Goal: Task Accomplishment & Management: Use online tool/utility

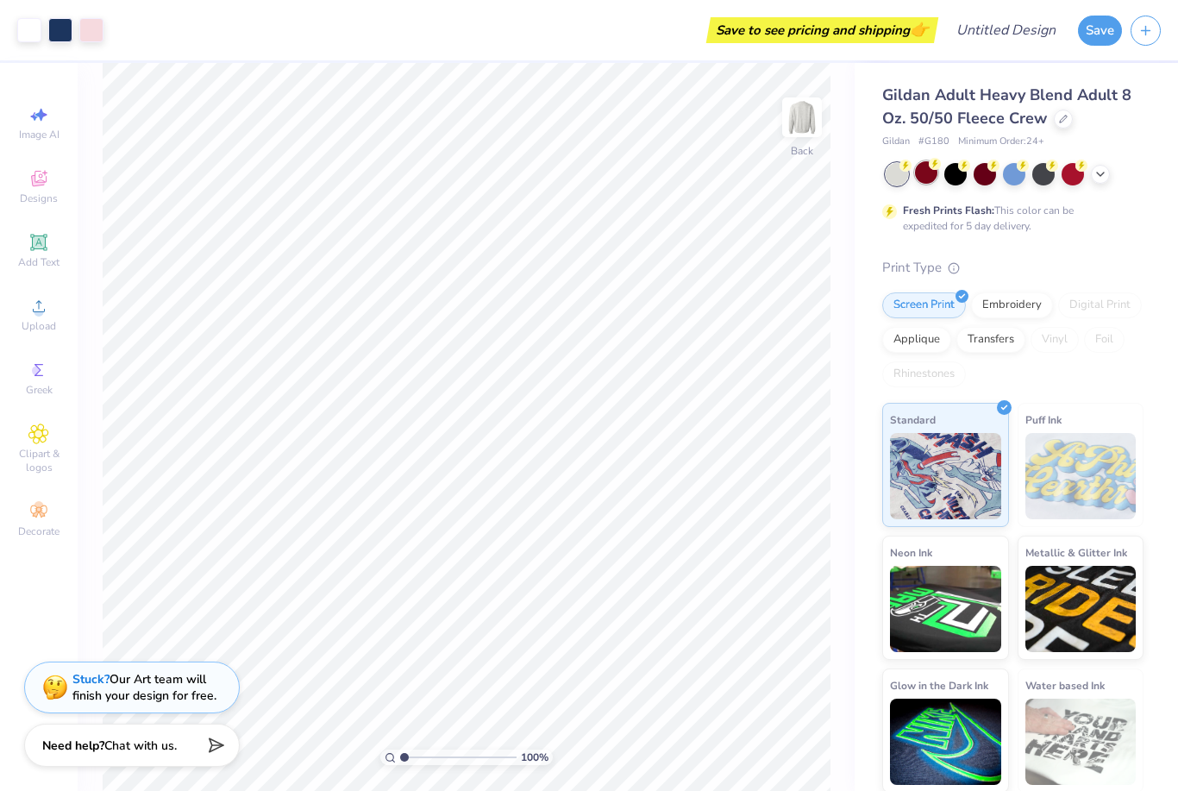
click at [925, 174] on div at bounding box center [926, 172] width 22 height 22
click at [926, 173] on div at bounding box center [926, 172] width 22 height 22
click at [47, 198] on span "Designs" at bounding box center [39, 198] width 38 height 14
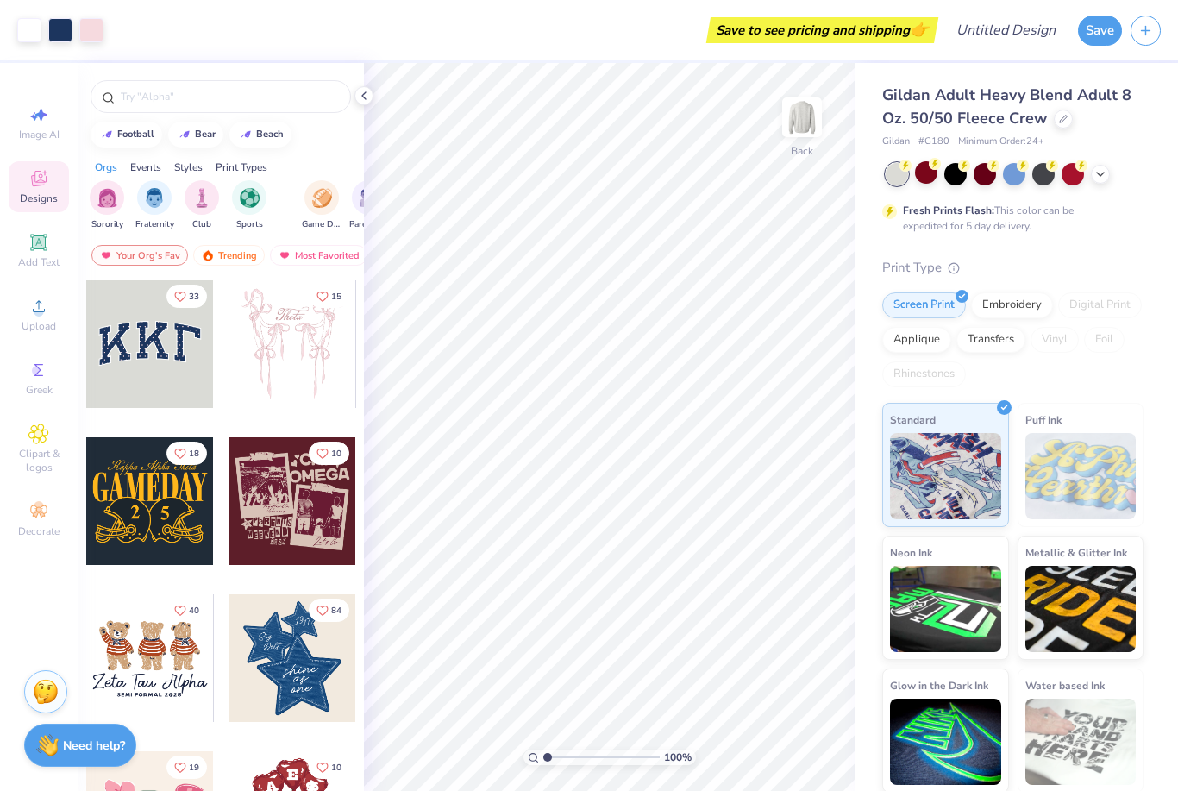
click at [138, 364] on div at bounding box center [150, 344] width 128 height 128
click at [773, 741] on icon at bounding box center [773, 742] width 17 height 17
click at [774, 743] on icon at bounding box center [773, 742] width 17 height 17
type input "3.00"
click at [774, 744] on icon at bounding box center [773, 742] width 17 height 17
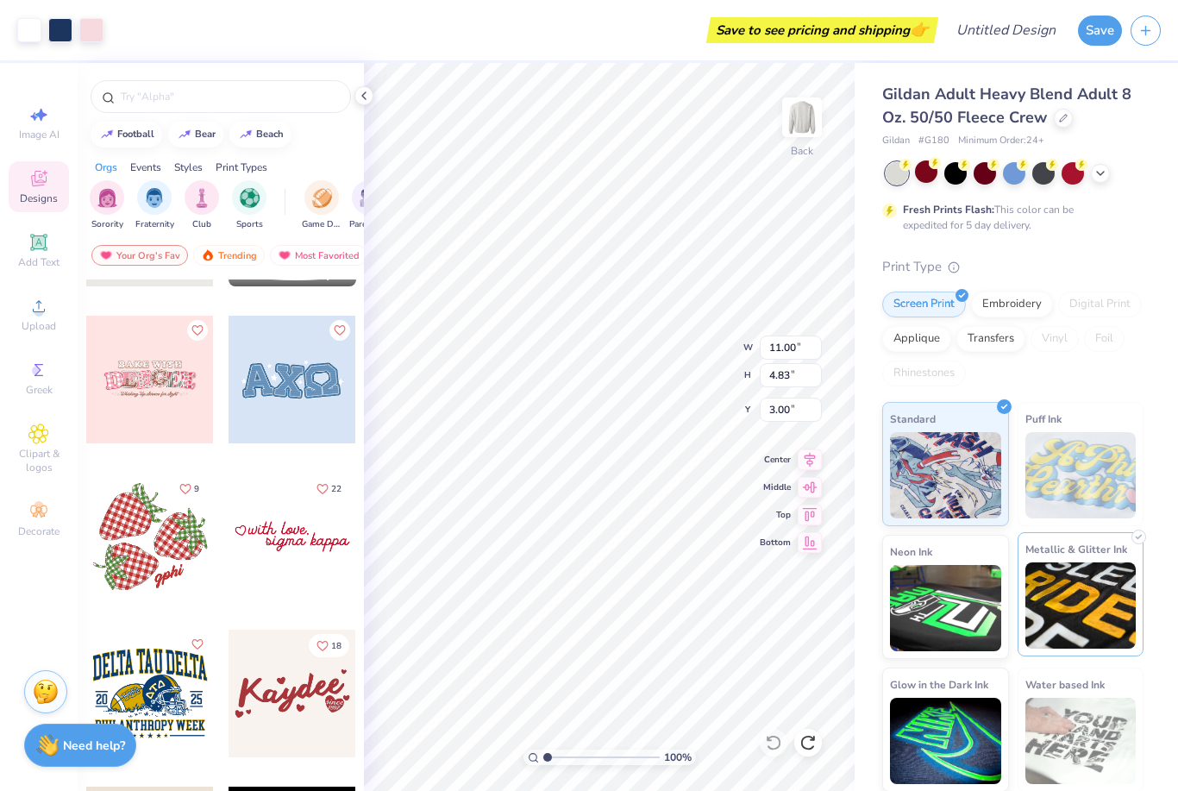
scroll to position [1, 0]
click at [40, 119] on icon at bounding box center [38, 114] width 21 height 21
select select "4"
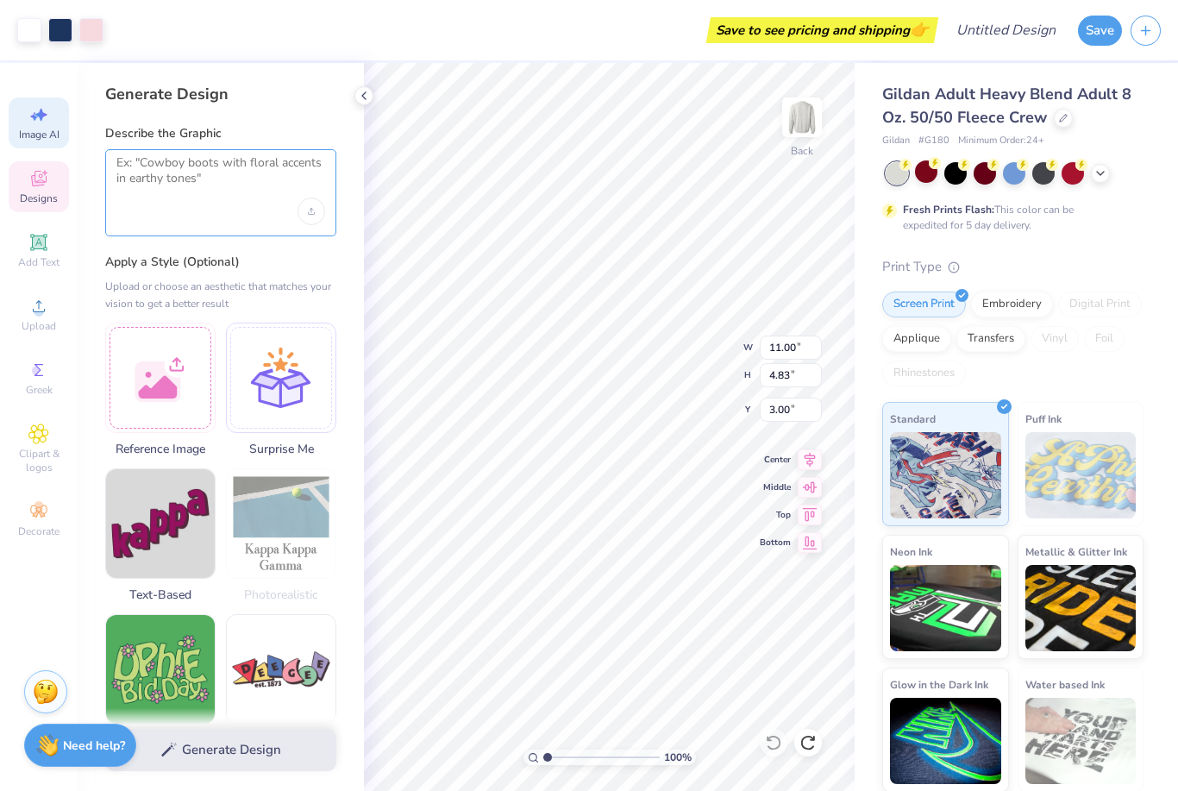
click at [191, 182] on textarea at bounding box center [220, 176] width 209 height 43
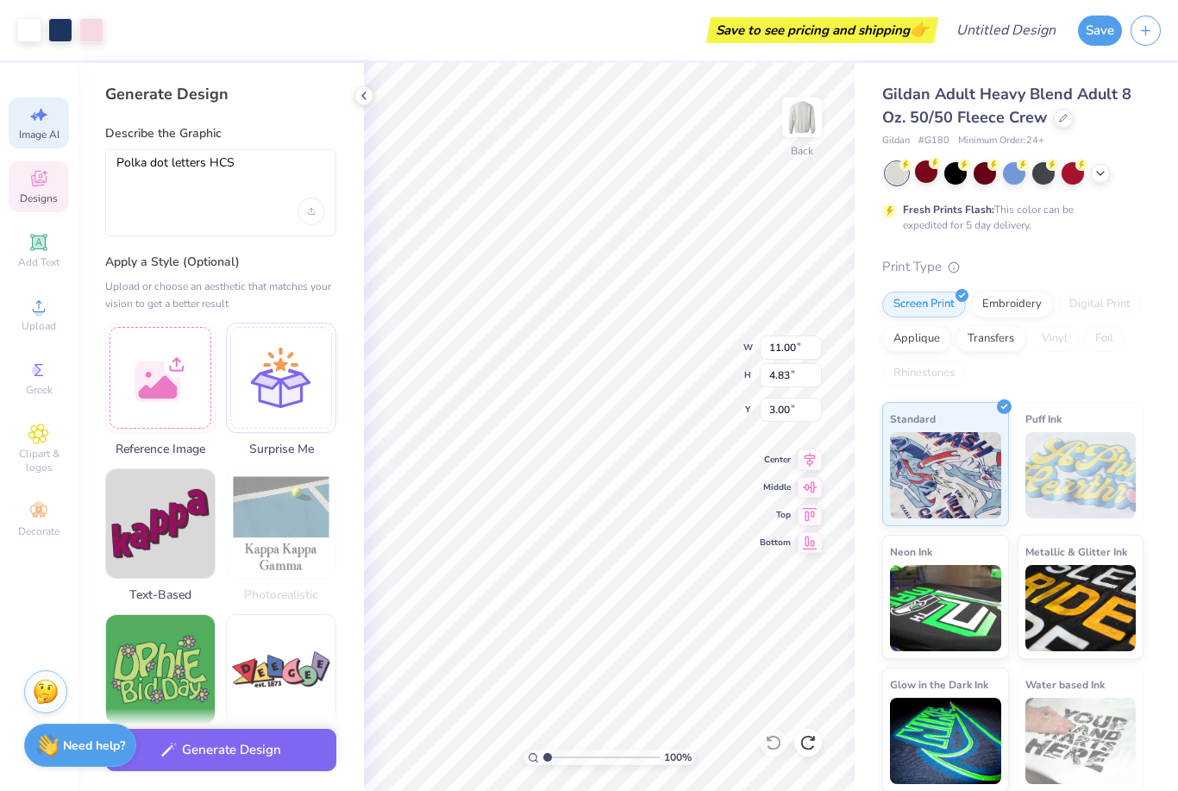
click at [292, 263] on label "Apply a Style (Optional)" at bounding box center [220, 262] width 231 height 17
click at [319, 209] on div "Upload image" at bounding box center [312, 212] width 28 height 28
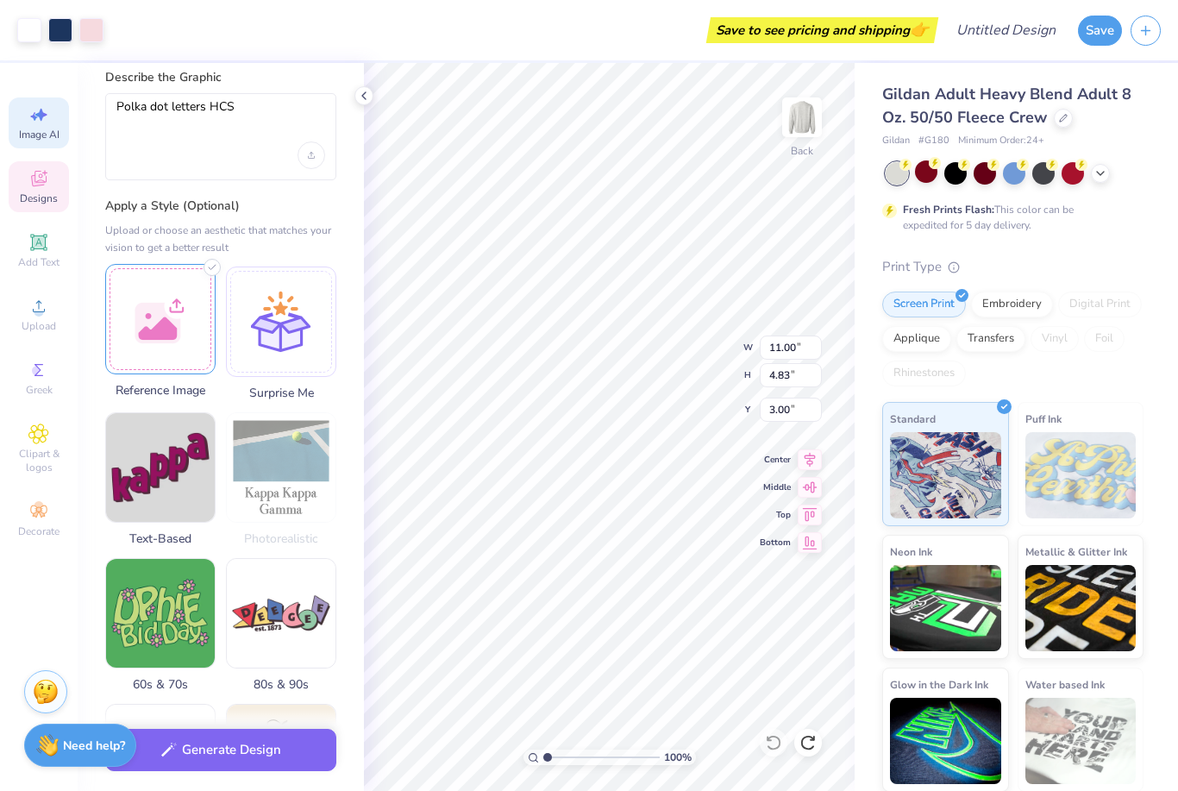
click at [178, 333] on div at bounding box center [160, 319] width 110 height 110
click at [254, 107] on textarea "Polka dot letters HCS" at bounding box center [220, 120] width 209 height 43
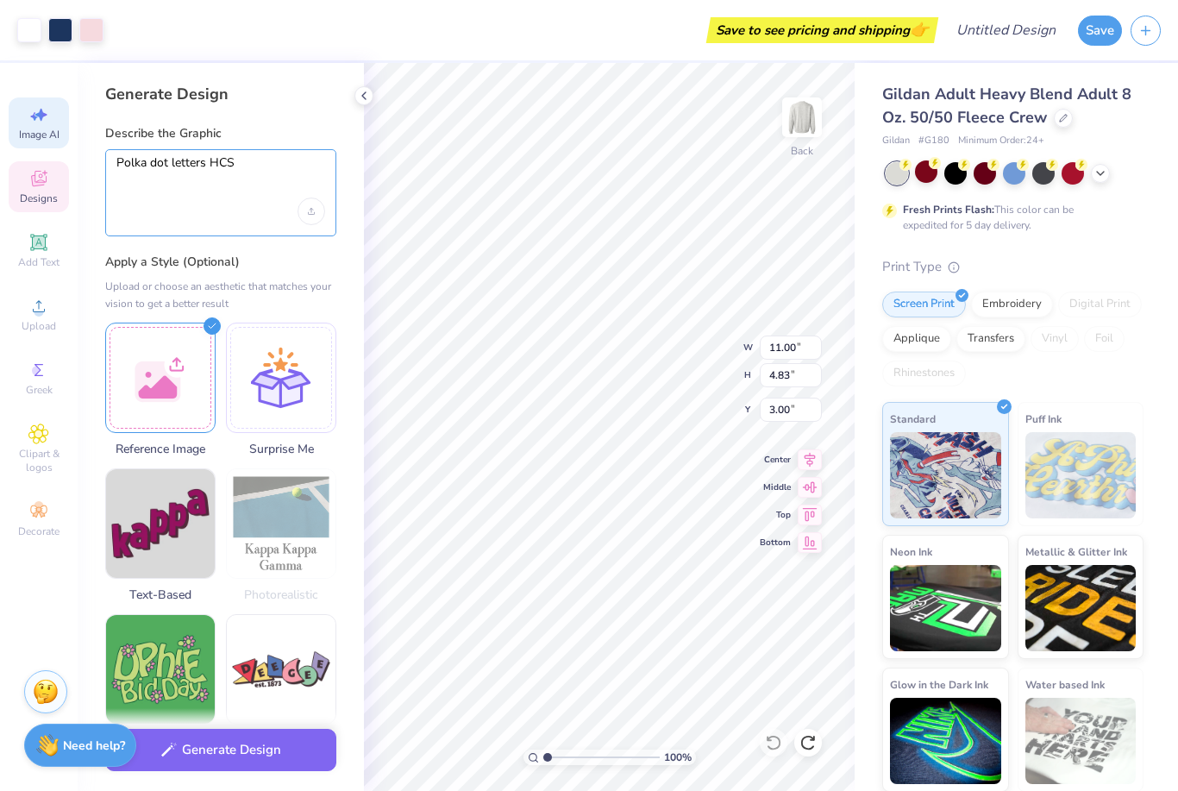
scroll to position [0, 0]
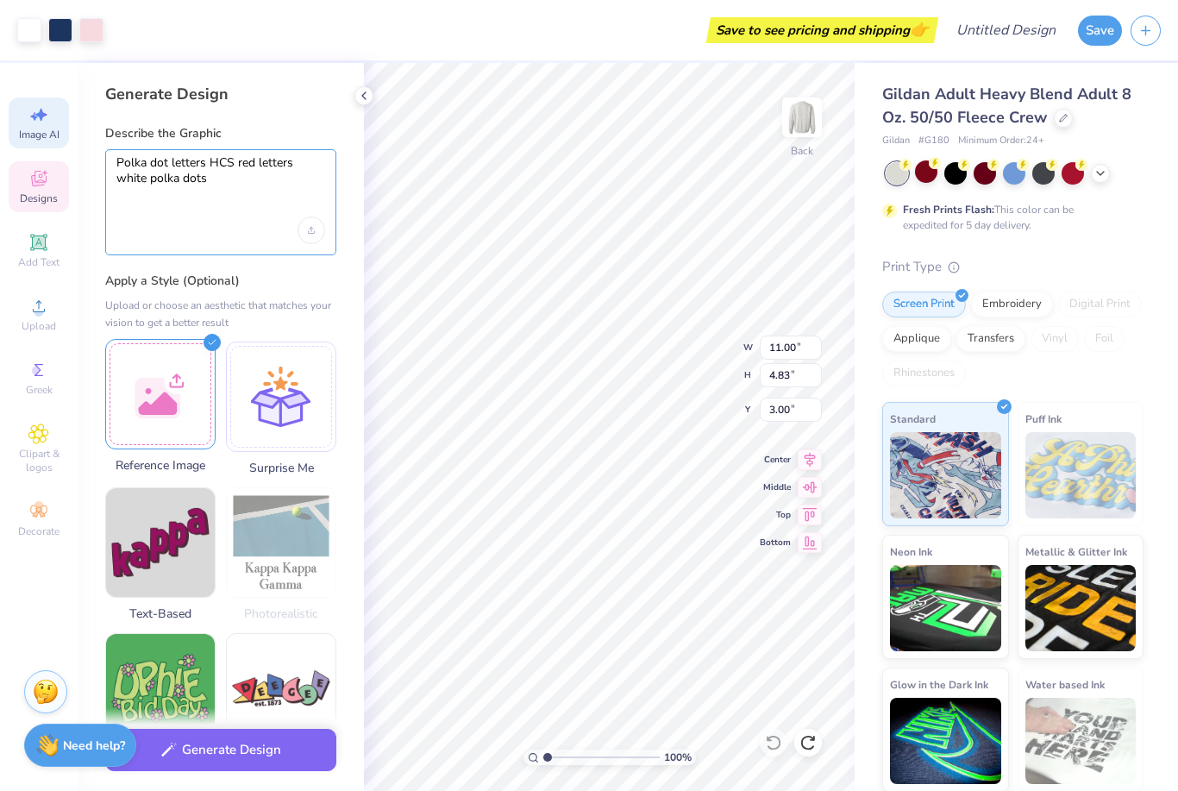
type textarea "Polka dot letters HCS red letters white polka dots"
click at [199, 350] on div at bounding box center [160, 394] width 110 height 110
click at [200, 352] on div at bounding box center [160, 394] width 110 height 110
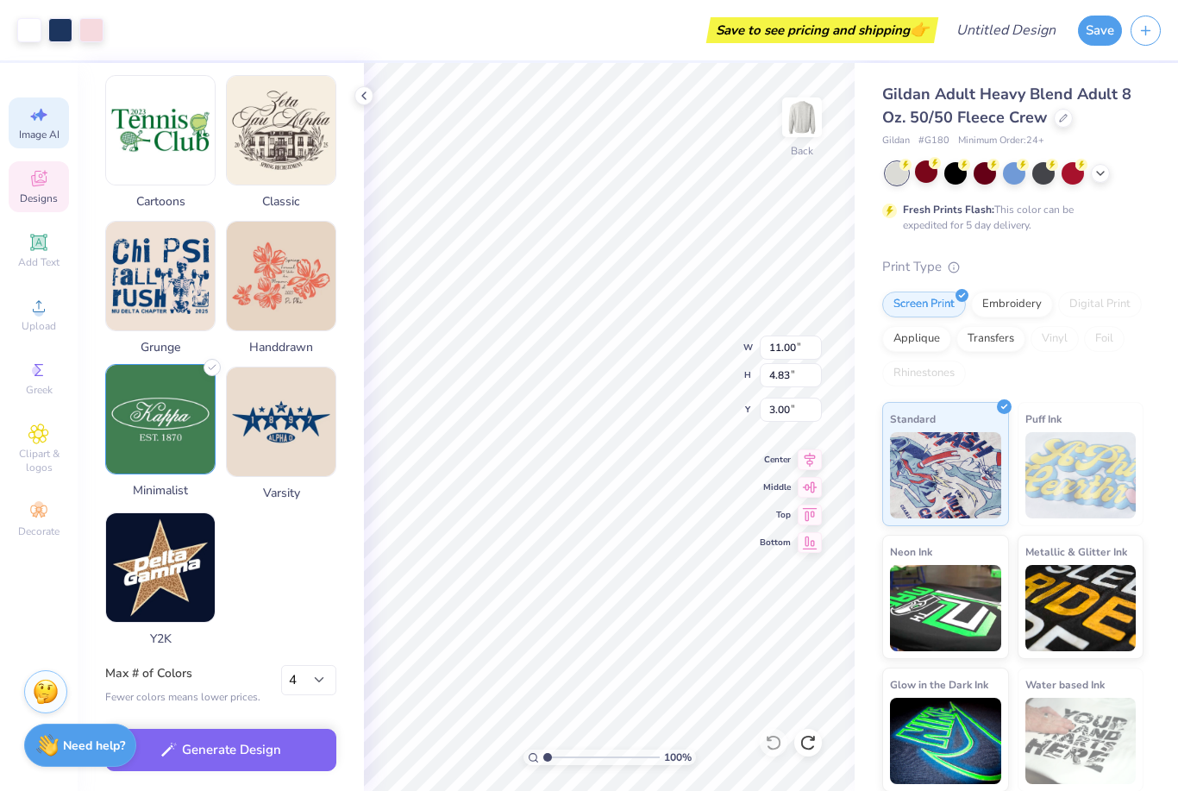
scroll to position [713, 0]
select select "2"
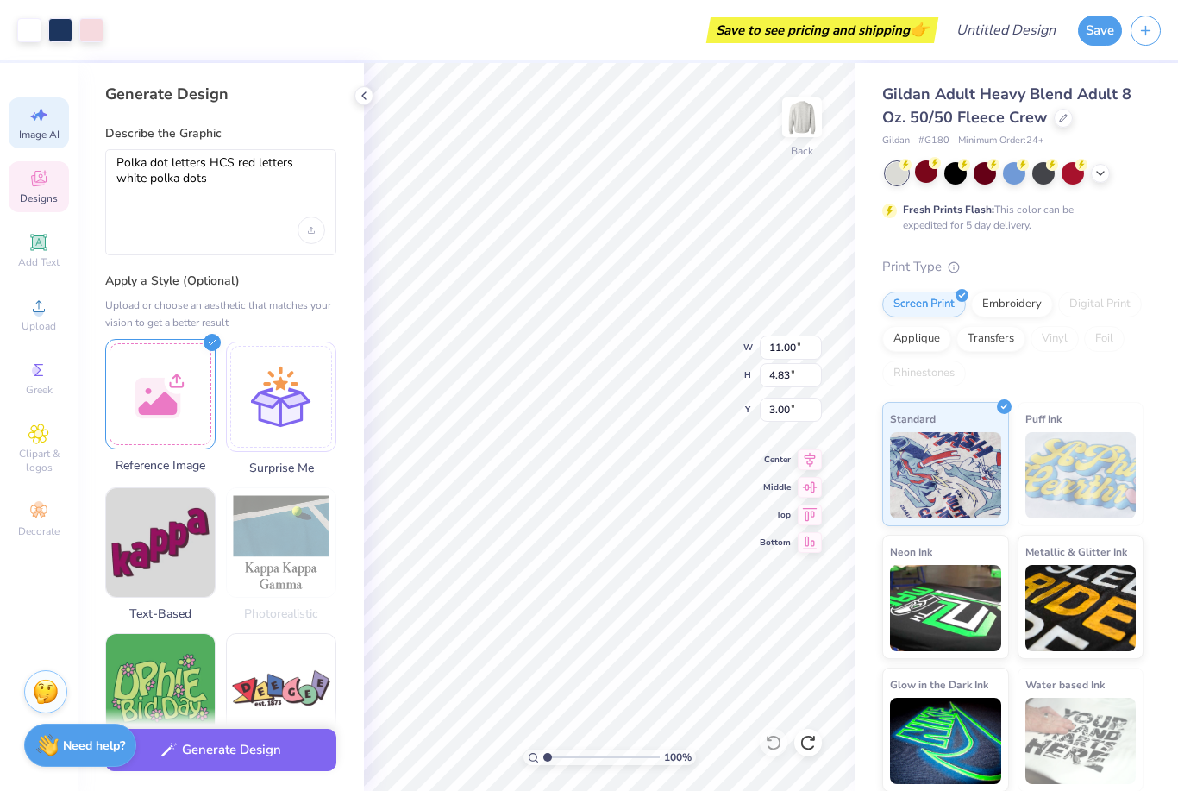
scroll to position [0, 0]
click at [167, 411] on div at bounding box center [160, 394] width 110 height 110
click at [172, 423] on div at bounding box center [160, 394] width 110 height 110
click at [161, 408] on div at bounding box center [160, 394] width 110 height 110
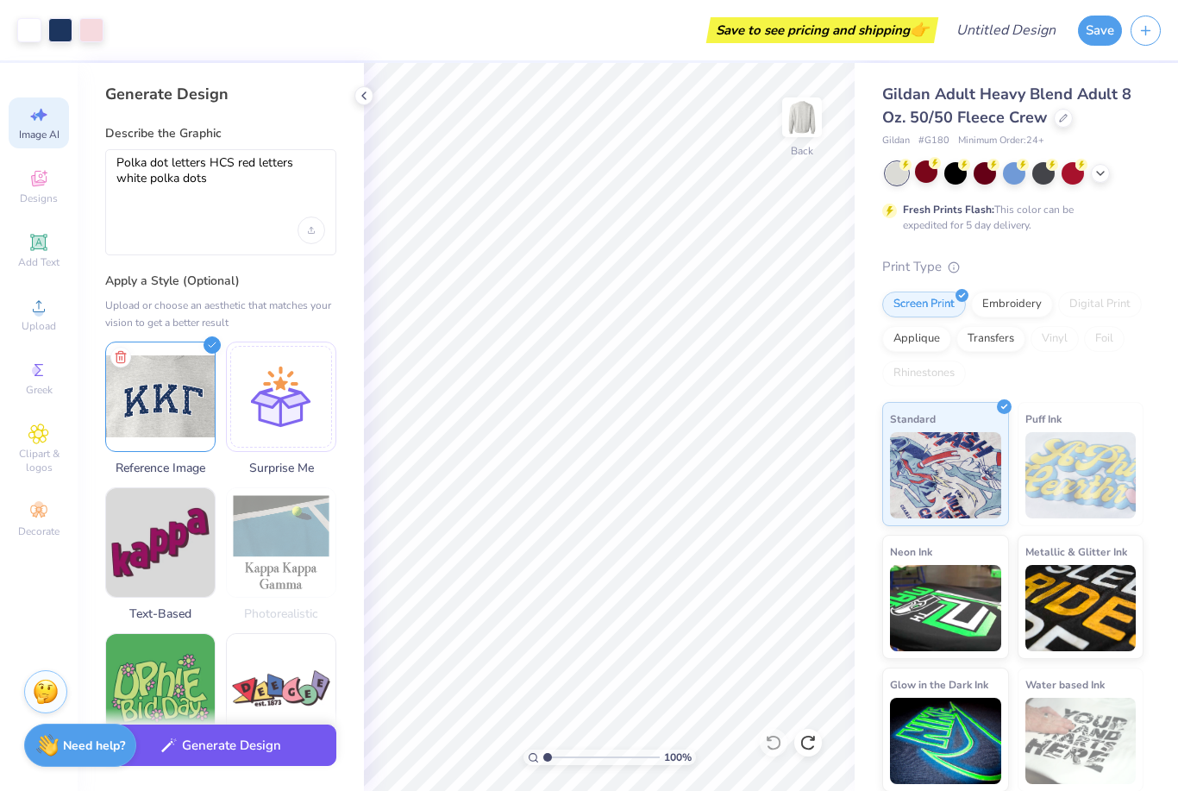
click at [267, 750] on button "Generate Design" at bounding box center [220, 746] width 231 height 42
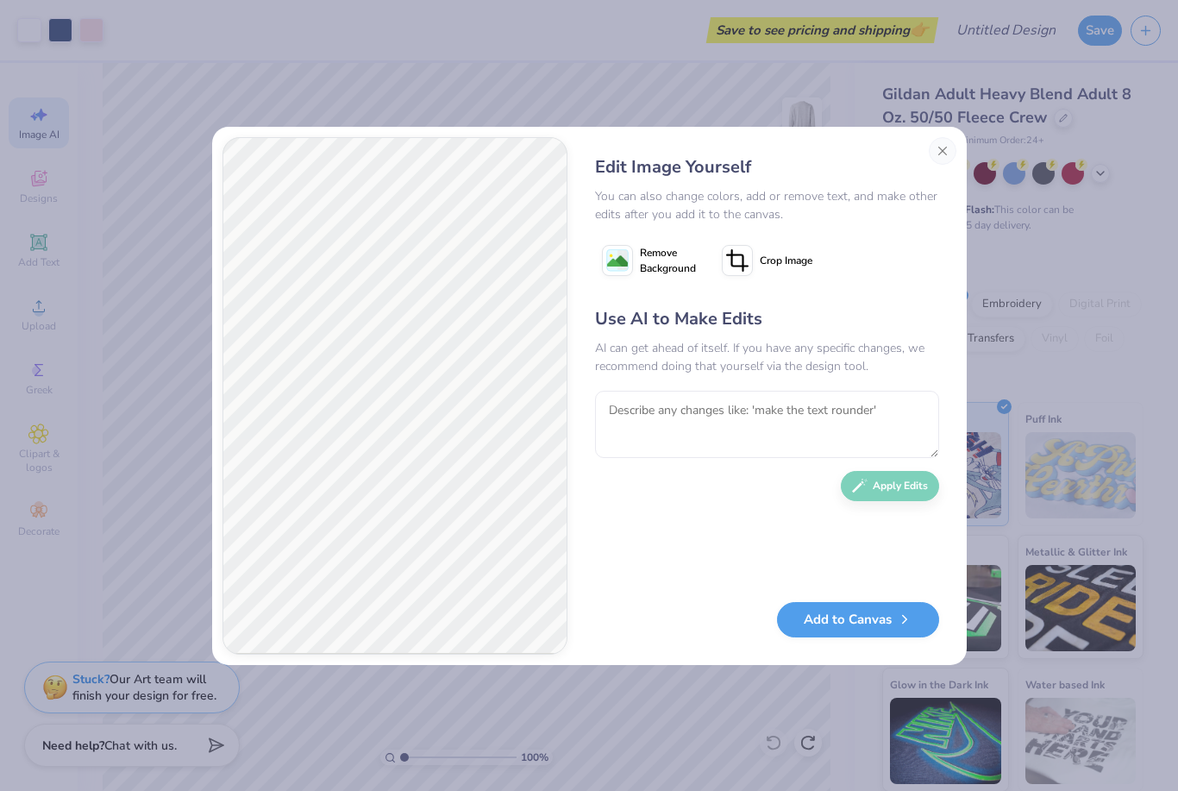
click at [647, 268] on span "Remove Background" at bounding box center [668, 260] width 56 height 31
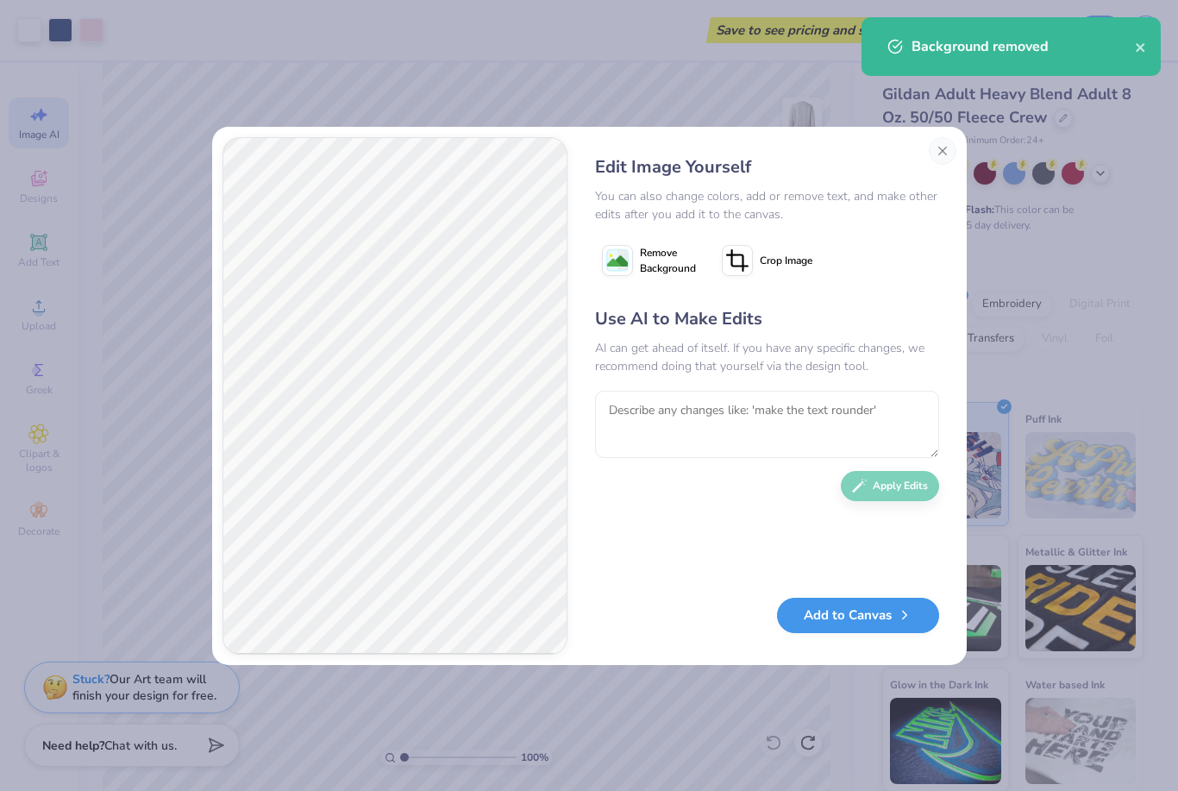
click at [844, 620] on button "Add to Canvas" at bounding box center [858, 615] width 162 height 35
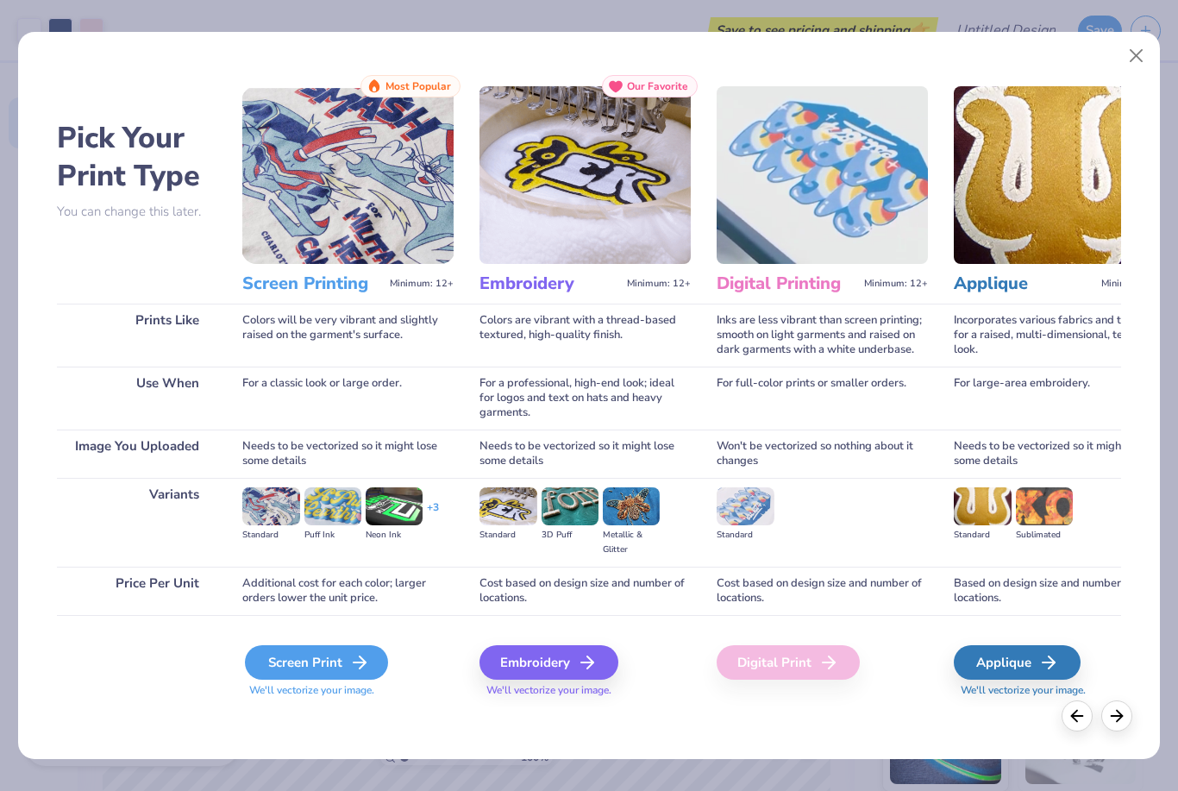
click at [339, 662] on div "Screen Print" at bounding box center [316, 662] width 143 height 35
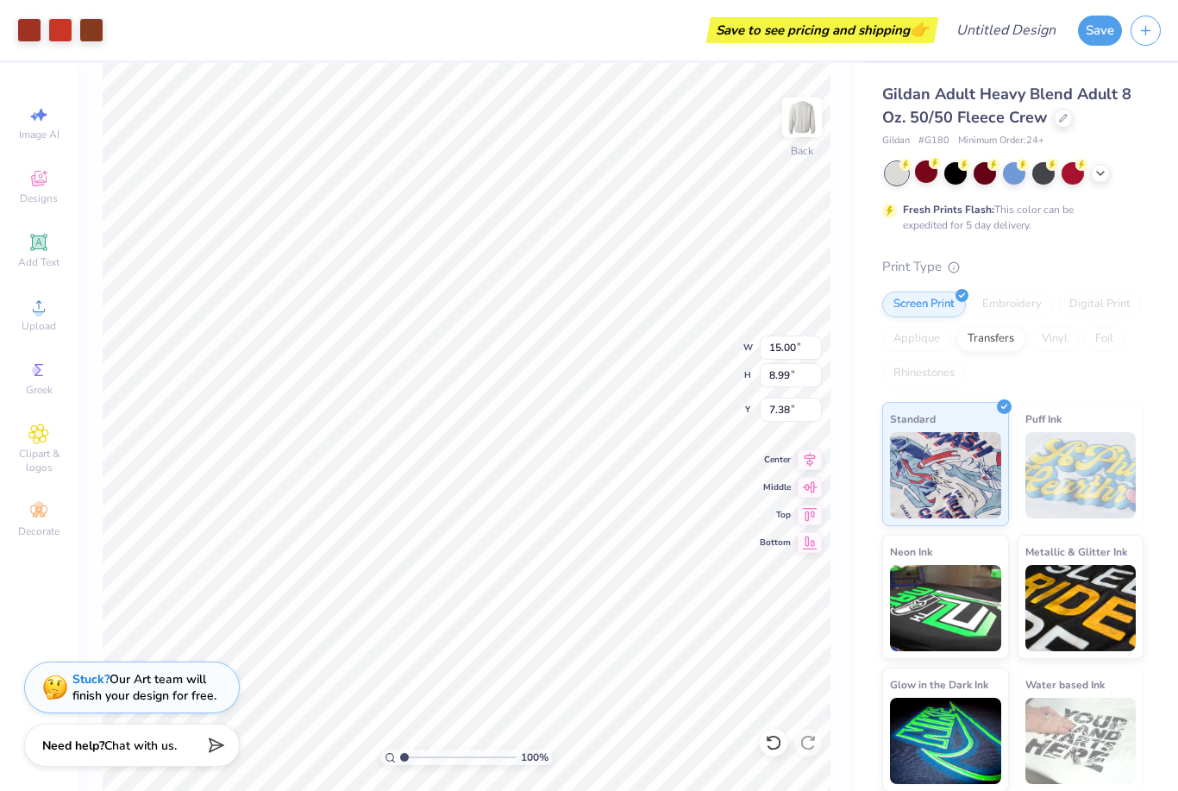
type input "11.00"
type input "4.83"
type input "3.00"
type input "15.00"
type input "8.99"
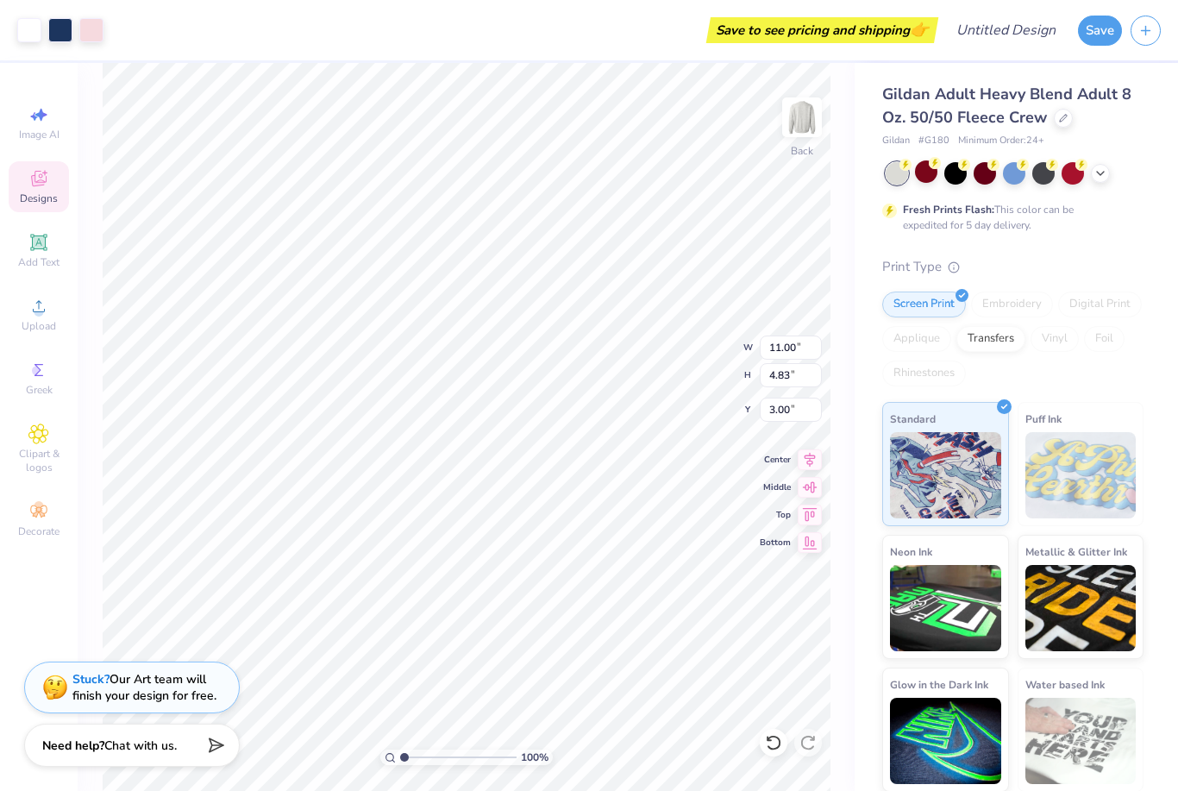
type input "7.38"
type input "11.00"
type input "4.83"
type input "3.00"
click at [805, 127] on div "100 % Back W 11.00 11.00 " H 4.83 4.83 " Y 3.00 3.00 " Center Middle Top Bottom" at bounding box center [466, 427] width 777 height 728
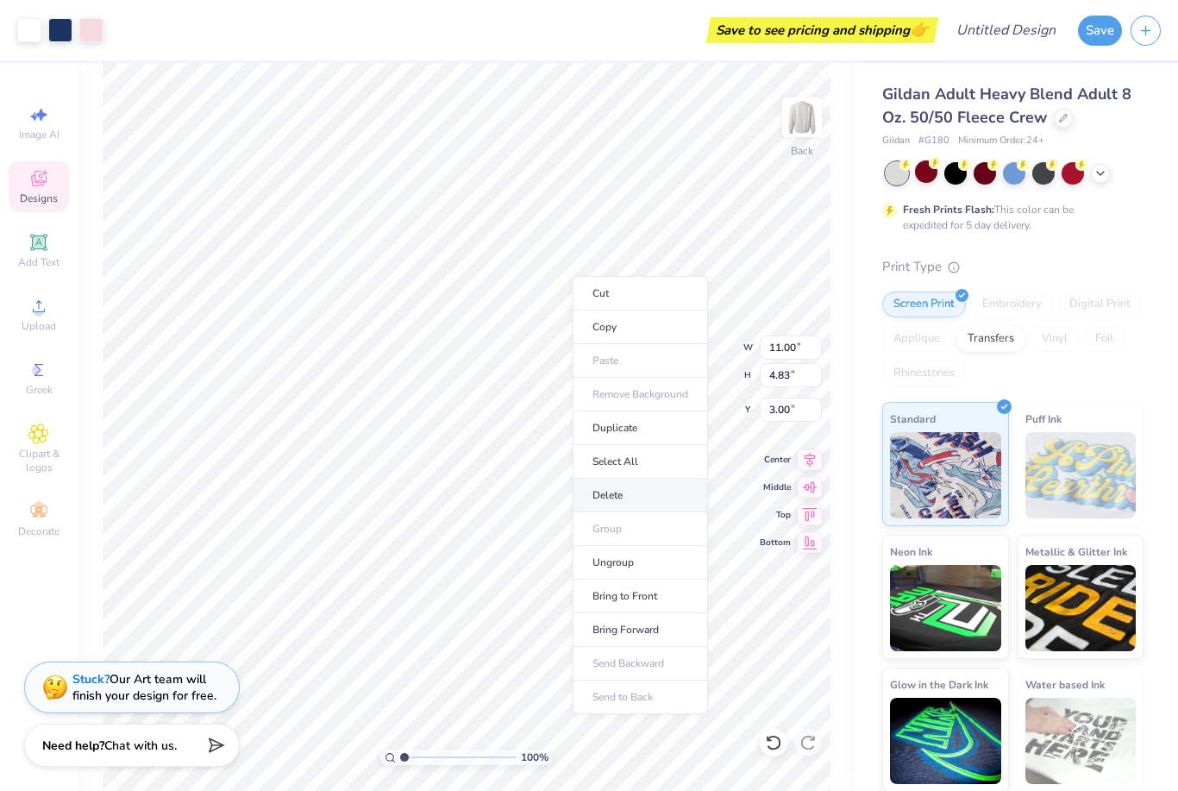
click at [620, 495] on li "Delete" at bounding box center [640, 496] width 135 height 34
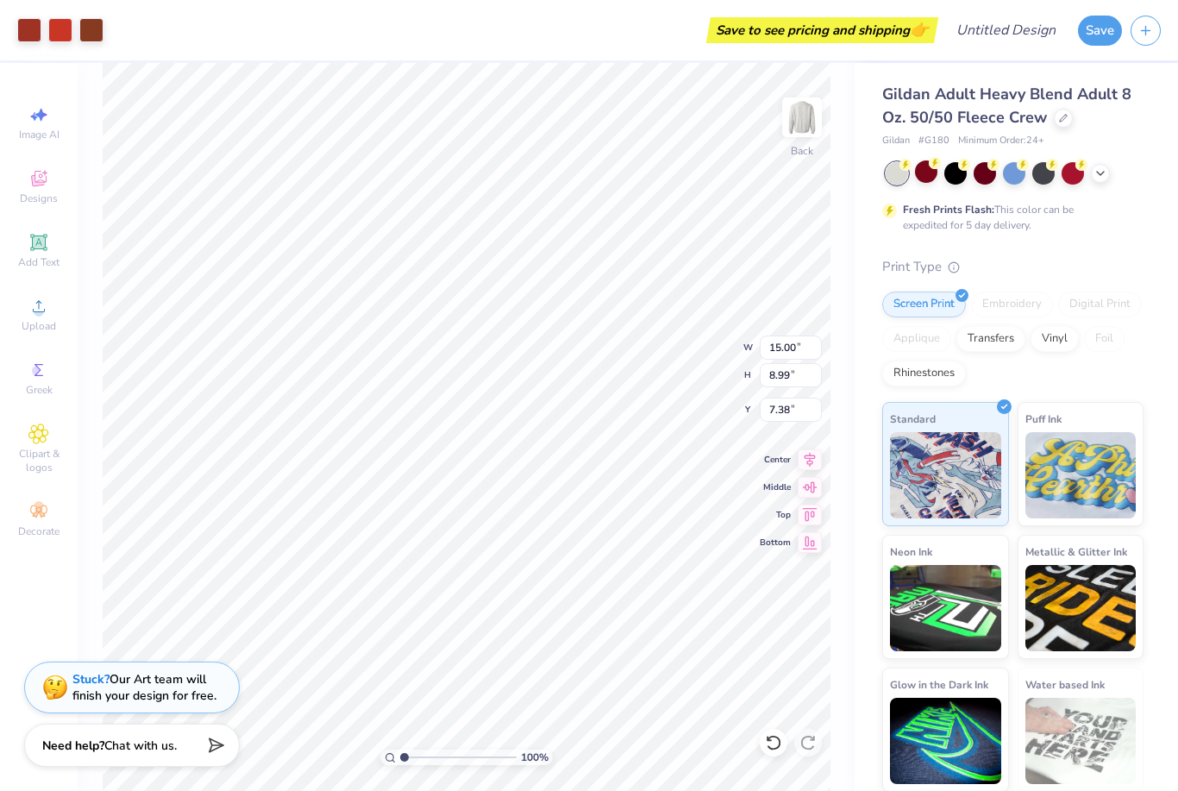
type input "2.26"
click at [37, 128] on span "Image AI" at bounding box center [39, 135] width 41 height 14
select select "4"
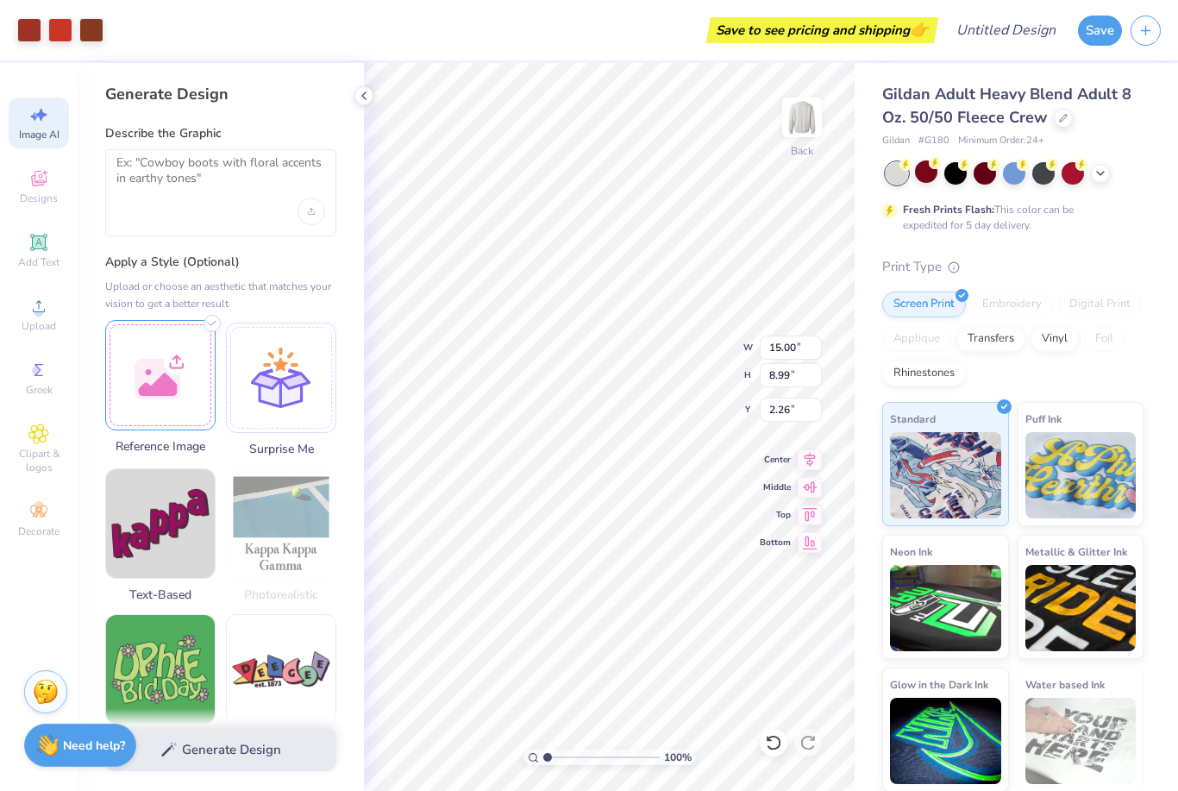
click at [169, 388] on div at bounding box center [160, 375] width 110 height 110
click at [234, 155] on textarea at bounding box center [220, 176] width 209 height 43
click at [154, 367] on div at bounding box center [160, 375] width 110 height 110
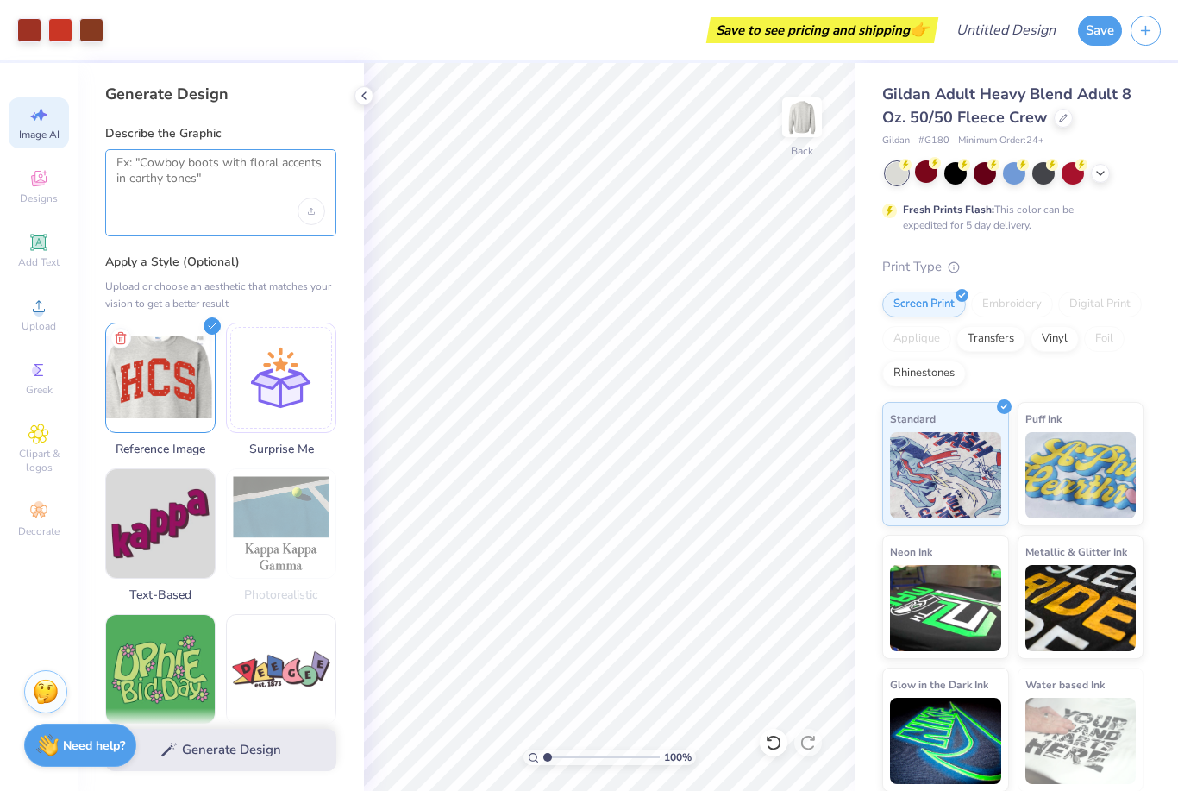
click at [198, 184] on textarea at bounding box center [220, 176] width 209 height 43
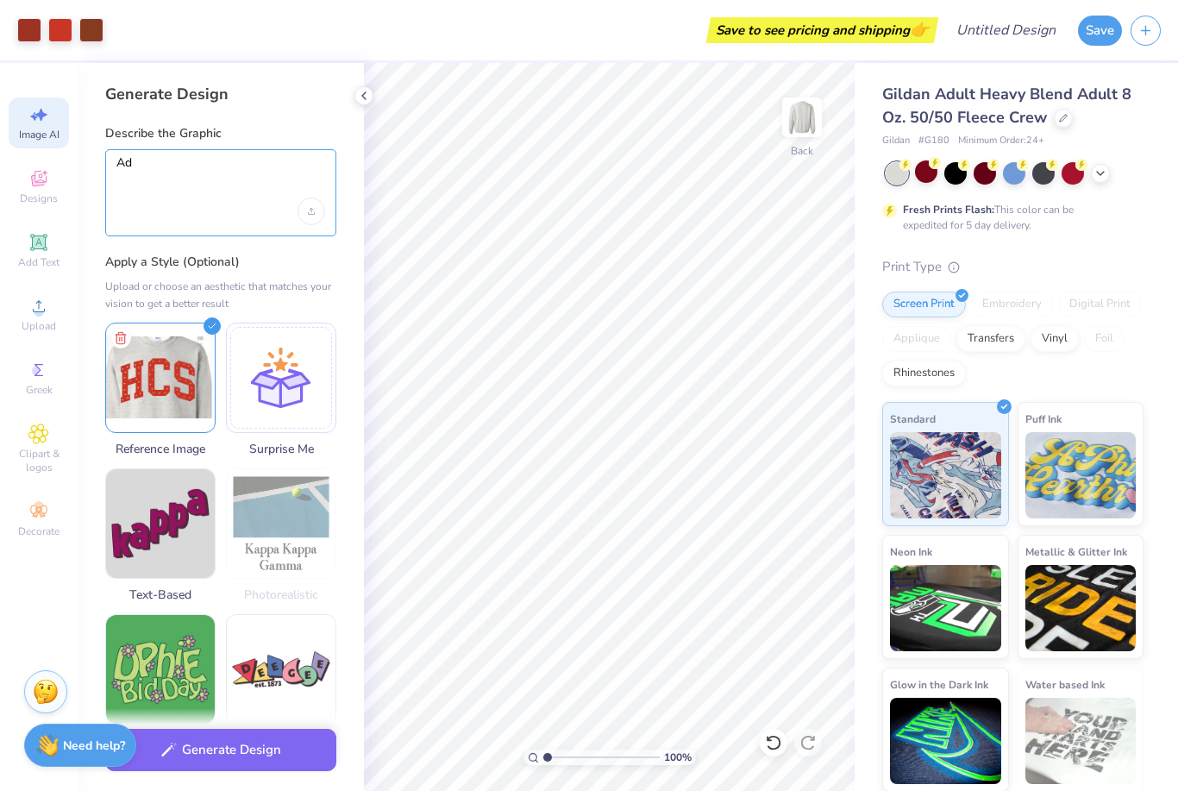
type textarea "Ad"
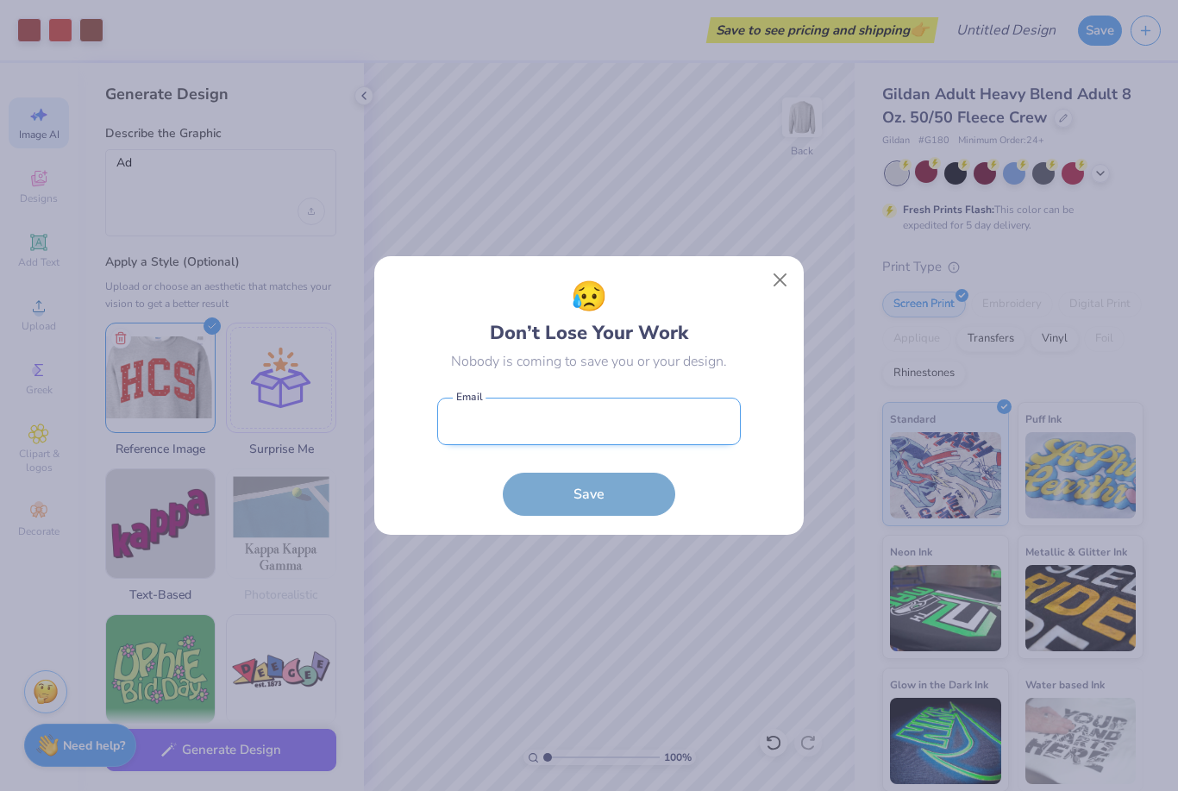
click at [642, 440] on input "email" at bounding box center [589, 421] width 304 height 47
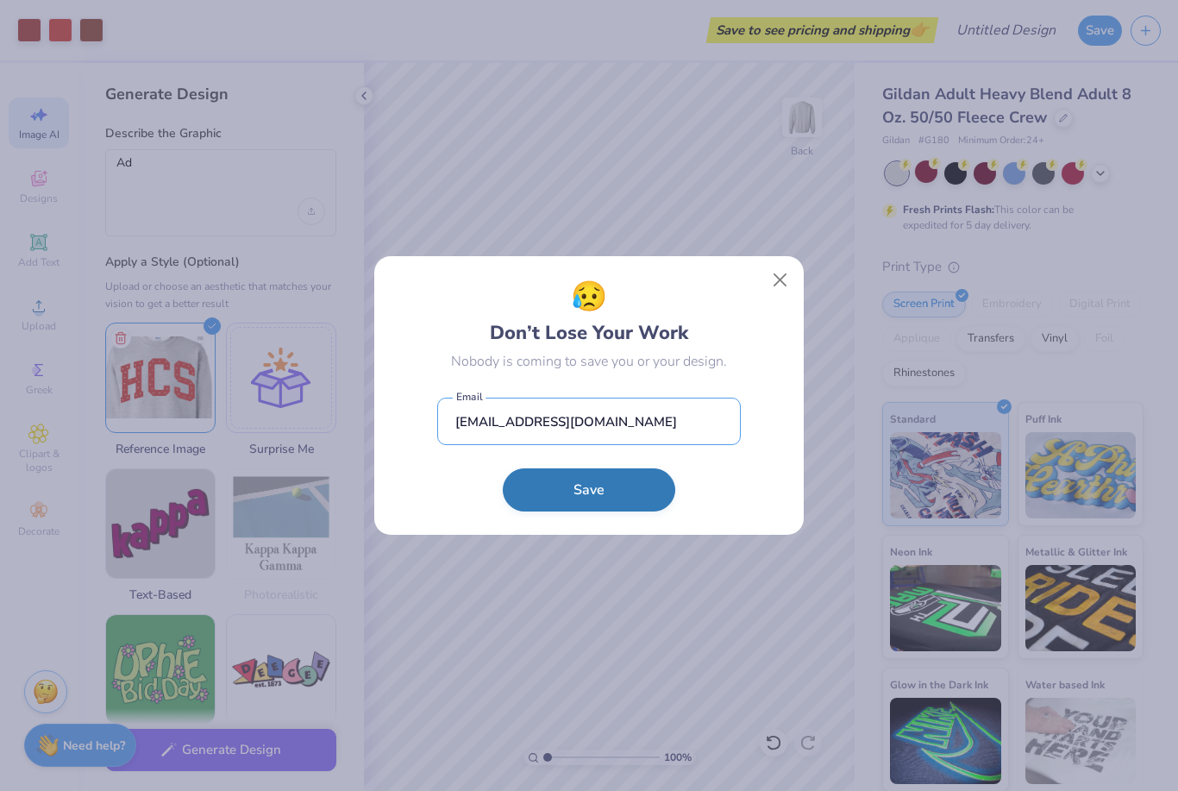
type input "[EMAIL_ADDRESS][DOMAIN_NAME]"
click at [609, 484] on button "Save" at bounding box center [589, 494] width 173 height 43
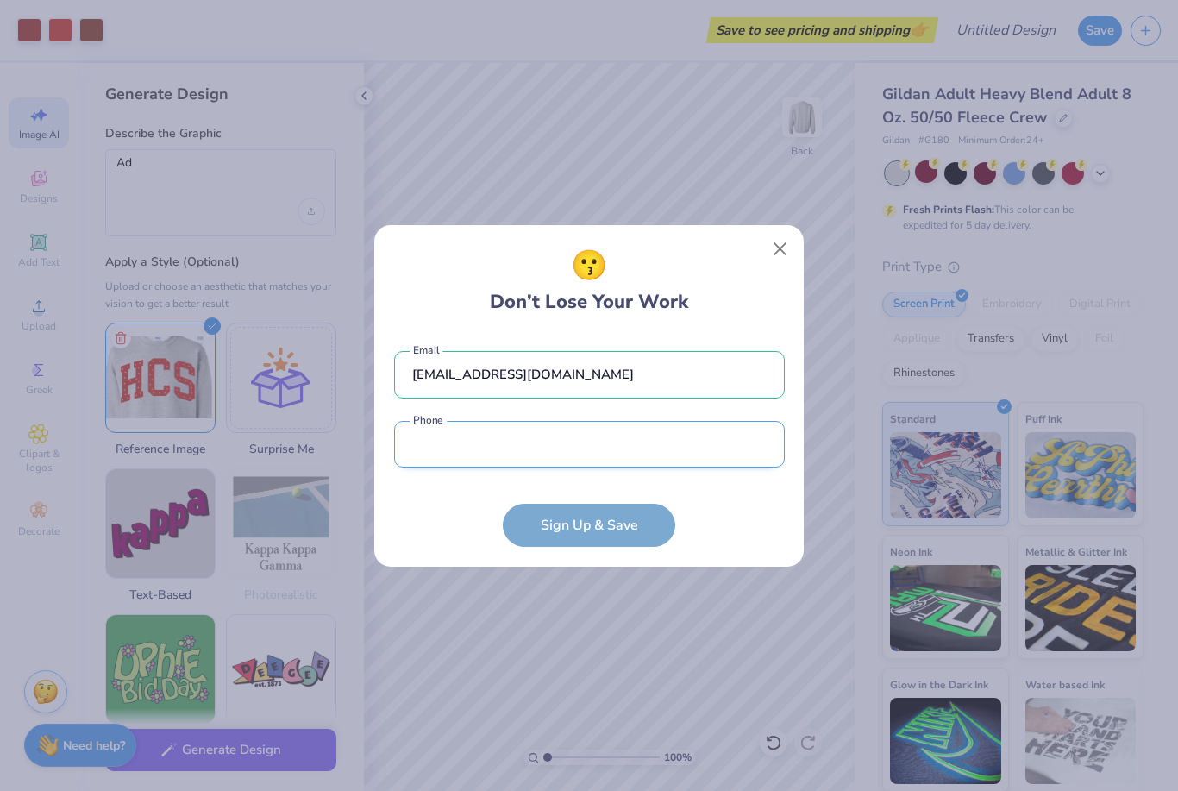
click at [563, 444] on input "tel" at bounding box center [589, 444] width 391 height 47
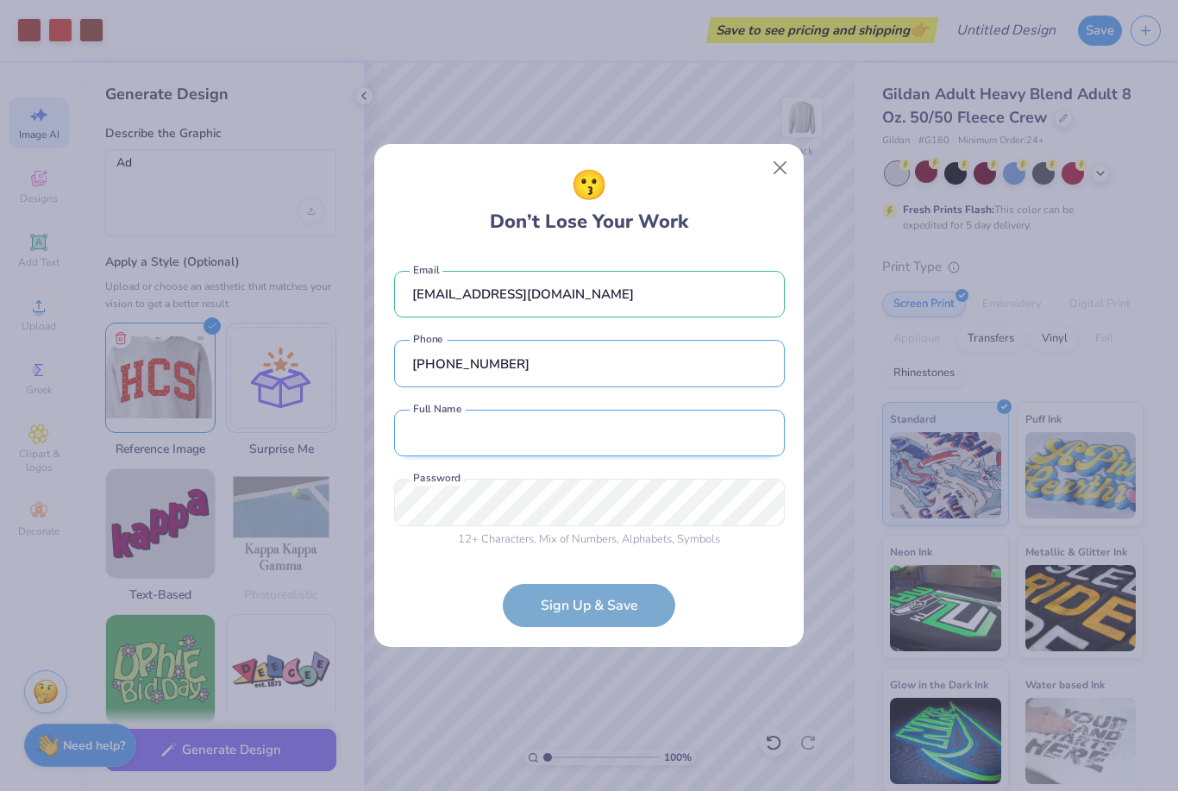
type input "[PHONE_NUMBER]"
click at [495, 417] on input "text" at bounding box center [589, 433] width 391 height 47
type input "[PERSON_NAME]"
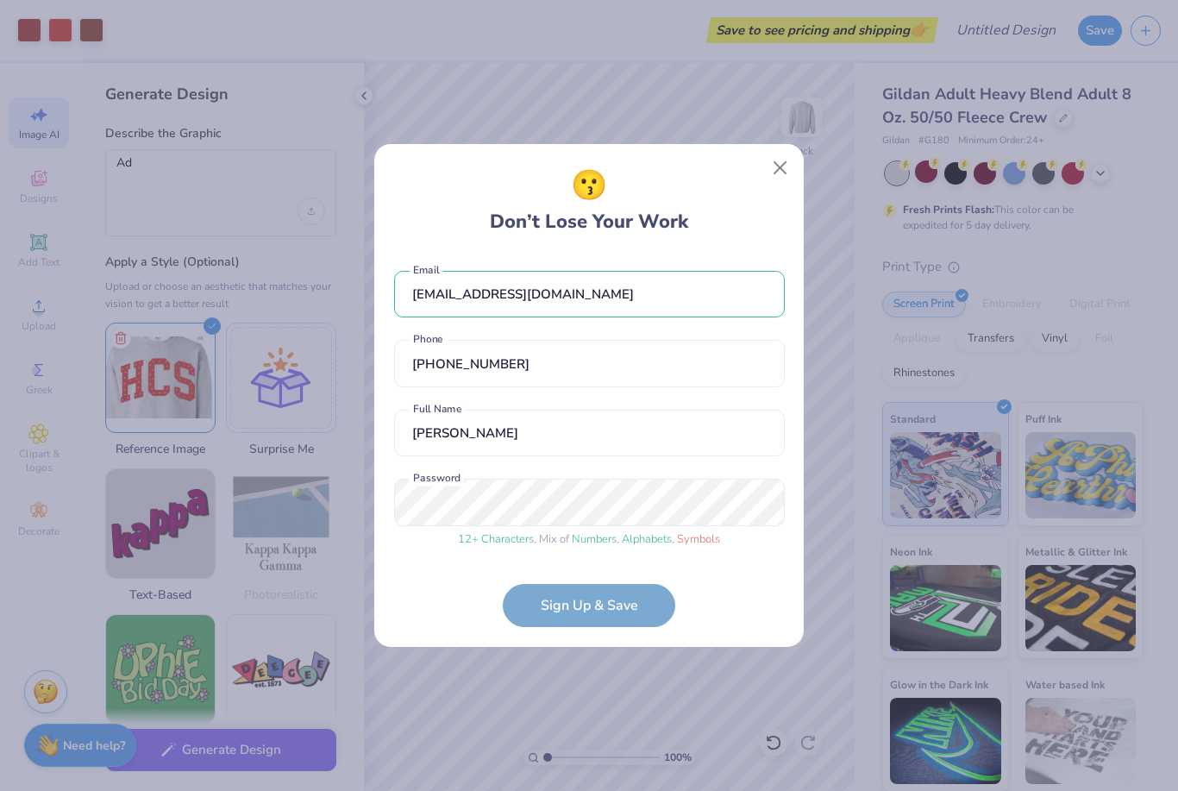
click at [574, 617] on form "[EMAIL_ADDRESS][DOMAIN_NAME] Email [PHONE_NUMBER] Phone [PERSON_NAME] Full Name…" at bounding box center [589, 441] width 391 height 374
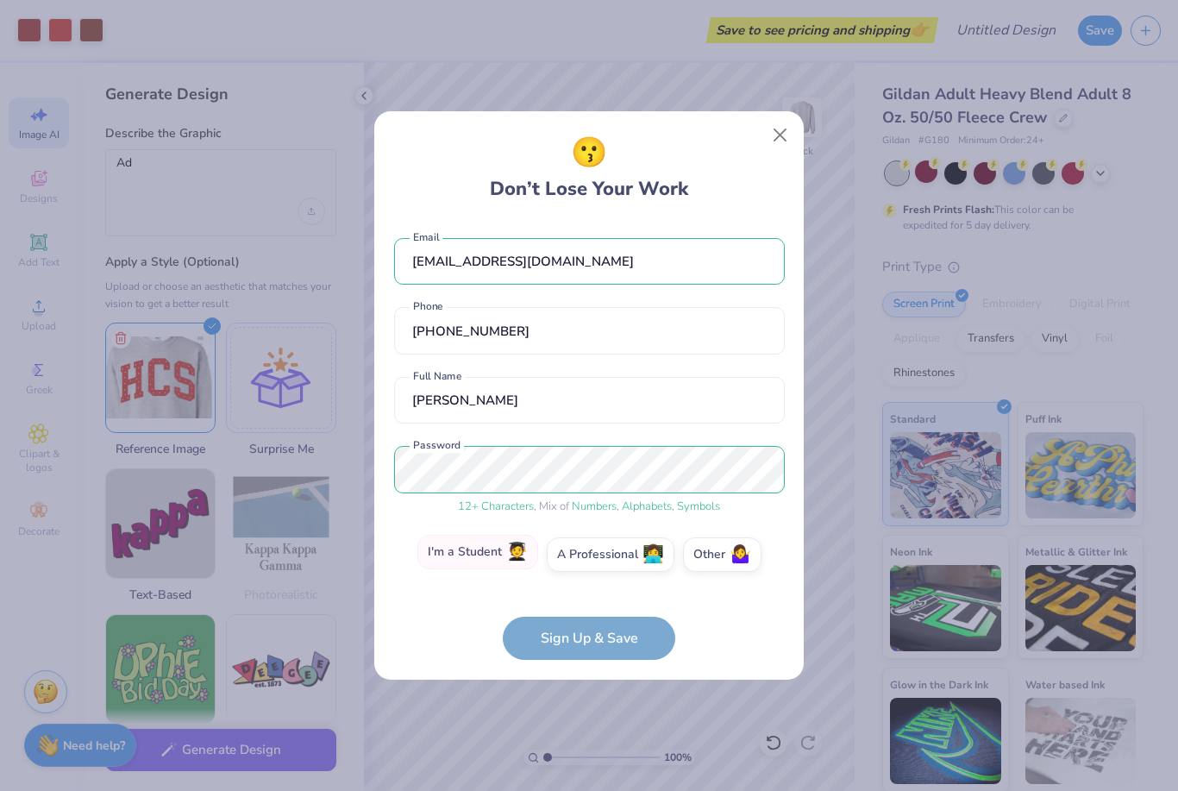
click at [499, 555] on label "I'm a Student 🧑‍🎓" at bounding box center [477, 552] width 121 height 35
click at [584, 555] on input "I'm a Student 🧑‍🎓" at bounding box center [589, 559] width 11 height 11
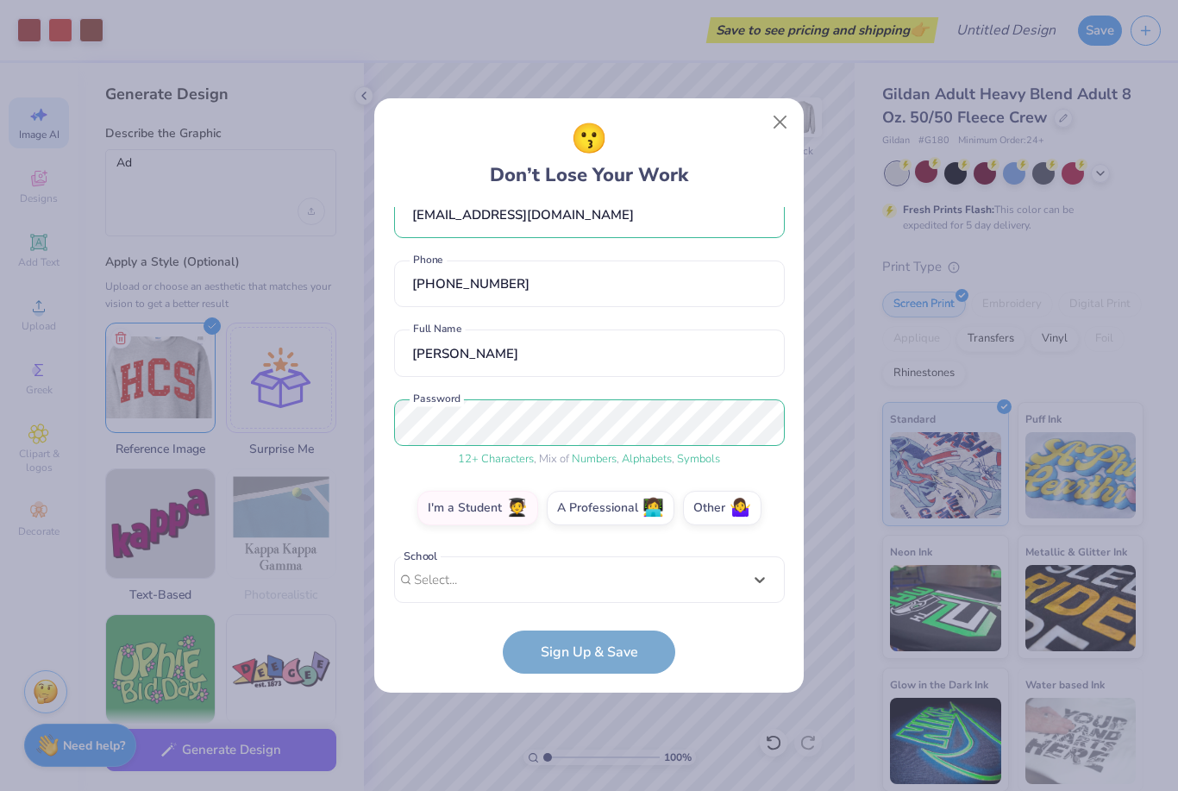
click at [551, 584] on div "Use Up and Down to choose options, press Enter to select the currently focused …" at bounding box center [589, 605] width 391 height 99
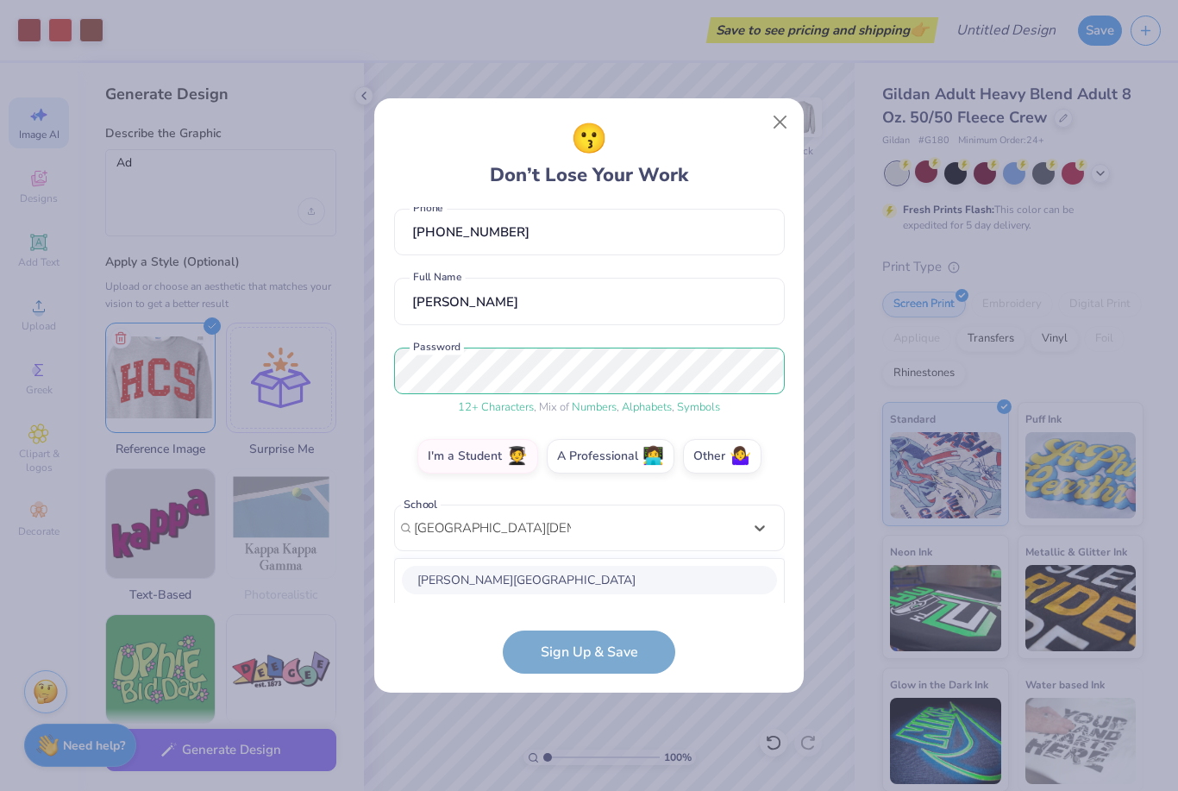
scroll to position [301, 0]
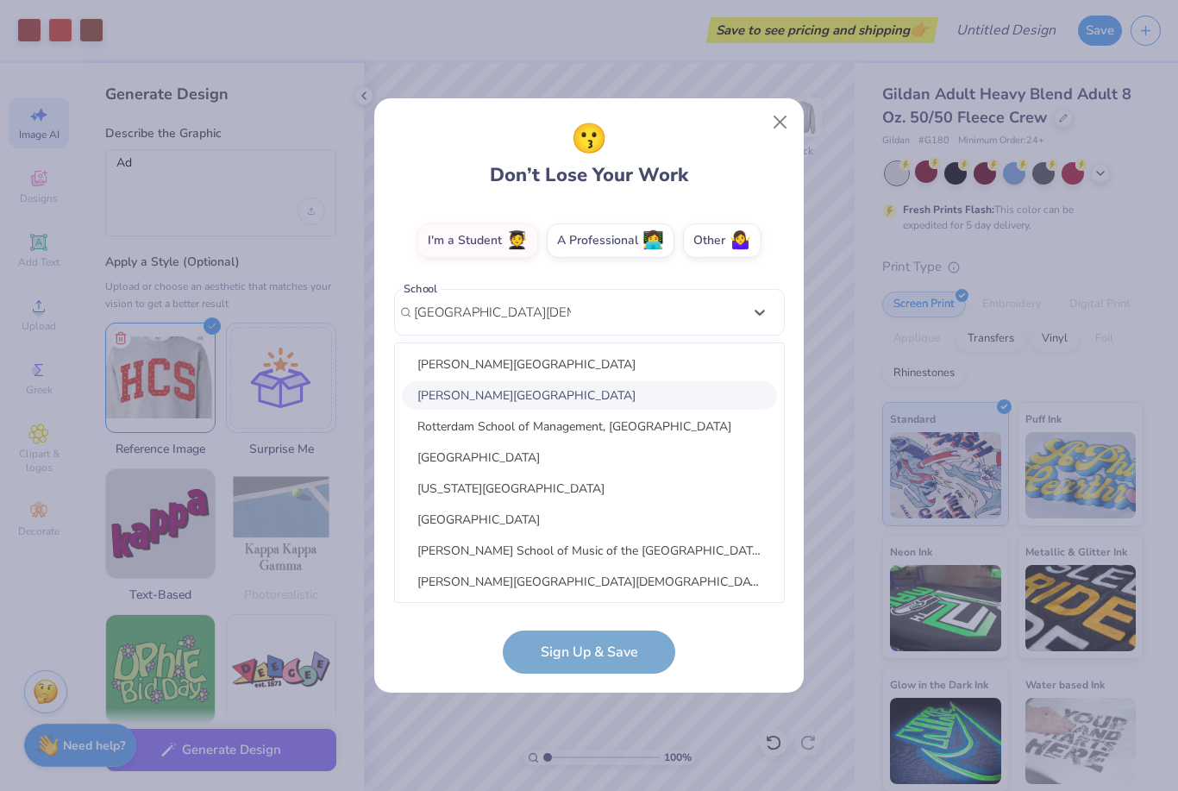
type input "[GEOGRAPHIC_DATA][DEMOGRAPHIC_DATA]"
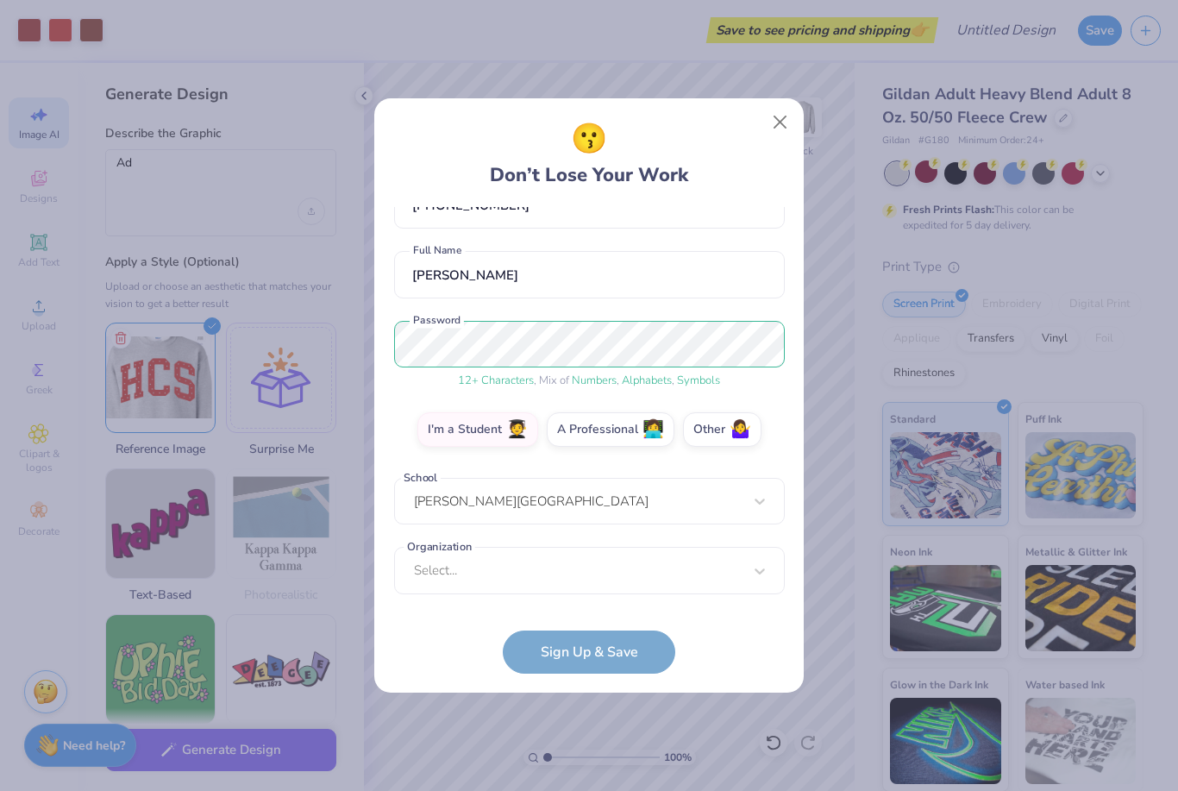
scroll to position [111, 0]
click at [502, 585] on div "option focused, 1 of 15. 15 results available. Use Up and Down to choose option…" at bounding box center [589, 705] width 391 height 315
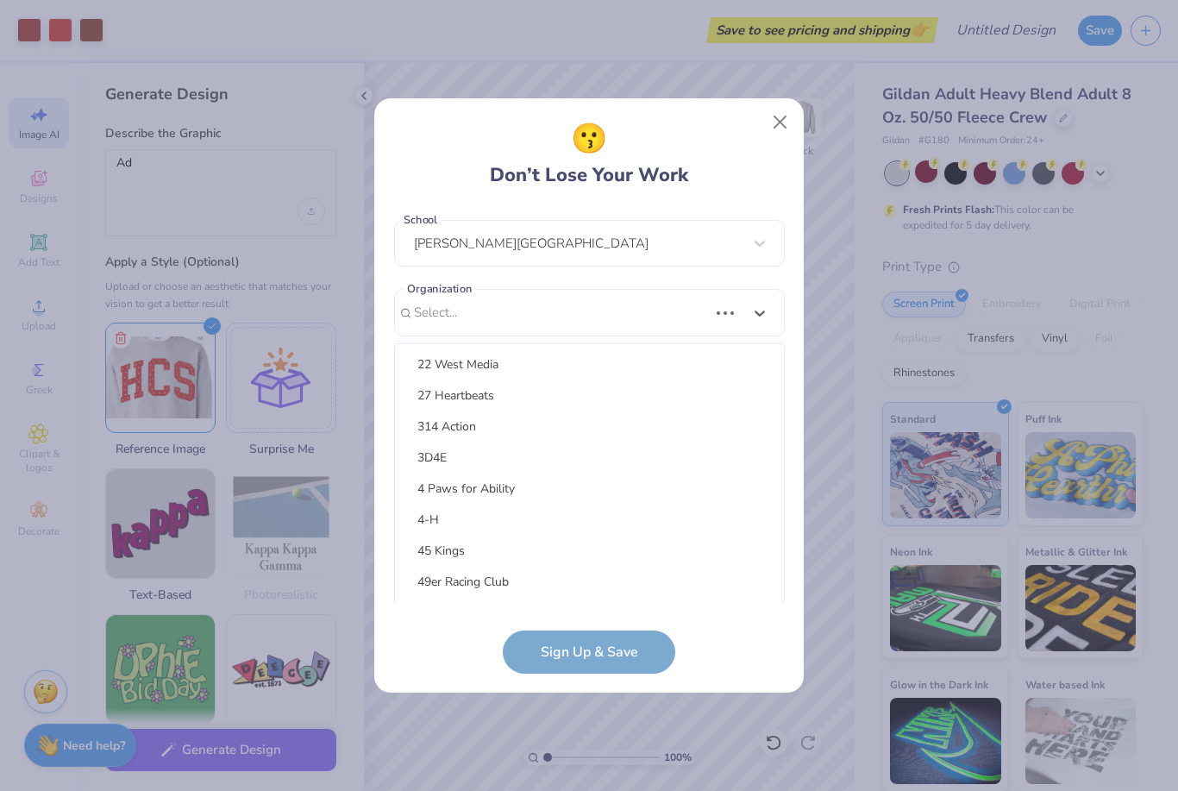
scroll to position [224, 0]
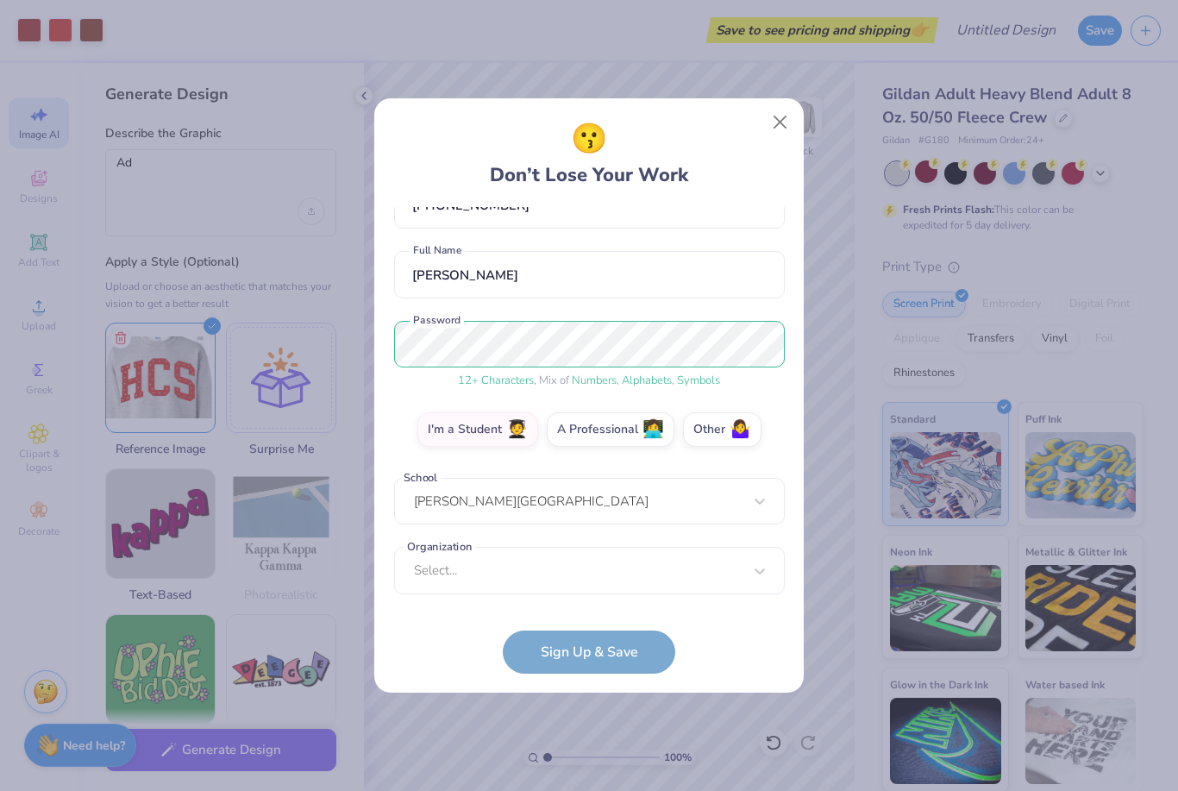
click at [436, 690] on div "😗 Don’t Lose Your Work [EMAIL_ADDRESS][DOMAIN_NAME] Email [PHONE_NUMBER] Phone …" at bounding box center [589, 395] width 430 height 595
click at [587, 649] on form "[EMAIL_ADDRESS][DOMAIN_NAME] Email [PHONE_NUMBER] Phone [PERSON_NAME] Full Name…" at bounding box center [589, 440] width 391 height 467
click at [542, 505] on div "[PERSON_NAME][GEOGRAPHIC_DATA]" at bounding box center [589, 502] width 391 height 47
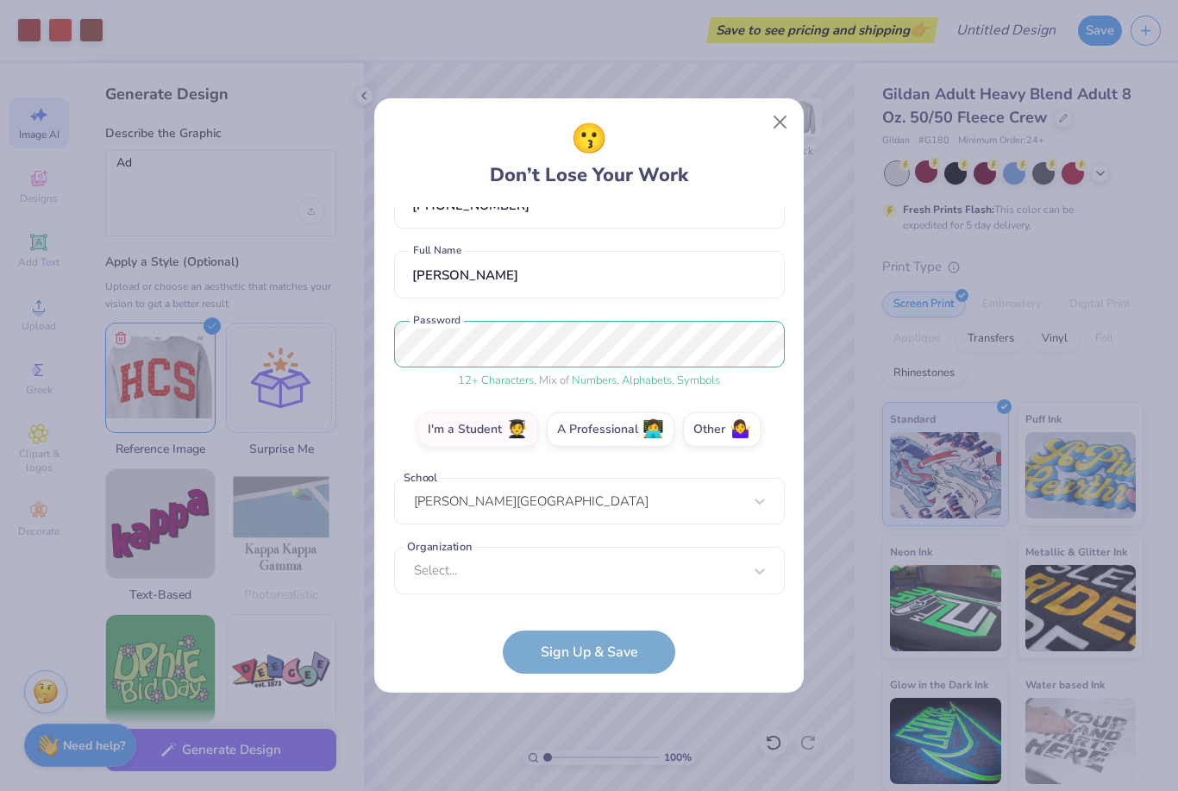
click at [471, 657] on form "[EMAIL_ADDRESS][DOMAIN_NAME] Email [PHONE_NUMBER] Phone [PERSON_NAME] Full Name…" at bounding box center [589, 440] width 391 height 467
click at [479, 581] on div "option focused, 1 of 30. 30 results available. Use Up and Down to choose option…" at bounding box center [589, 705] width 391 height 315
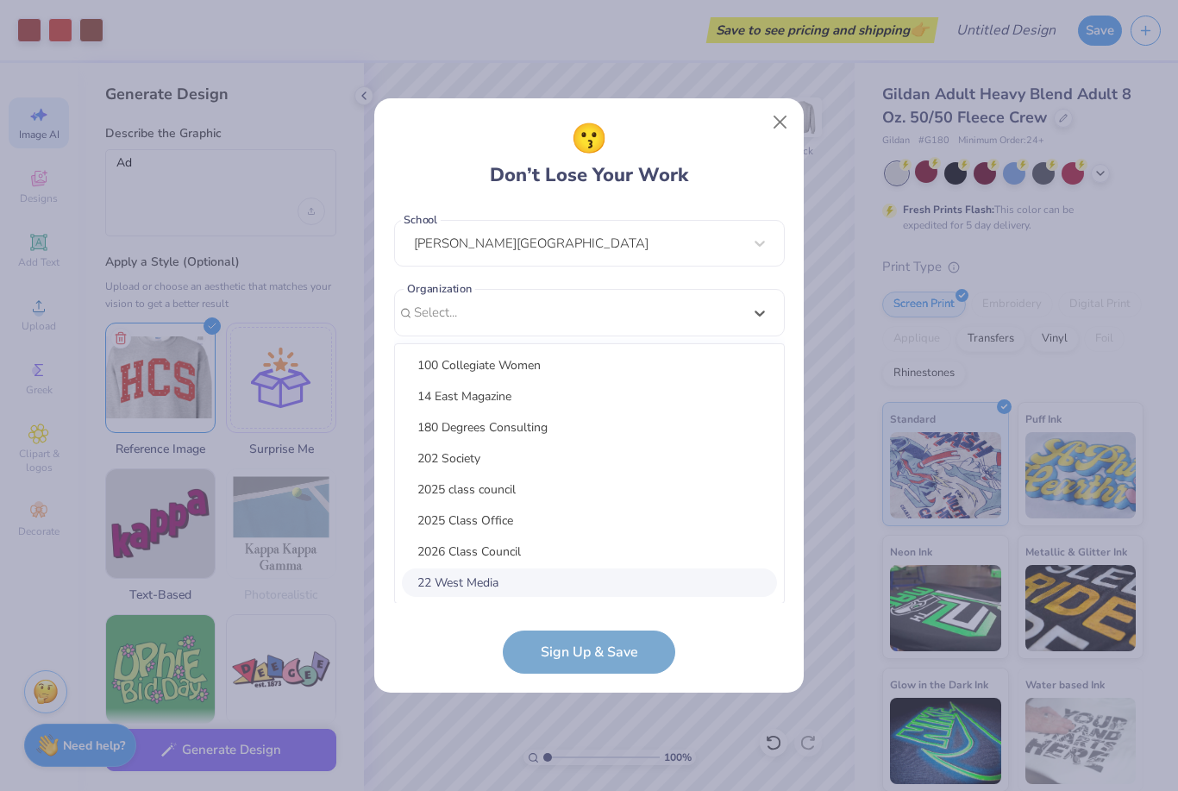
click at [479, 581] on div "22 West Media" at bounding box center [589, 582] width 375 height 28
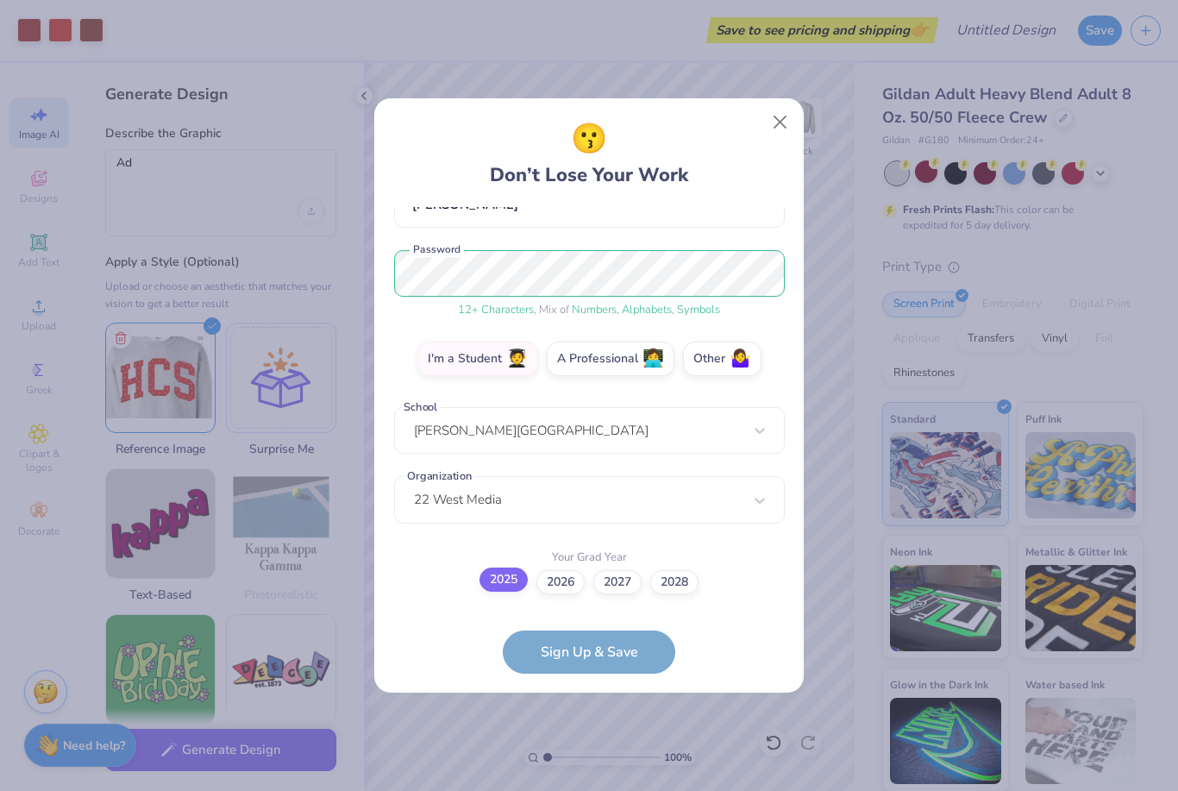
scroll to position [181, 0]
click at [557, 589] on label "2026" at bounding box center [561, 581] width 48 height 24
click at [584, 760] on input "2026" at bounding box center [589, 765] width 11 height 11
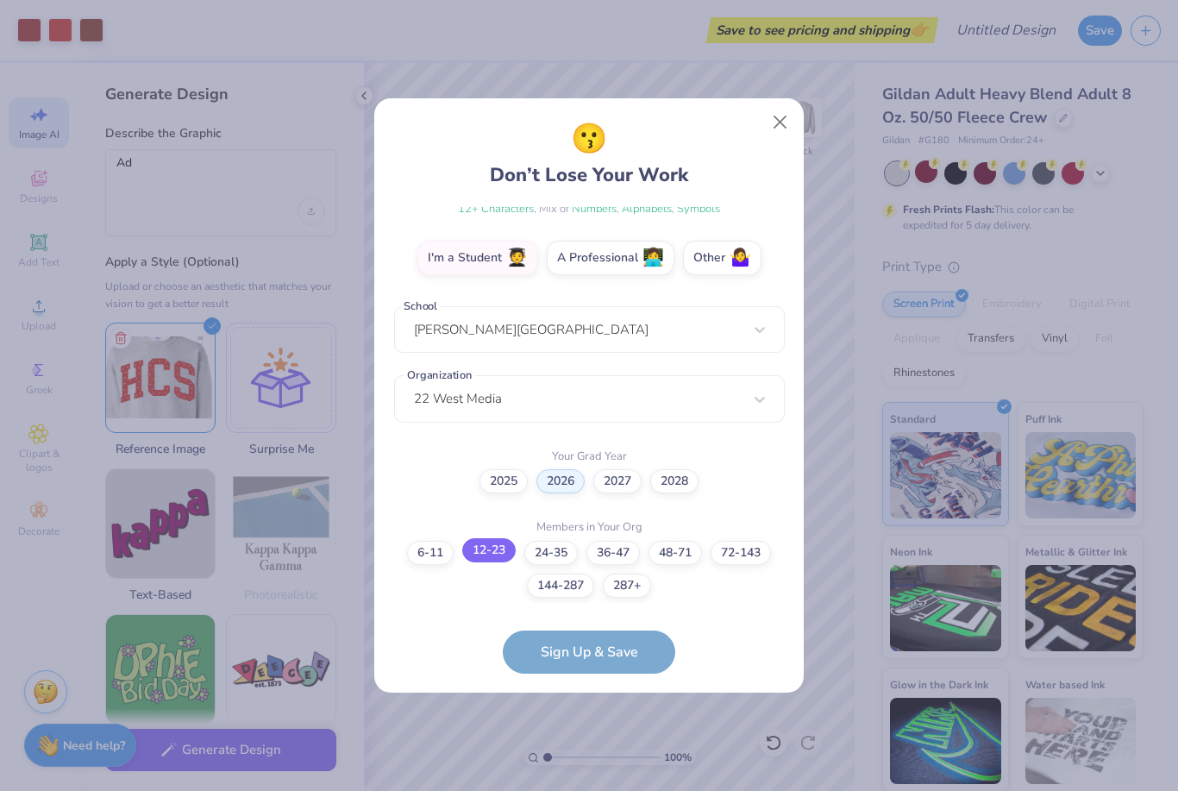
click at [487, 551] on label "12-23" at bounding box center [488, 550] width 53 height 24
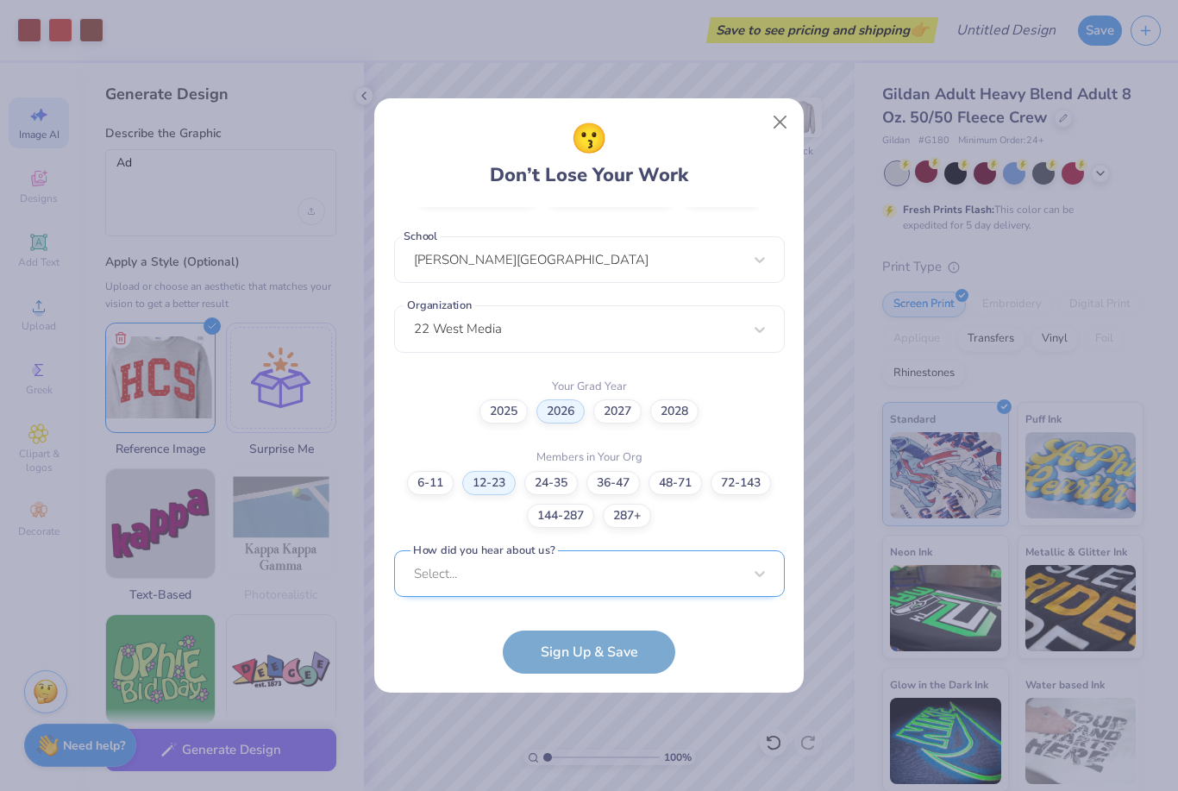
click at [530, 577] on div "Select..." at bounding box center [589, 573] width 391 height 47
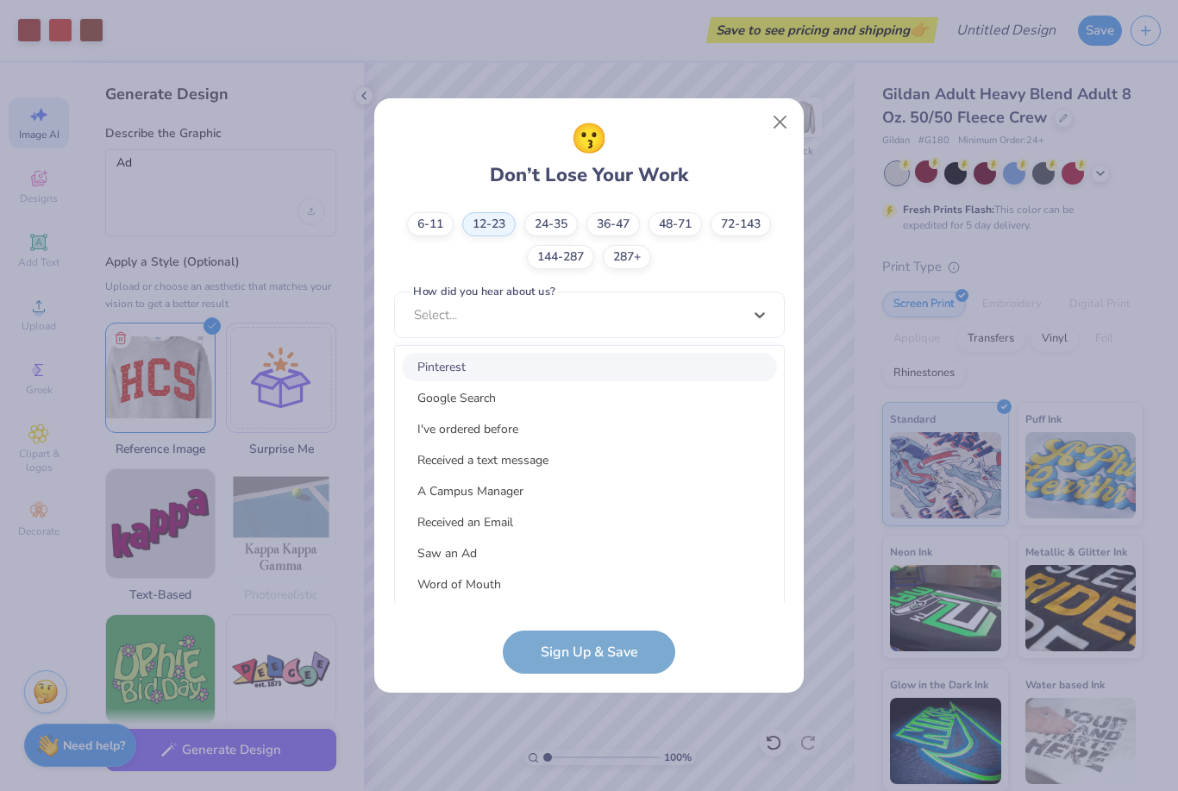
click at [506, 371] on div "Pinterest" at bounding box center [589, 367] width 375 height 28
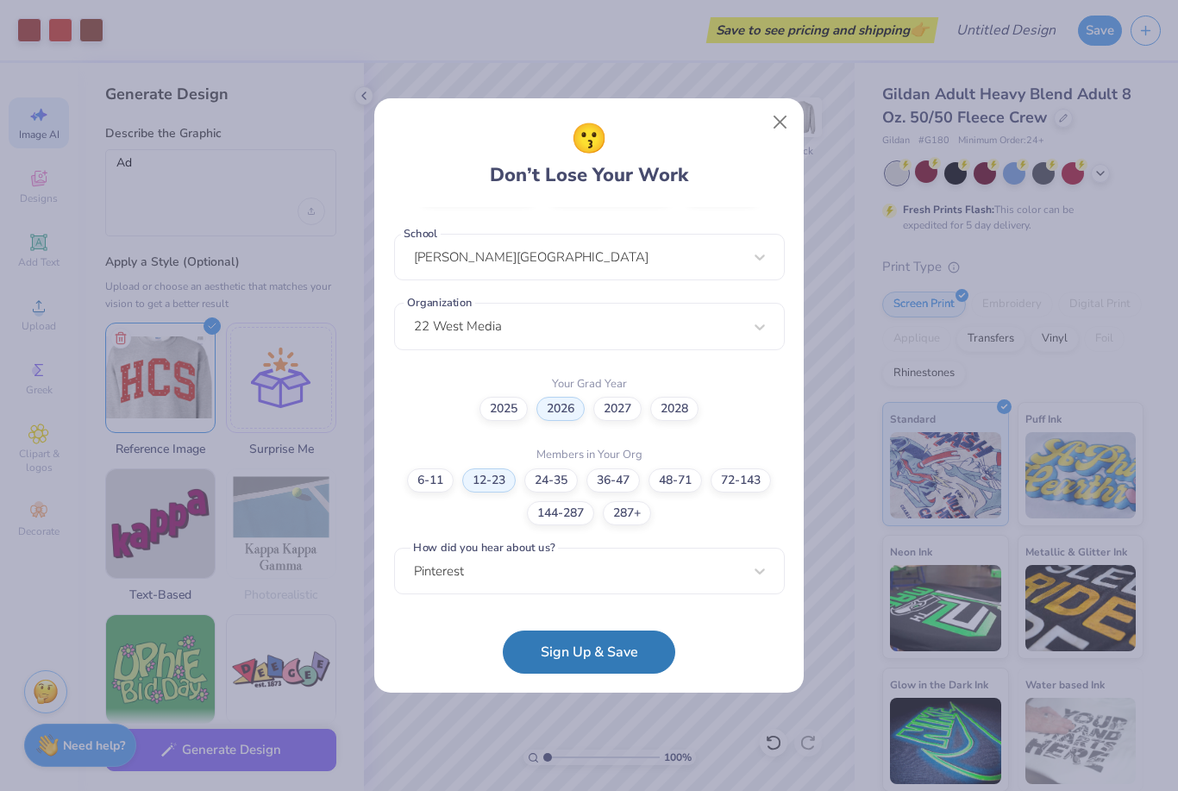
scroll to position [354, 0]
click at [599, 662] on button "Sign Up & Save" at bounding box center [589, 647] width 173 height 43
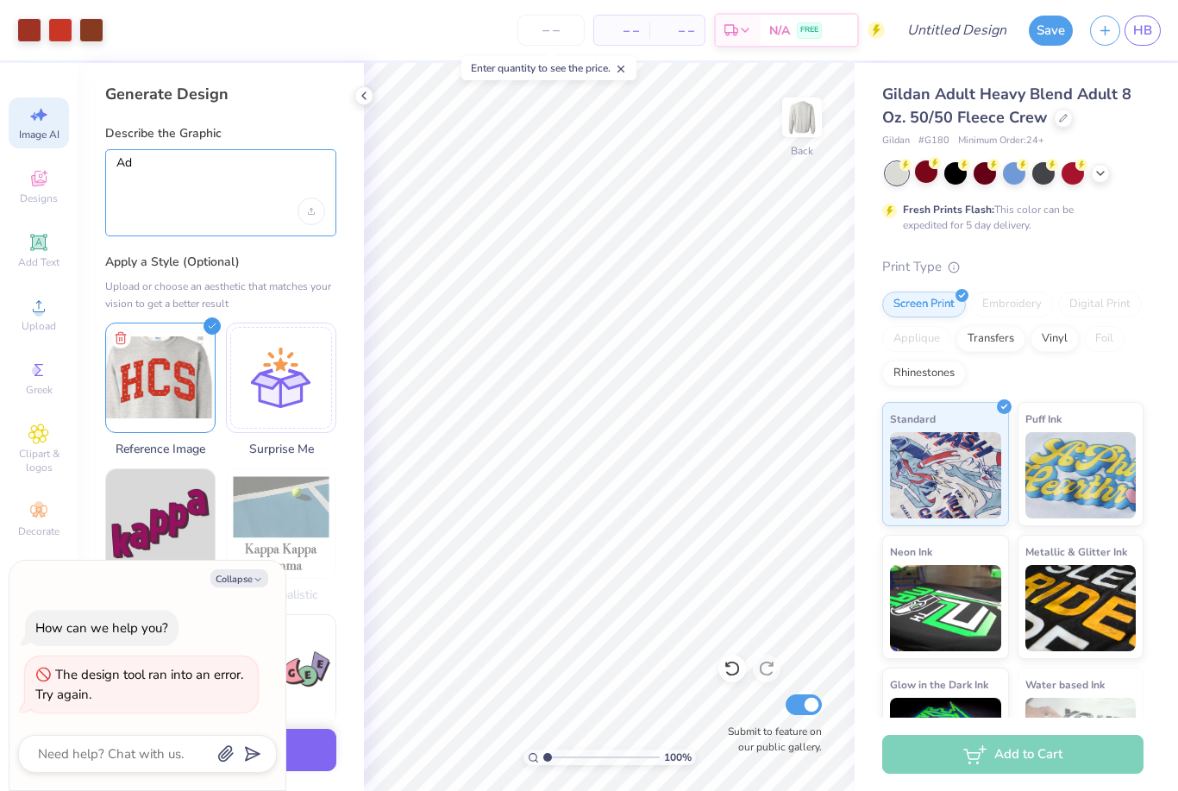
type textarea "x"
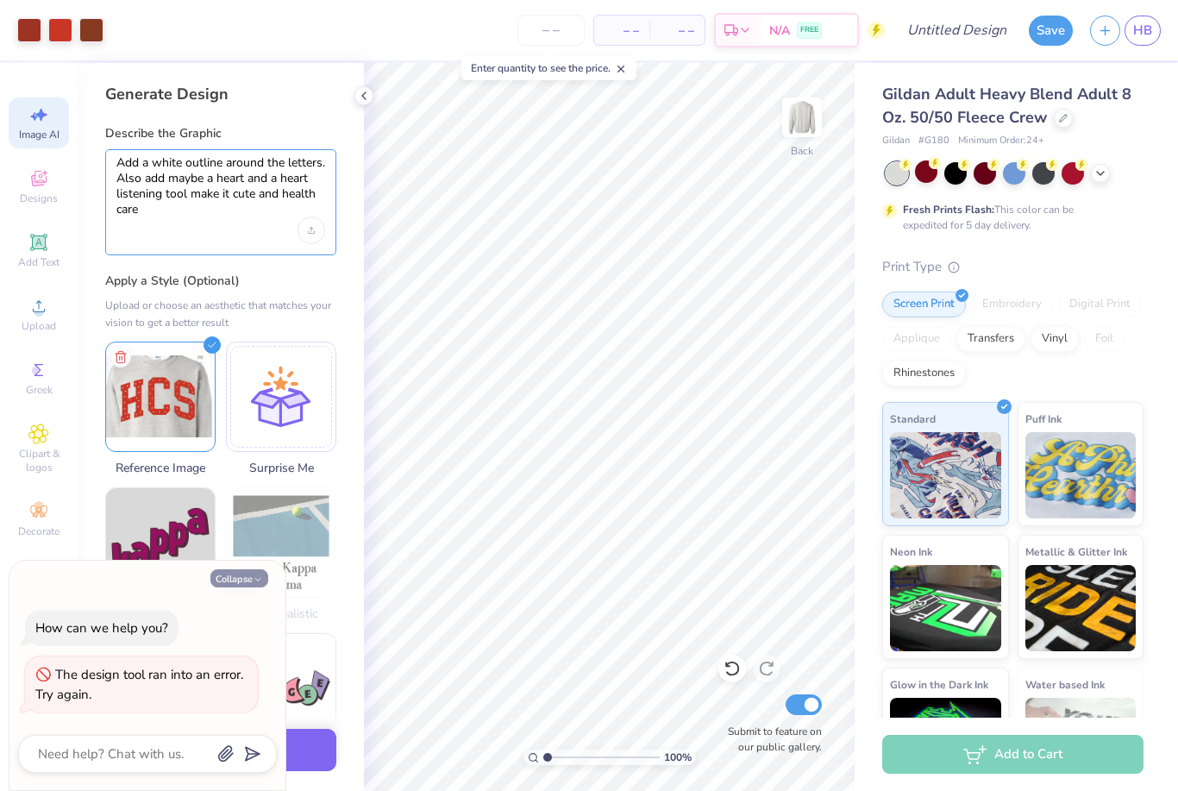
type textarea "Add a white outline around the letters. Also add maybe a heart and a heart list…"
click at [245, 584] on button "Collapse" at bounding box center [239, 578] width 58 height 18
type textarea "x"
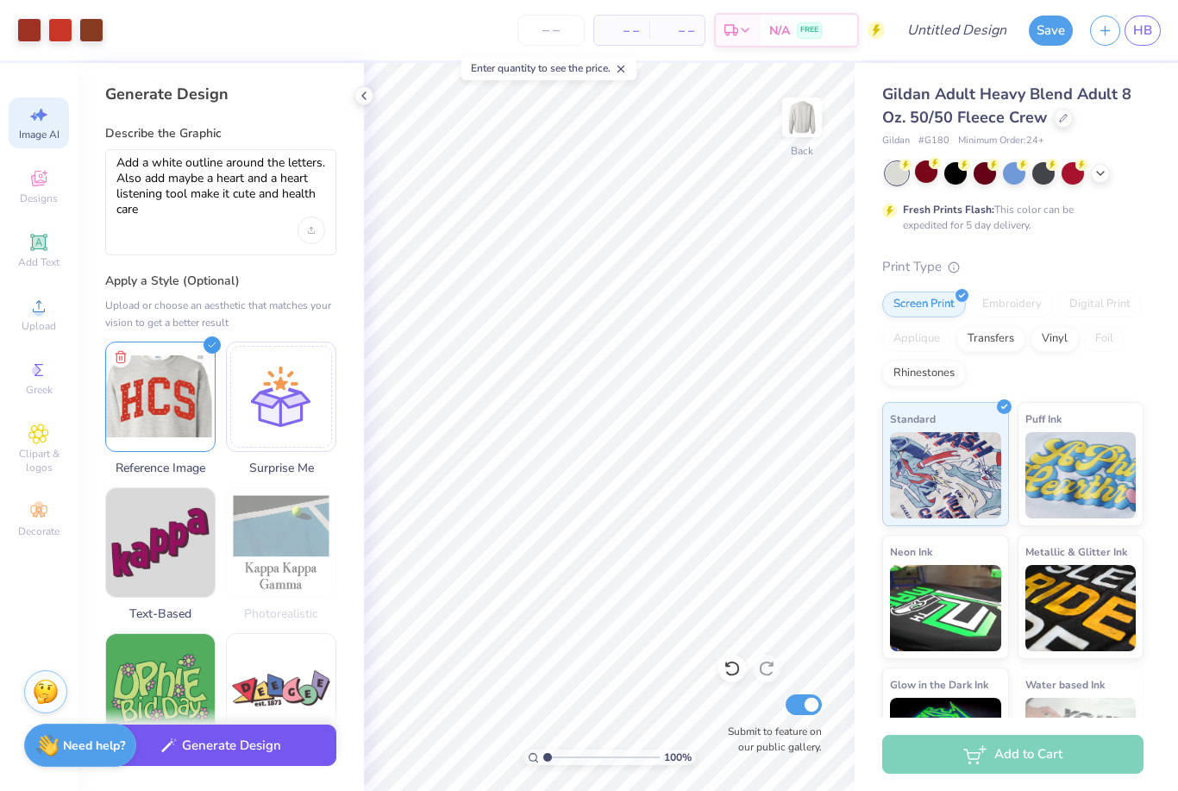
click at [274, 753] on button "Generate Design" at bounding box center [220, 746] width 231 height 42
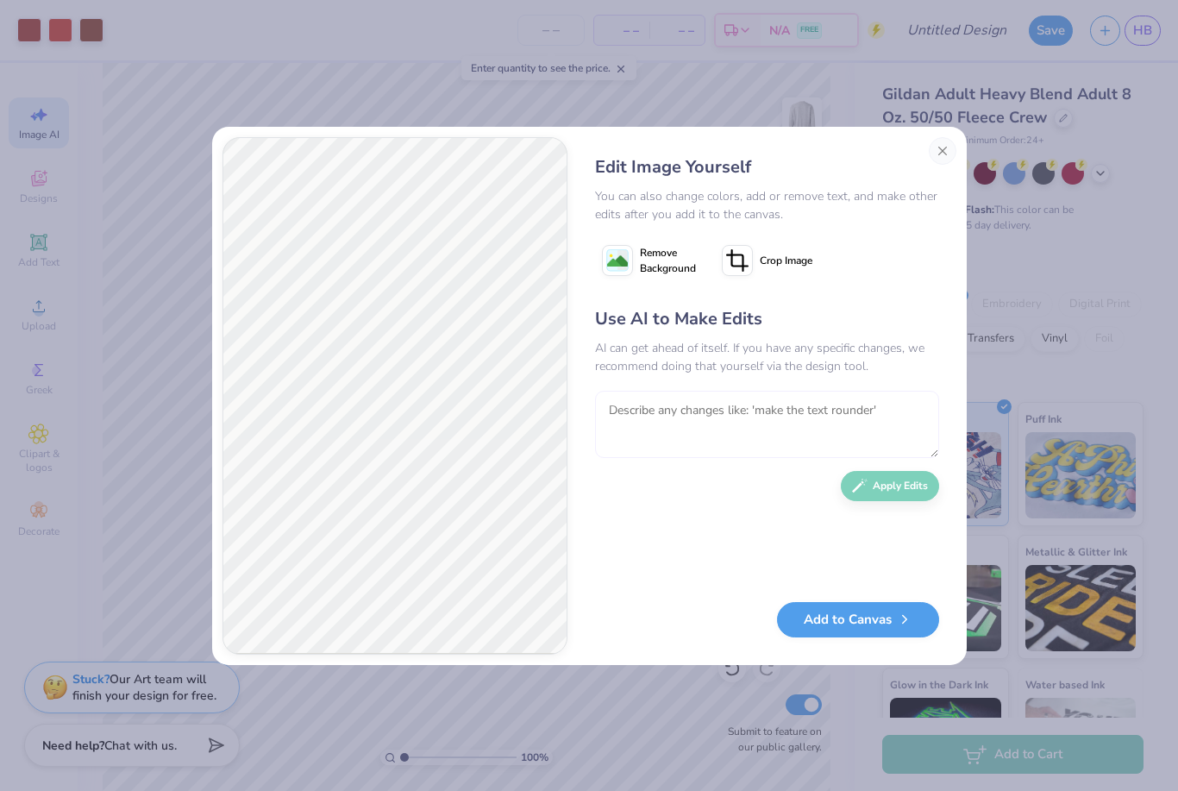
click at [694, 413] on textarea at bounding box center [767, 424] width 344 height 67
click at [744, 430] on textarea "Make the red more bright and the white more bright. Also add white polka dots t…" at bounding box center [767, 424] width 344 height 67
type textarea "Make the red more bright and the white more bright. Also add white polka dots i…"
click at [888, 495] on button "Apply Edits" at bounding box center [890, 486] width 98 height 30
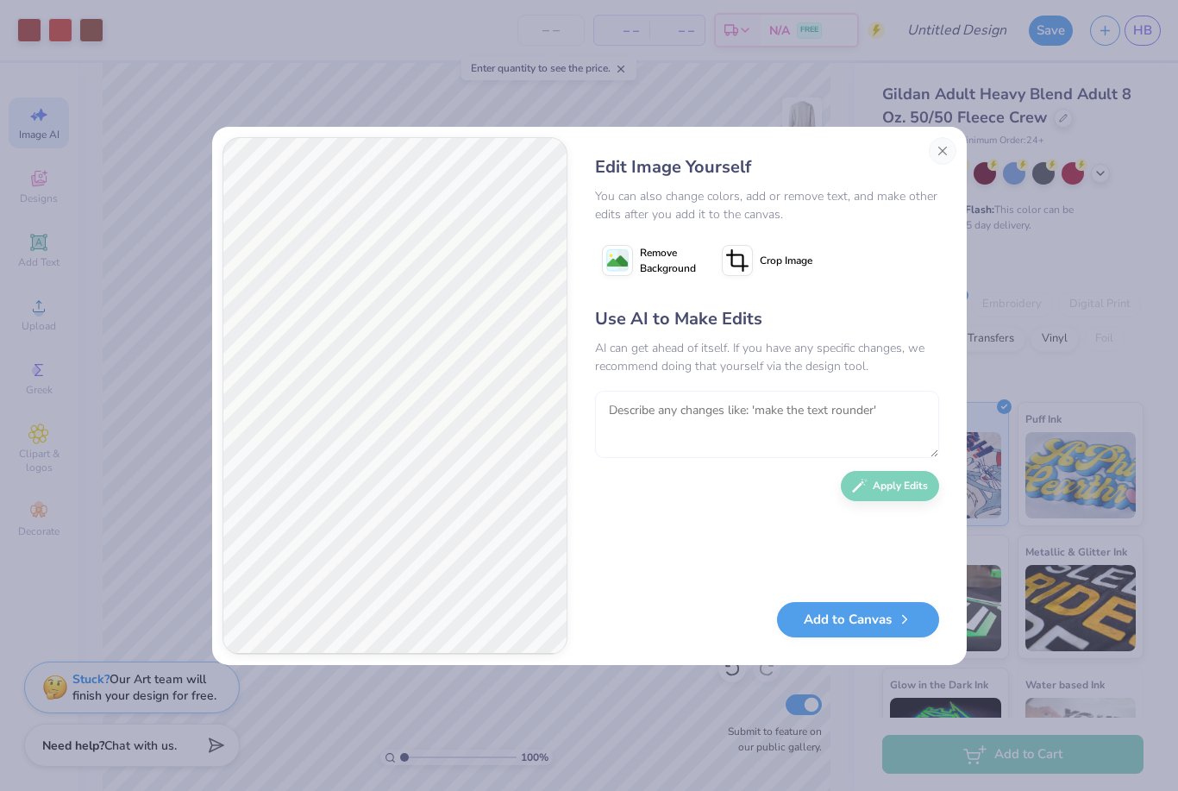
click at [696, 407] on textarea at bounding box center [767, 424] width 344 height 67
type textarea "Okay cute, now make the polka dots look more natural, not so much in a line"
click at [895, 491] on button "Apply Edits" at bounding box center [890, 486] width 98 height 30
click at [843, 619] on button "Add to Canvas" at bounding box center [858, 615] width 162 height 35
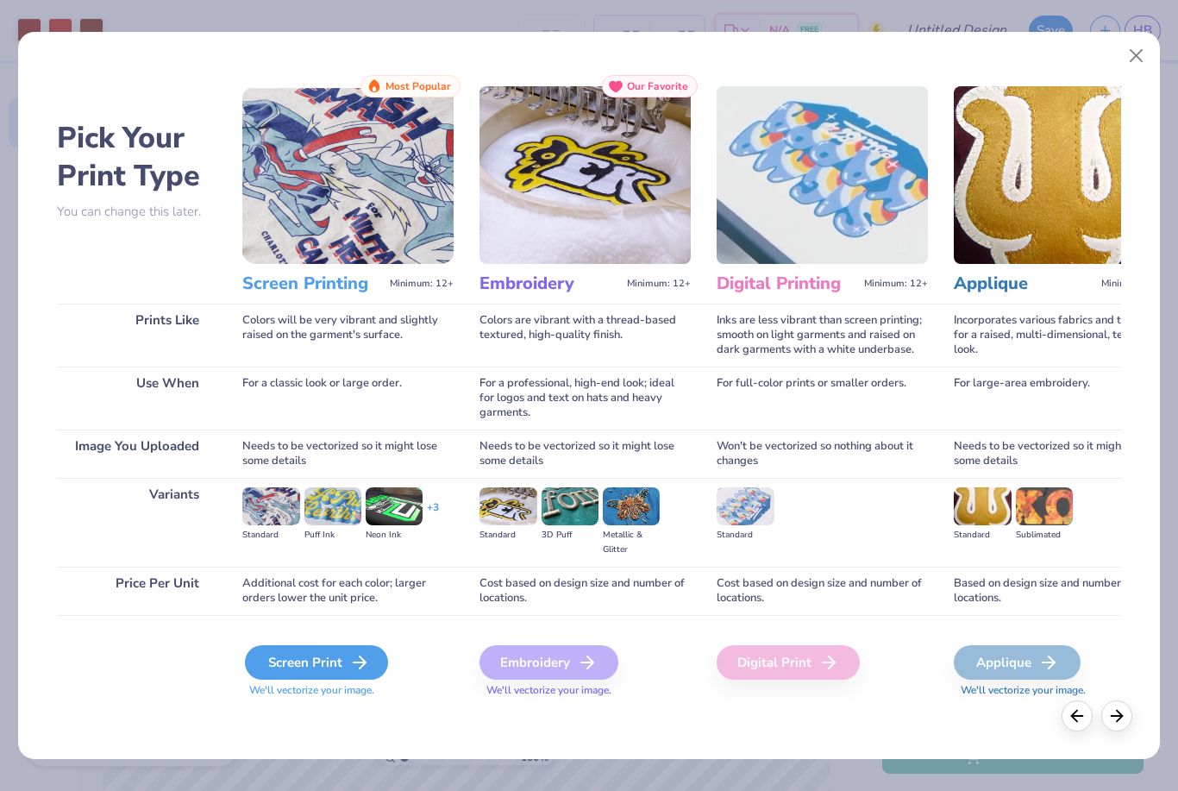
click at [280, 667] on div "Screen Print" at bounding box center [316, 662] width 143 height 35
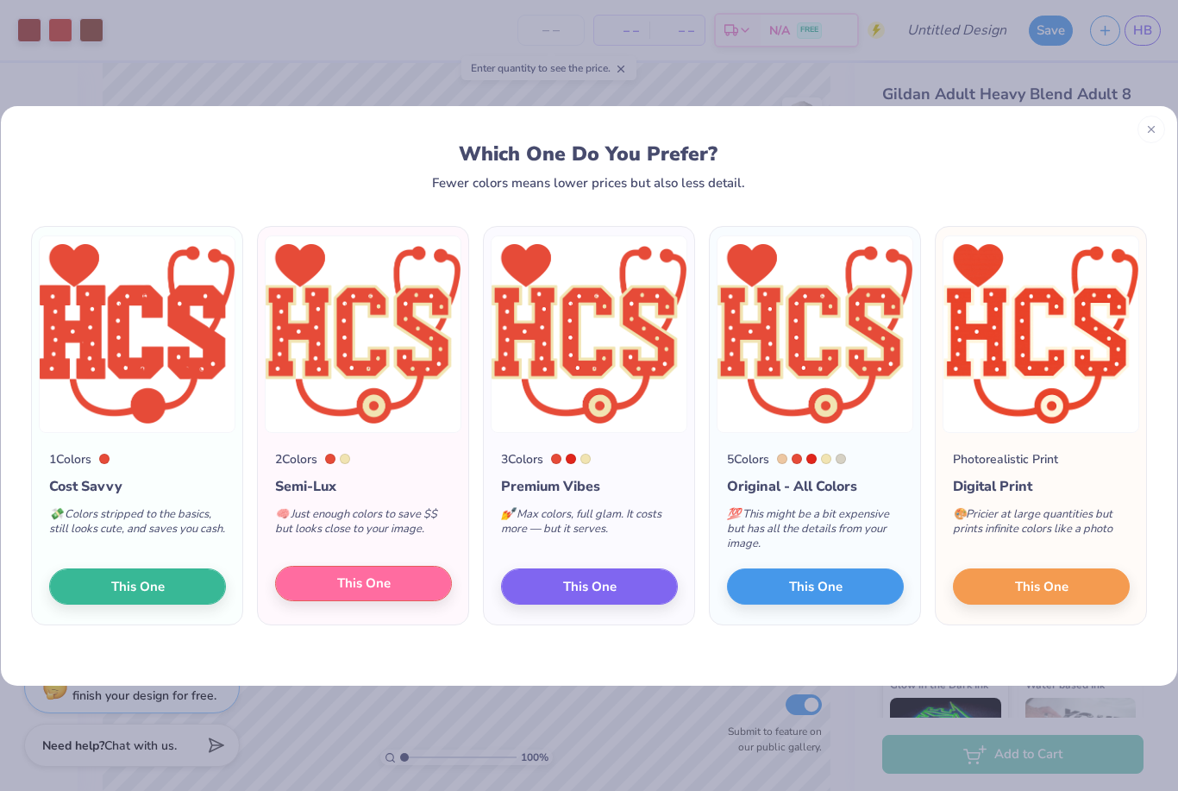
click at [339, 587] on span "This One" at bounding box center [363, 584] width 53 height 20
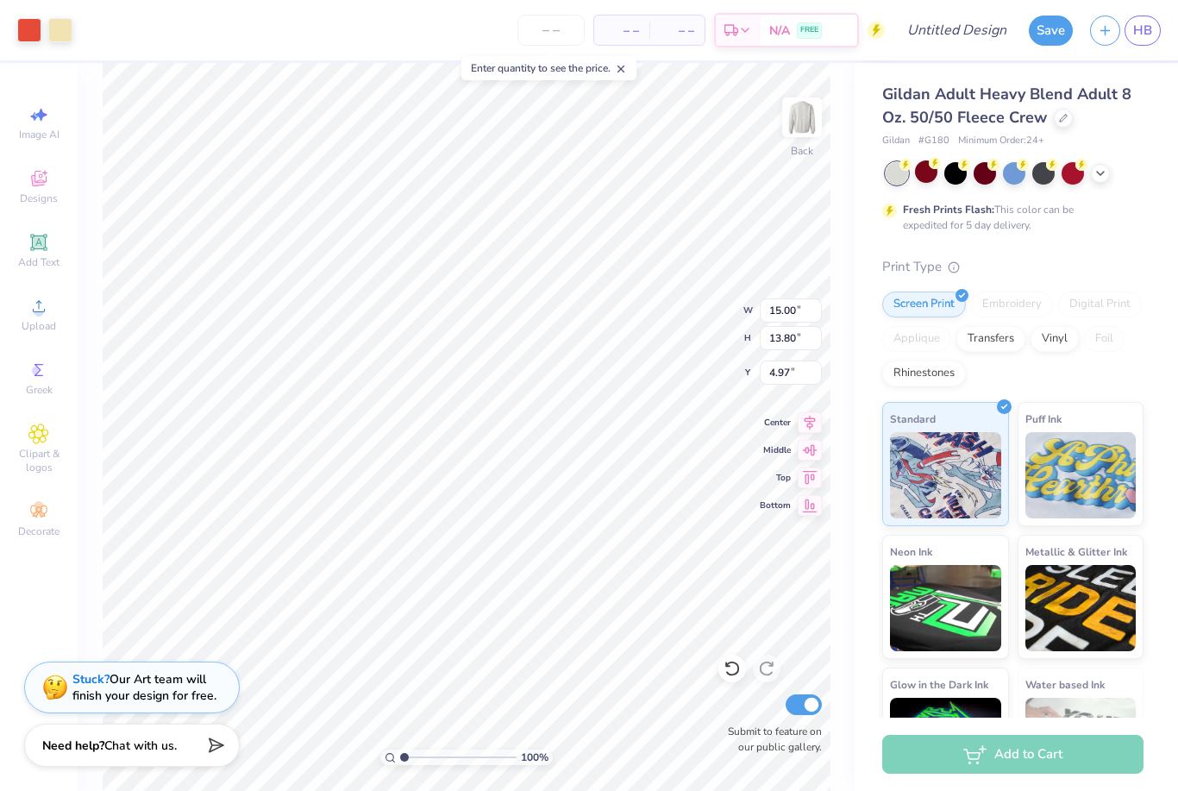
type input "8.99"
type input "2.26"
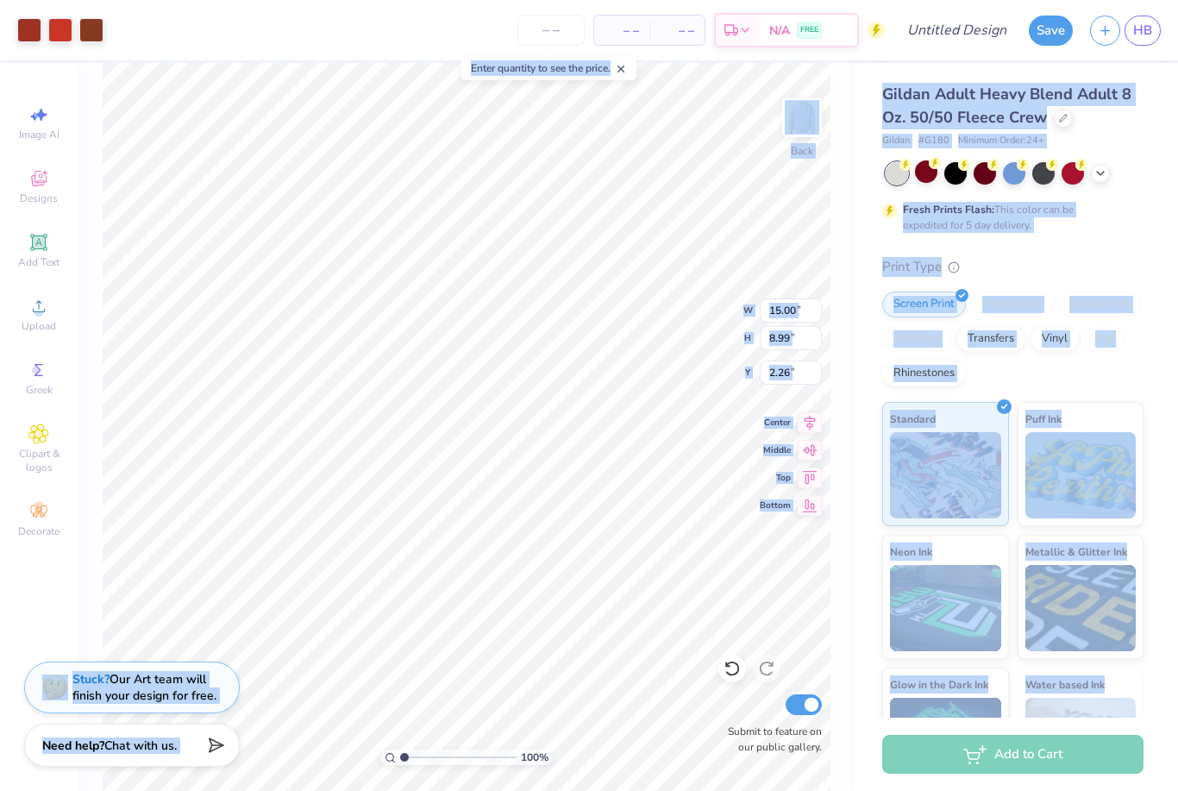
click at [468, 85] on body "Art colors – – Per Item – – Total Est. Delivery N/A FREE Design Title Save HB I…" at bounding box center [589, 395] width 1178 height 791
type input "8.99"
type input "2.26"
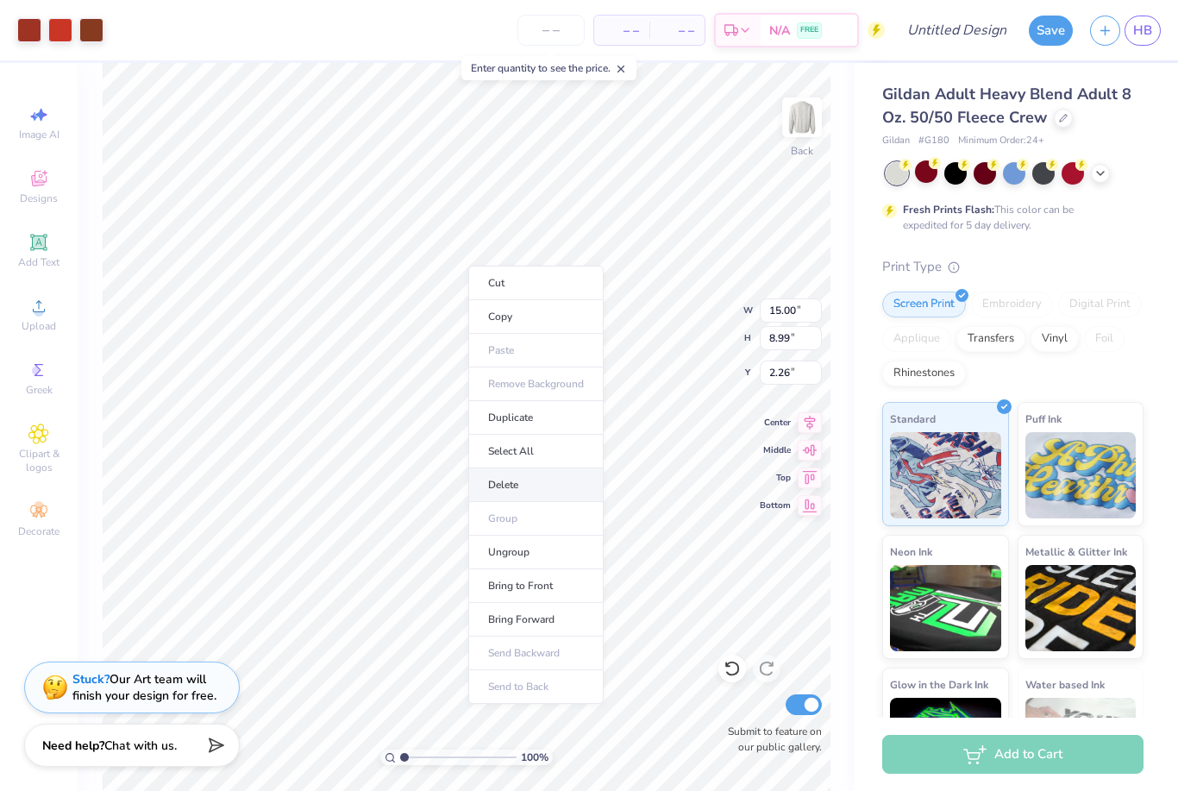
click at [530, 489] on li "Delete" at bounding box center [535, 485] width 135 height 34
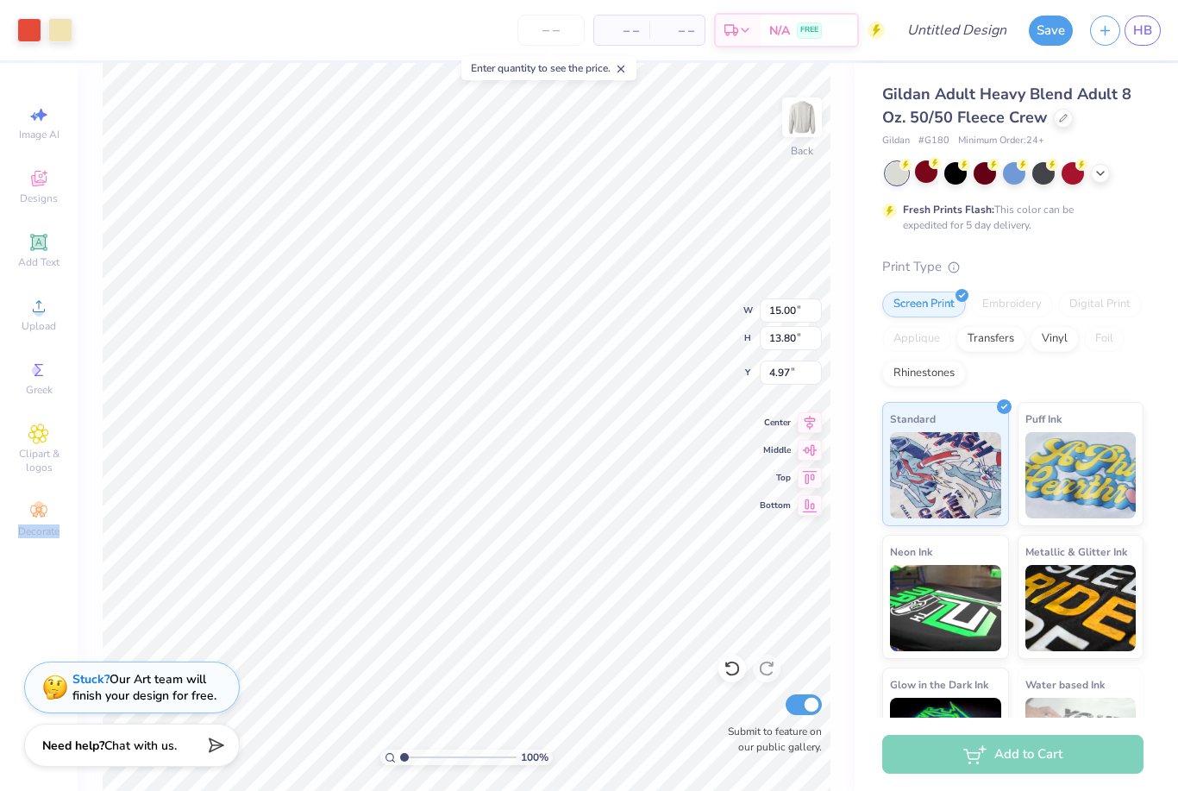
type input "1.25"
click at [1095, 176] on icon at bounding box center [1101, 172] width 14 height 14
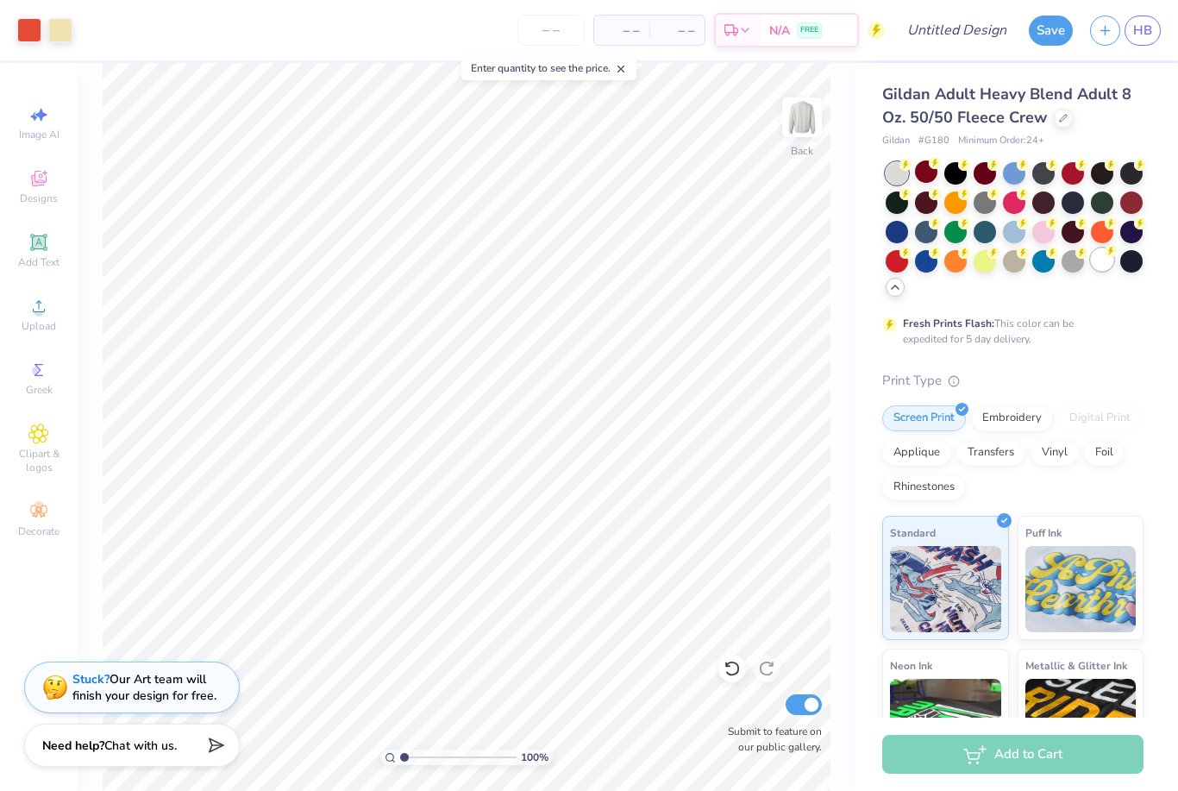
click at [1104, 260] on div at bounding box center [1102, 259] width 22 height 22
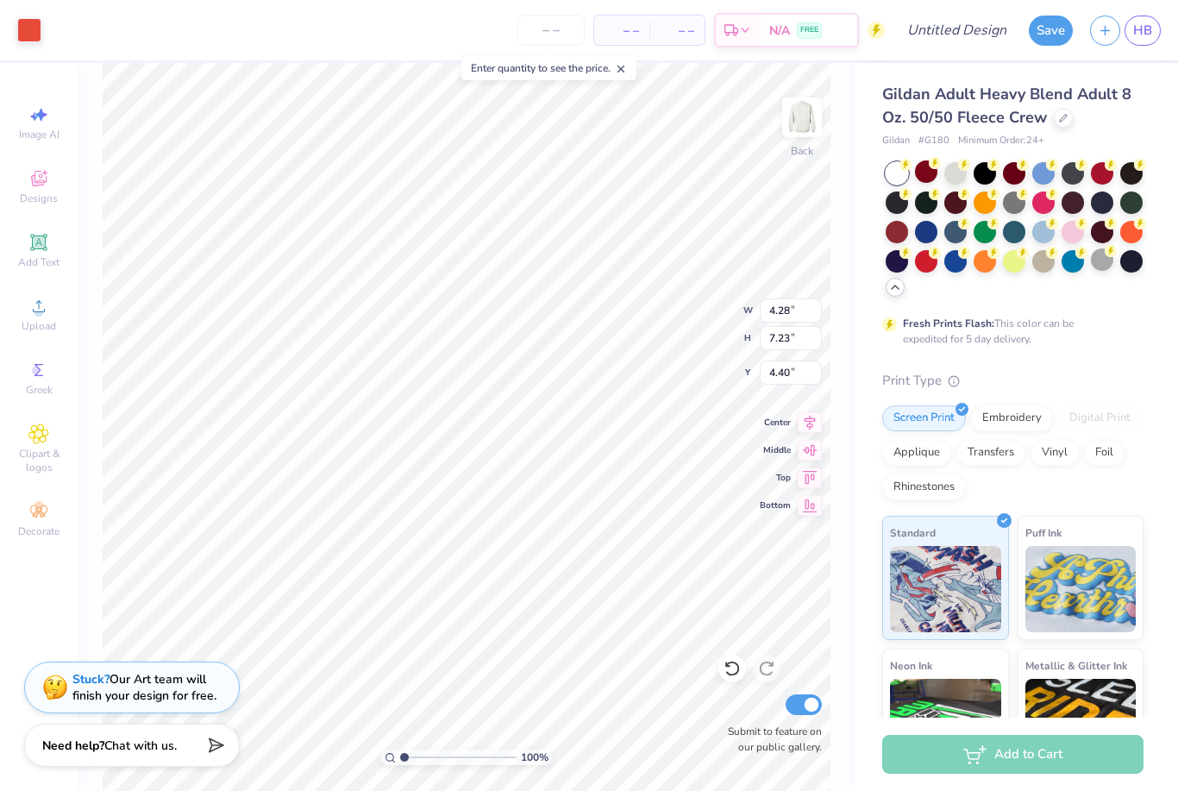
type input "11.75"
type input "10.41"
type input "4.65"
type input "4.28"
type input "7.23"
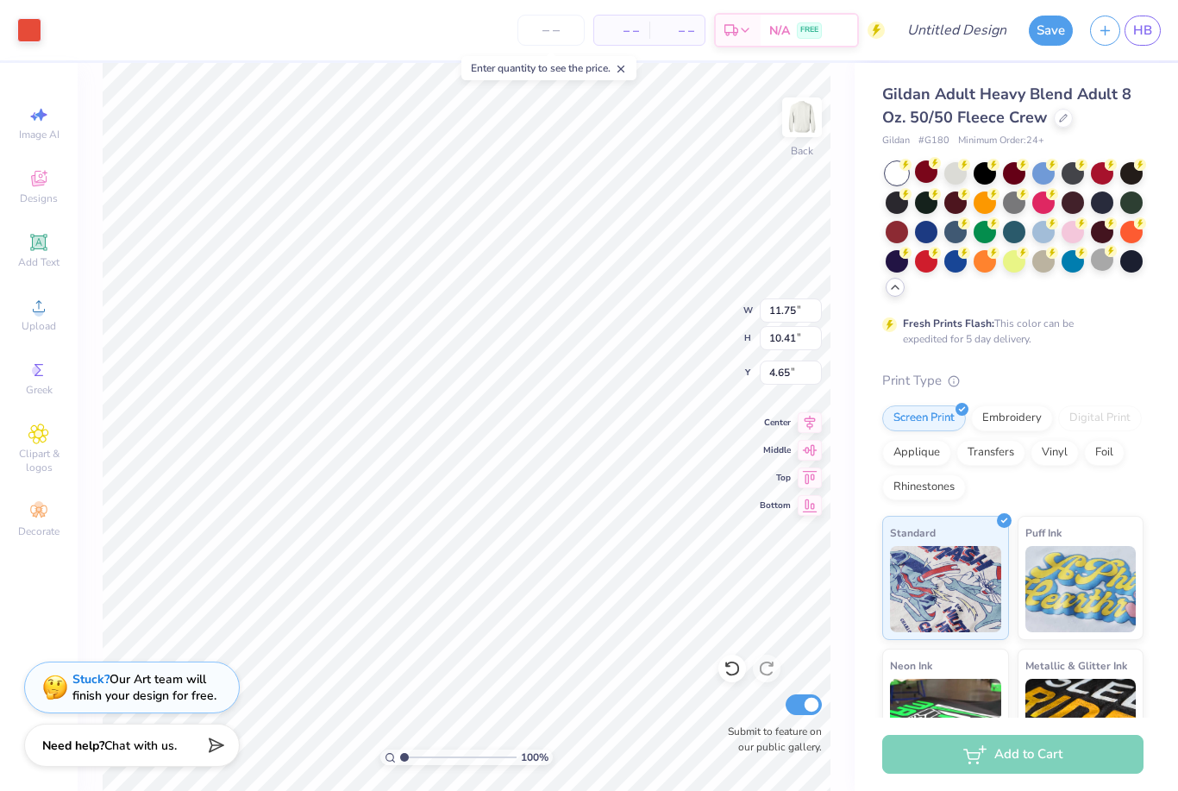
type input "4.40"
type input "2.44"
type input "3.68"
type input "1.42"
type input "2.04"
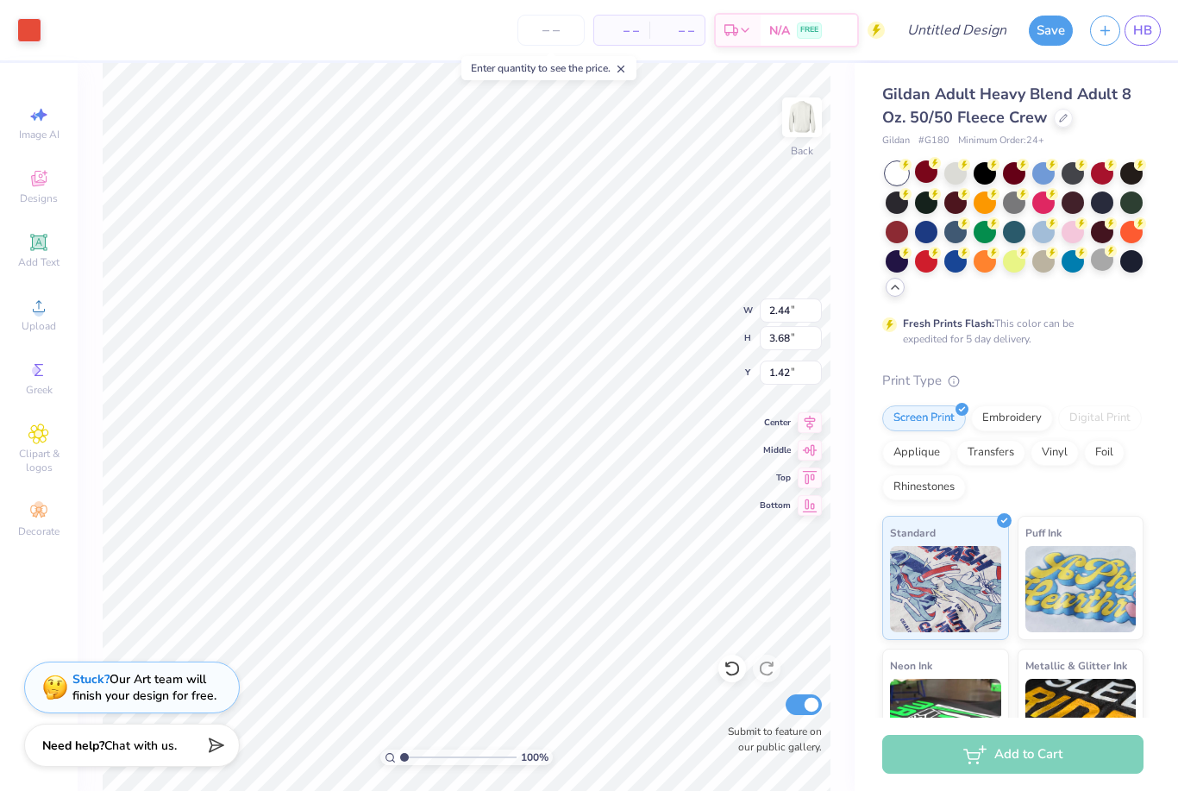
type input "4.35"
type input "1.62"
type input "3.78"
type input "6.74"
type input "4.64"
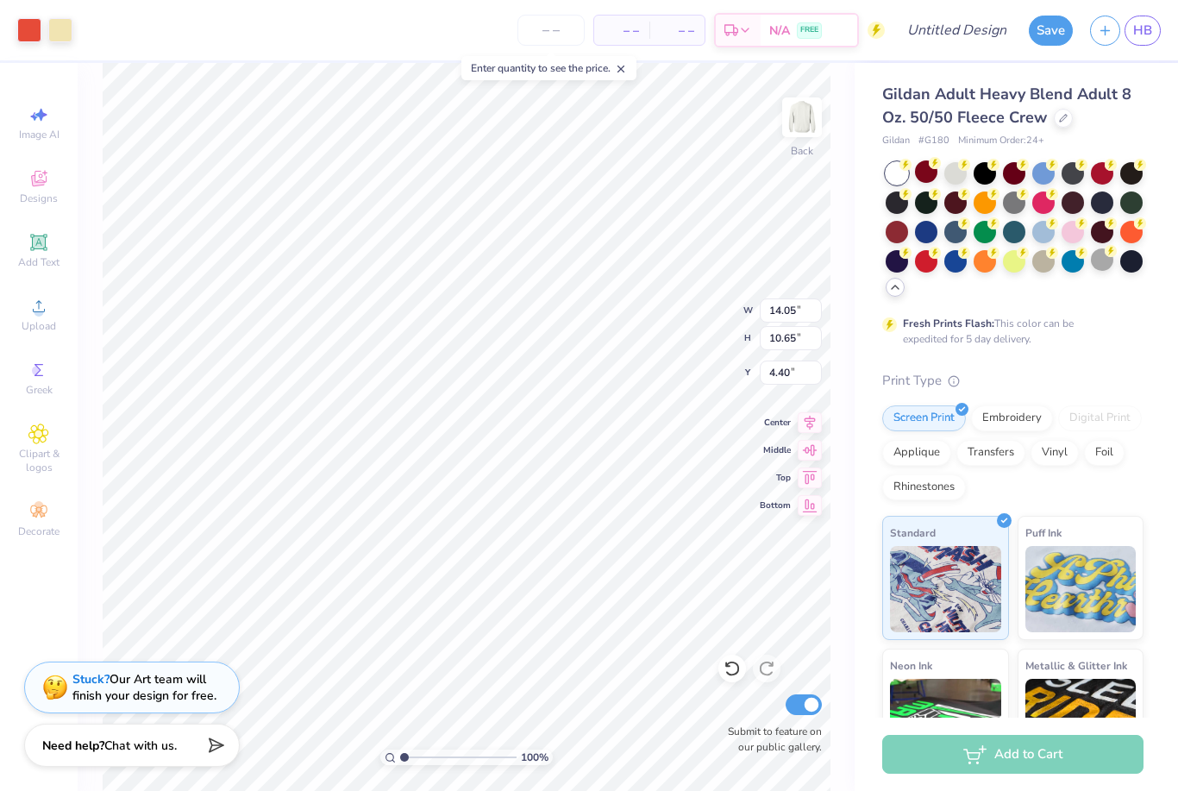
type input "10.57"
type input "8.01"
click at [734, 664] on icon at bounding box center [732, 668] width 17 height 17
type input "7.04"
click at [734, 664] on icon at bounding box center [732, 668] width 17 height 17
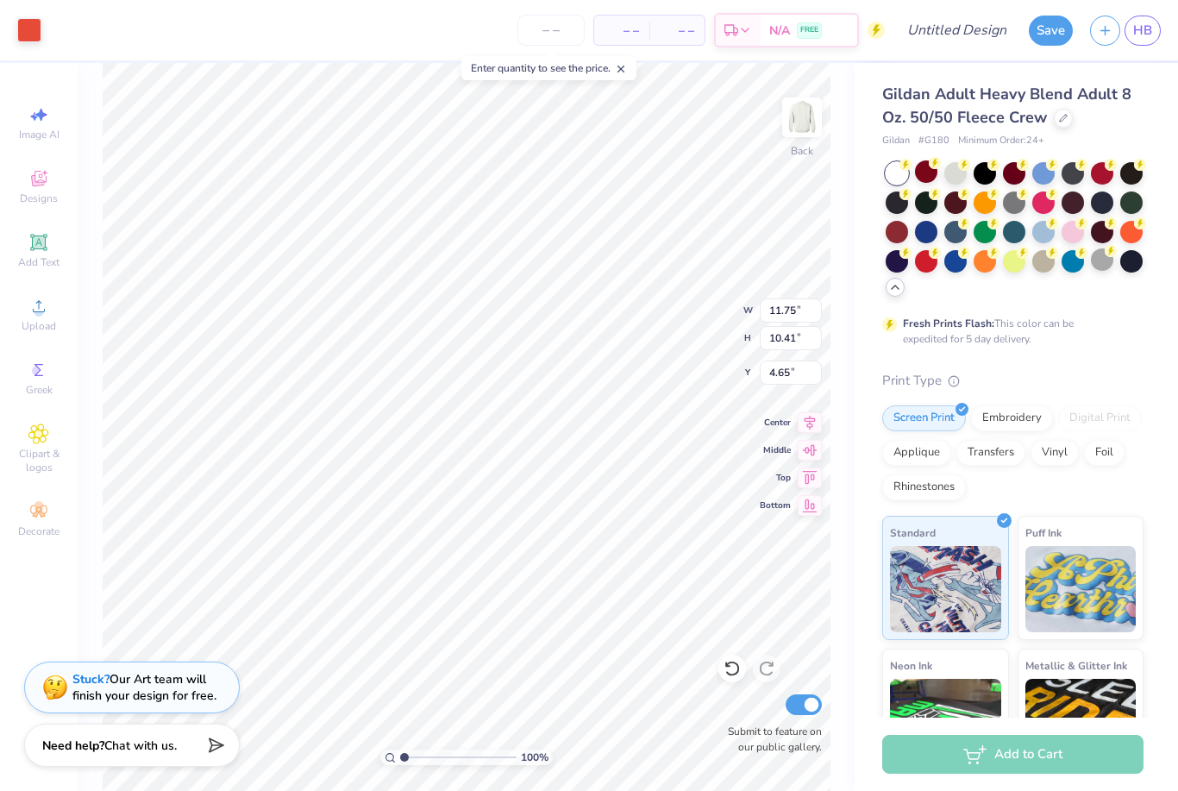
type input "4.64"
type input "0.23"
type input "0.31"
type input "5.11"
type input "0.24"
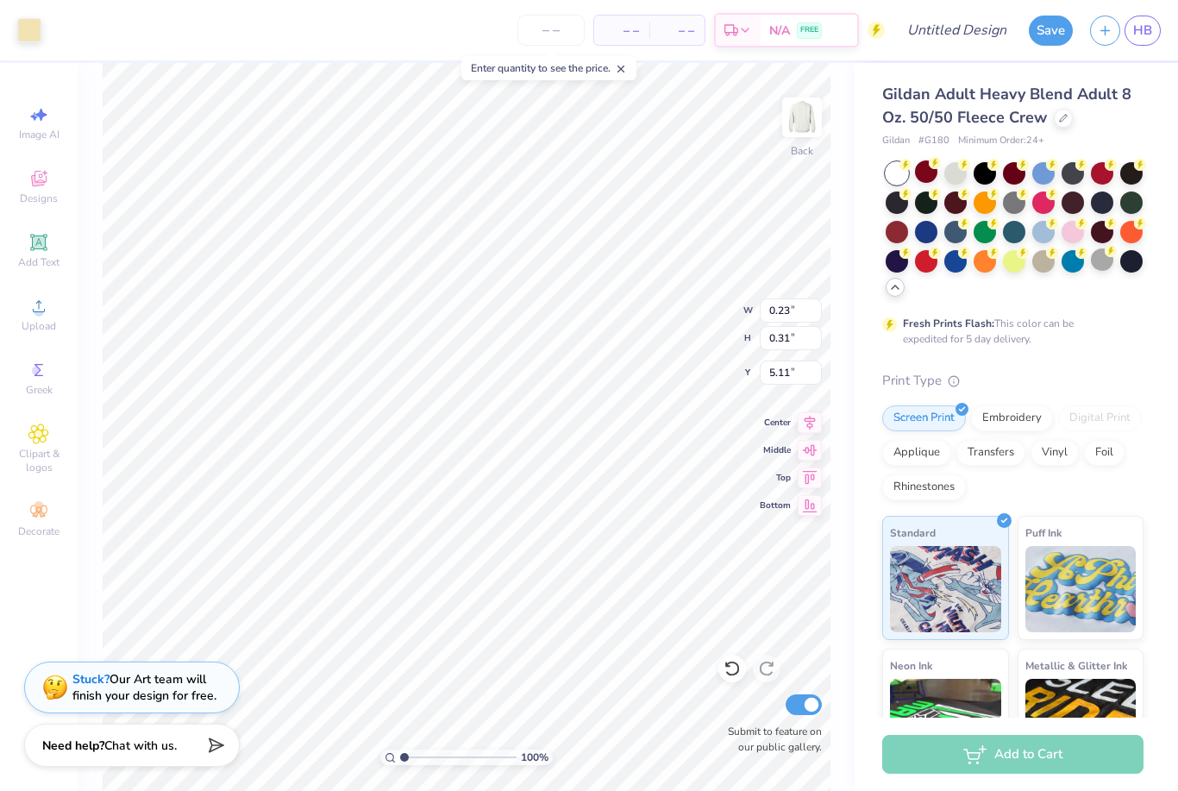
type input "0.33"
type input "1.13"
type input "1.54"
type input "3.90"
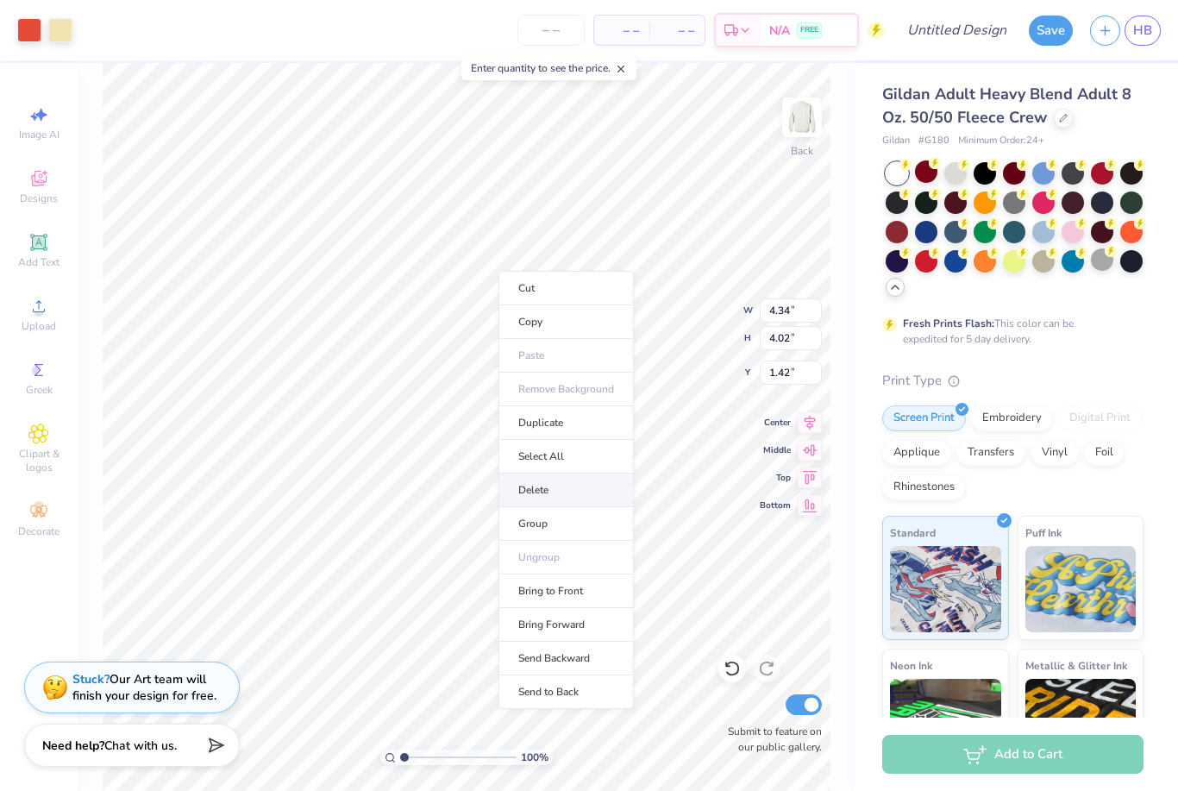
click at [549, 494] on li "Delete" at bounding box center [566, 491] width 135 height 34
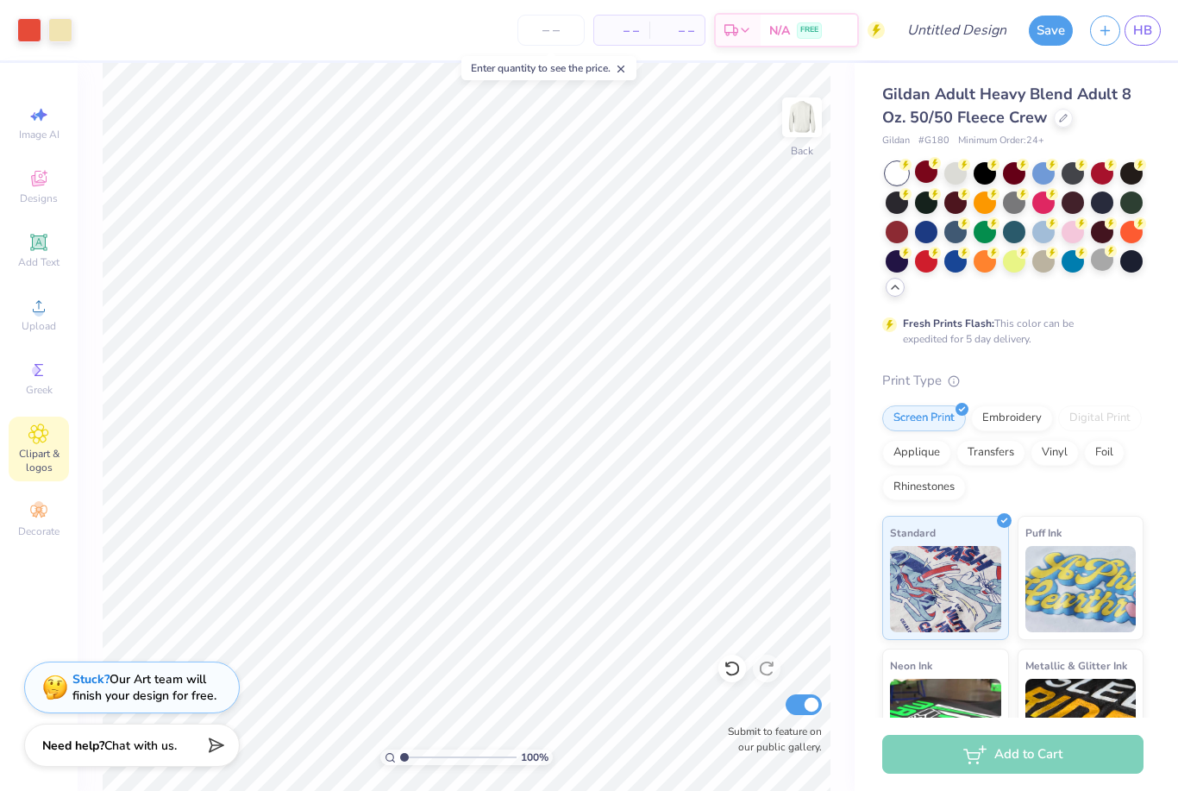
click at [35, 459] on span "Clipart & logos" at bounding box center [39, 461] width 60 height 28
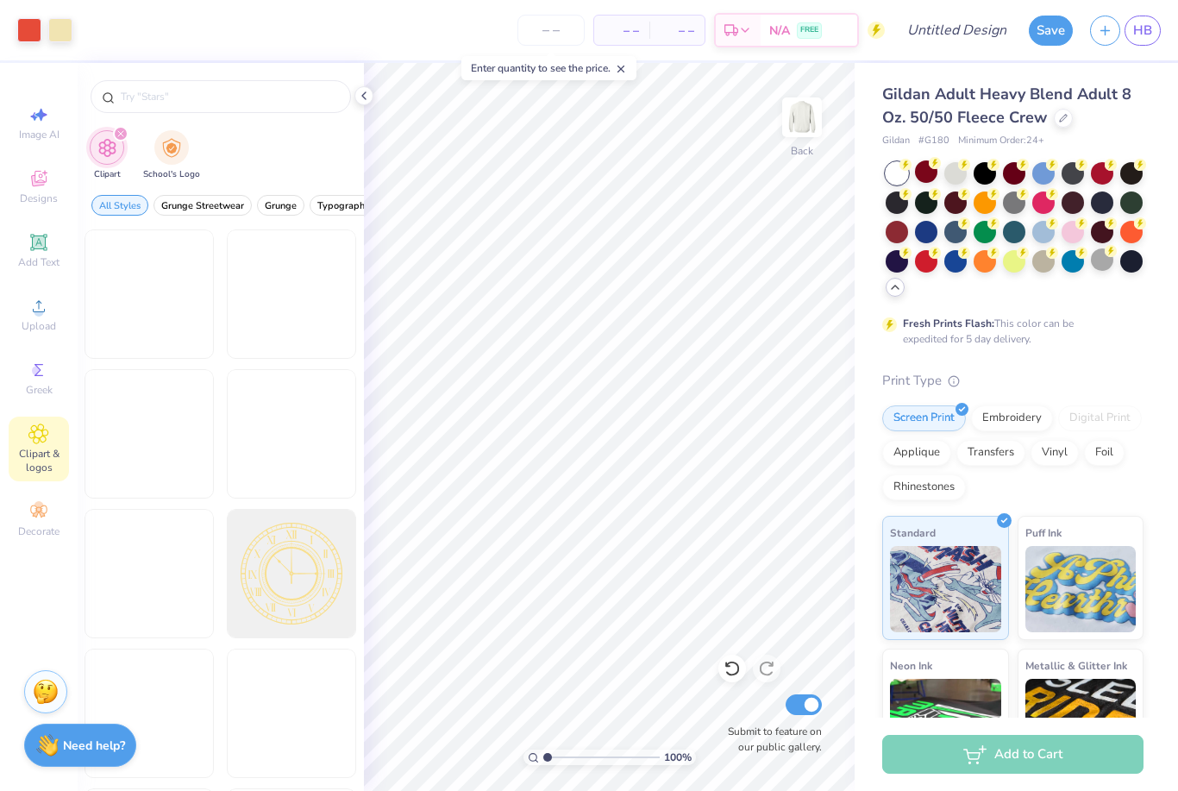
scroll to position [0, 0]
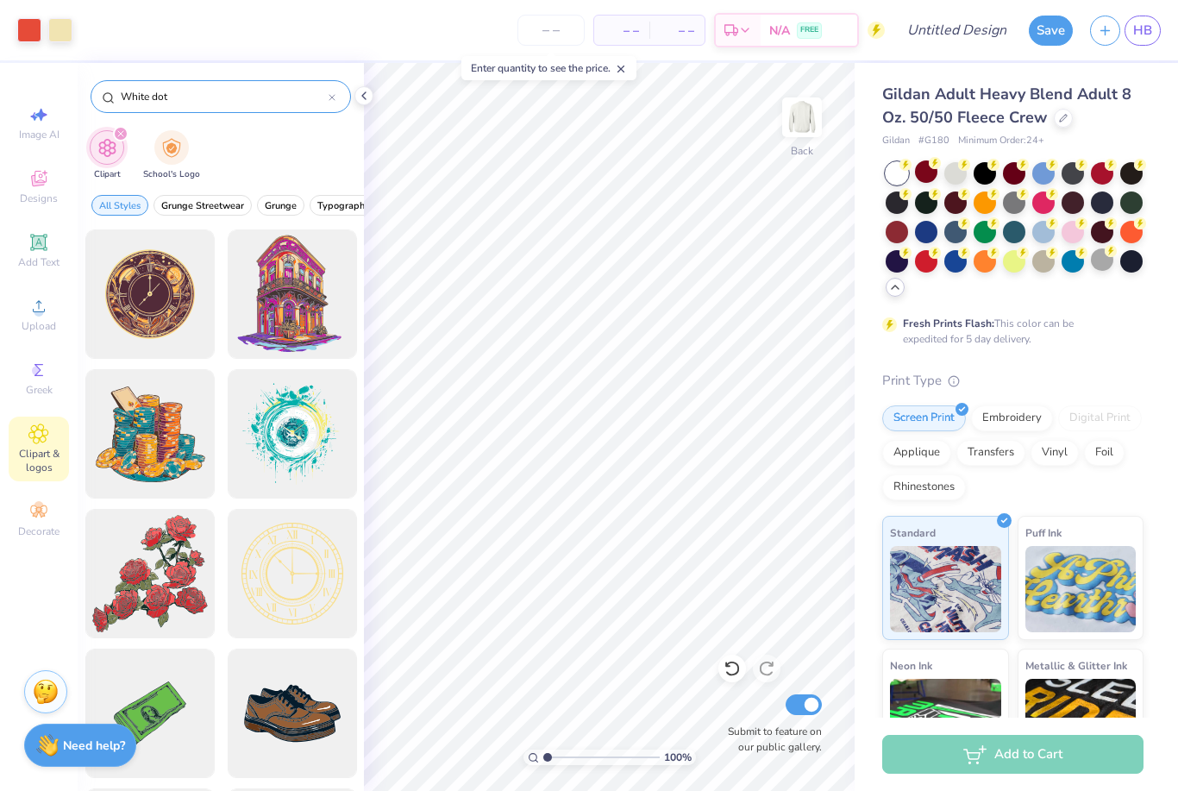
type input "White dot"
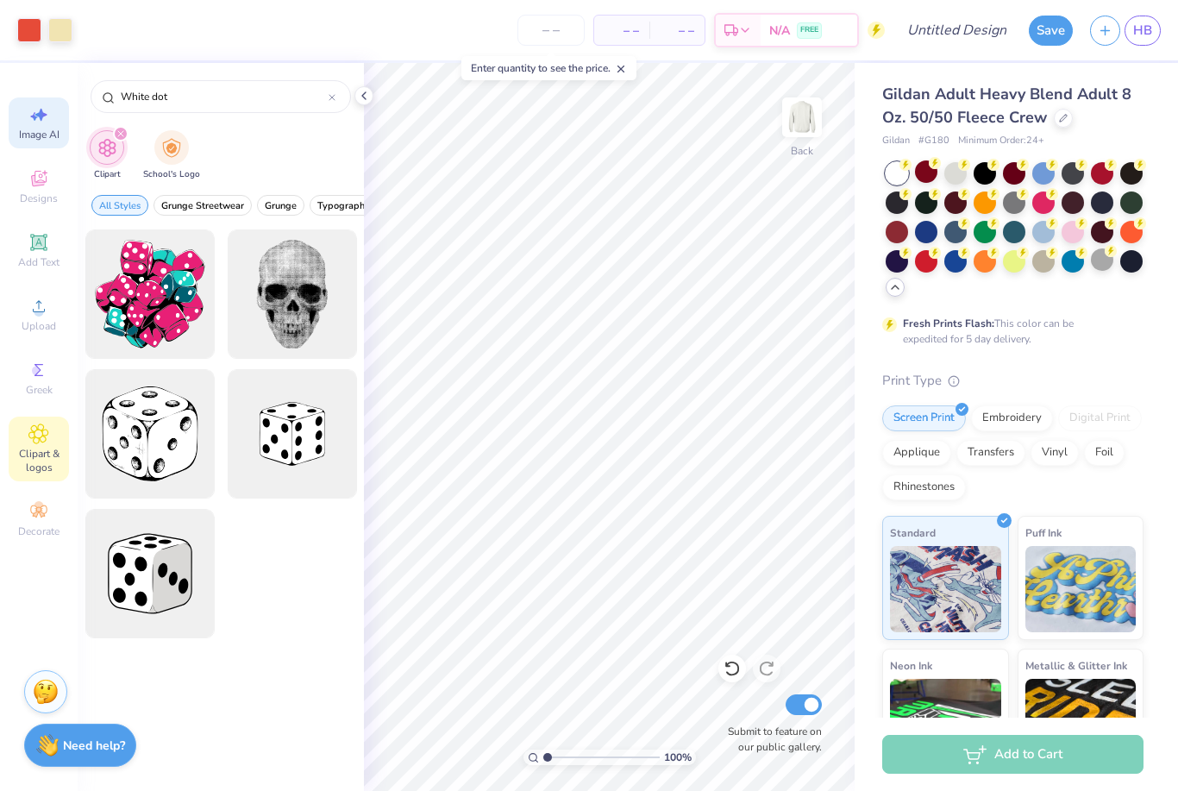
click at [47, 125] on div "Image AI" at bounding box center [39, 122] width 60 height 51
select select "4"
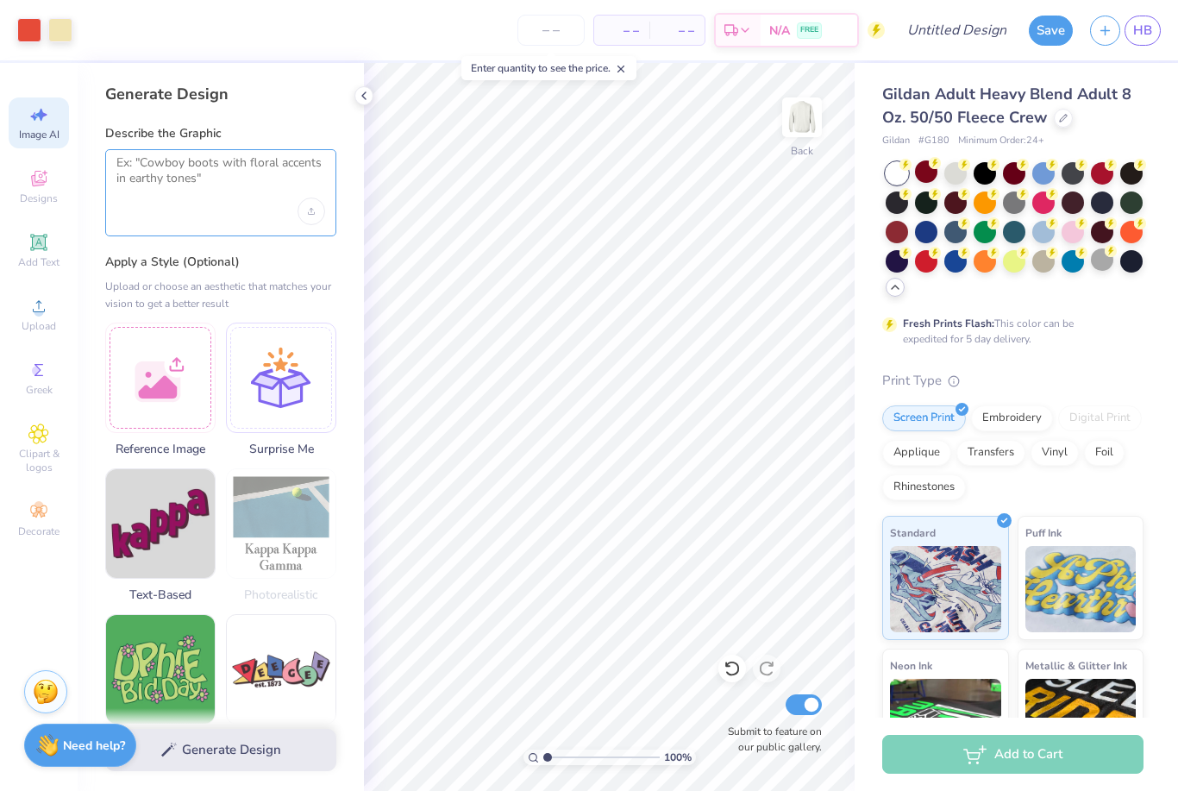
click at [179, 187] on textarea at bounding box center [220, 176] width 209 height 43
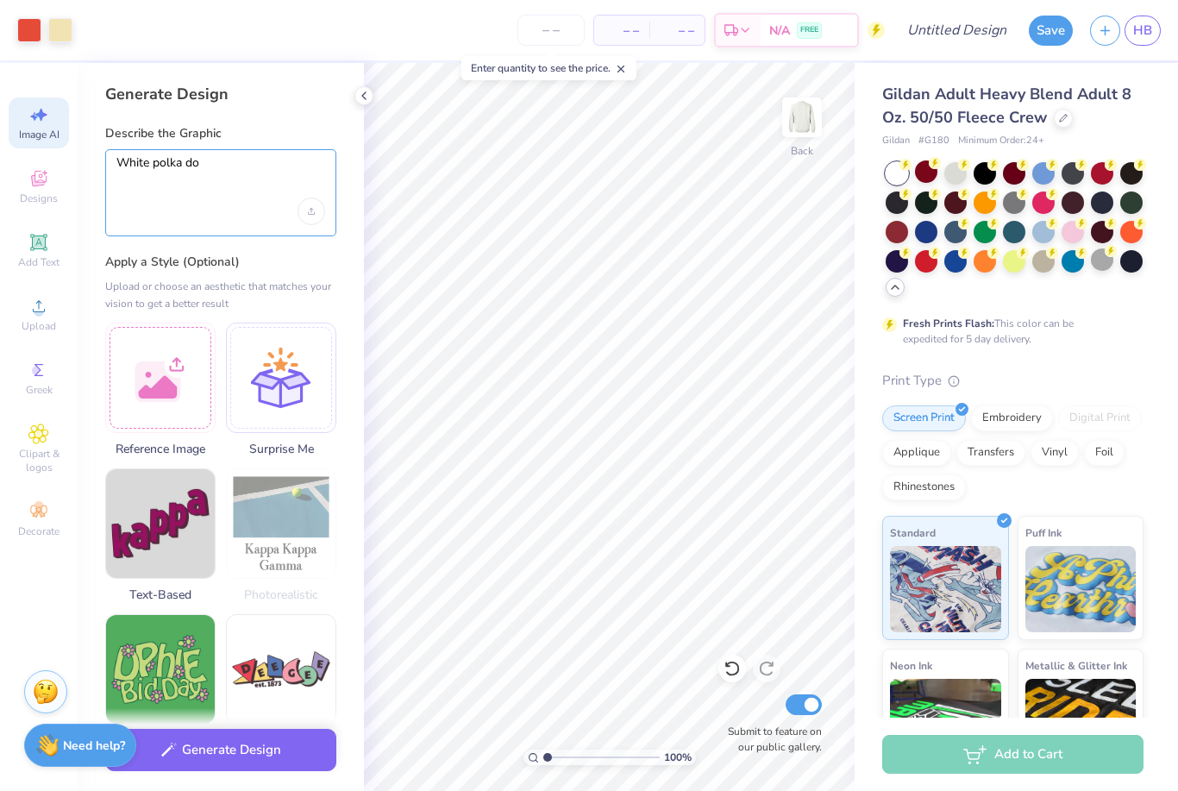
type textarea "White polka dot"
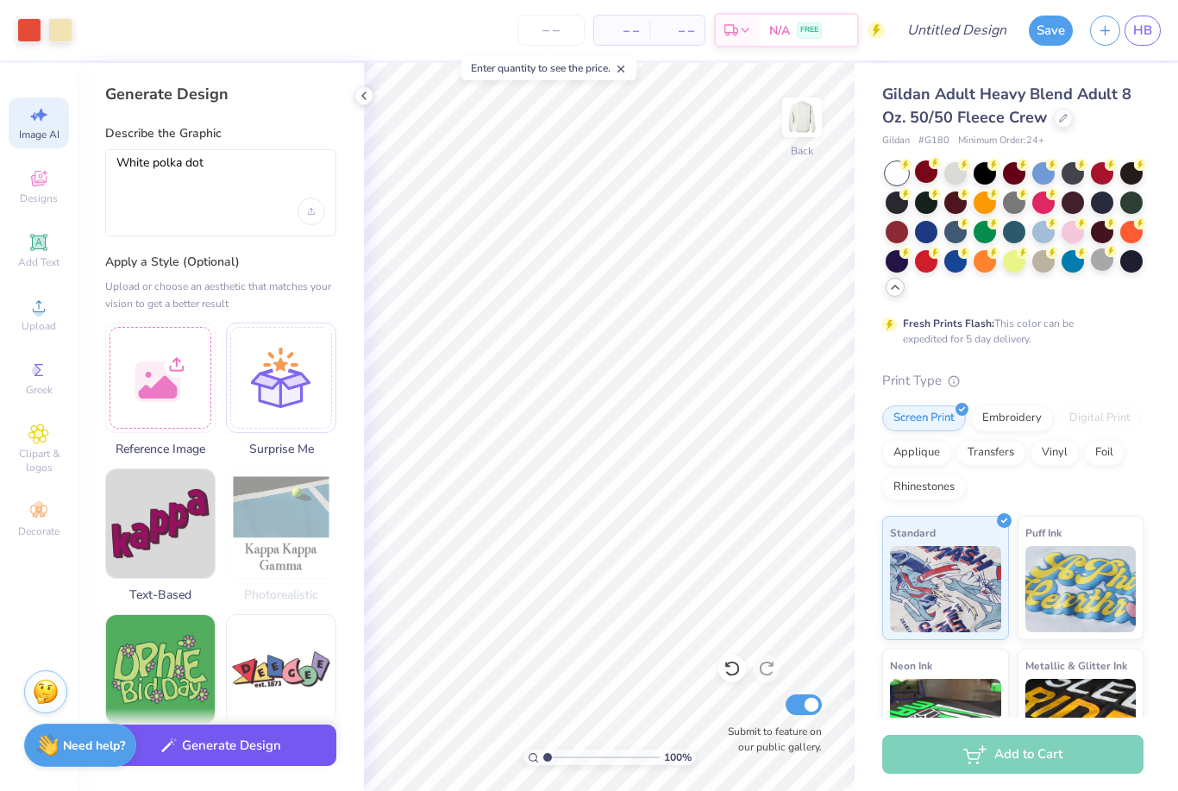
click at [224, 753] on button "Generate Design" at bounding box center [220, 746] width 231 height 42
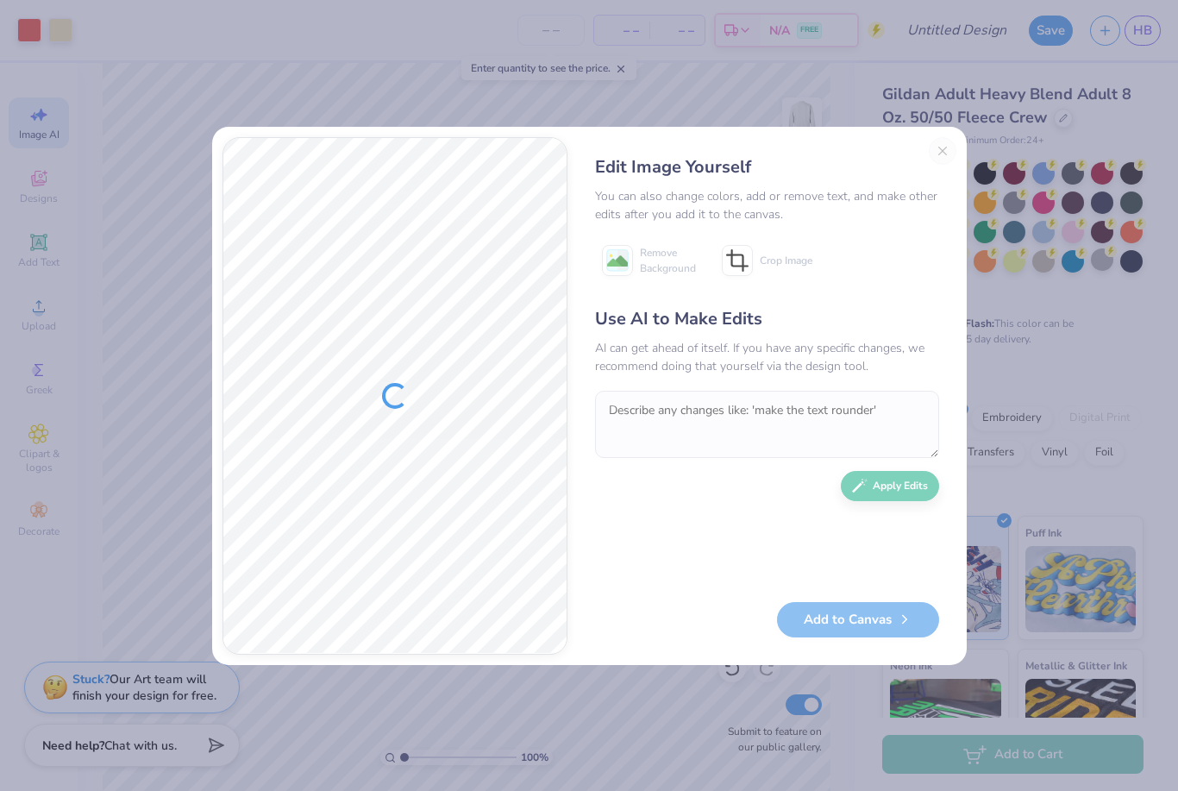
click at [939, 145] on div "Edit Image Yourself You can also change colors, add or remove text, and make ot…" at bounding box center [767, 396] width 379 height 518
click at [942, 147] on div "Edit Image Yourself You can also change colors, add or remove text, and make ot…" at bounding box center [767, 396] width 379 height 518
click at [940, 146] on div "Edit Image Yourself You can also change colors, add or remove text, and make ot…" at bounding box center [767, 396] width 379 height 518
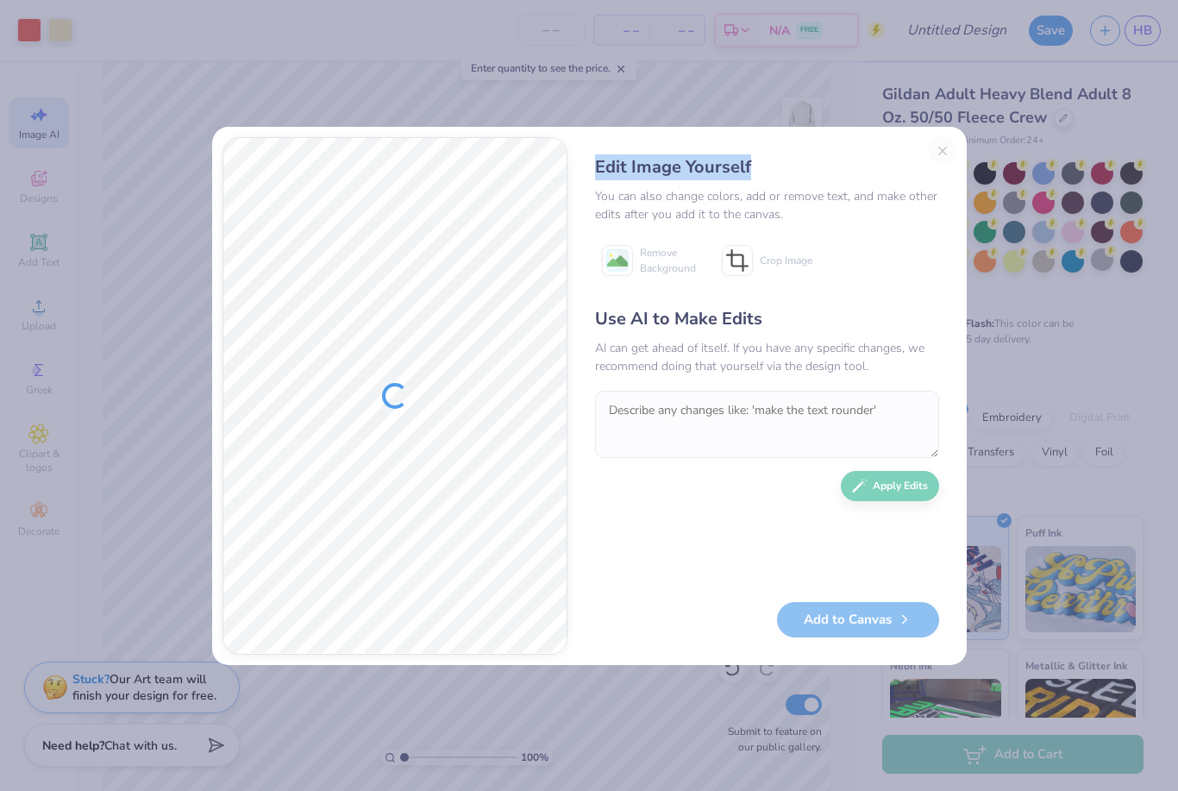
click at [814, 78] on div "Edit Image Yourself You can also change colors, add or remove text, and make ot…" at bounding box center [589, 395] width 1178 height 791
click at [944, 150] on div "Edit Image Yourself You can also change colors, add or remove text, and make ot…" at bounding box center [767, 396] width 379 height 518
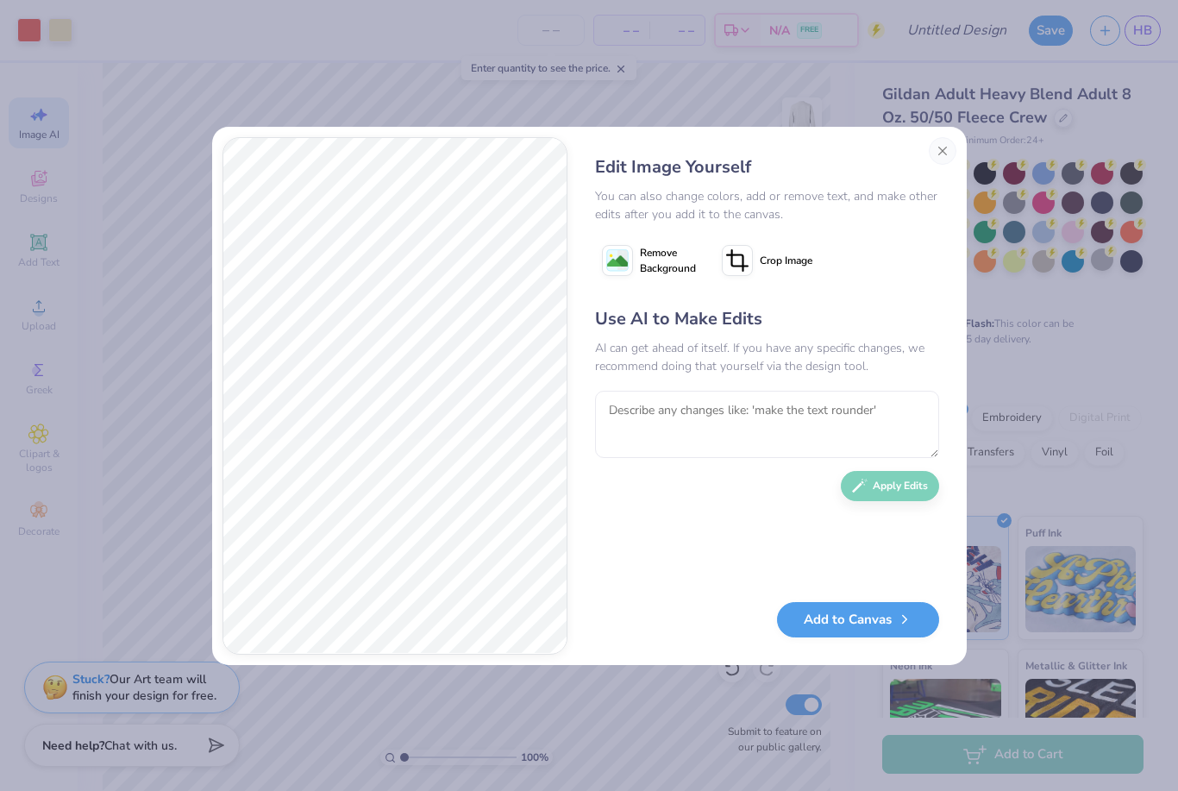
click at [631, 270] on icon at bounding box center [617, 260] width 31 height 31
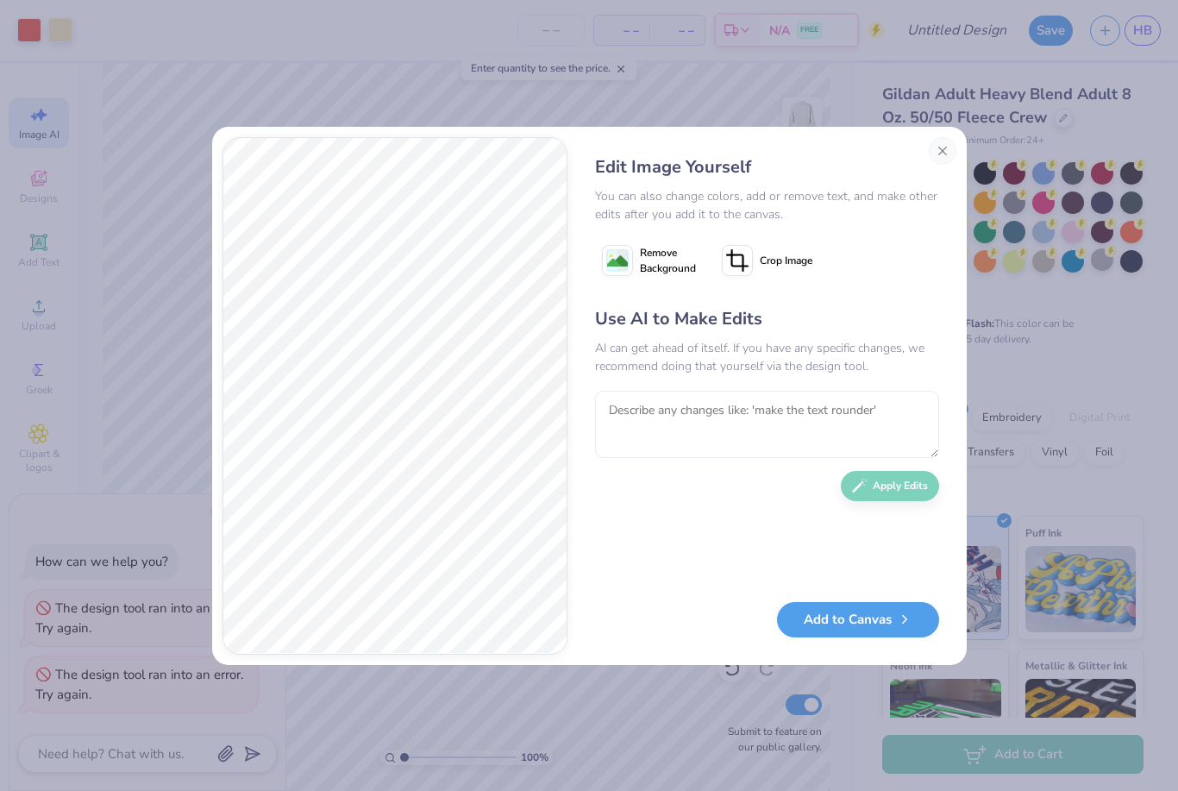
click at [745, 250] on icon at bounding box center [737, 260] width 31 height 31
click at [764, 255] on icon at bounding box center [768, 260] width 10 height 10
click at [622, 261] on image at bounding box center [617, 261] width 21 height 21
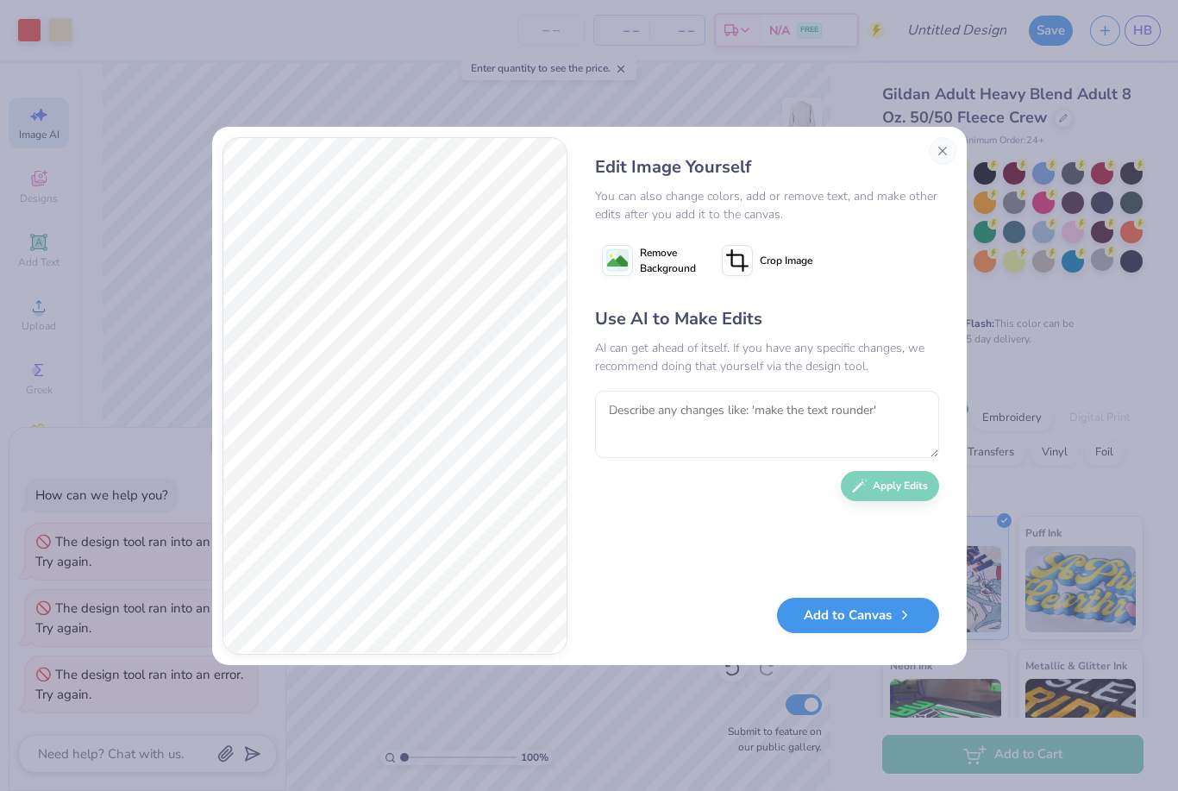
click at [855, 625] on button "Add to Canvas" at bounding box center [858, 615] width 162 height 35
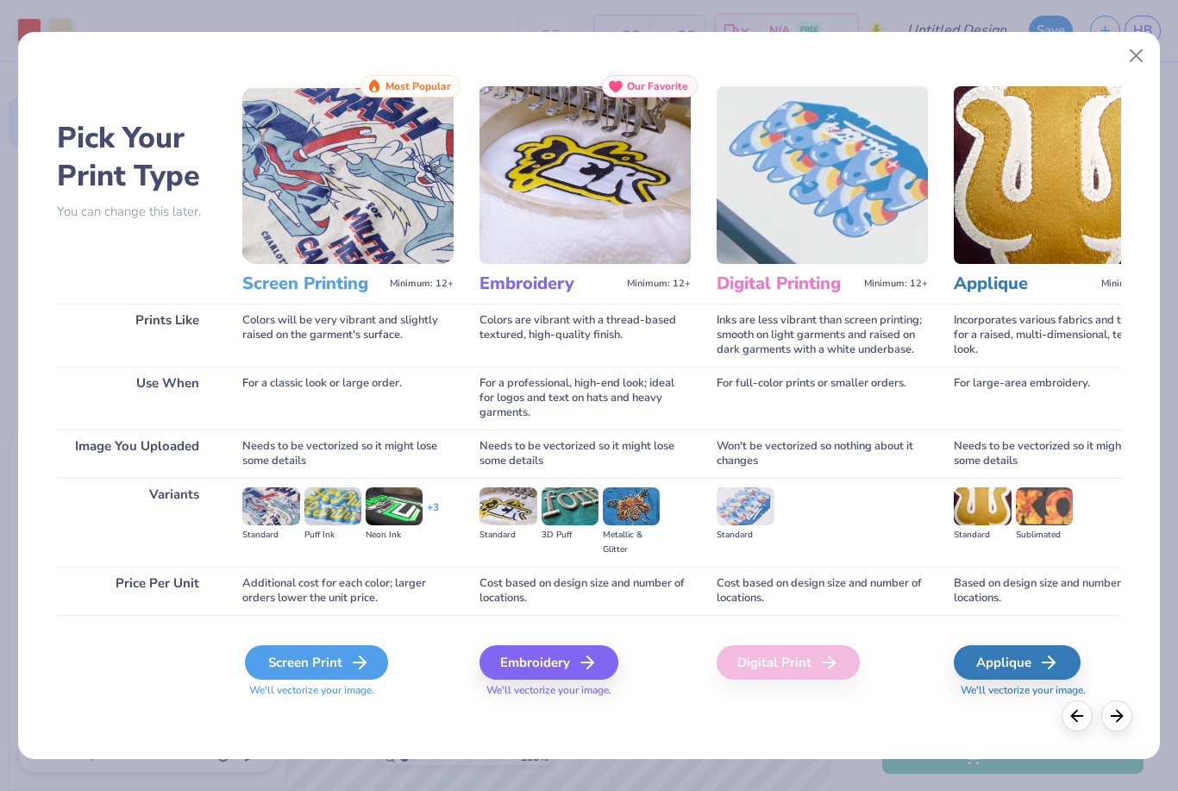
click at [358, 662] on line at bounding box center [360, 662] width 12 height 0
click at [354, 666] on icon at bounding box center [359, 662] width 21 height 21
click at [314, 644] on div "Screen Print We'll vectorize your image." at bounding box center [347, 661] width 211 height 92
click at [314, 670] on div "Screen Print" at bounding box center [316, 662] width 143 height 35
click at [328, 661] on div "Screen Print" at bounding box center [316, 662] width 143 height 35
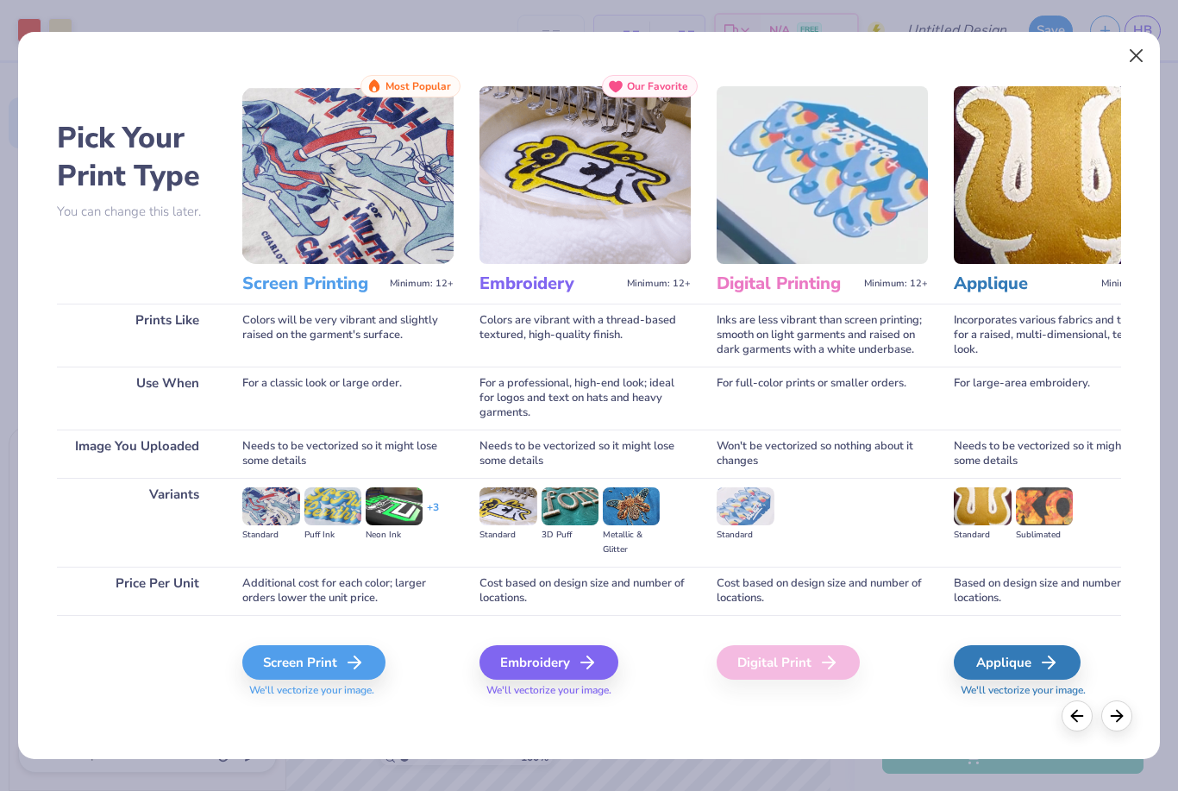
click at [1139, 54] on button "Close" at bounding box center [1136, 56] width 33 height 33
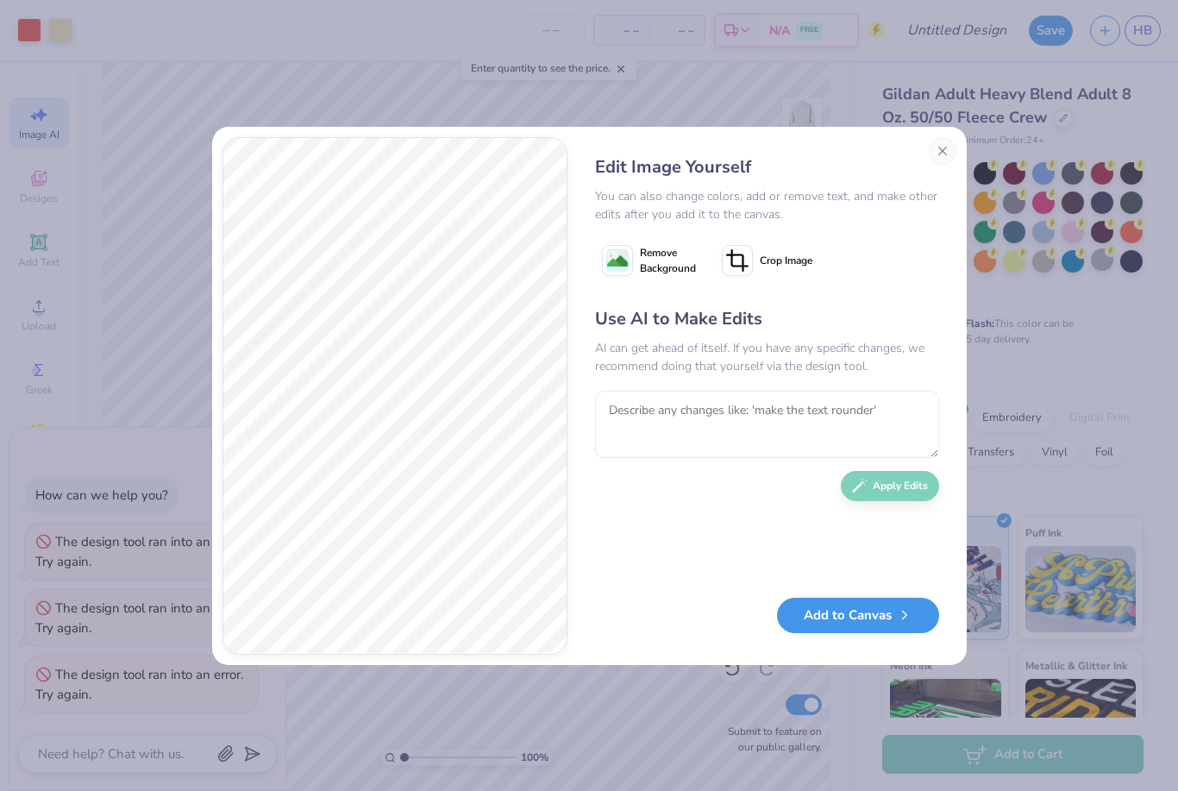
click at [823, 621] on button "Add to Canvas" at bounding box center [858, 615] width 162 height 35
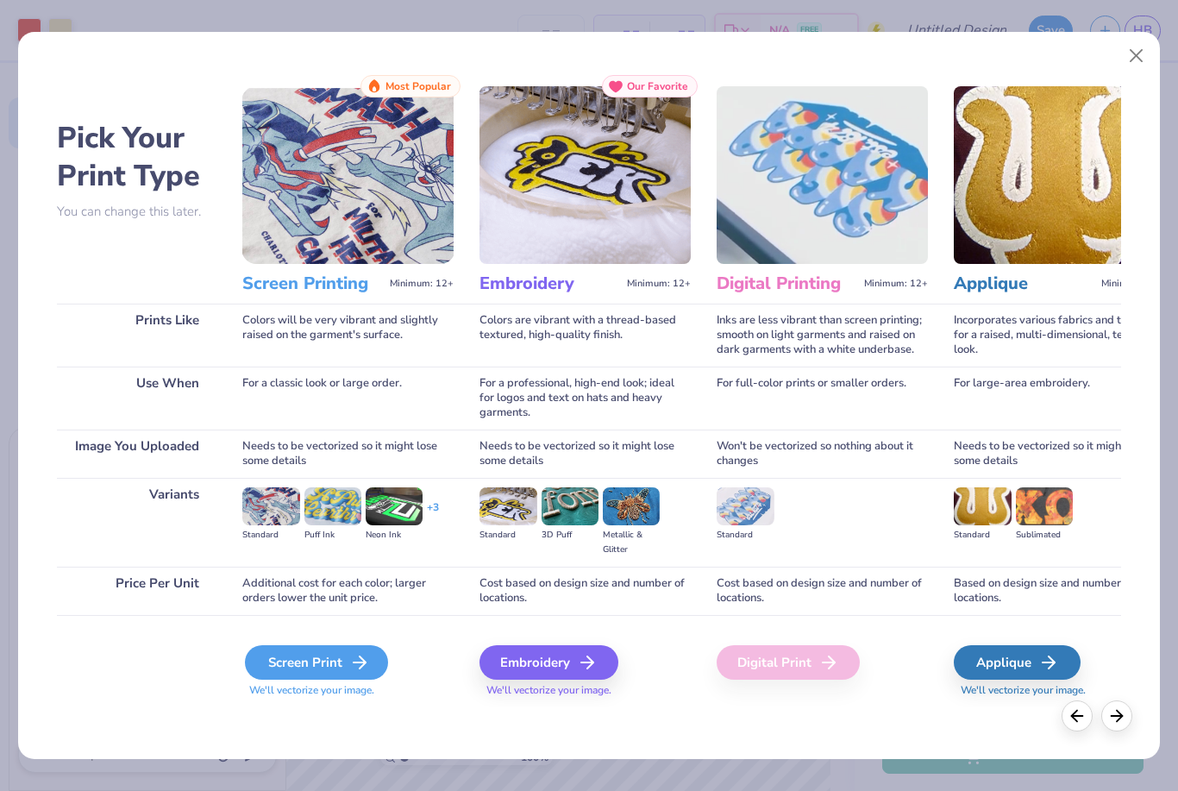
click at [357, 662] on icon at bounding box center [359, 662] width 21 height 21
click at [358, 659] on icon at bounding box center [359, 662] width 21 height 21
click at [571, 666] on div "Embroidery" at bounding box center [551, 662] width 139 height 35
click at [1114, 718] on icon at bounding box center [1117, 713] width 19 height 19
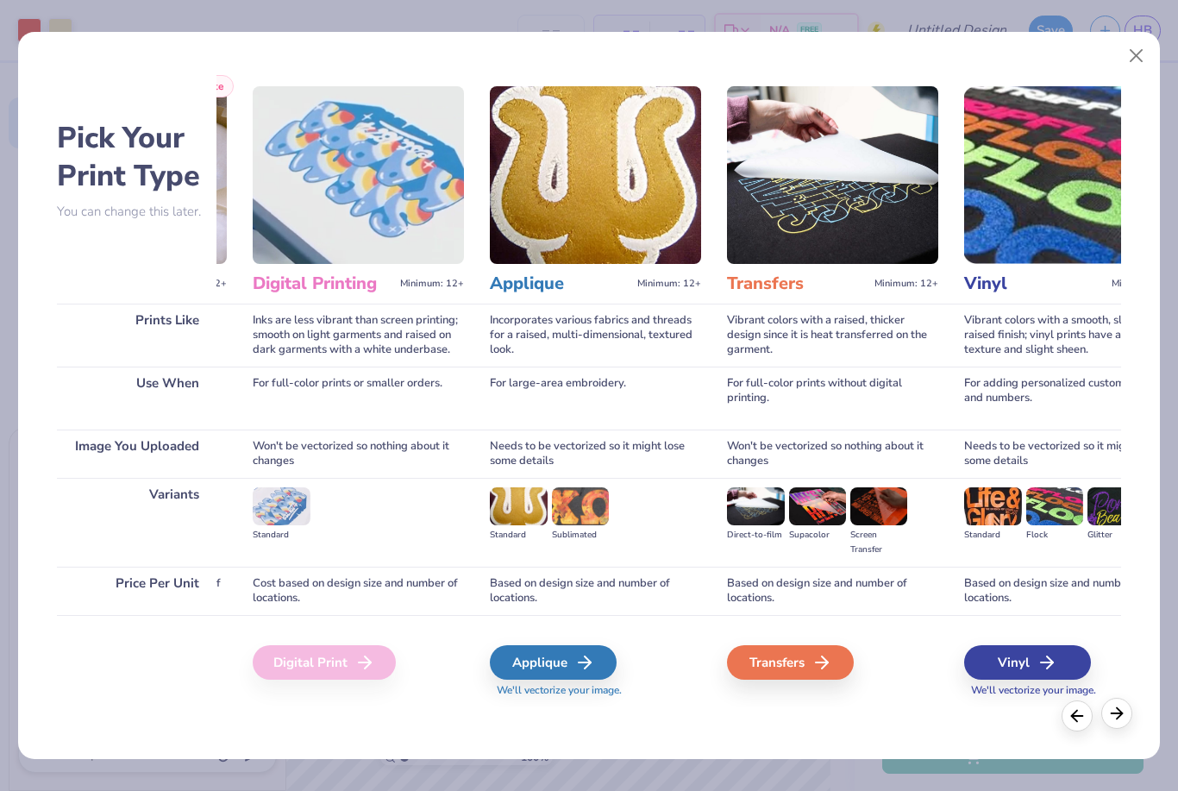
scroll to position [0, 532]
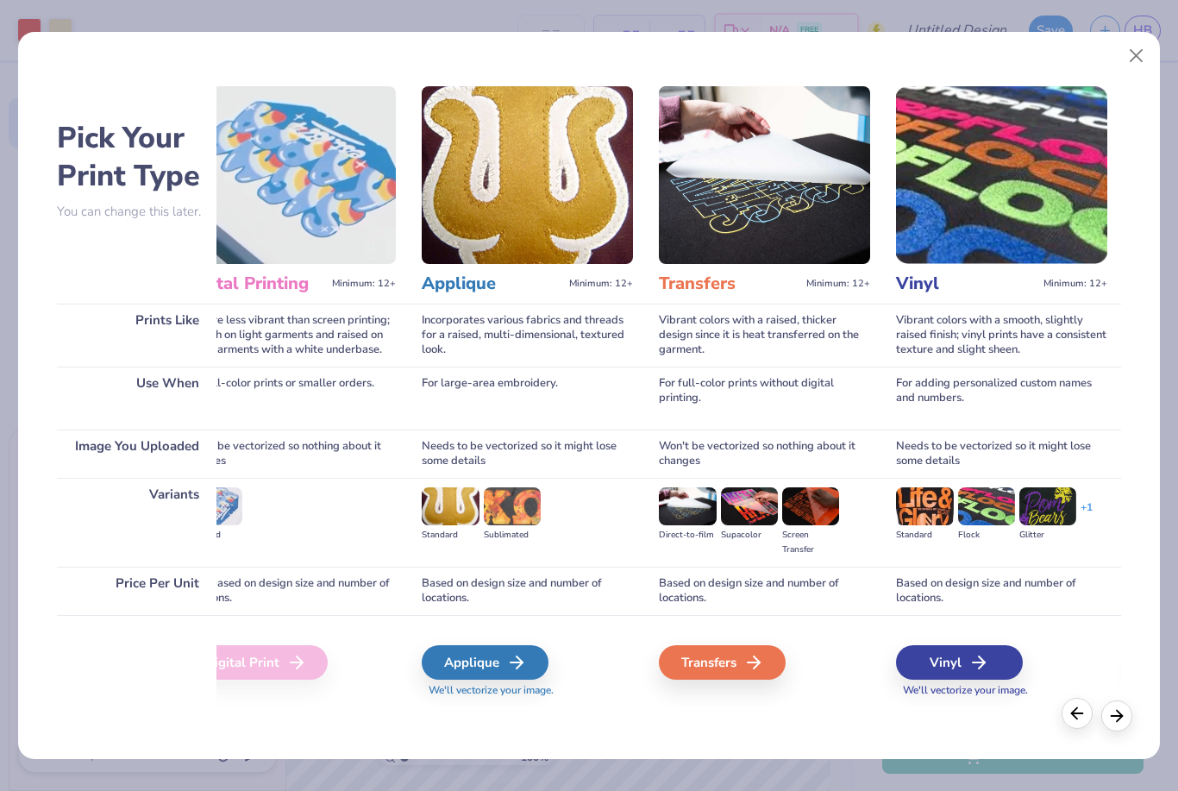
click at [1078, 725] on div at bounding box center [1077, 713] width 31 height 31
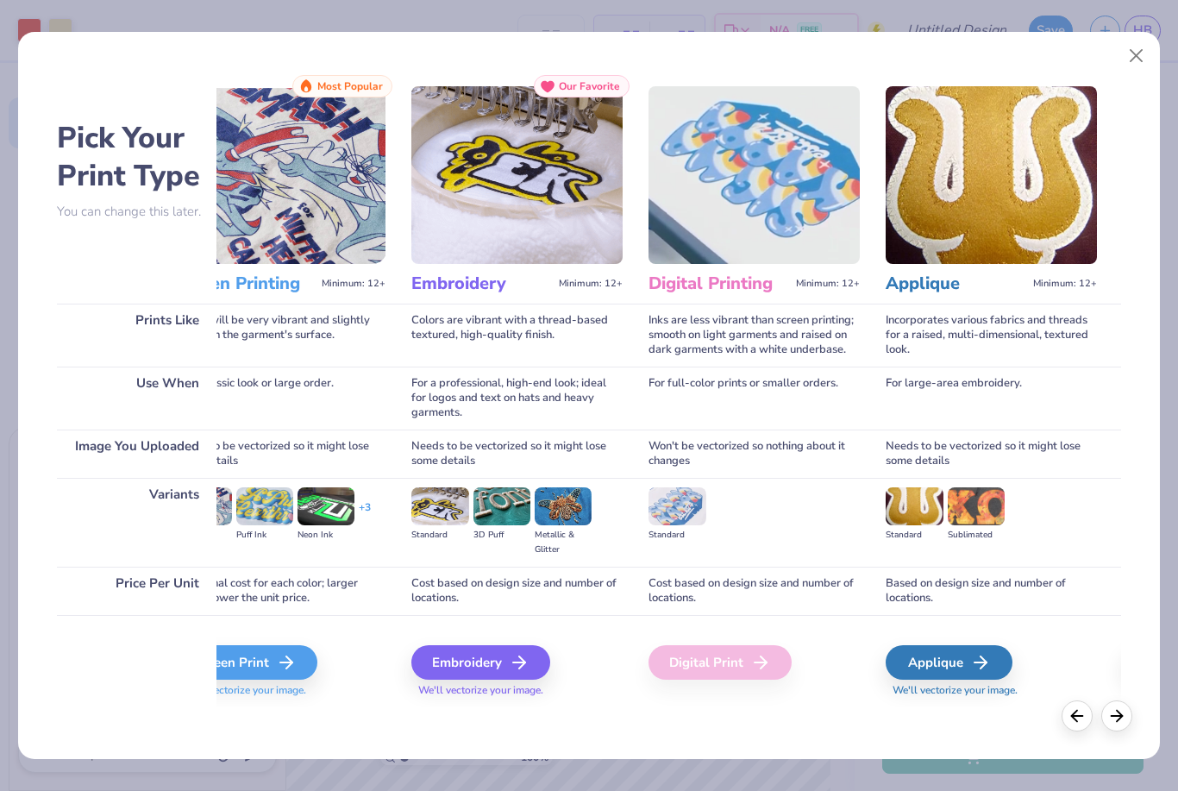
scroll to position [0, 0]
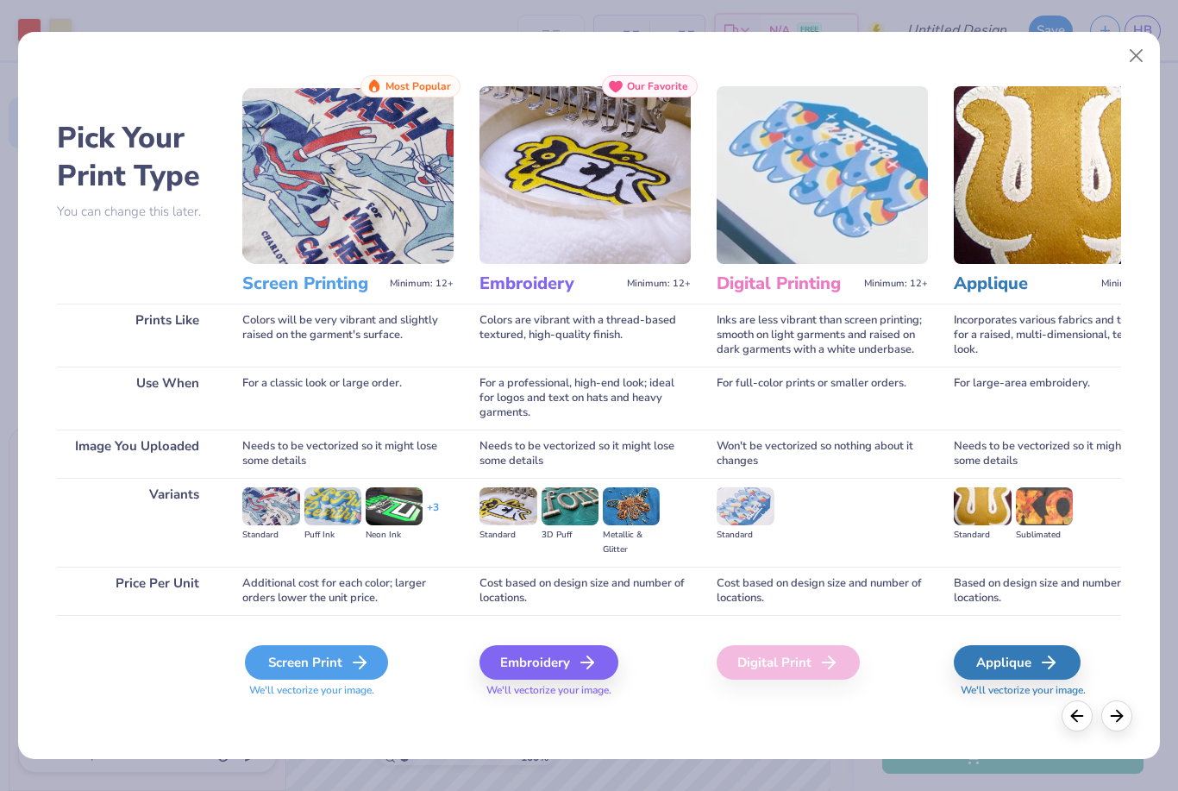
click at [319, 656] on div "Screen Print" at bounding box center [316, 662] width 143 height 35
click at [1126, 73] on div "Pick Your Print Type You can change this later. Prints Like Use When Image You …" at bounding box center [588, 391] width 1141 height 736
click at [1133, 65] on button "Close" at bounding box center [1136, 56] width 33 height 33
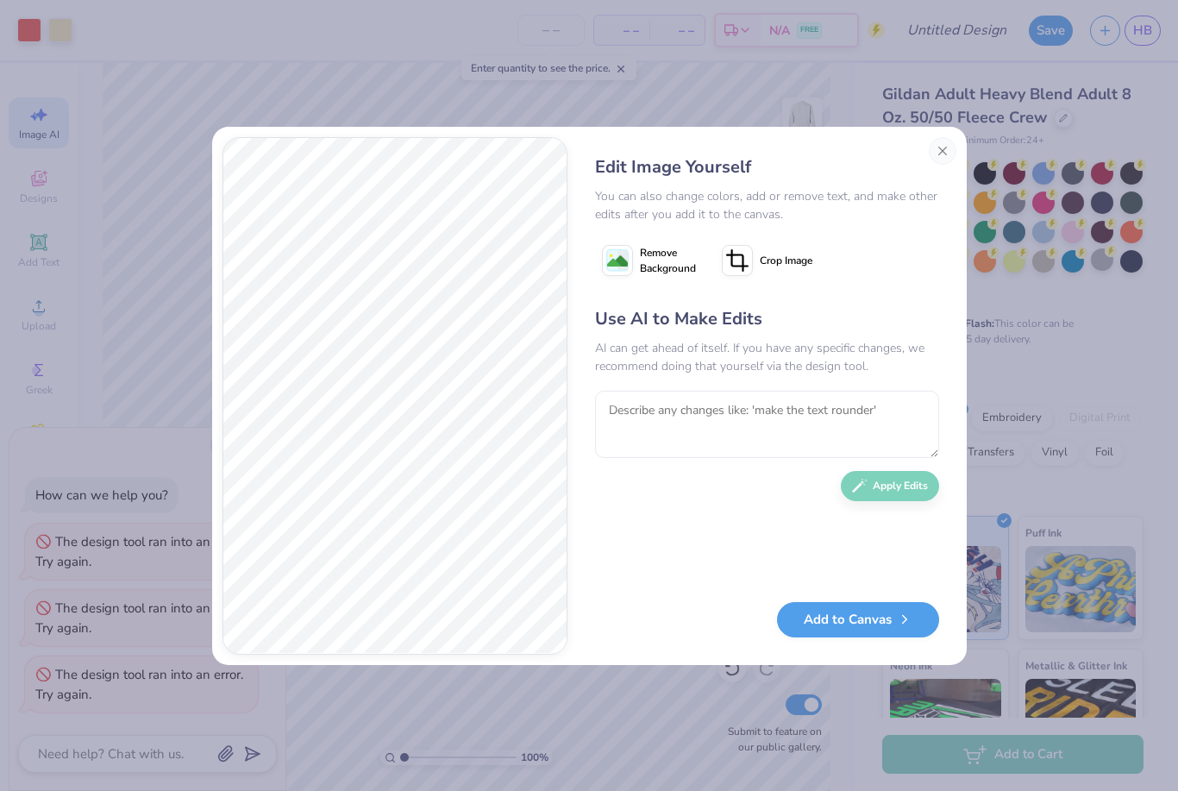
click at [945, 151] on button "Close" at bounding box center [943, 151] width 28 height 28
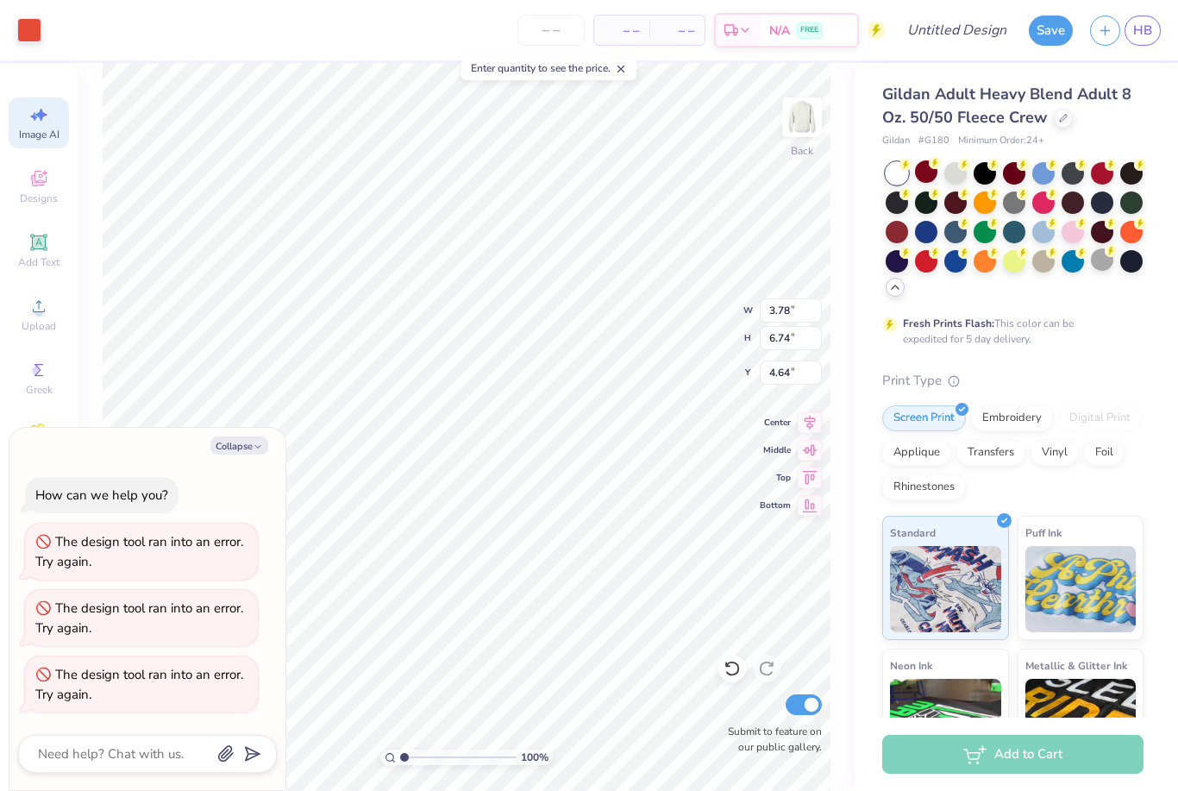
type textarea "x"
type input "3.18"
type input "5.66"
type textarea "x"
type input "3.81"
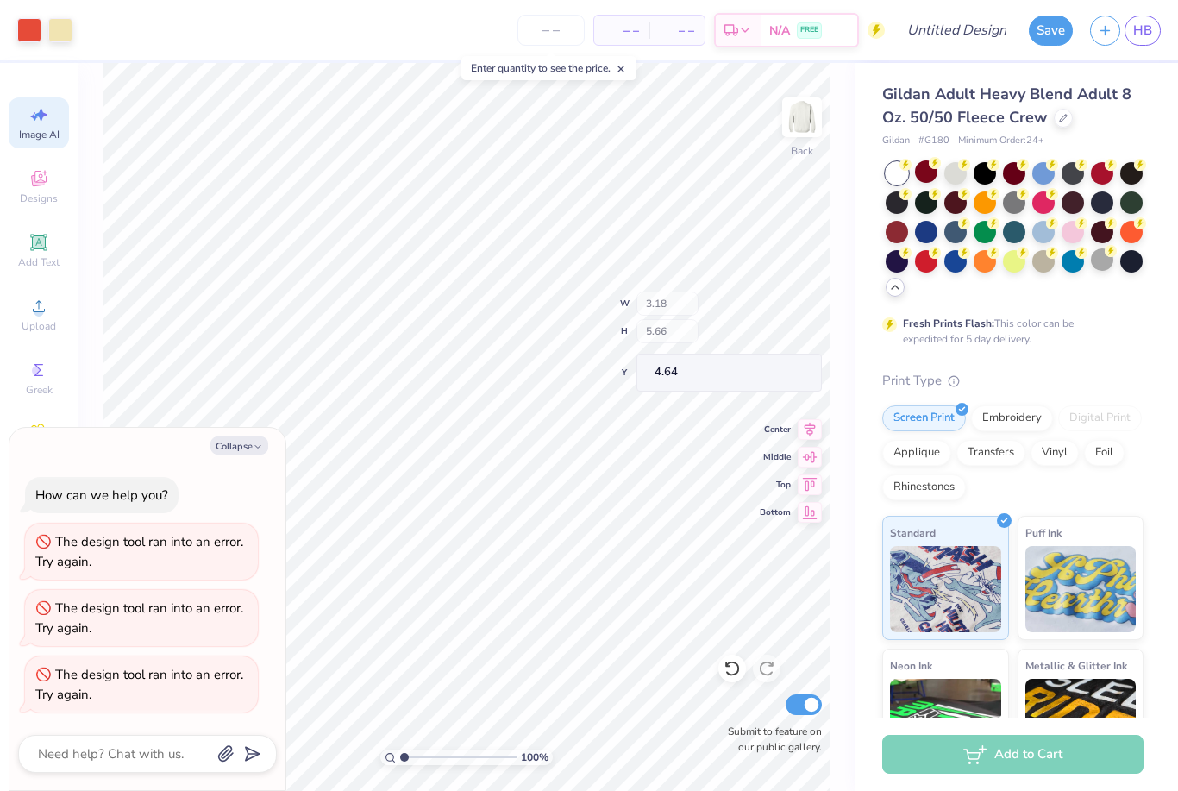
type input "6.77"
type input "4.62"
type textarea "x"
type input "3.20"
type input "5.68"
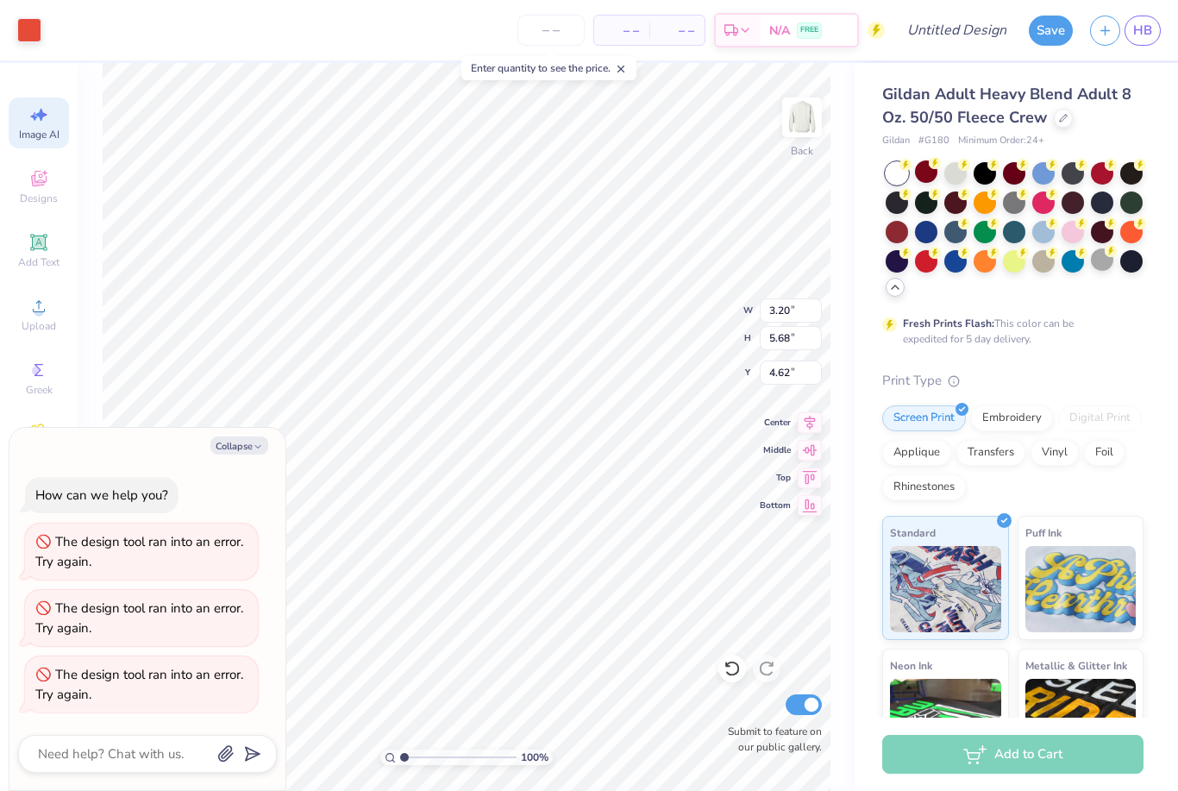
type textarea "x"
type input "4.28"
type input "7.23"
type input "4.40"
type textarea "x"
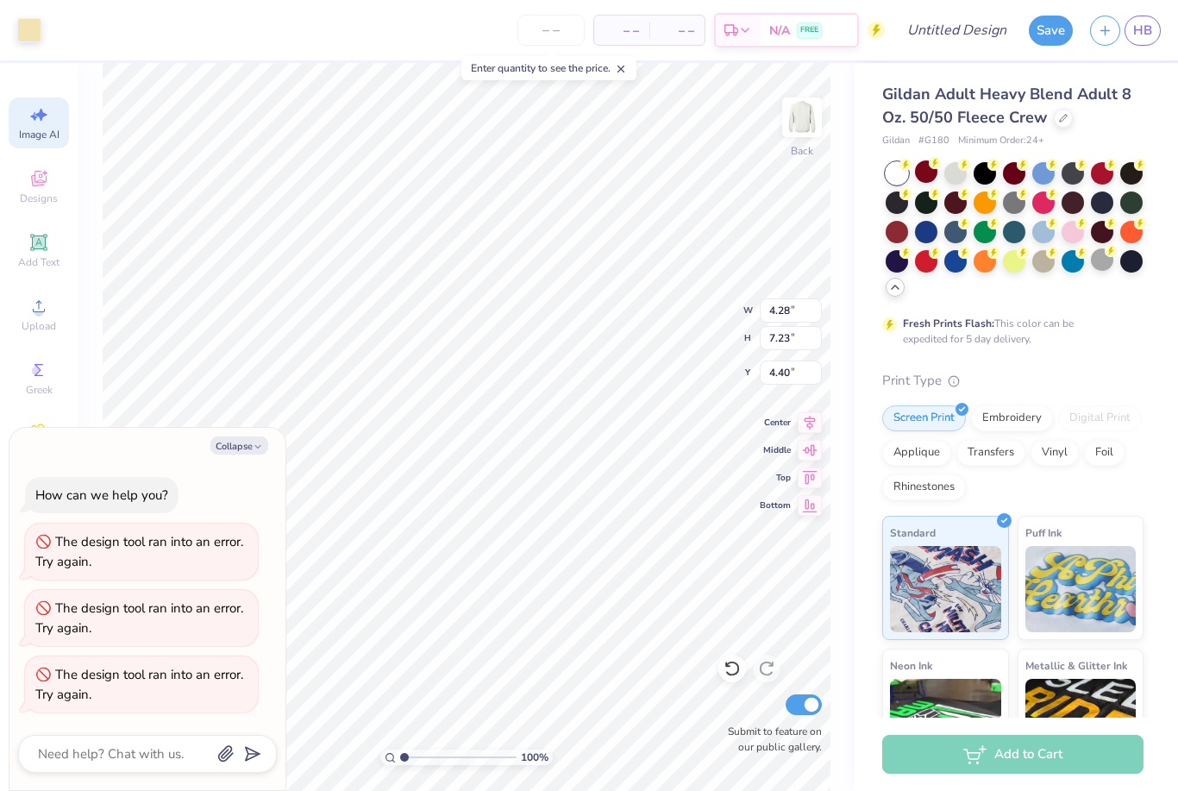
type input "3.61"
type input "6.10"
type textarea "x"
type input "0.39"
type input "0.46"
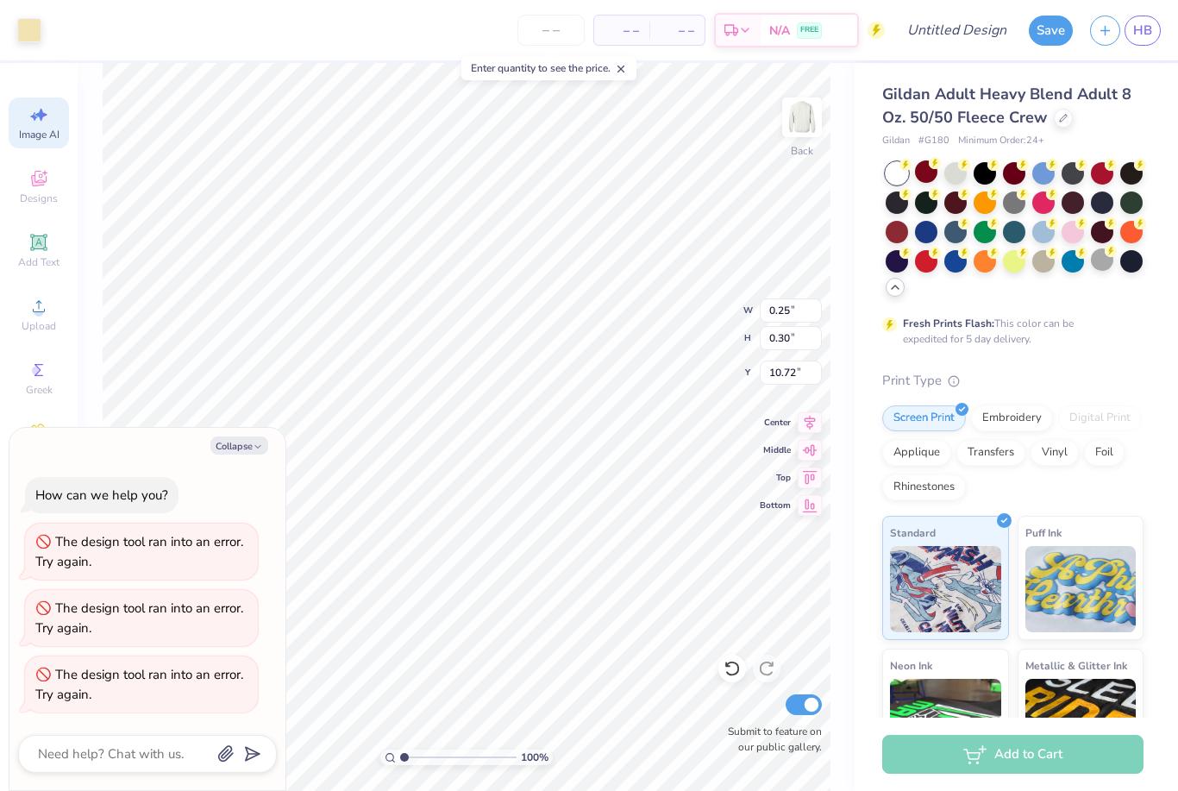
type input "10.55"
type textarea "x"
type input "0.14"
type input "0.16"
type textarea "x"
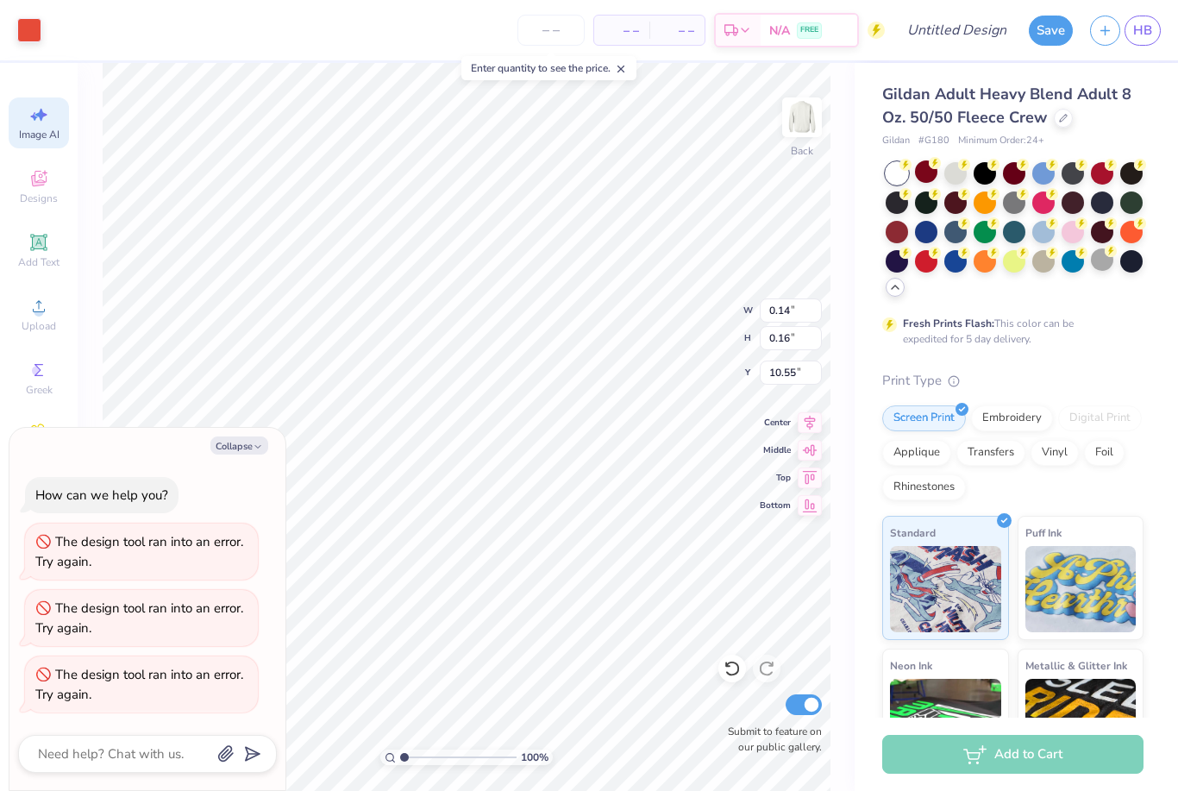
type input "11.75"
type input "10.41"
type input "4.64"
type textarea "x"
type input "0.28"
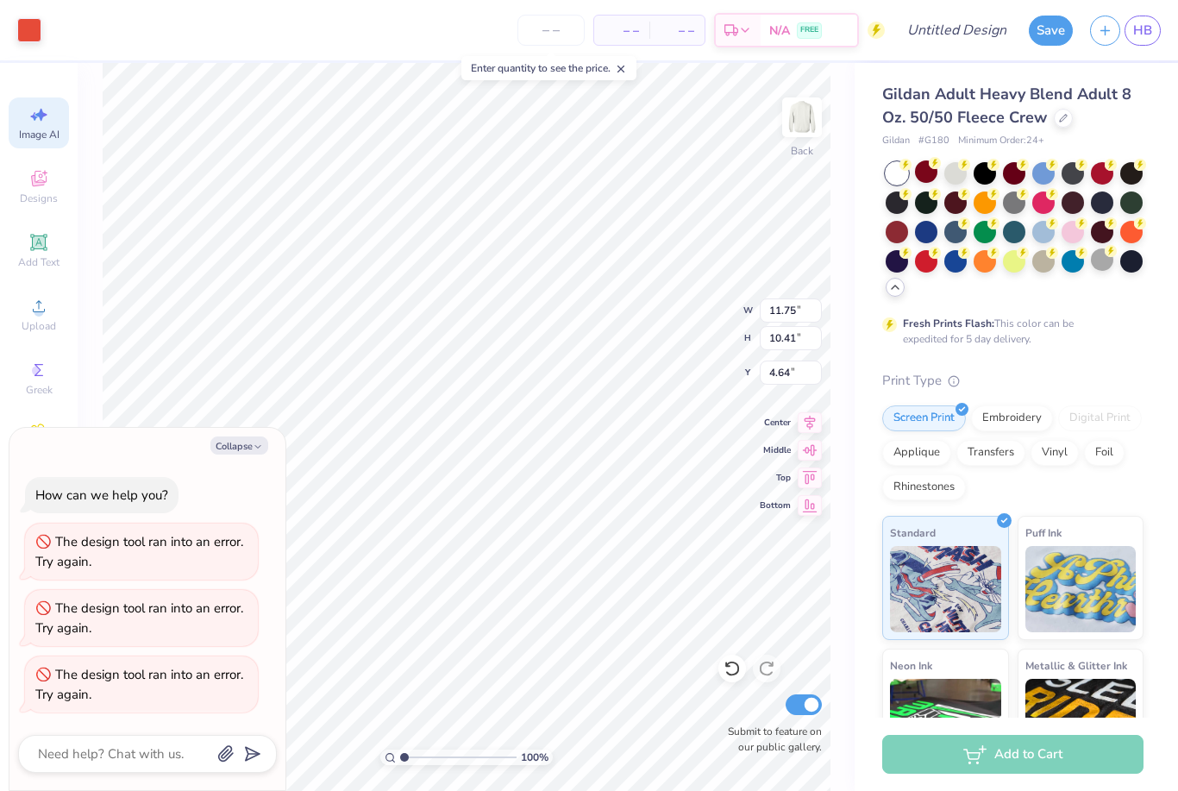
type input "0.19"
type input "10.85"
drag, startPoint x: 129, startPoint y: 744, endPoint x: 129, endPoint y: 804, distance: 59.5
click at [129, 744] on html "Art colors – – Per Item – – Total Est. Delivery N/A FREE Design Title Save HB I…" at bounding box center [589, 395] width 1178 height 791
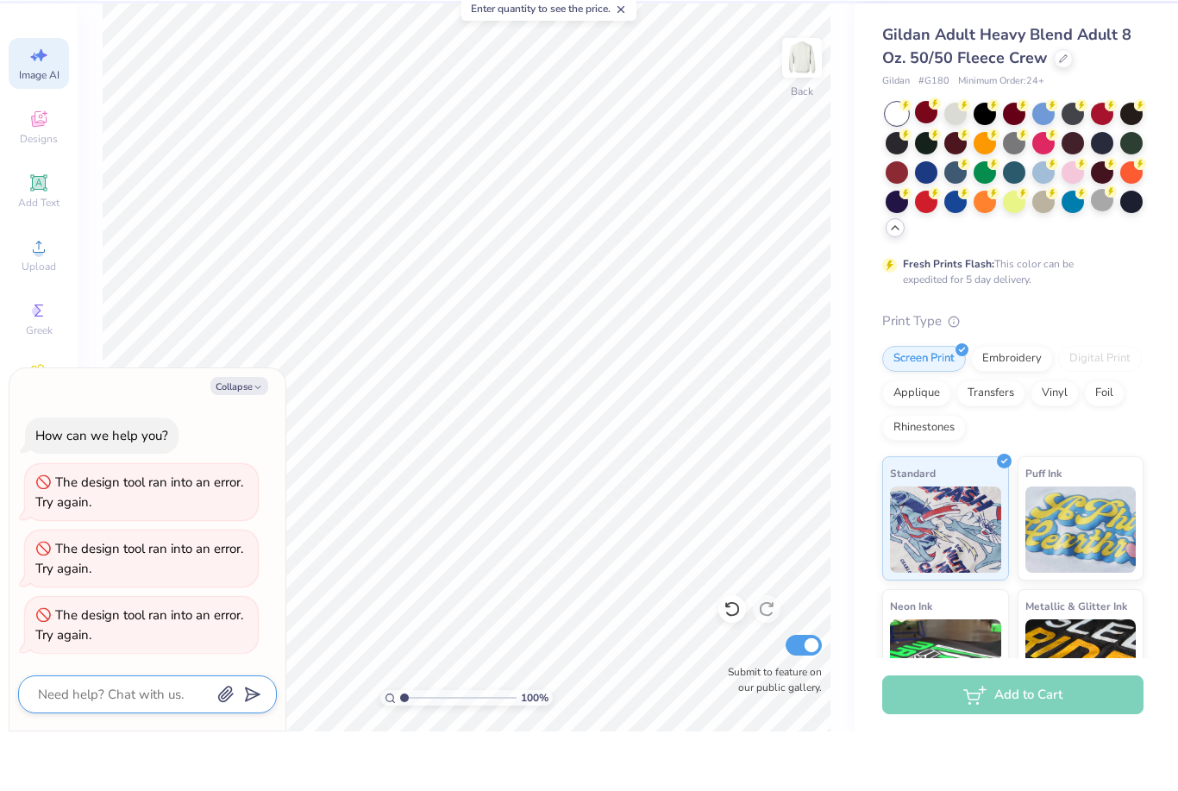
type textarea "x"
type textarea "H"
type textarea "x"
type textarea "He"
type textarea "x"
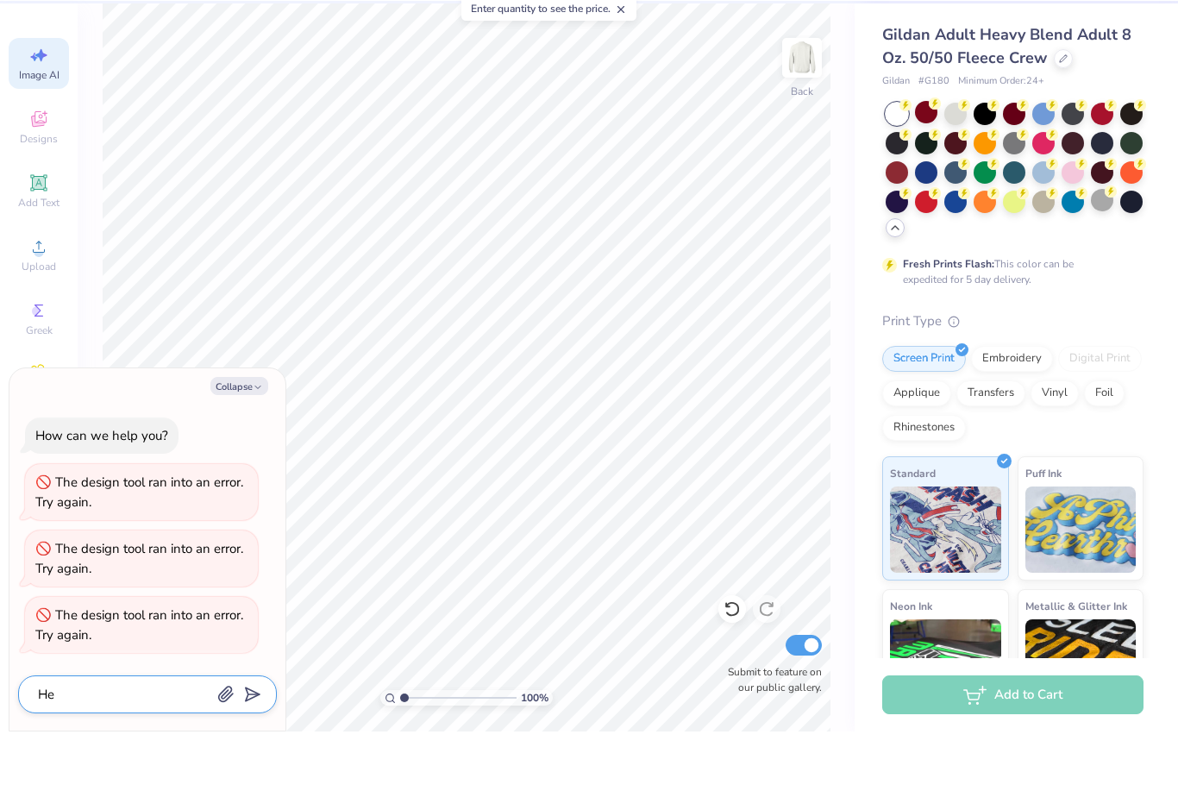
type textarea "Hel"
type textarea "x"
type textarea "Helo"
type textarea "x"
type textarea "Hello"
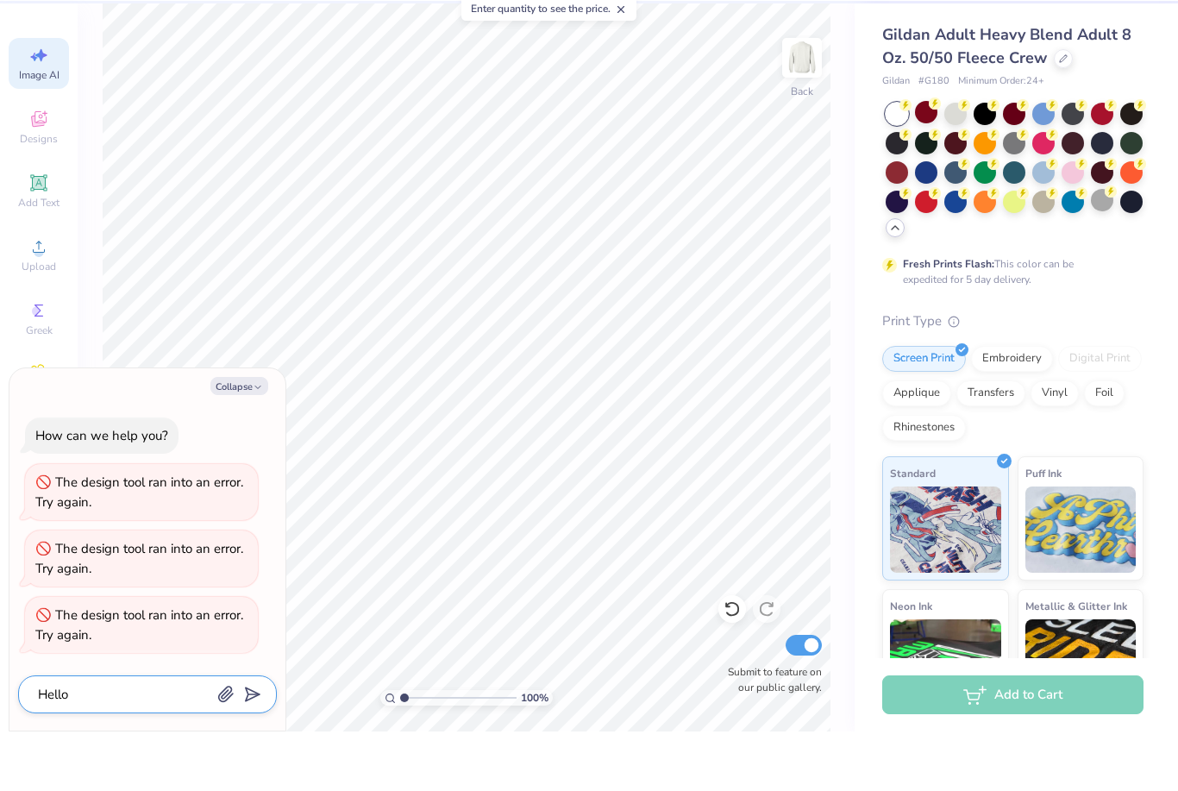
type textarea "x"
type textarea "Hello"
type textarea "x"
type textarea "Hello"
type textarea "x"
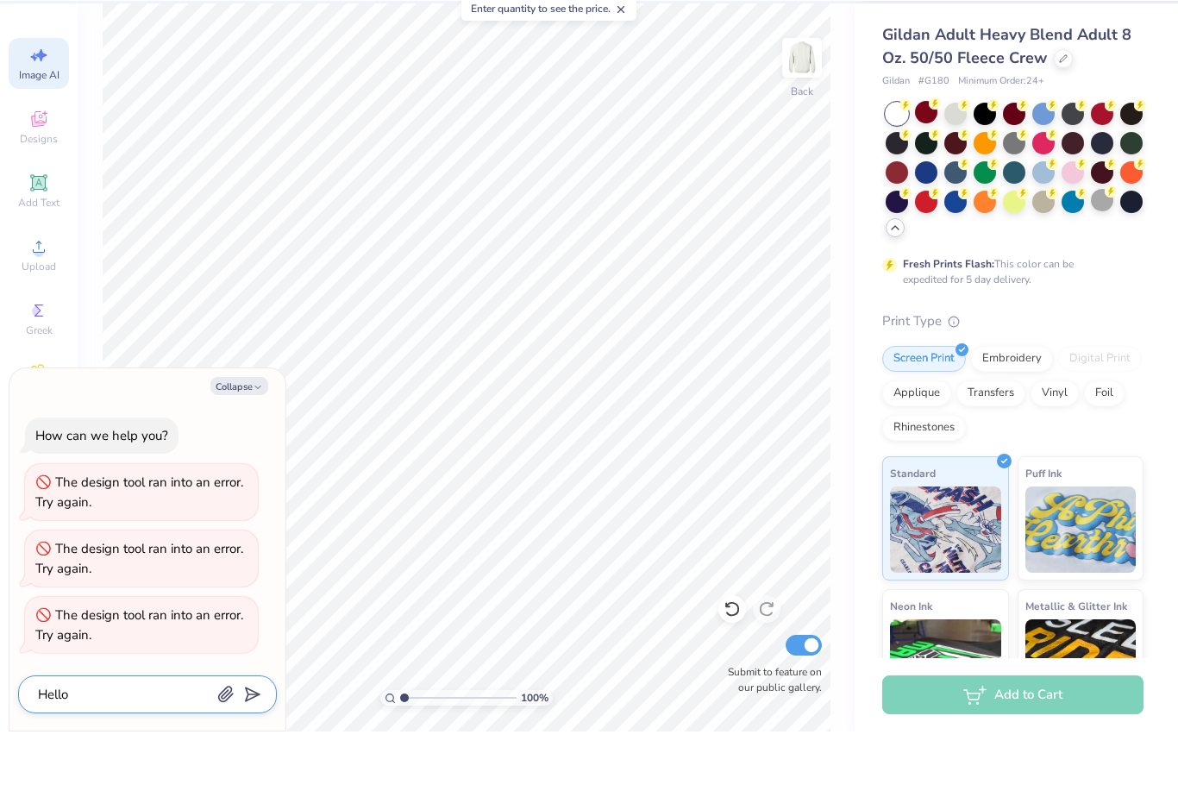
type textarea "Hell"
type textarea "x"
type textarea "Hel"
type textarea "x"
type textarea "He"
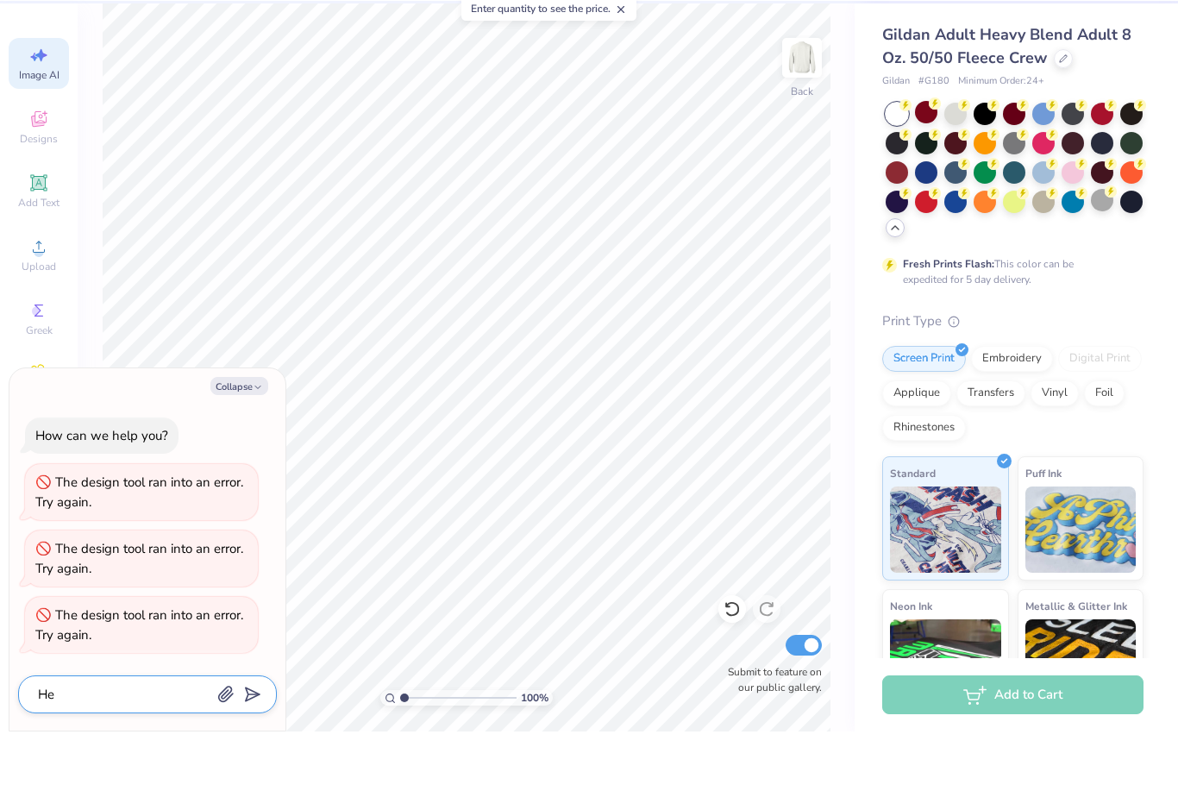
type textarea "x"
type textarea "Hel"
type textarea "x"
type textarea "Help"
type textarea "x"
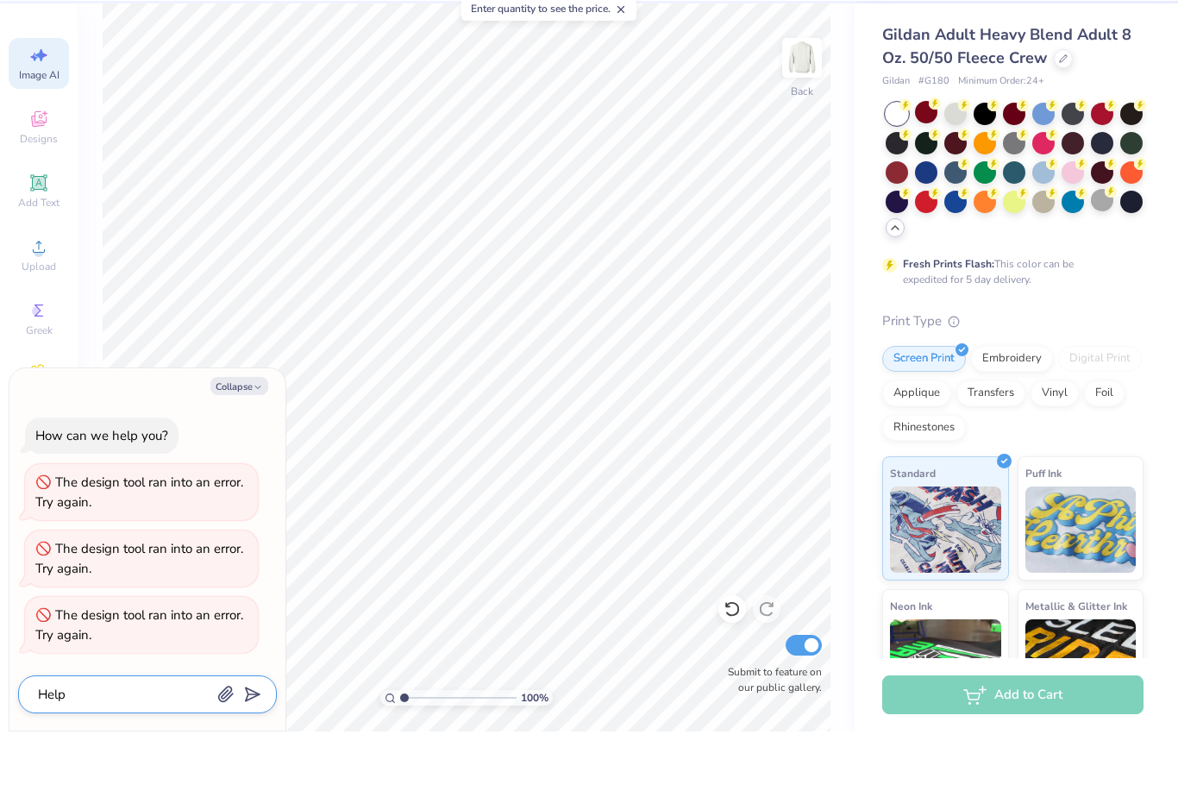
type textarea "Help"
type textarea "x"
type textarea "Help h"
type textarea "x"
type textarea "Help ho"
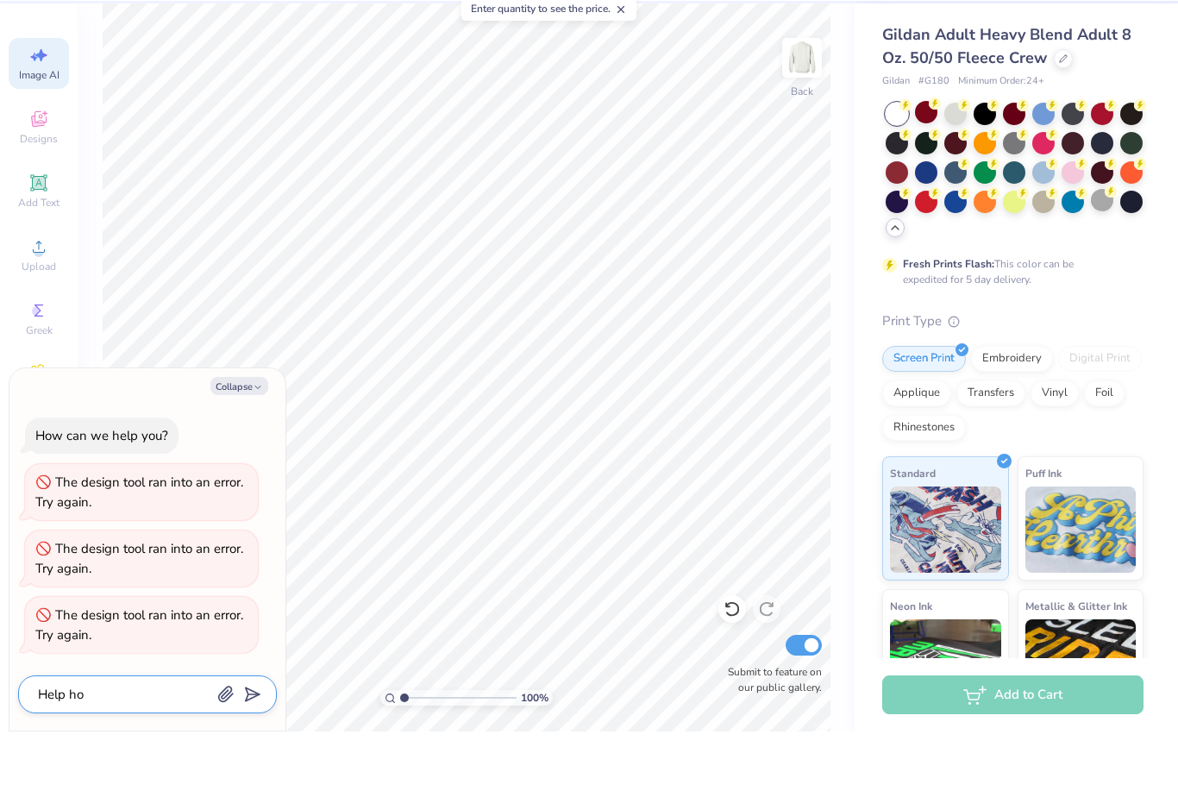
type textarea "x"
type textarea "Help how"
type textarea "x"
type textarea "Help how v"
type textarea "x"
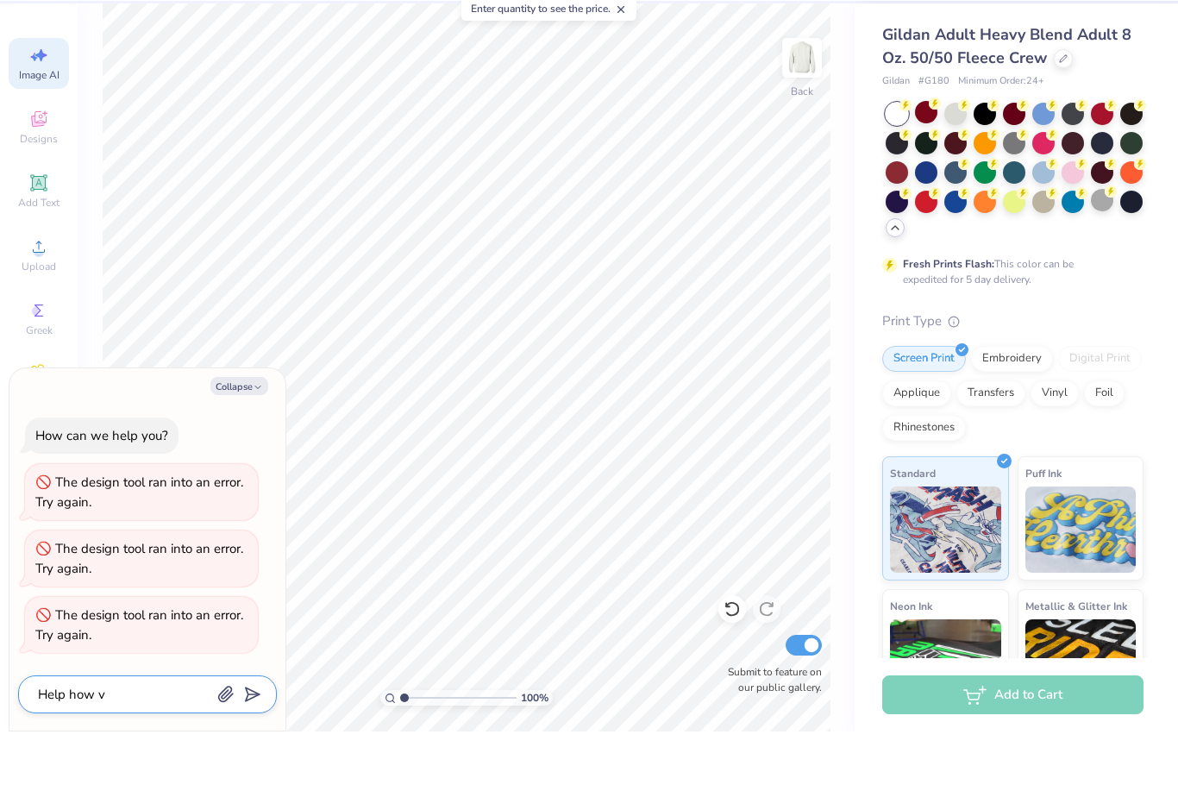
type textarea "Help how vc"
type textarea "x"
type textarea "Help how vca"
type textarea "x"
type textarea "Help how vcan"
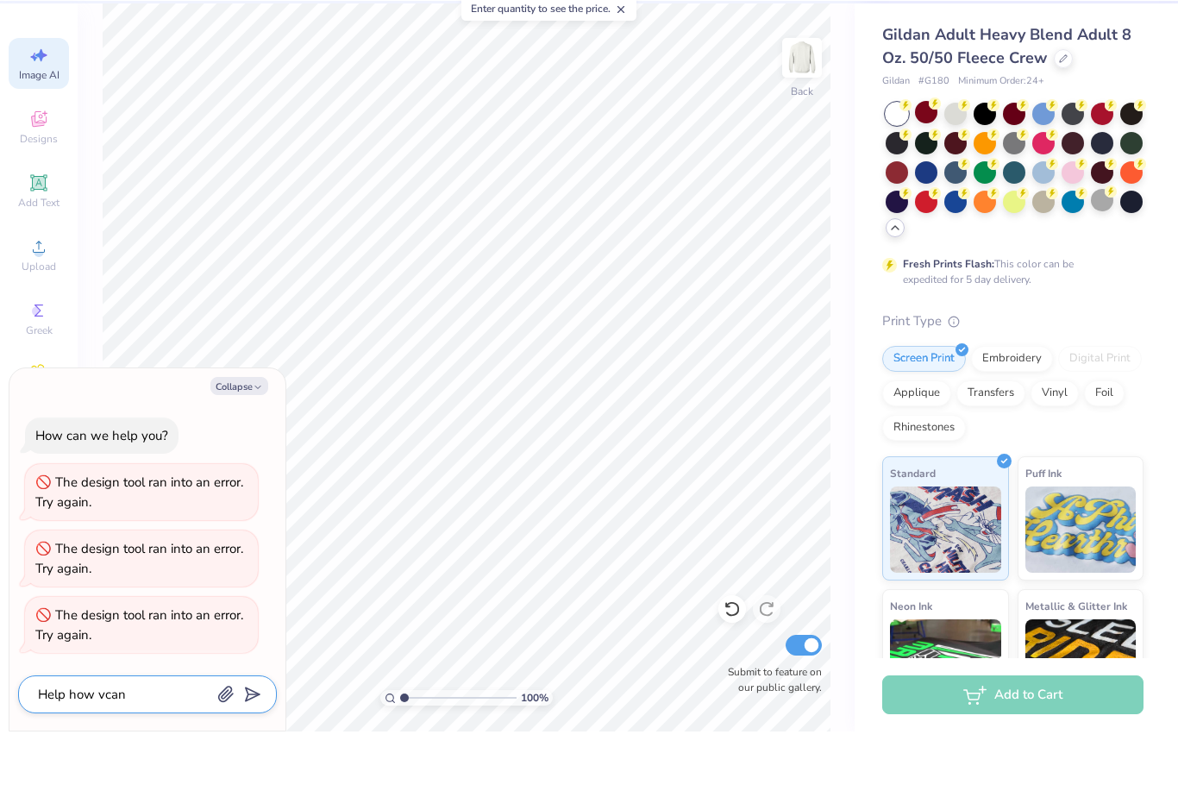
type textarea "x"
type textarea "Help how van"
type textarea "x"
type textarea "Help how van"
type textarea "x"
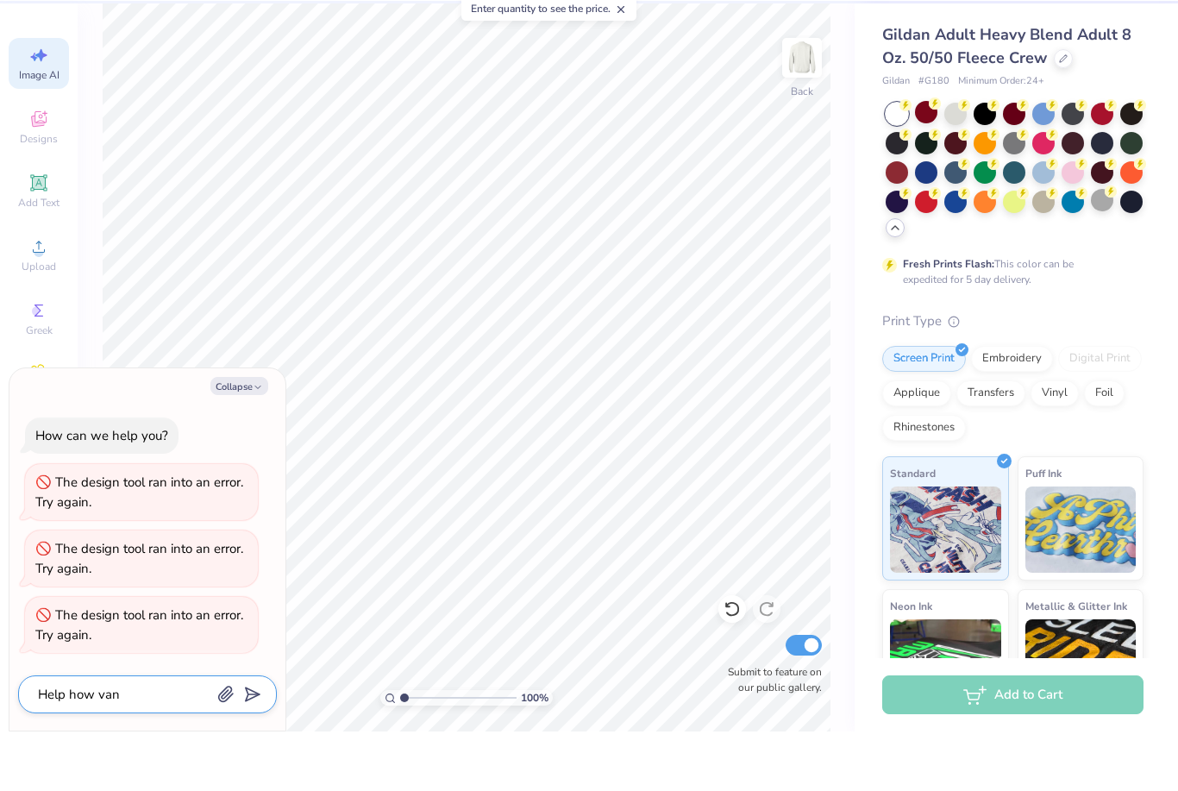
type textarea "Help how van i"
type textarea "x"
type textarea "Help how van i"
type textarea "x"
type textarea "Help how van i"
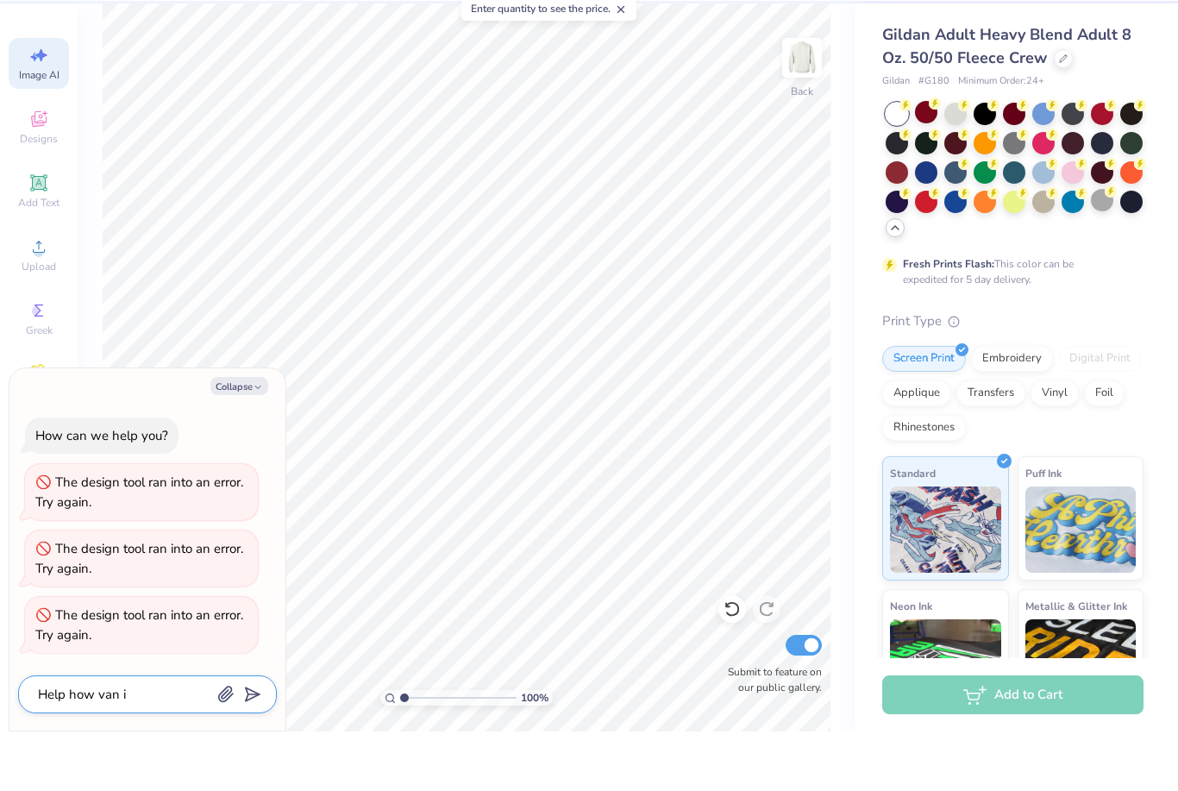
type textarea "x"
type textarea "Help how van"
type textarea "x"
type textarea "Help how van"
type textarea "x"
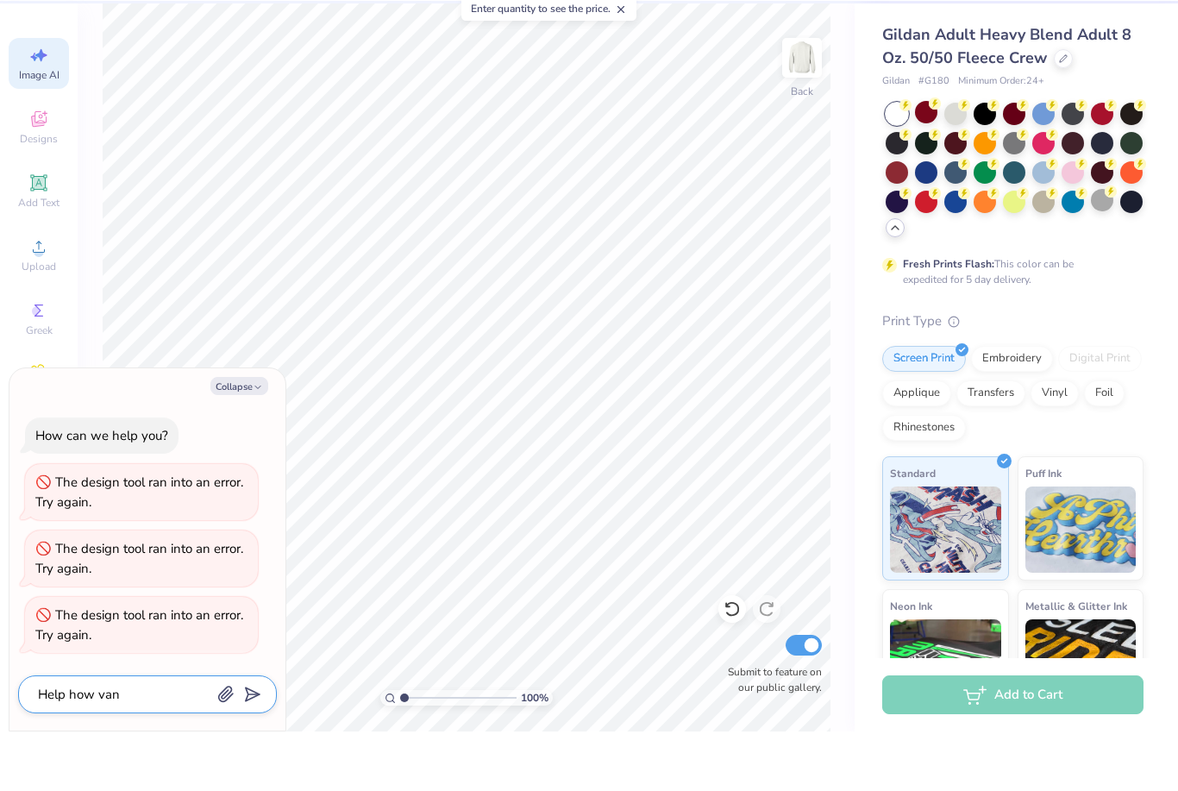
type textarea "Help how va"
type textarea "x"
type textarea "Help how v"
type textarea "x"
type textarea "Help how"
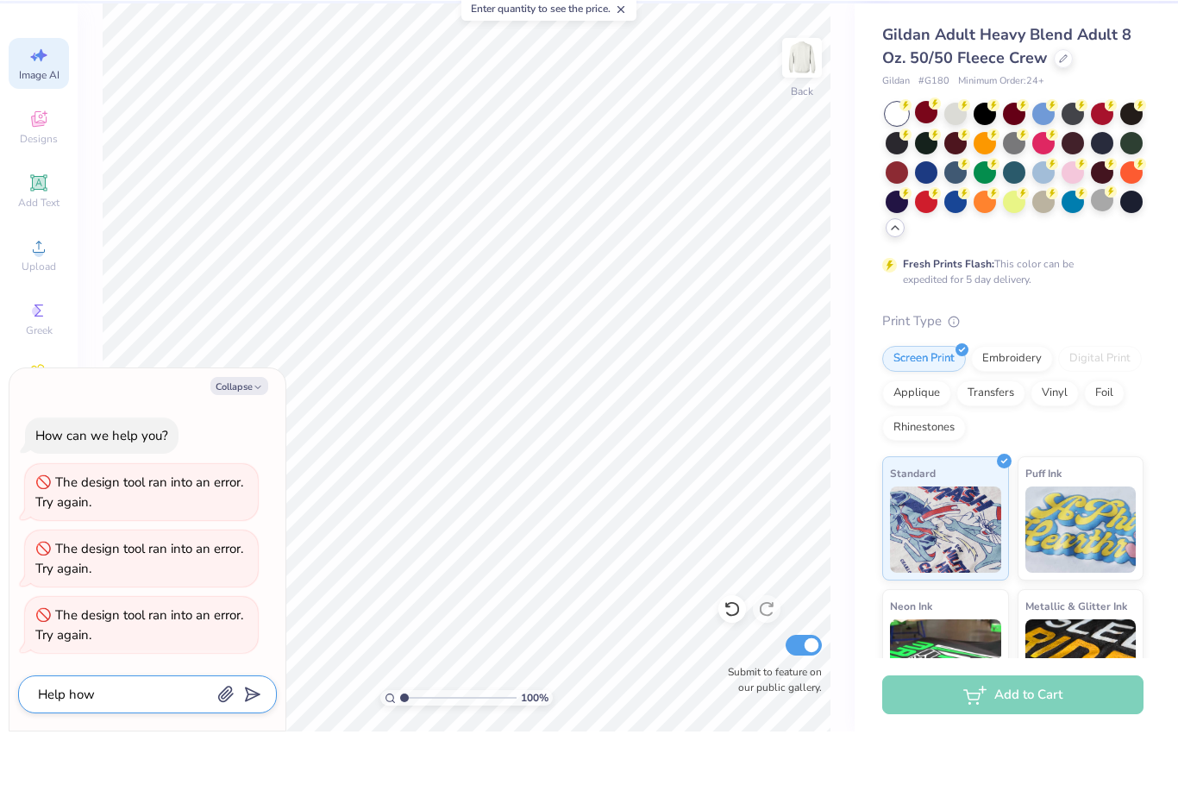
type textarea "x"
type textarea "Help how c"
type textarea "x"
type textarea "Help how ca"
type textarea "x"
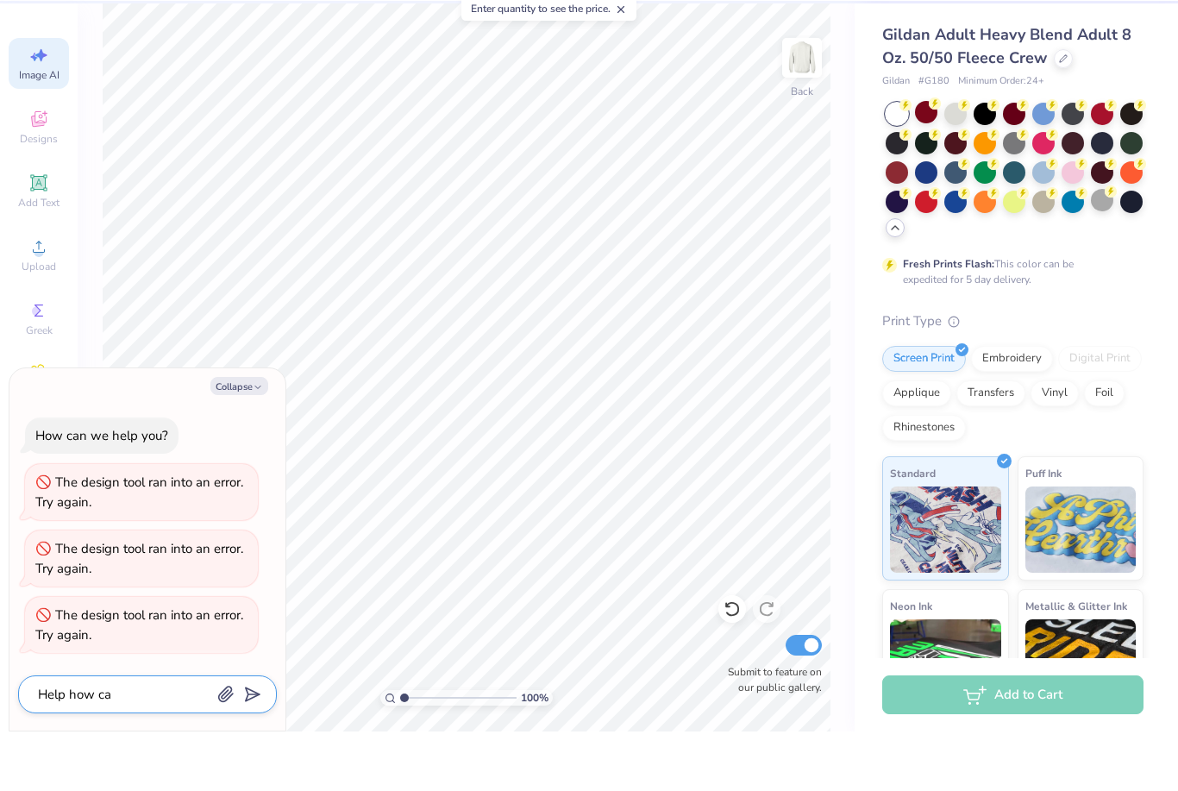
type textarea "Help how can"
type textarea "x"
type textarea "Help how can"
type textarea "x"
type textarea "Help how can i"
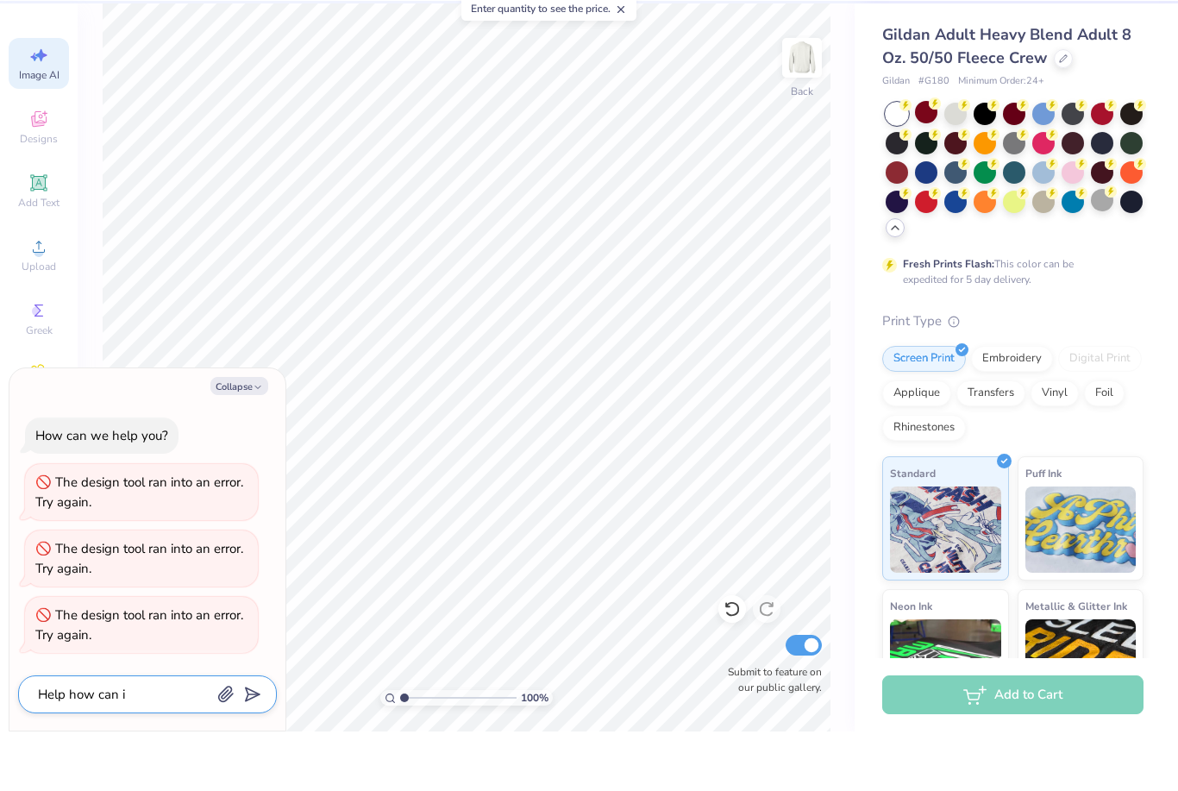
type textarea "x"
type textarea "Help how can i"
type textarea "x"
type textarea "Help how can i a"
type textarea "x"
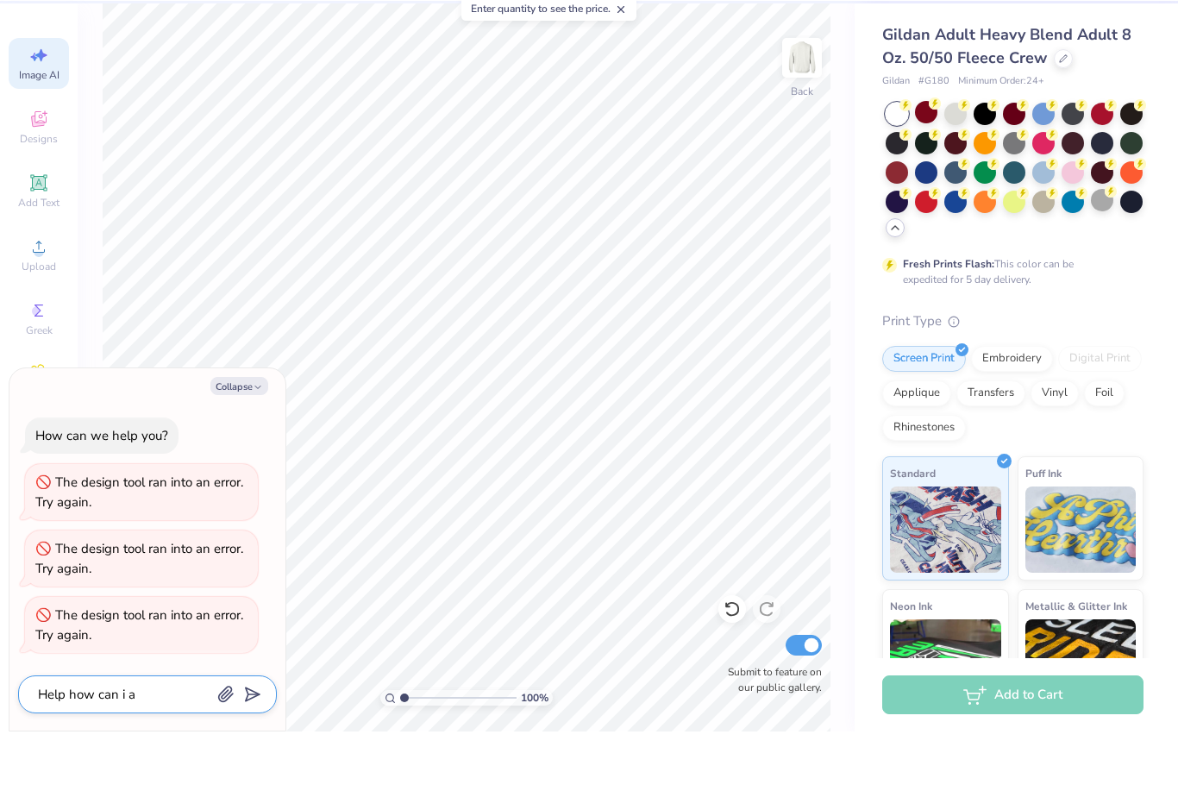
type textarea "Help how can i"
type textarea "x"
type textarea "Help how can i m"
type textarea "x"
type textarea "Help how can i [GEOGRAPHIC_DATA]"
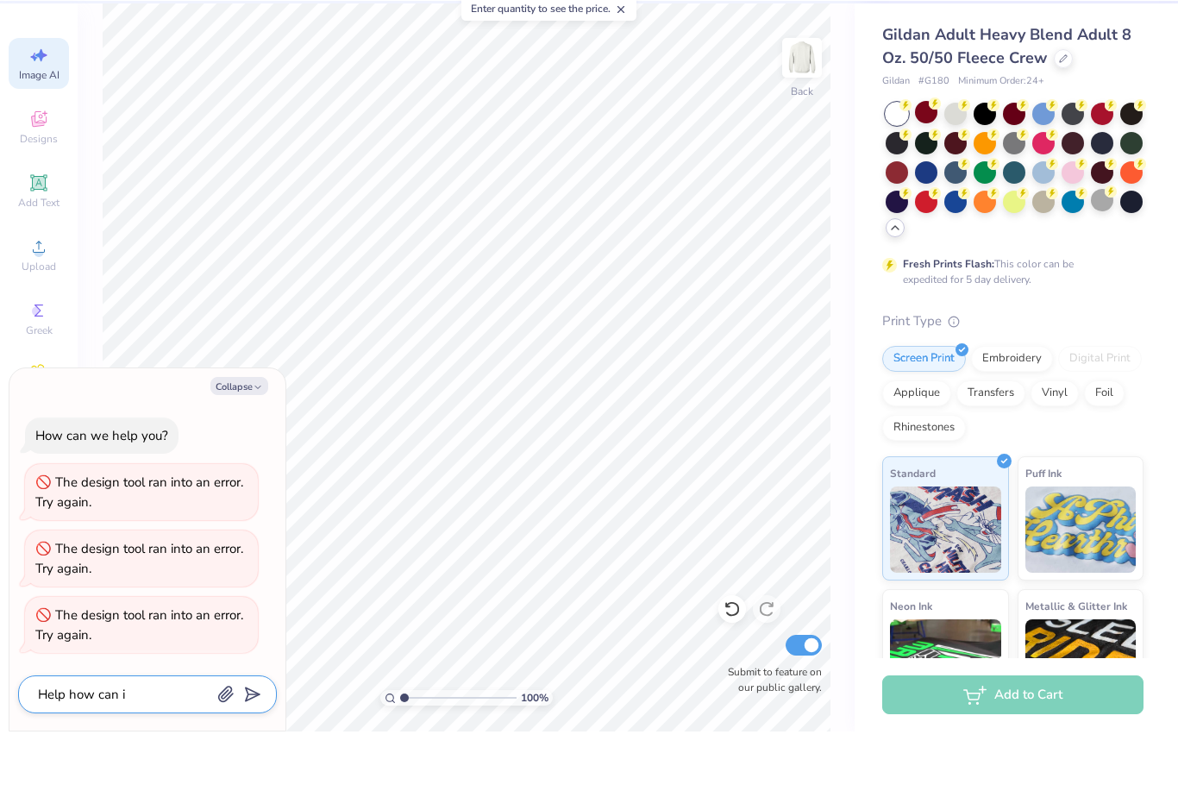
type textarea "x"
type textarea "Help how can i mak"
type textarea "x"
type textarea "Help how can i make"
type textarea "x"
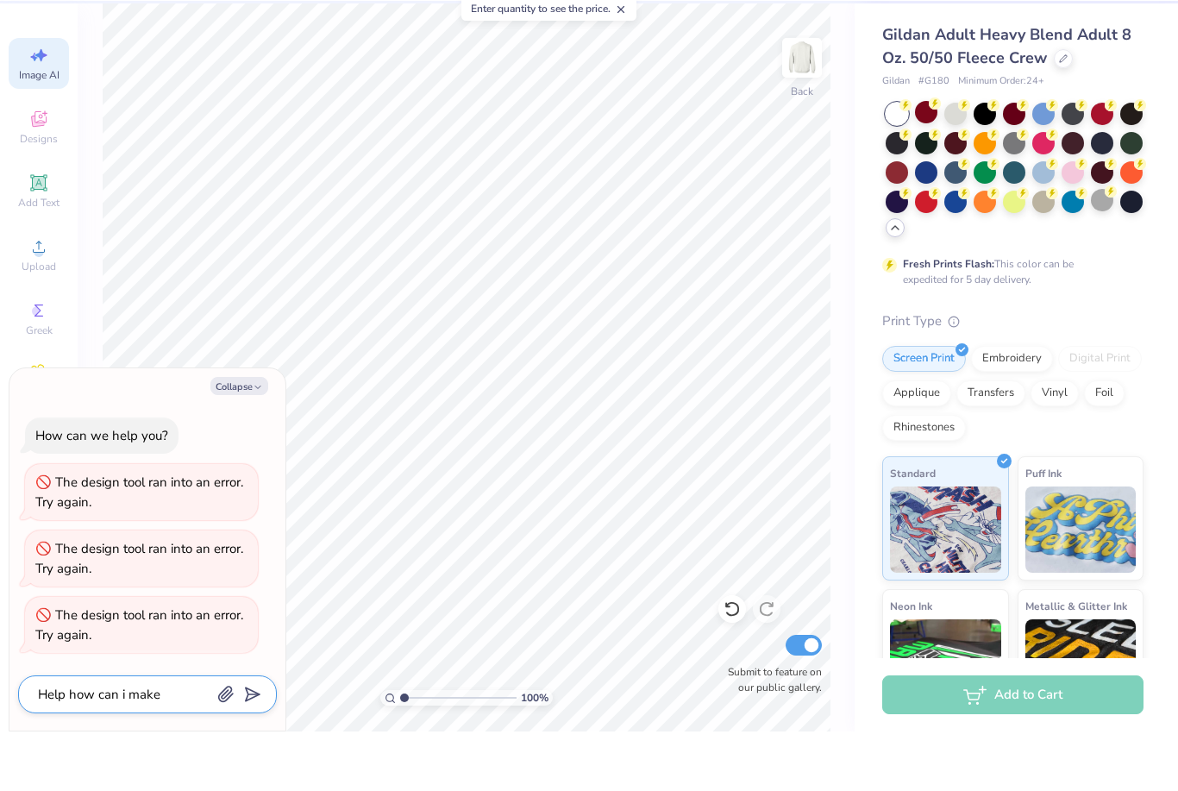
type textarea "Help how can i make"
type textarea "x"
type textarea "Help how can i make m"
type textarea "x"
type textarea "Help how can i make my"
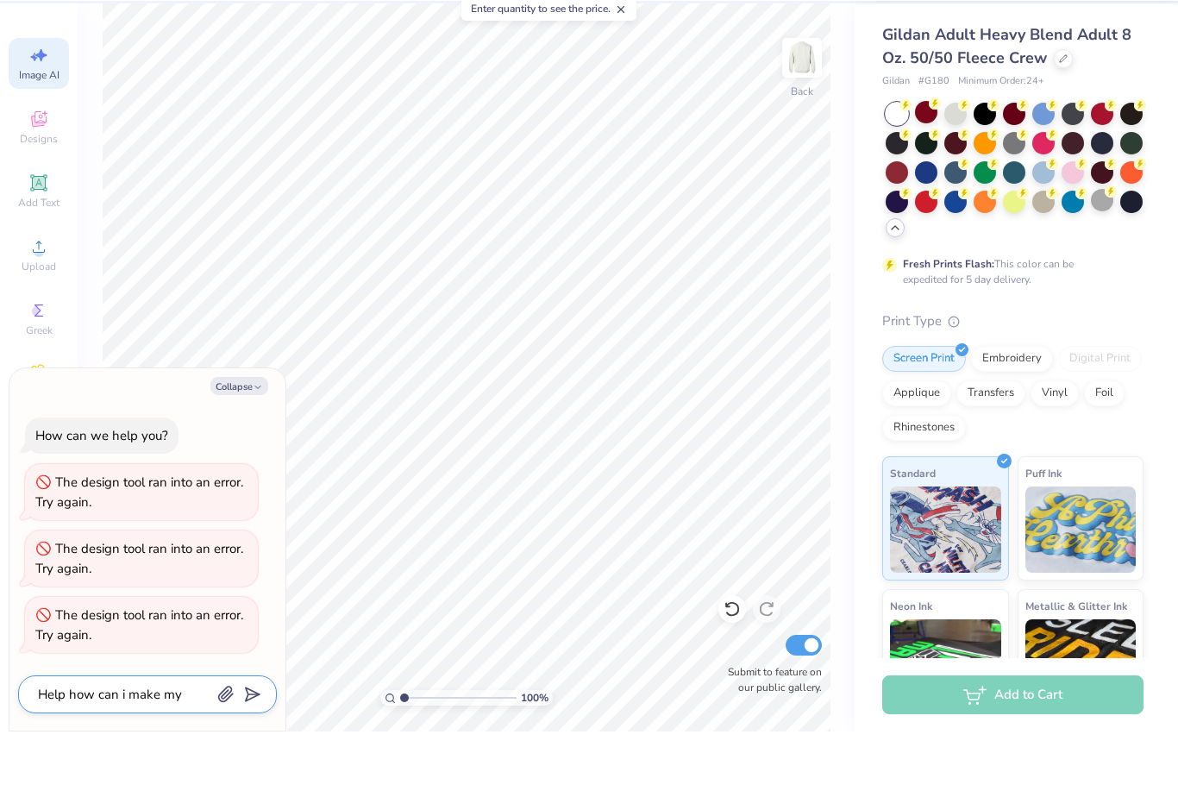
type textarea "x"
type textarea "Help how can i make my"
type textarea "x"
type textarea "Help how can i make my d"
type textarea "x"
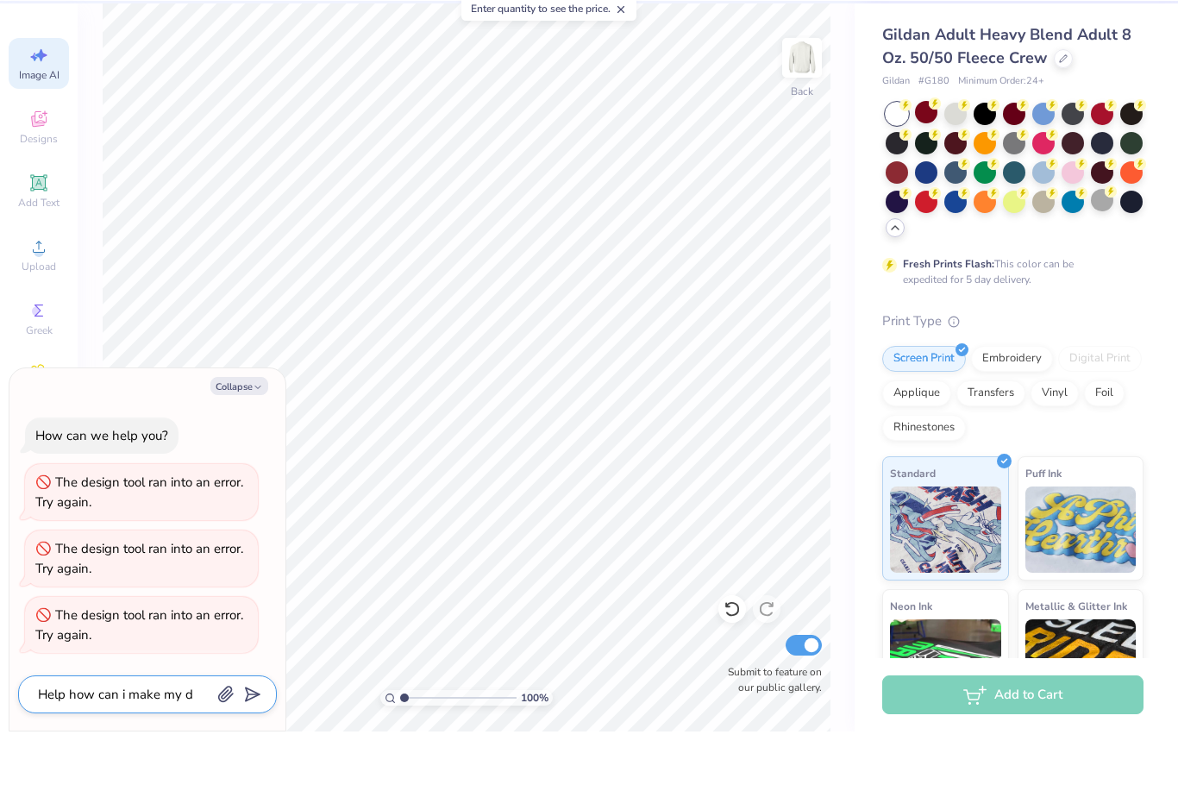
type textarea "Help how can i make my de"
type textarea "x"
type textarea "Help how can i make my des"
type textarea "x"
type textarea "Help how can i make my desi"
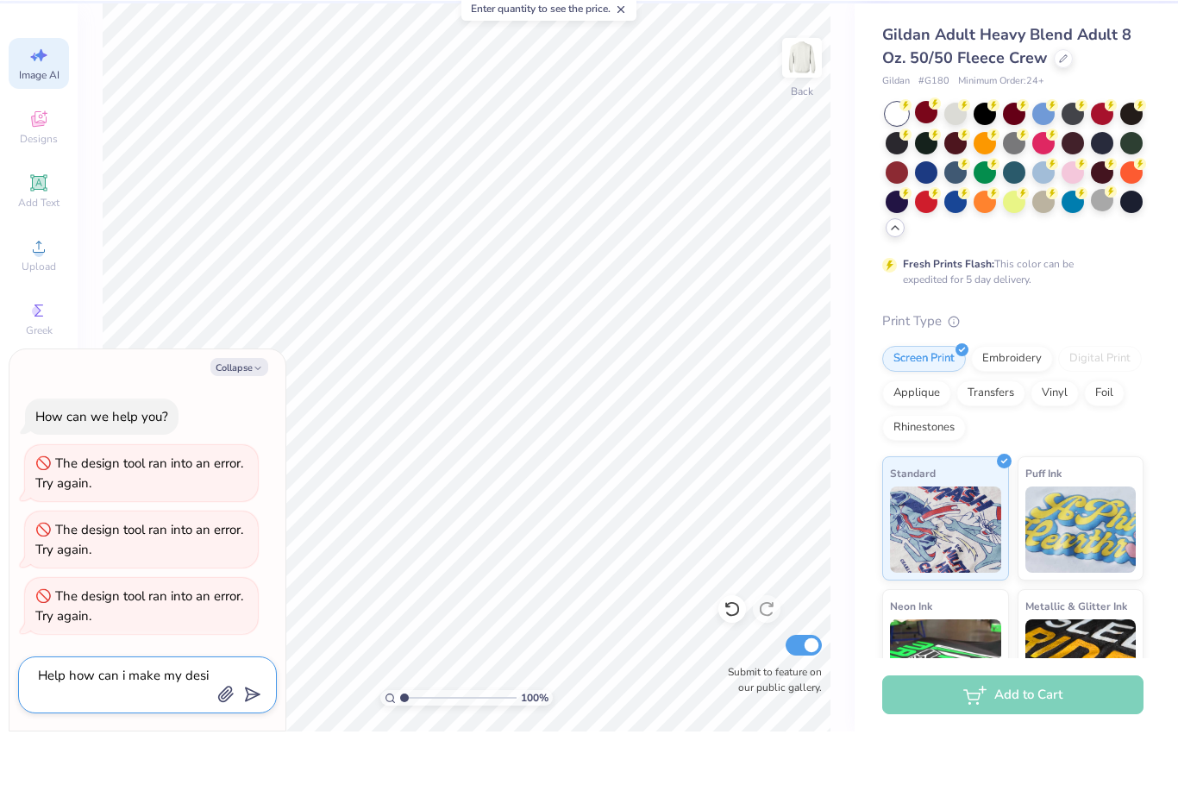
type textarea "x"
type textarea "Help how can i make my desig"
type textarea "x"
type textarea "Help how can i make my design"
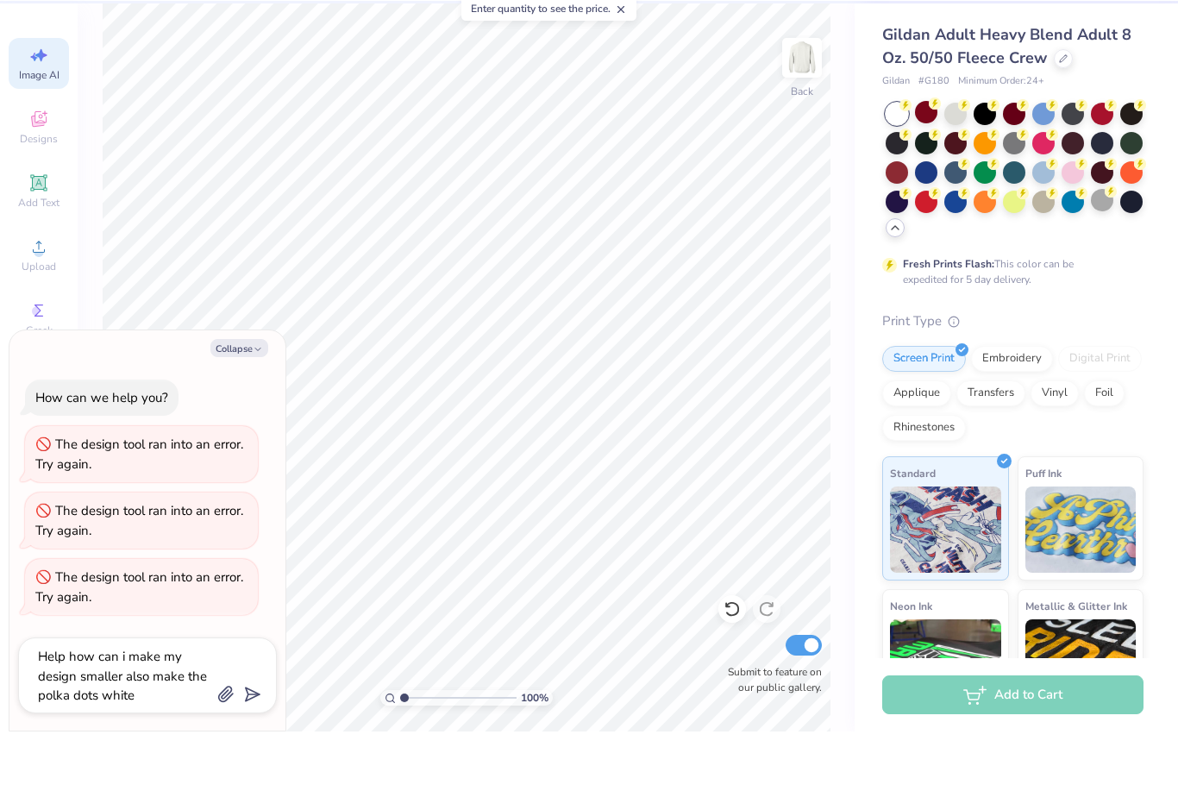
click at [247, 742] on icon "submit" at bounding box center [249, 754] width 24 height 24
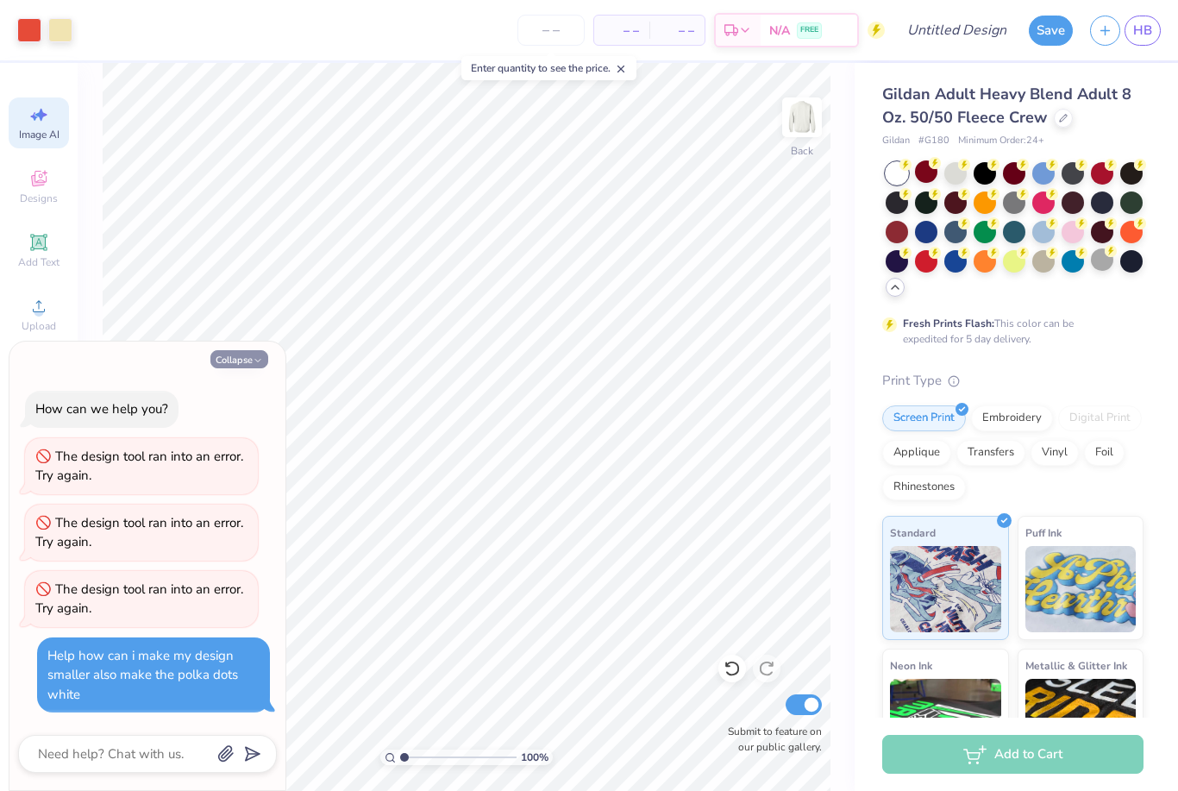
click at [239, 366] on button "Collapse" at bounding box center [239, 359] width 58 height 18
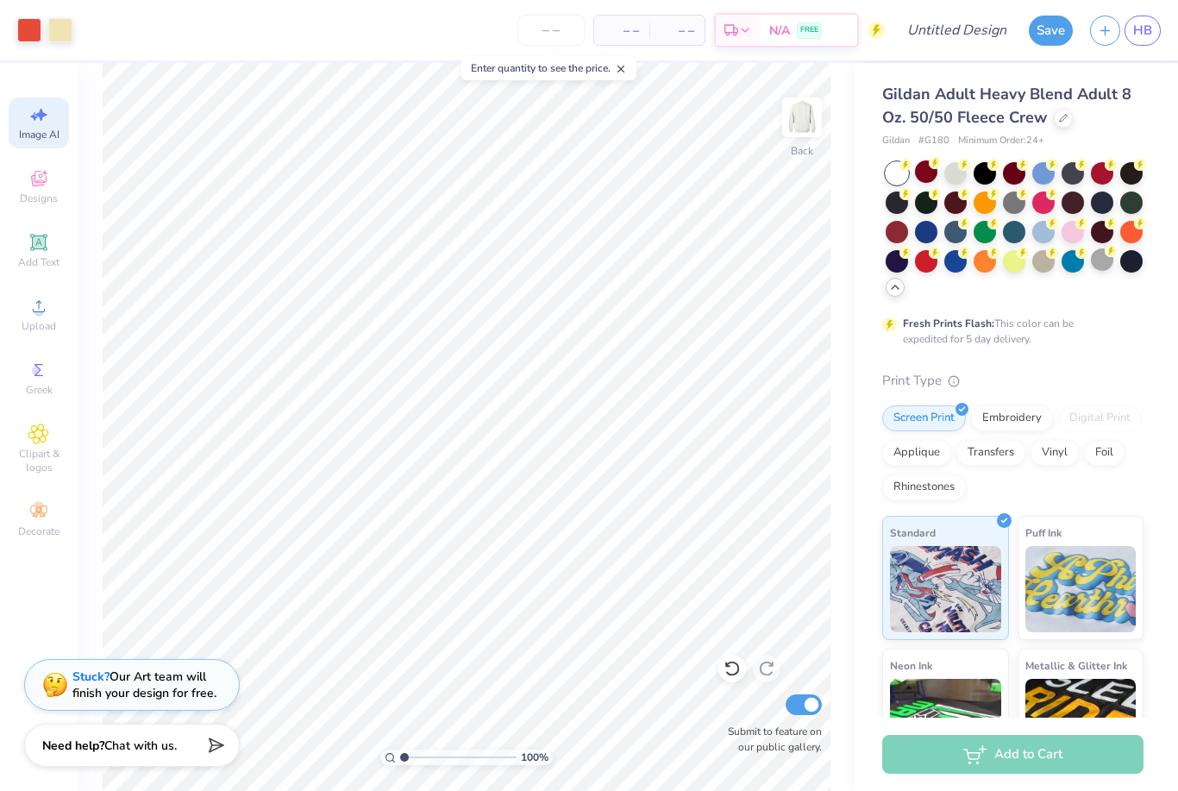
click at [116, 681] on div "Stuck? Our Art team will finish your design for free." at bounding box center [144, 685] width 144 height 33
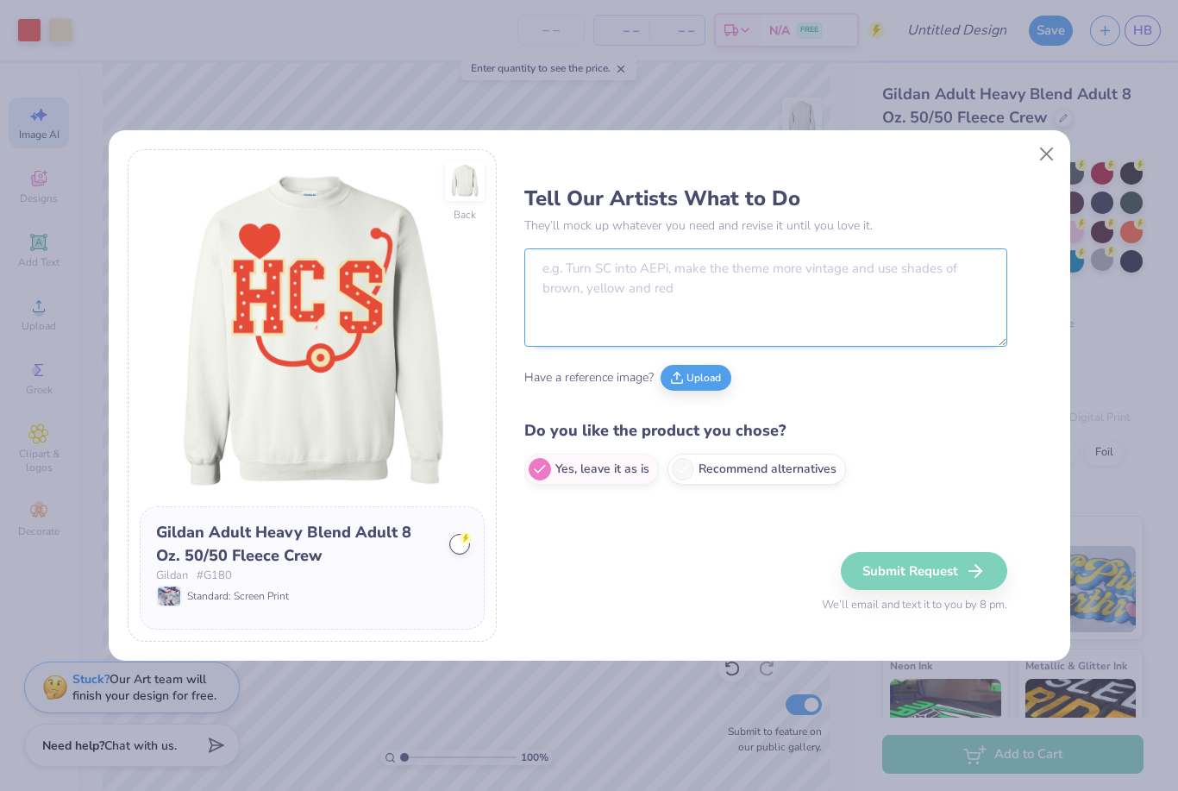
click at [688, 282] on textarea at bounding box center [765, 297] width 483 height 98
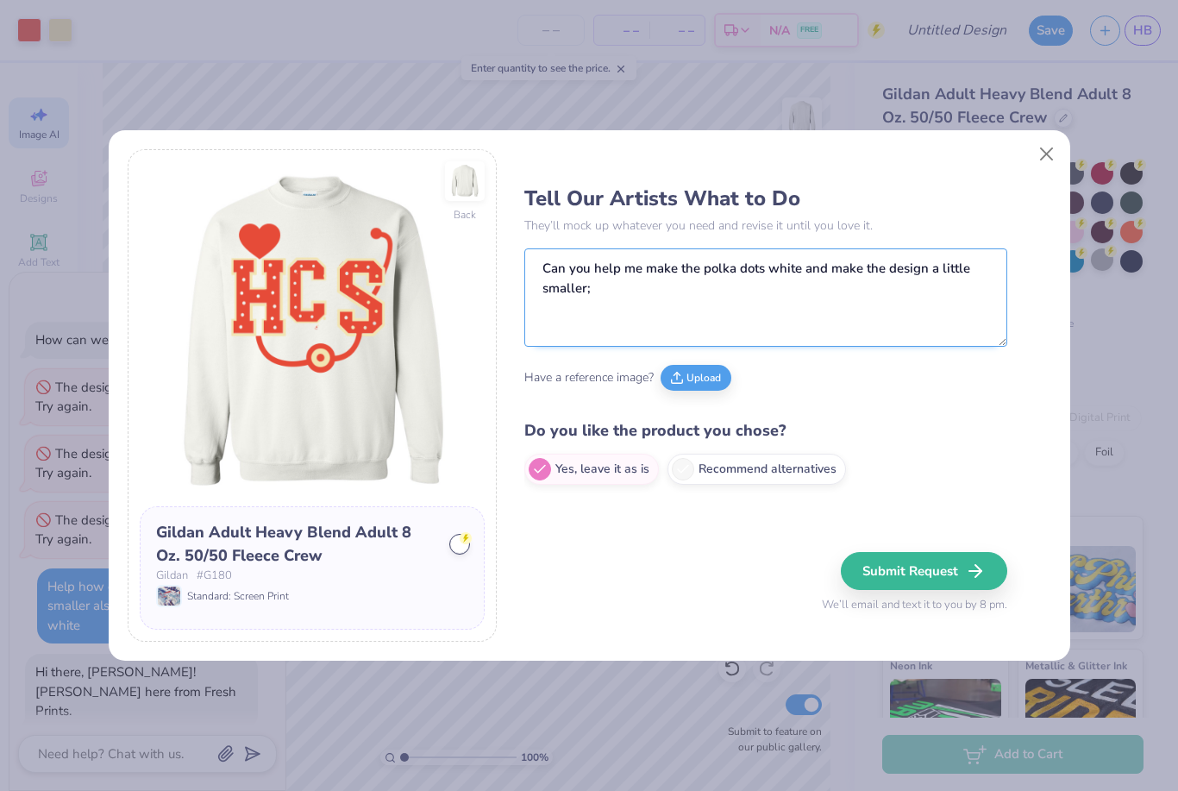
scroll to position [27, 0]
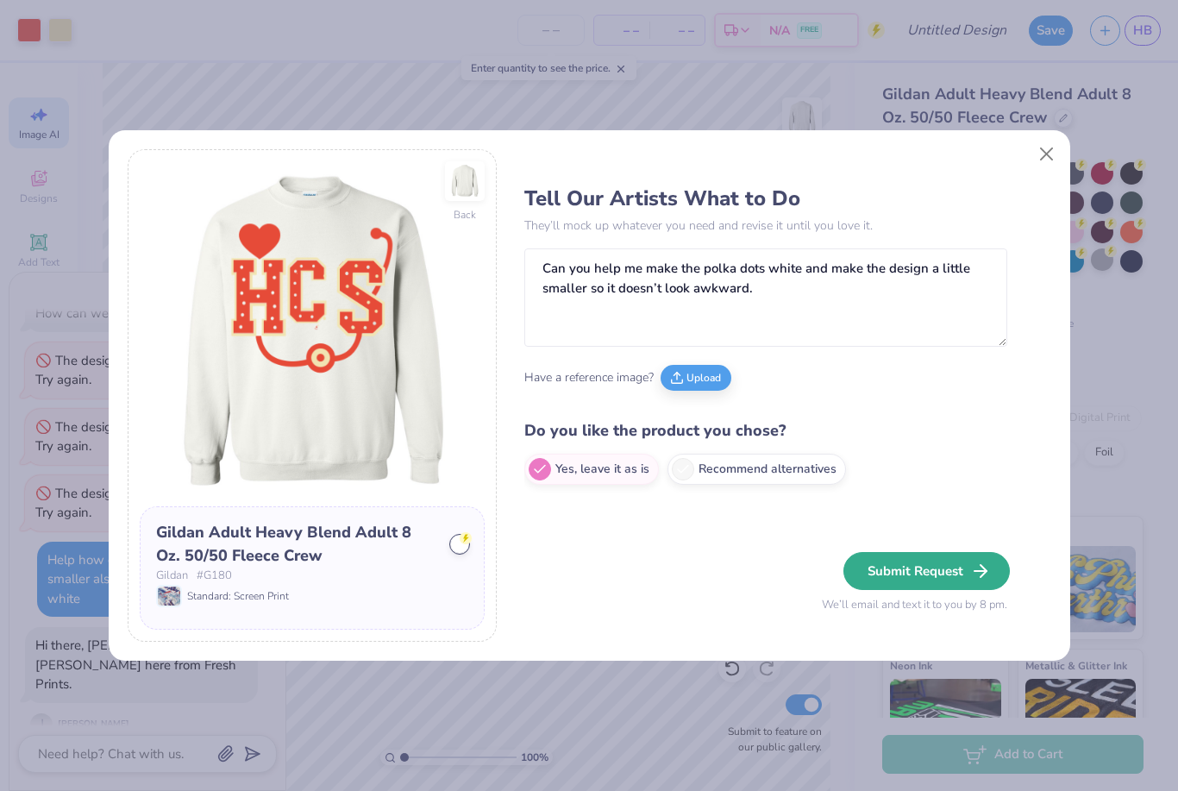
click at [896, 571] on button "Submit Request" at bounding box center [927, 571] width 166 height 38
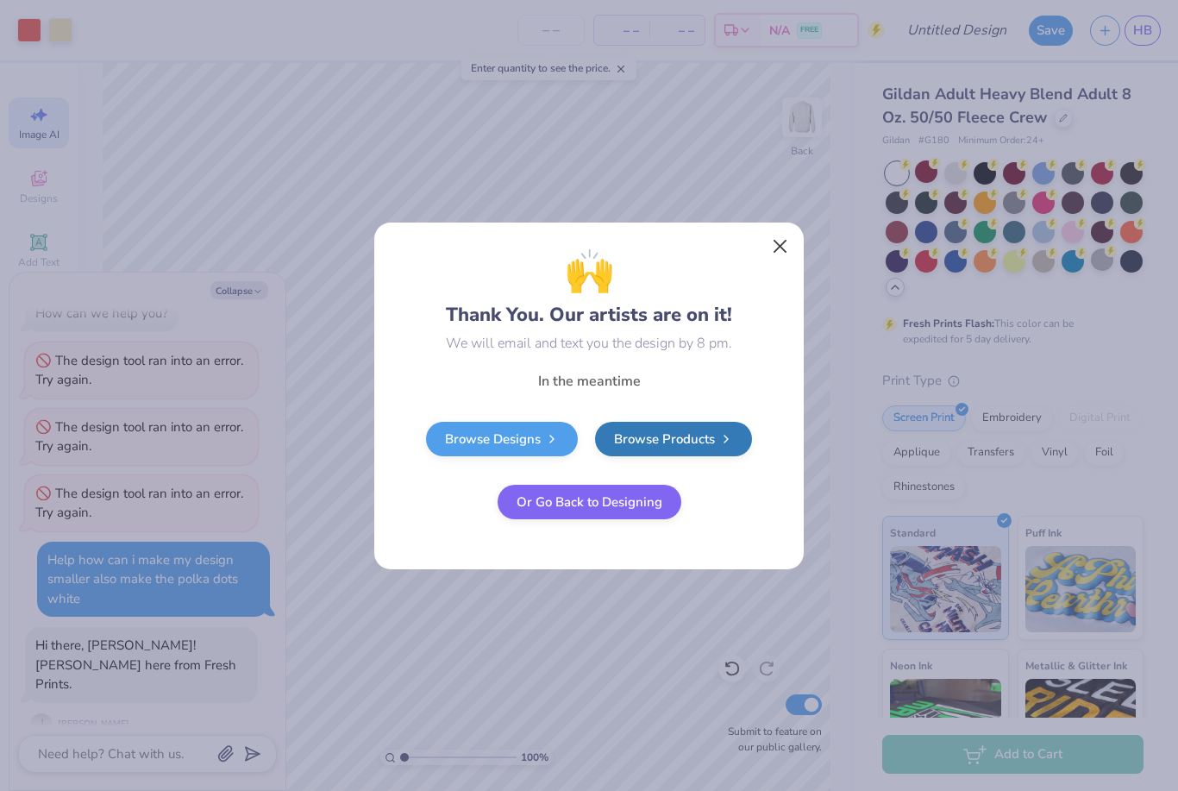
click at [778, 244] on button "Close" at bounding box center [780, 245] width 33 height 33
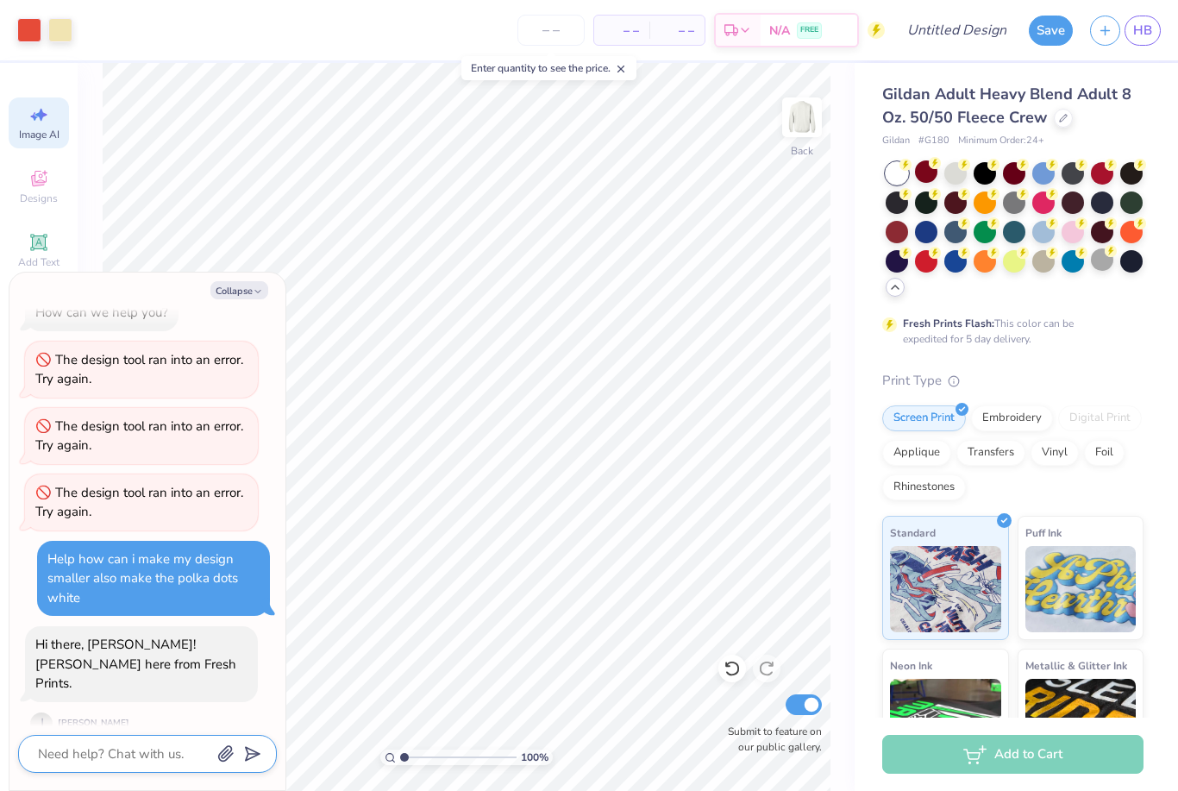
click at [129, 751] on html "Art colors – – Per Item – – Total Est. Delivery N/A FREE Design Title Save HB I…" at bounding box center [589, 395] width 1178 height 791
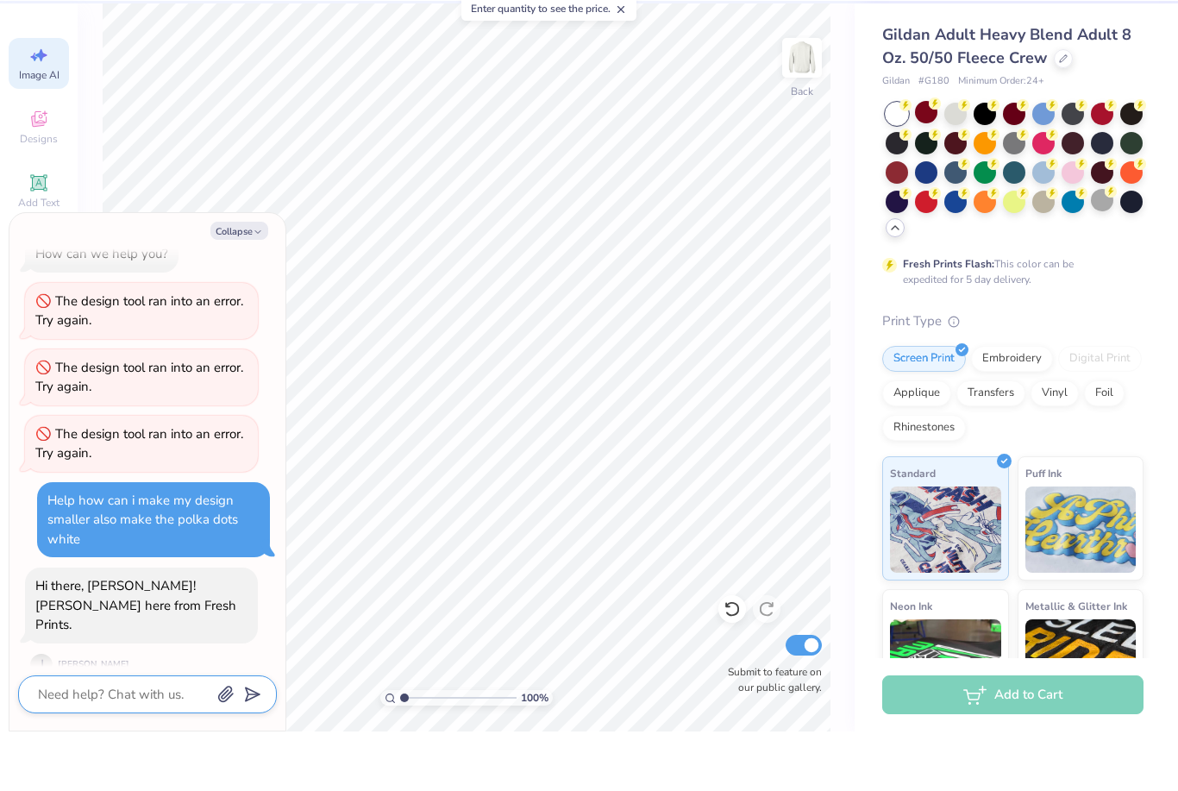
click at [150, 743] on textarea at bounding box center [123, 754] width 175 height 22
click at [255, 744] on polygon "submit" at bounding box center [249, 754] width 21 height 21
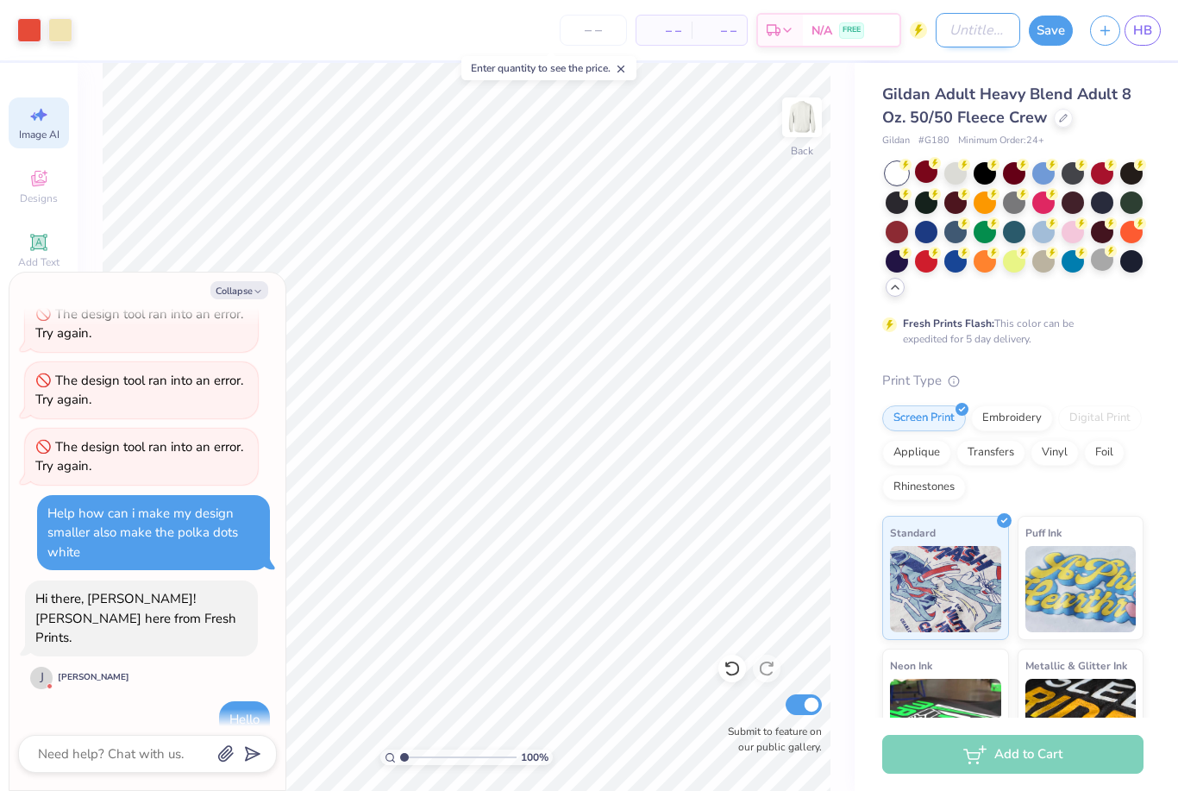
click at [941, 24] on input "Design Title" at bounding box center [978, 30] width 85 height 35
click at [1069, 27] on button "Save" at bounding box center [1051, 28] width 44 height 30
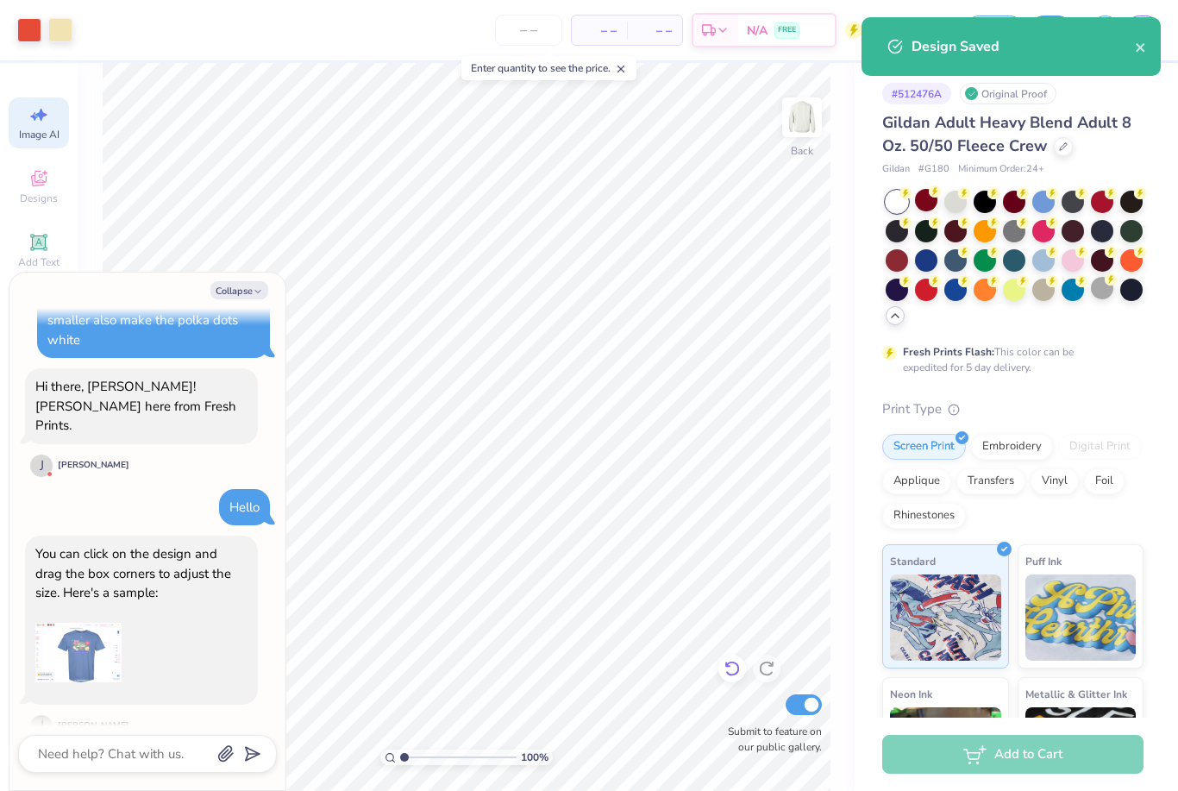
click at [732, 675] on icon at bounding box center [732, 670] width 15 height 16
click at [732, 674] on icon at bounding box center [732, 668] width 17 height 17
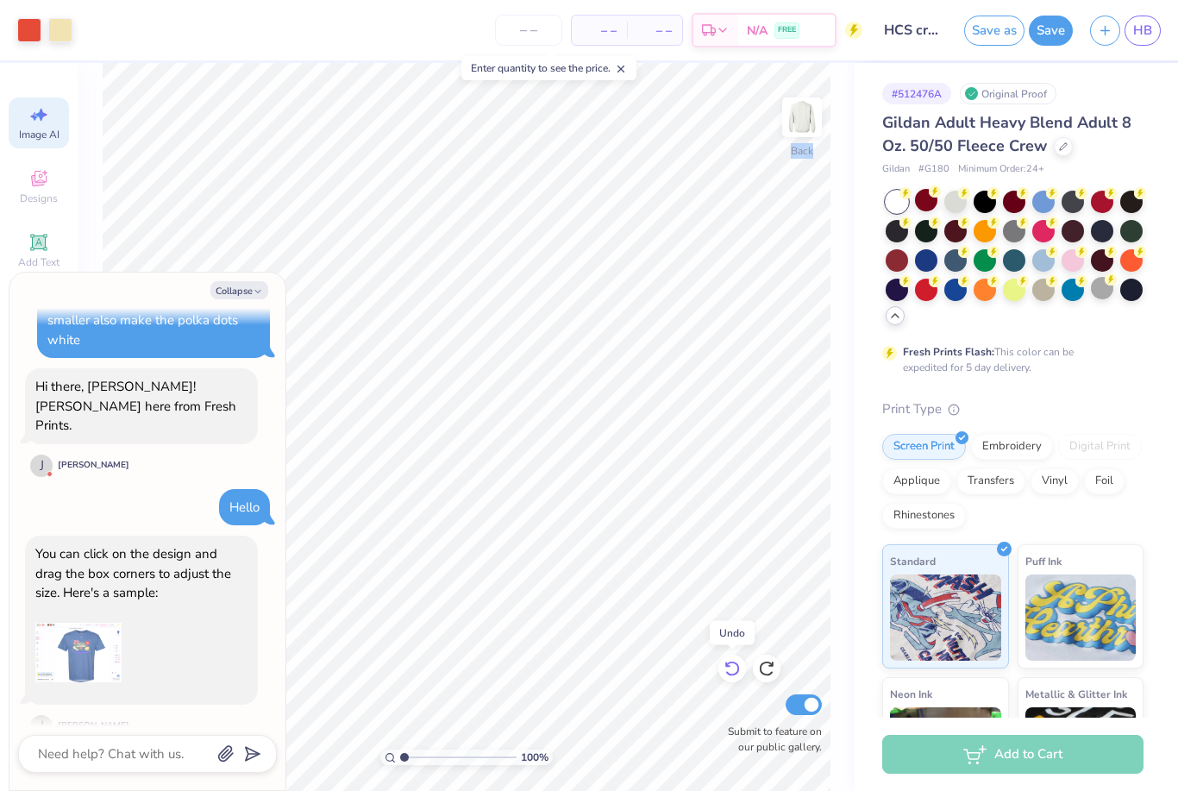
click at [732, 674] on icon at bounding box center [732, 668] width 17 height 17
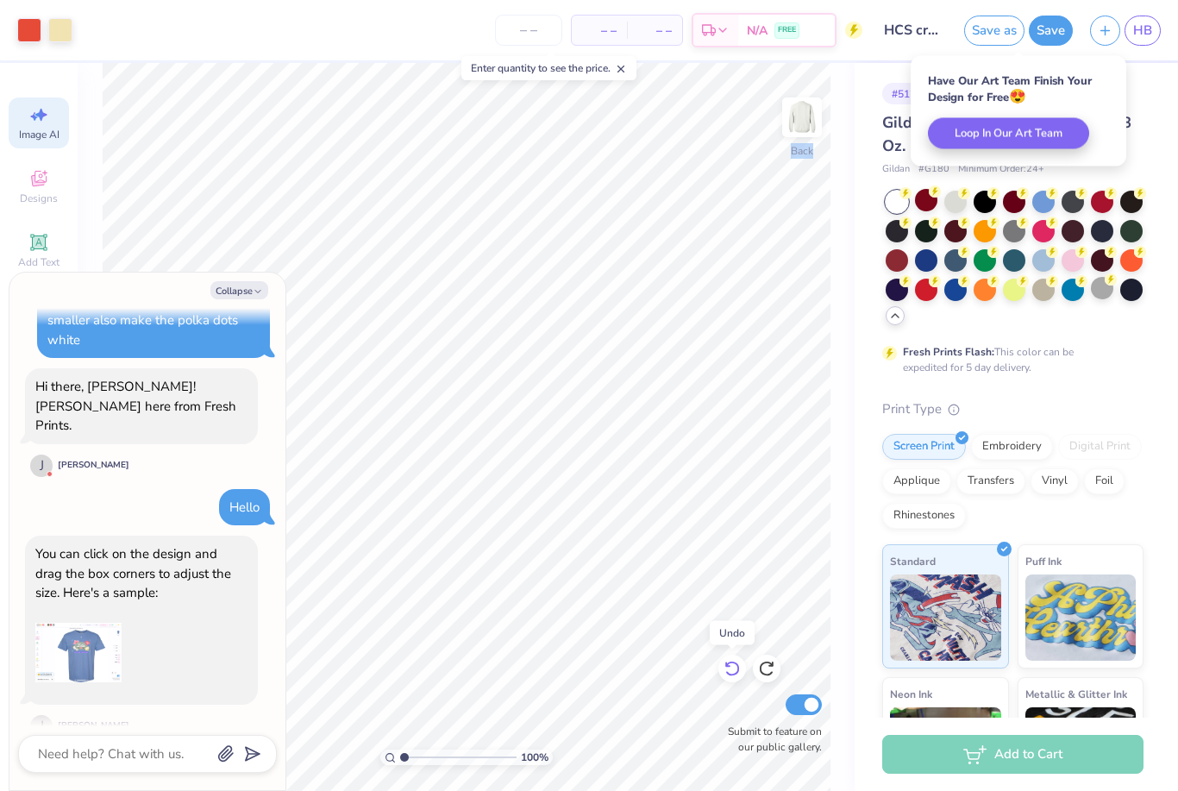
click at [732, 674] on icon at bounding box center [732, 668] width 17 height 17
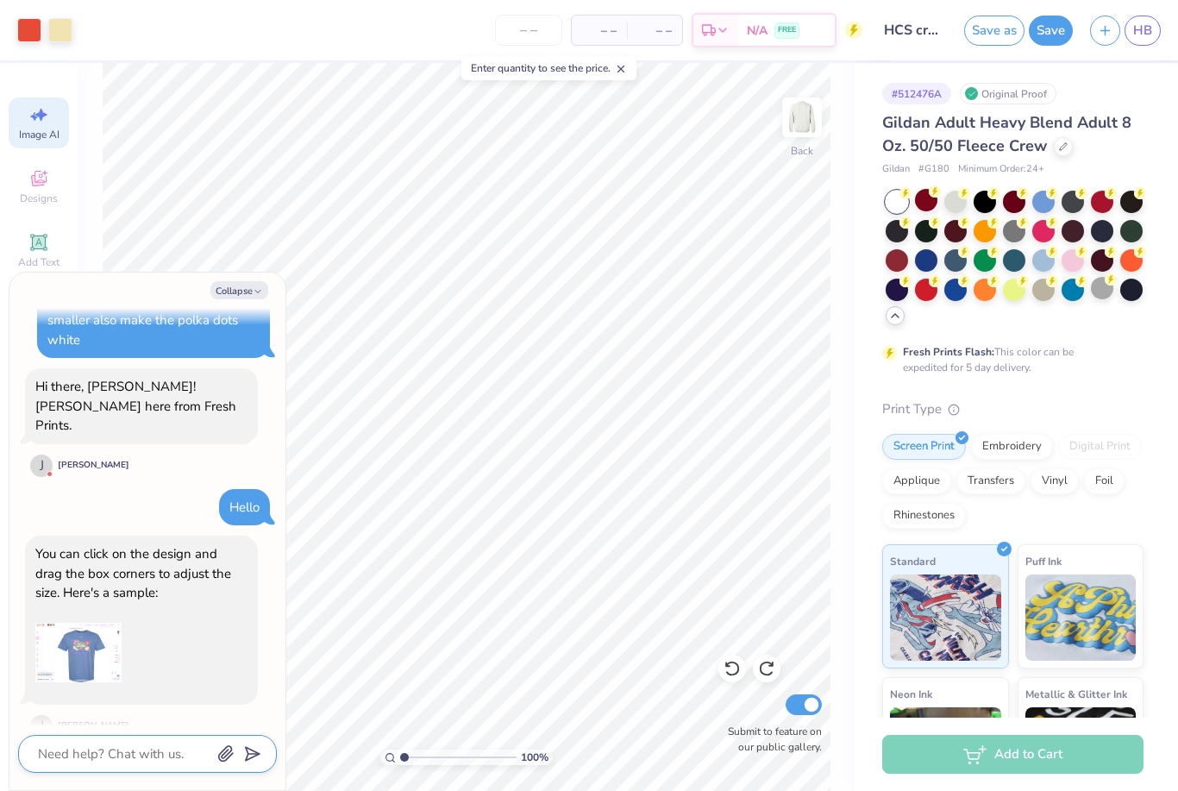
click at [112, 750] on textarea at bounding box center [123, 754] width 175 height 22
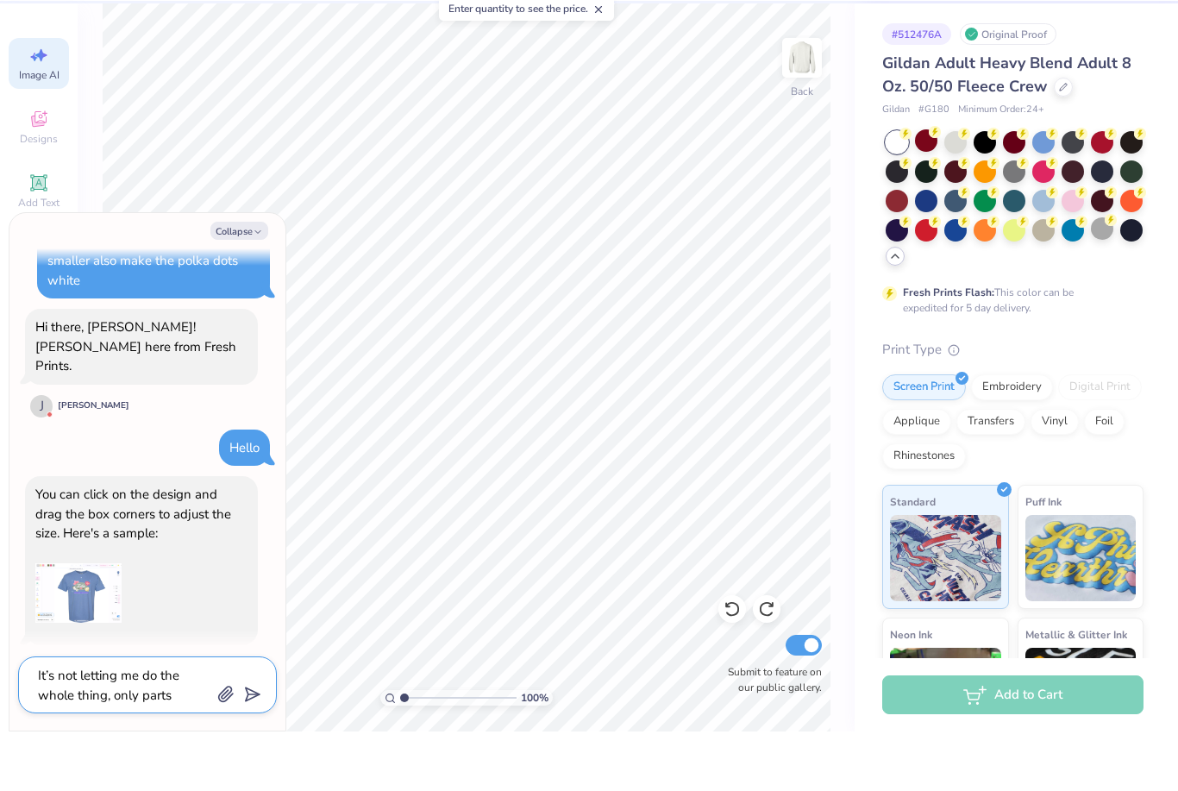
click at [137, 724] on textarea "It’s not letting me do the whole thing, only parts" at bounding box center [123, 744] width 175 height 41
click at [152, 724] on textarea "It’s not letting me do the whole thing, only parts" at bounding box center [123, 744] width 175 height 41
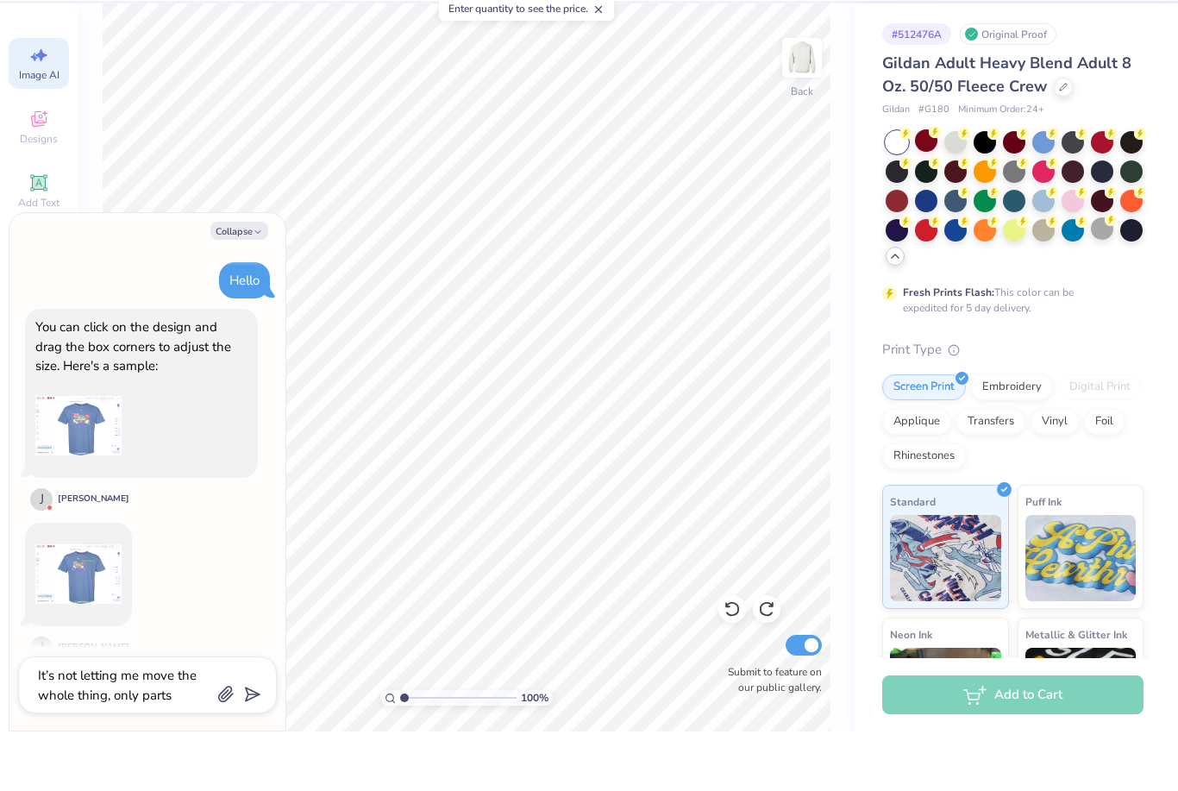
click at [246, 742] on icon "submit" at bounding box center [249, 754] width 24 height 24
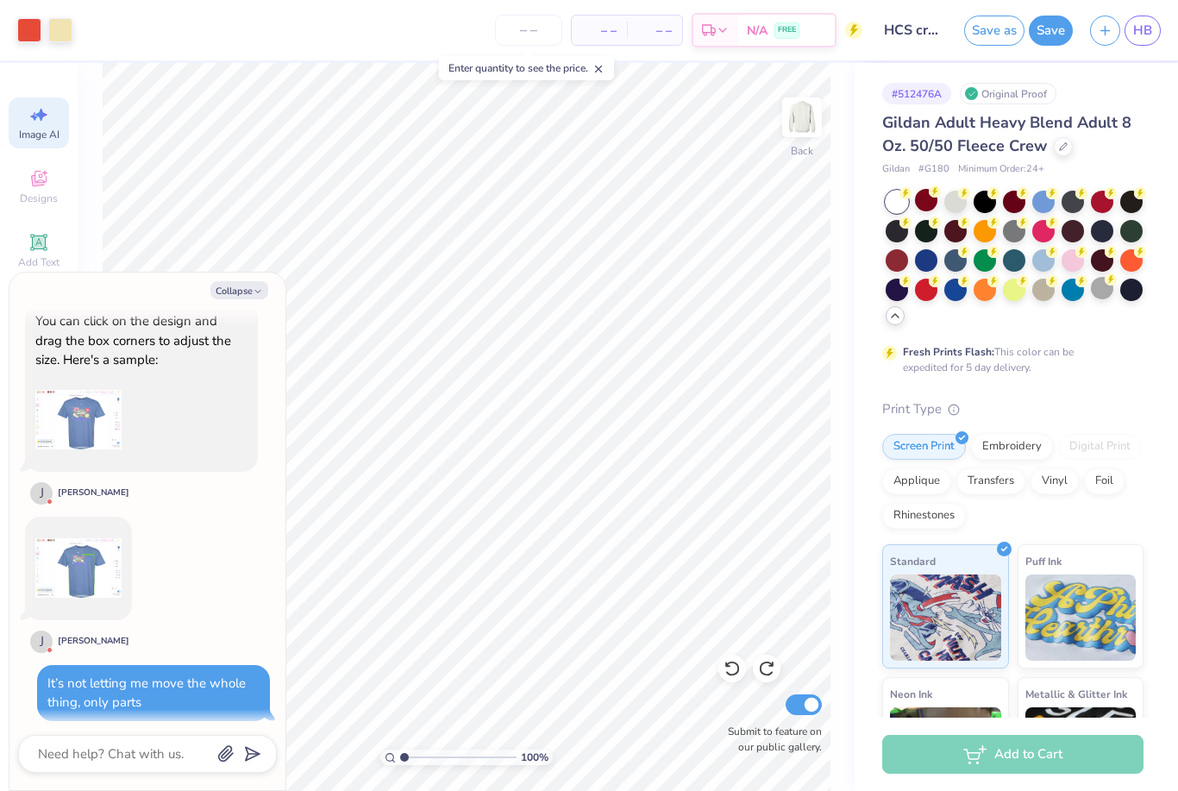
scroll to position [499, 0]
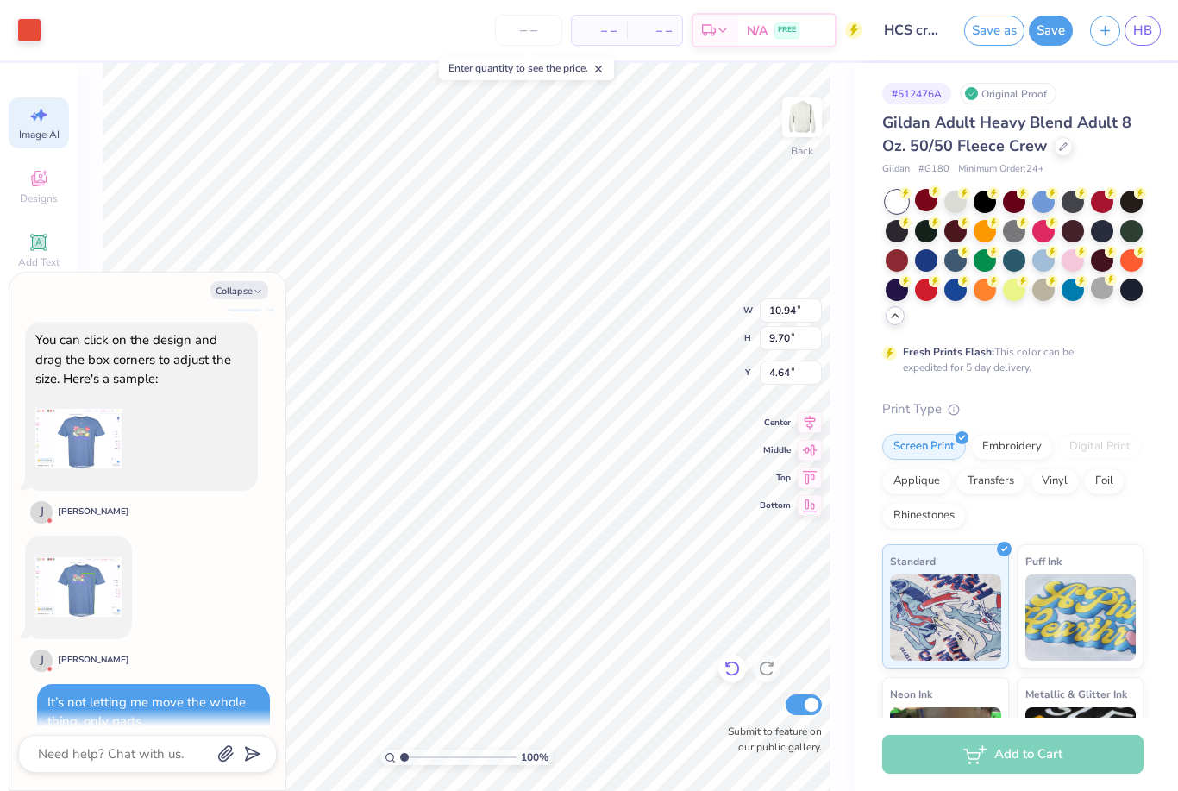
click at [736, 676] on icon at bounding box center [732, 668] width 17 height 17
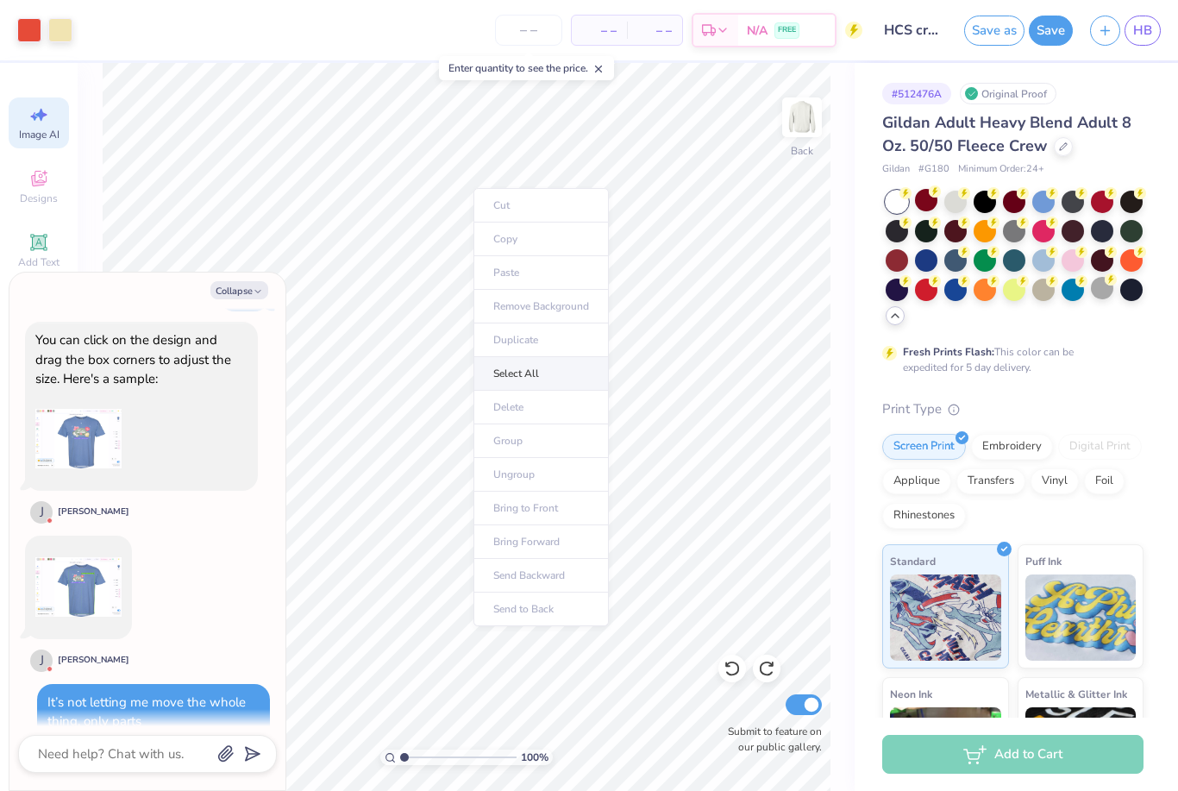
click at [539, 370] on li "Select All" at bounding box center [541, 374] width 135 height 34
click at [554, 411] on li "Select All" at bounding box center [579, 408] width 135 height 34
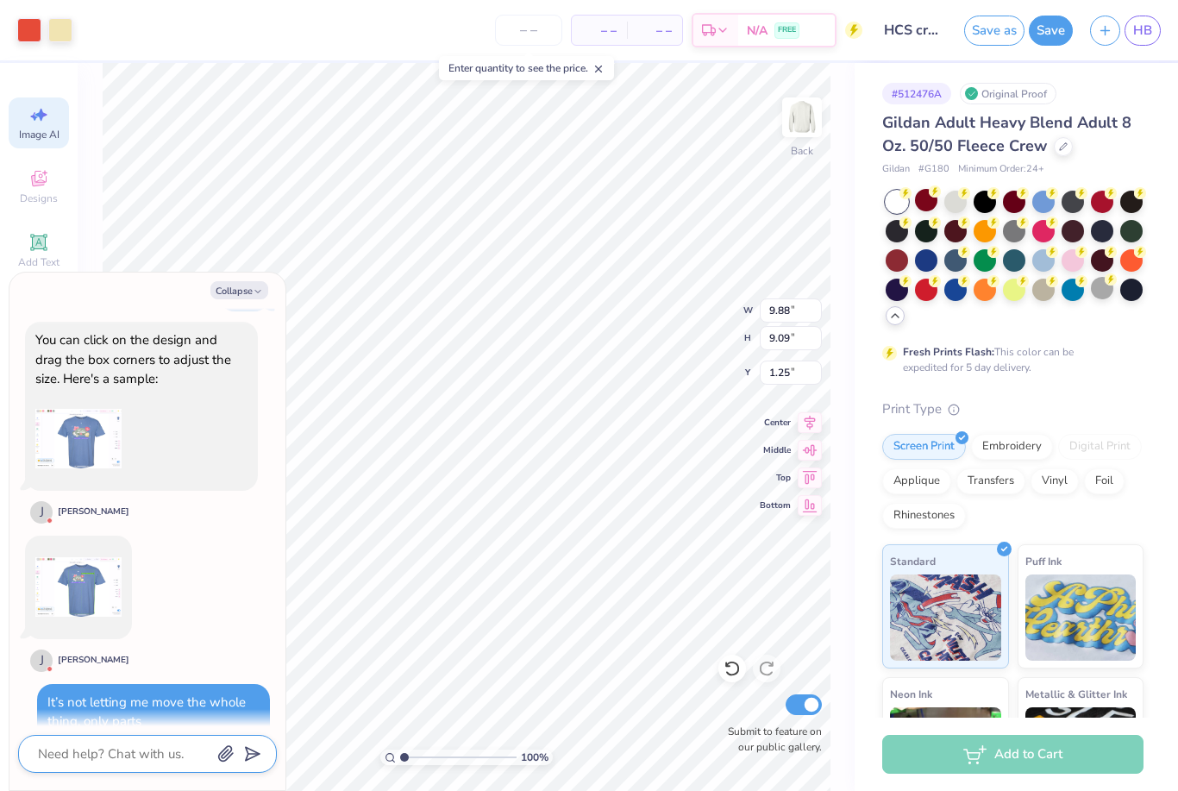
click at [128, 757] on textarea at bounding box center [123, 754] width 175 height 22
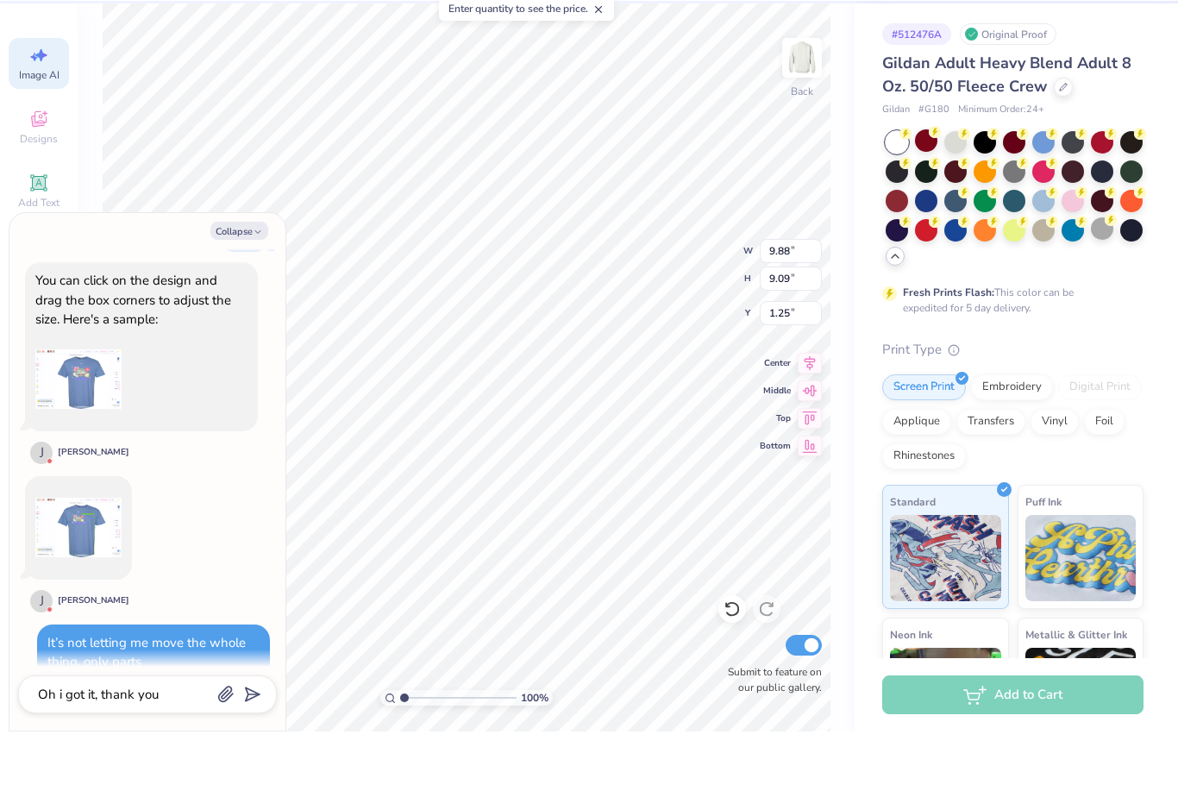
click at [244, 742] on icon "submit" at bounding box center [249, 754] width 24 height 24
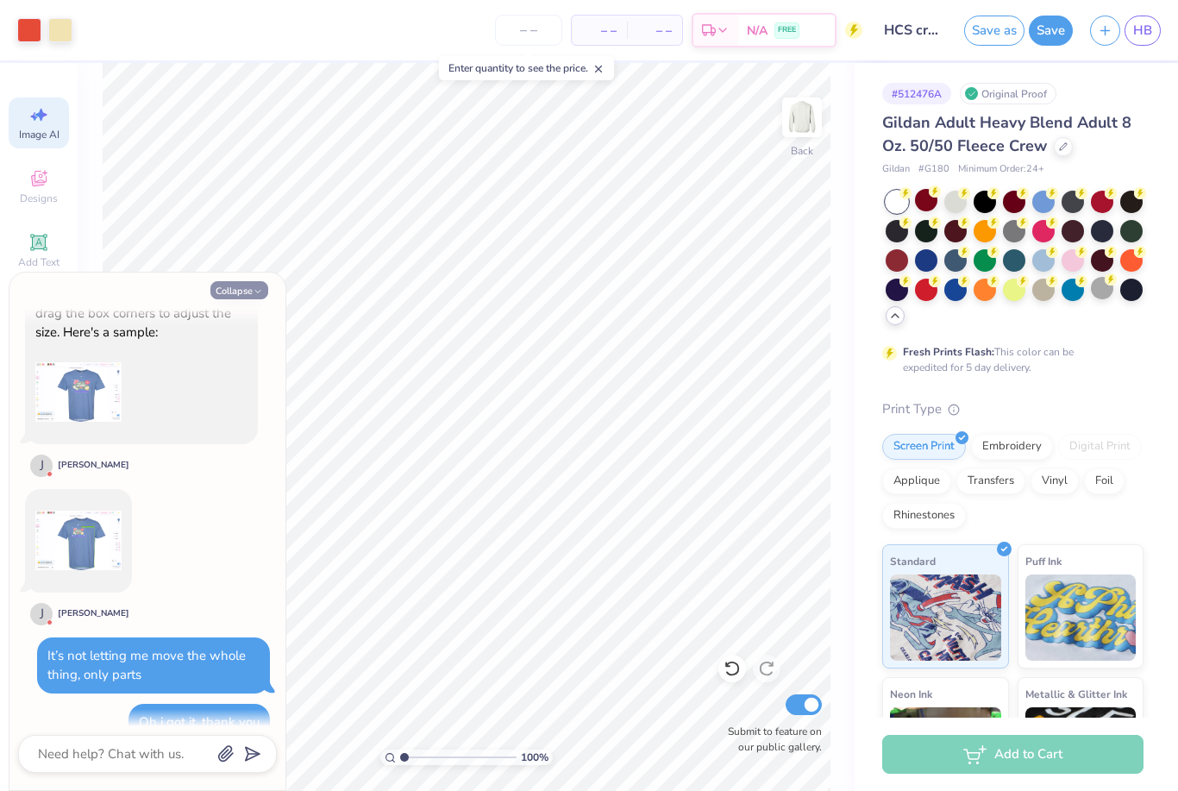
click at [257, 289] on icon "button" at bounding box center [258, 291] width 10 height 10
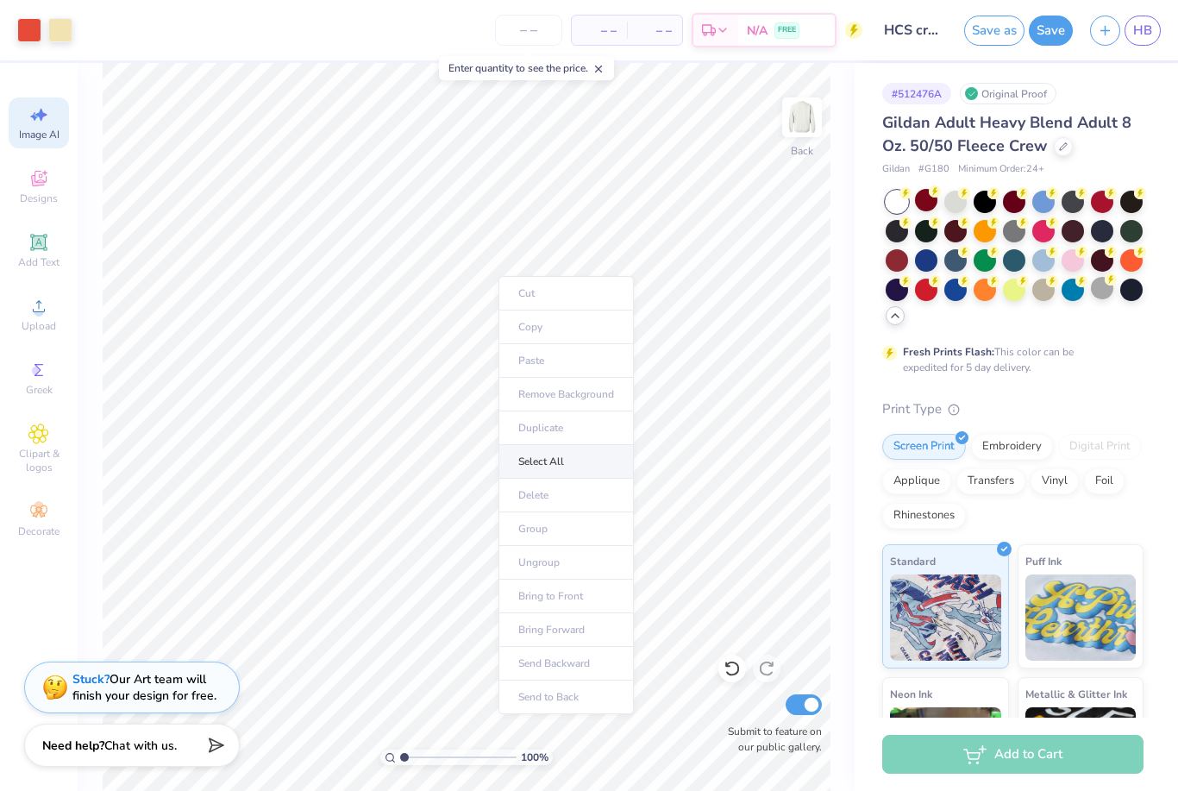
click at [552, 464] on li "Select All" at bounding box center [566, 462] width 135 height 34
click at [48, 205] on span "Designs" at bounding box center [39, 198] width 38 height 14
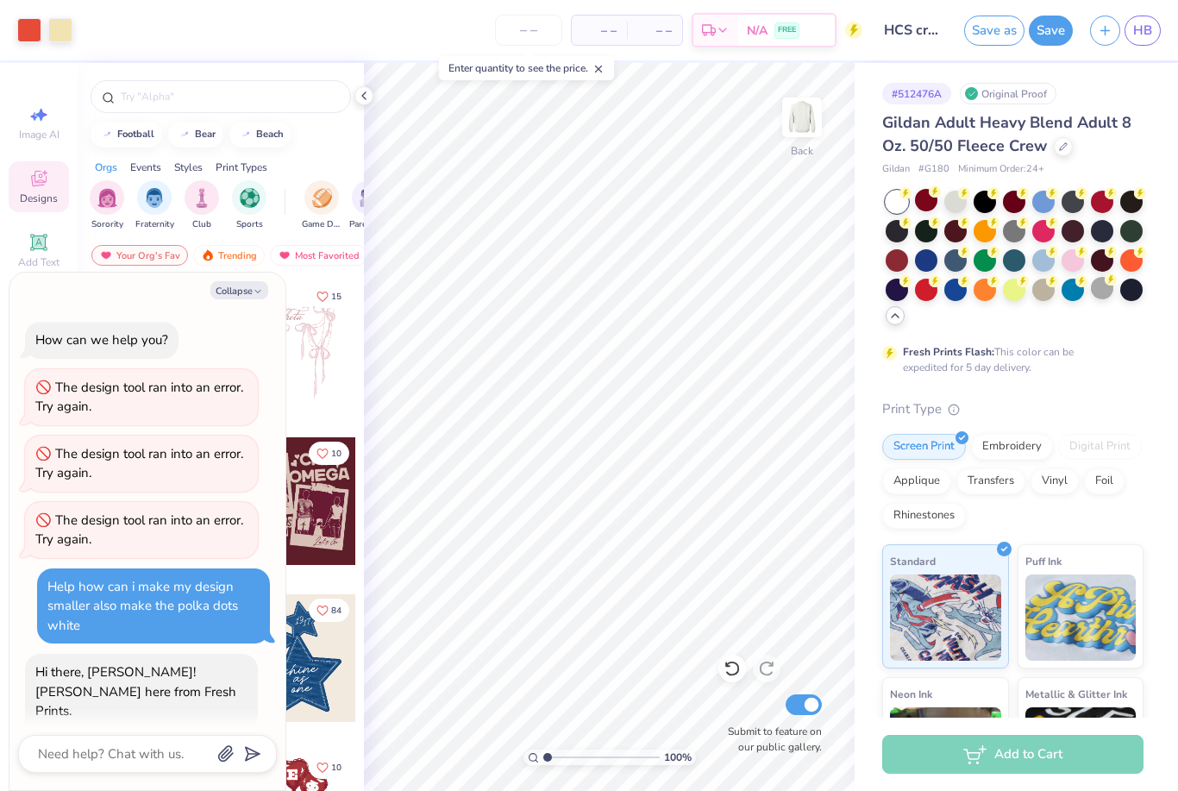
scroll to position [627, 0]
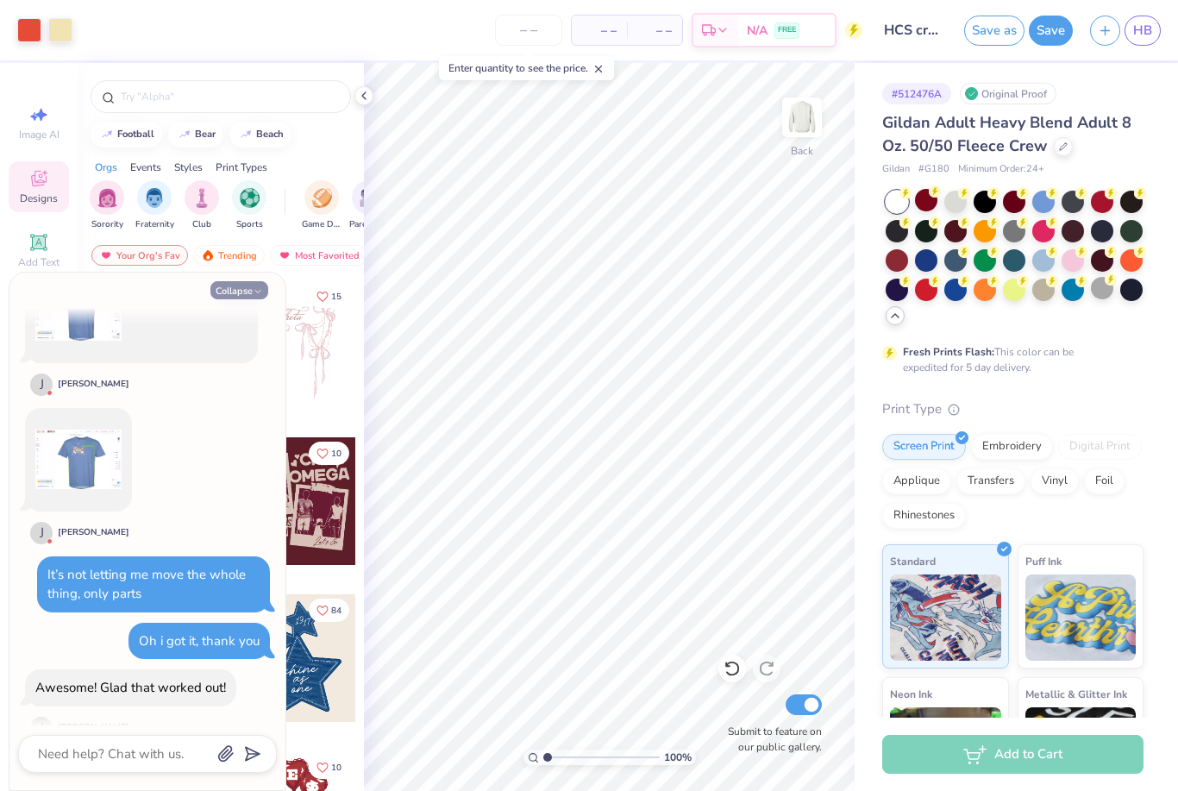
click at [255, 288] on icon "button" at bounding box center [258, 291] width 10 height 10
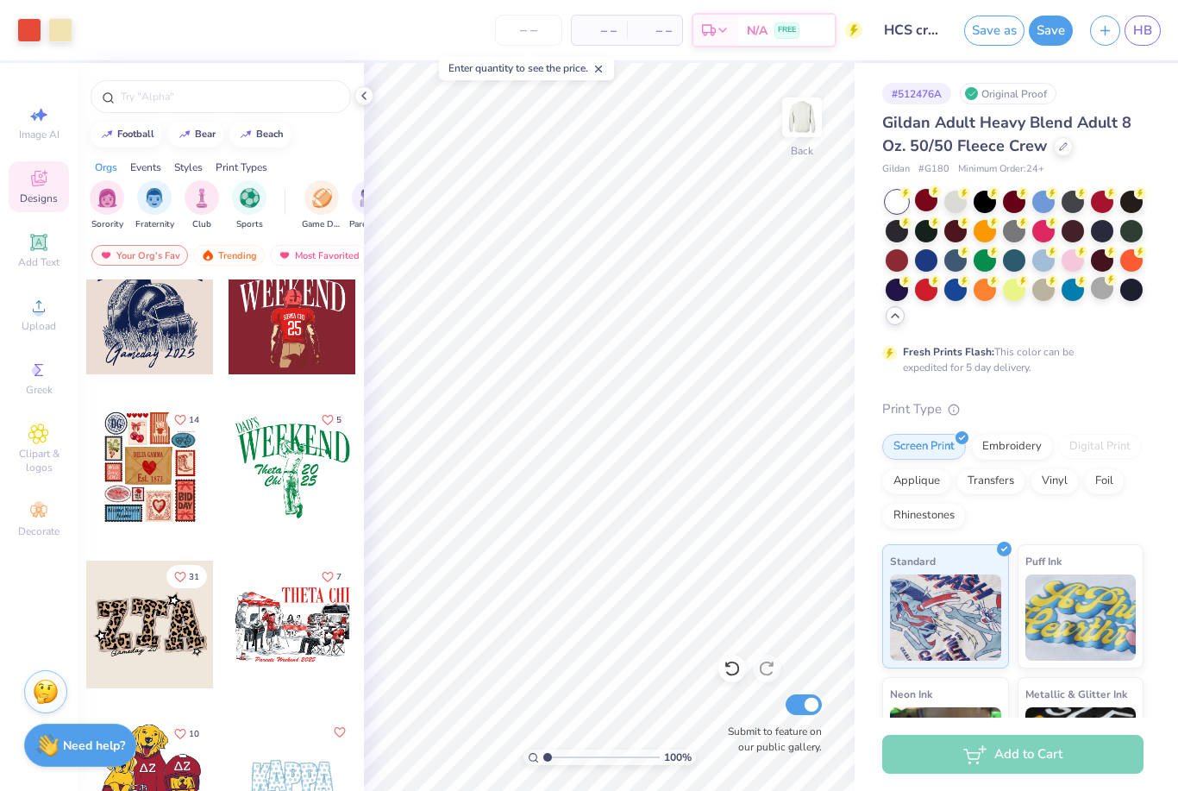
scroll to position [2458, 0]
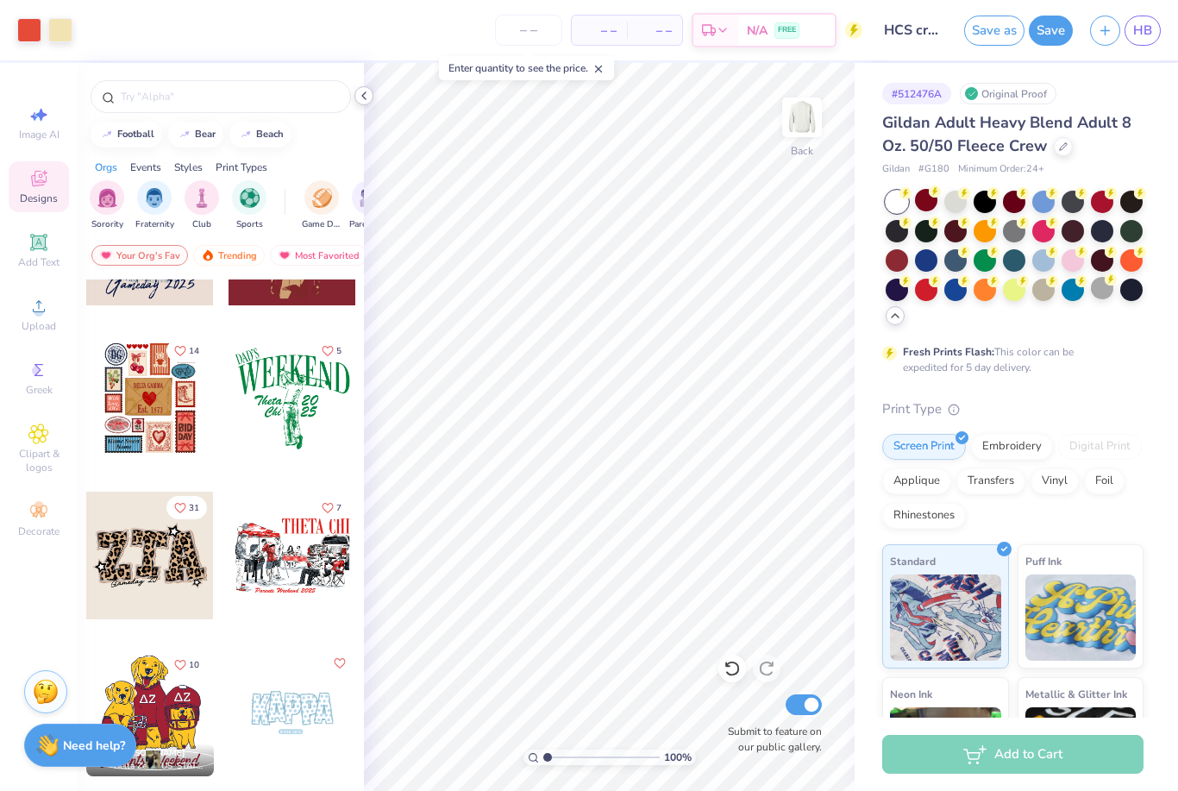
click at [365, 91] on icon at bounding box center [364, 96] width 14 height 14
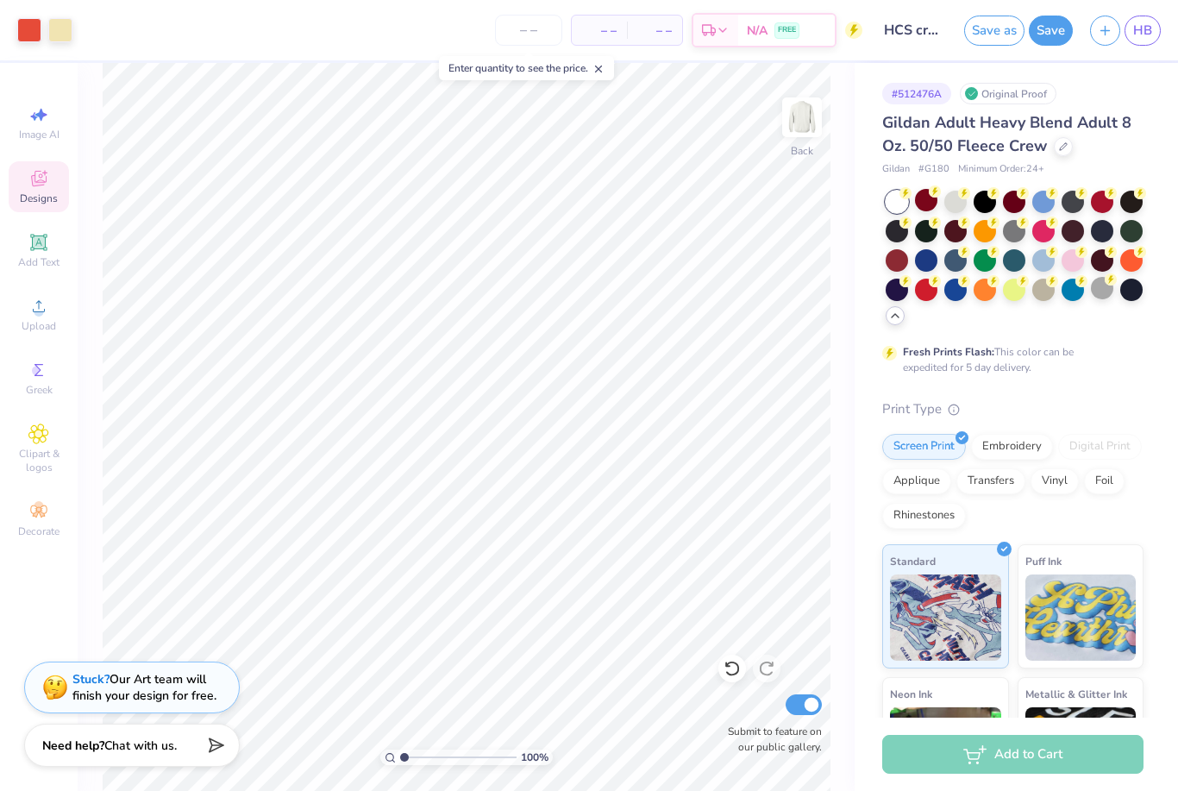
click at [599, 40] on div "– – Per Item" at bounding box center [599, 30] width 55 height 29
drag, startPoint x: 514, startPoint y: 32, endPoint x: 556, endPoint y: 44, distance: 44.0
click at [514, 32] on input "number" at bounding box center [528, 30] width 67 height 31
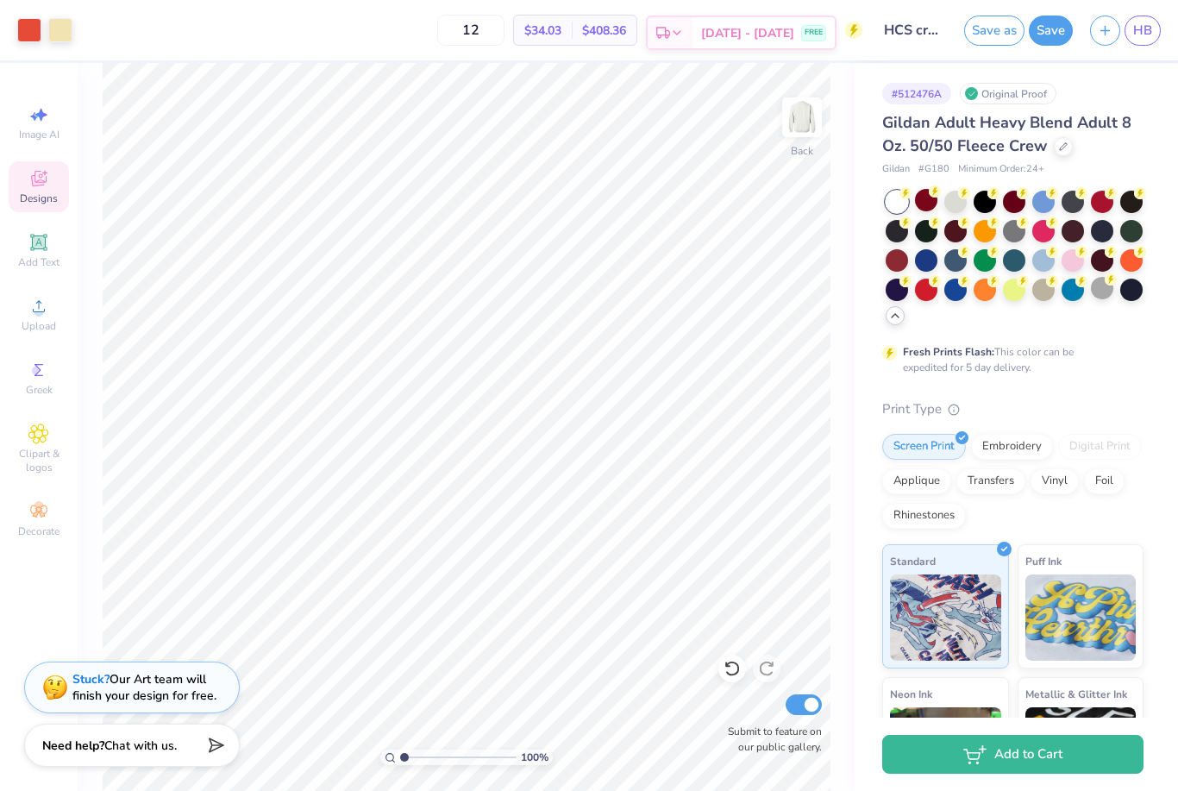
click at [693, 40] on div "Est. Delivery" at bounding box center [670, 32] width 45 height 31
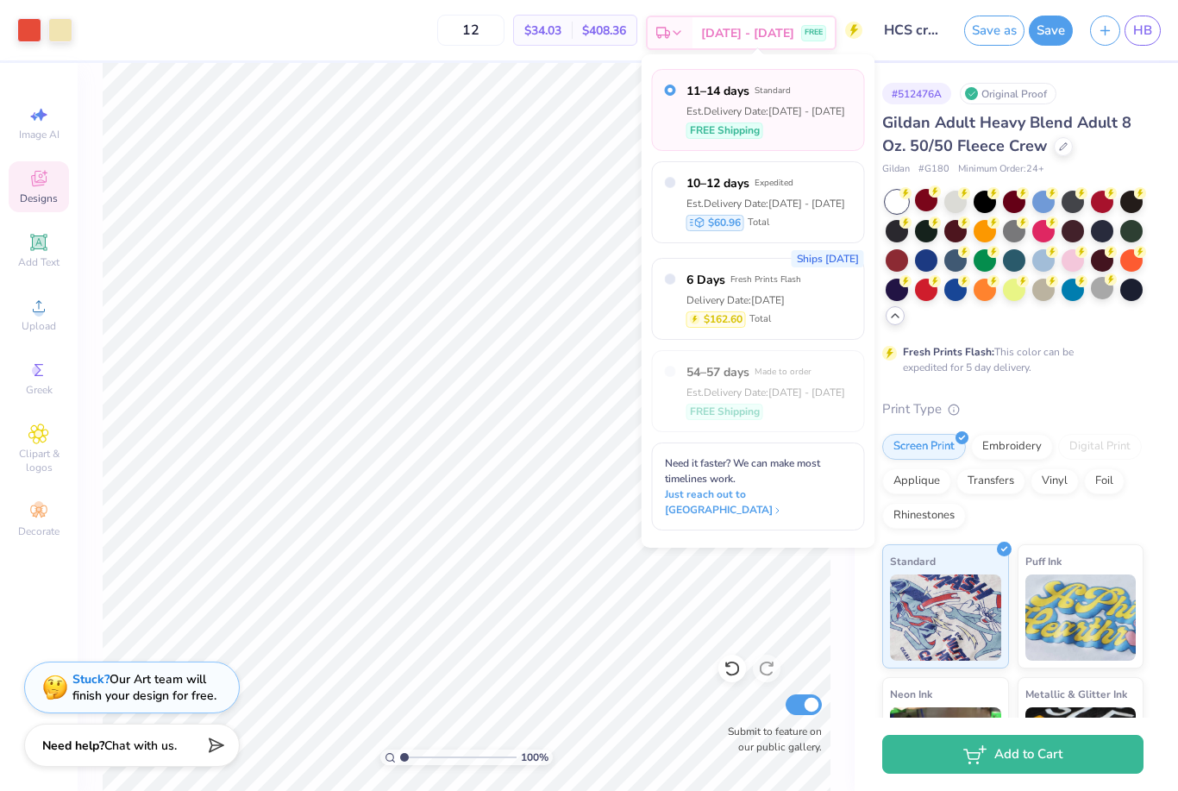
click at [693, 38] on div "Est. Delivery" at bounding box center [670, 32] width 45 height 31
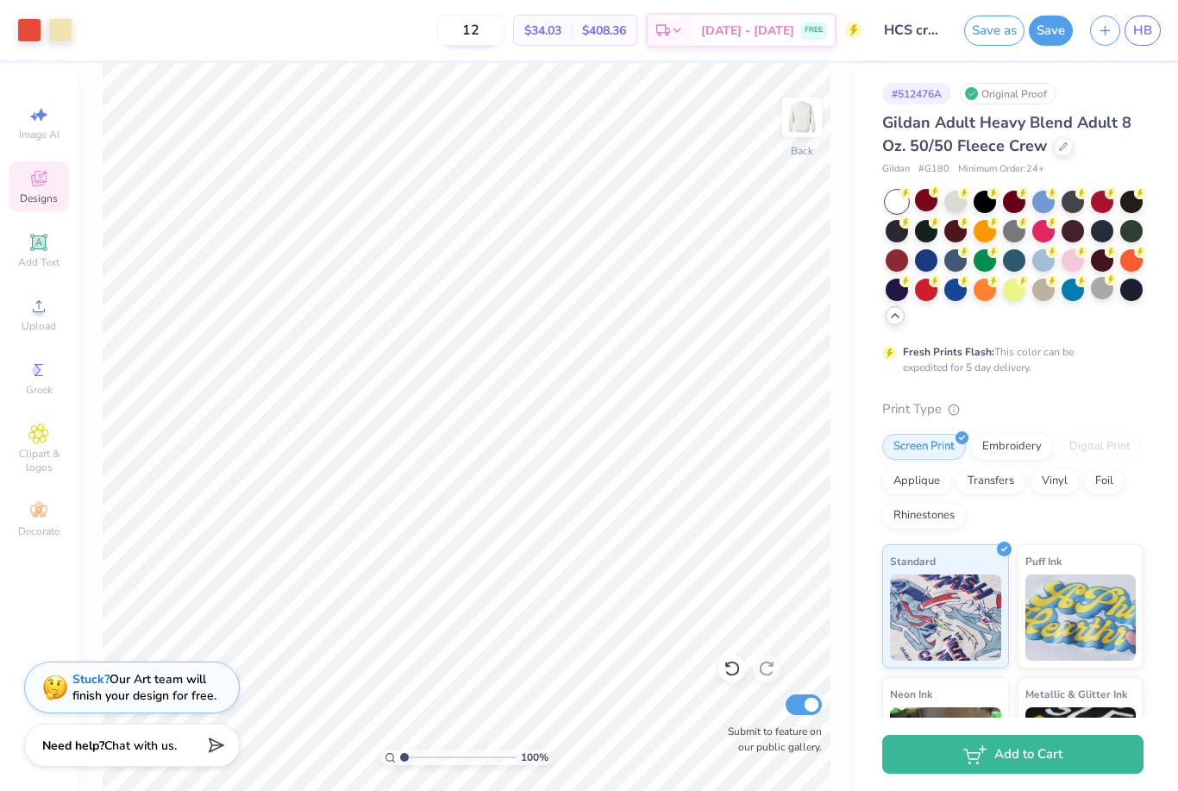
click at [505, 32] on input "12" at bounding box center [470, 30] width 67 height 31
click at [41, 522] on icon at bounding box center [38, 511] width 21 height 21
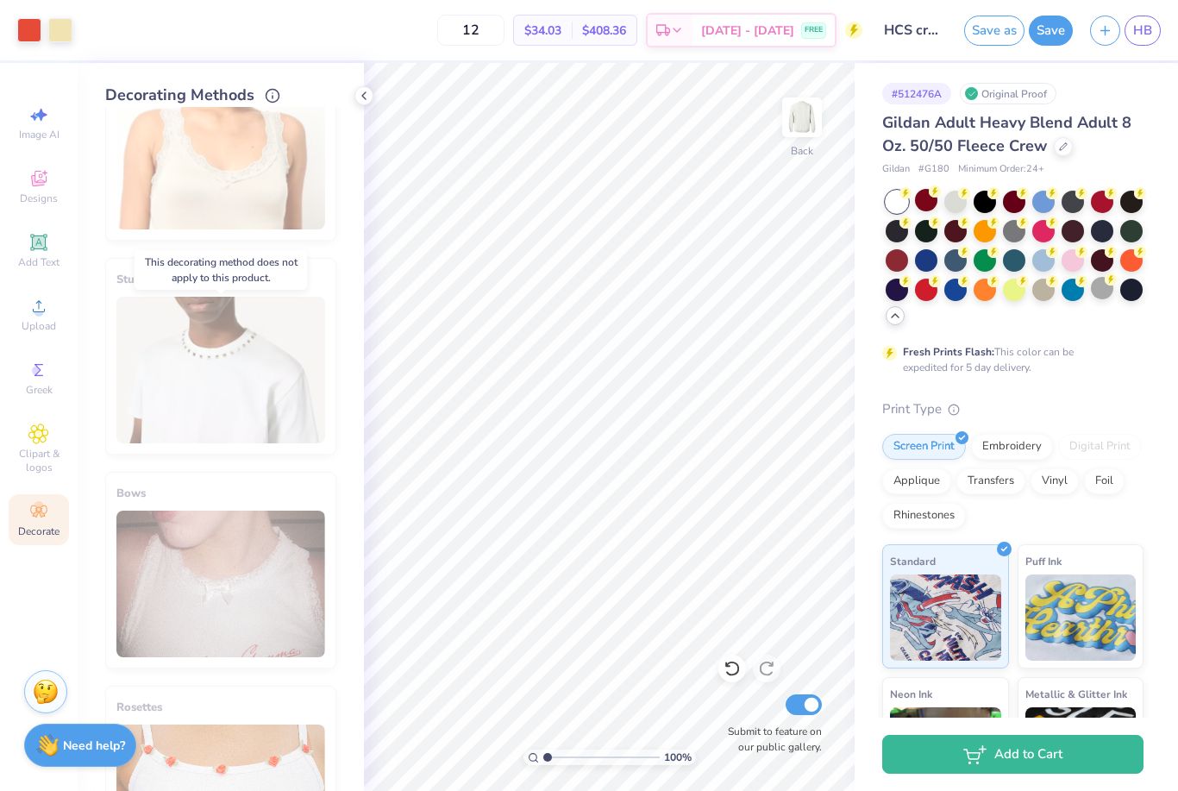
scroll to position [662, 0]
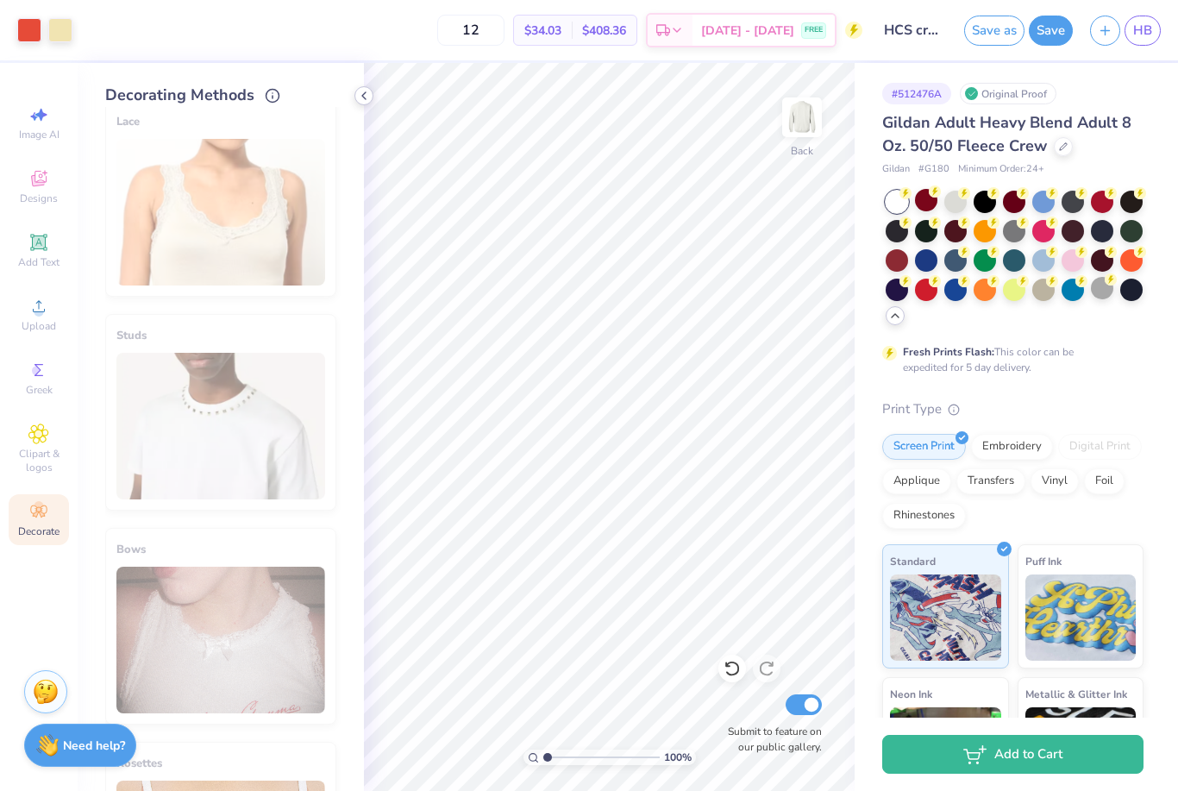
click at [367, 95] on icon at bounding box center [364, 96] width 14 height 14
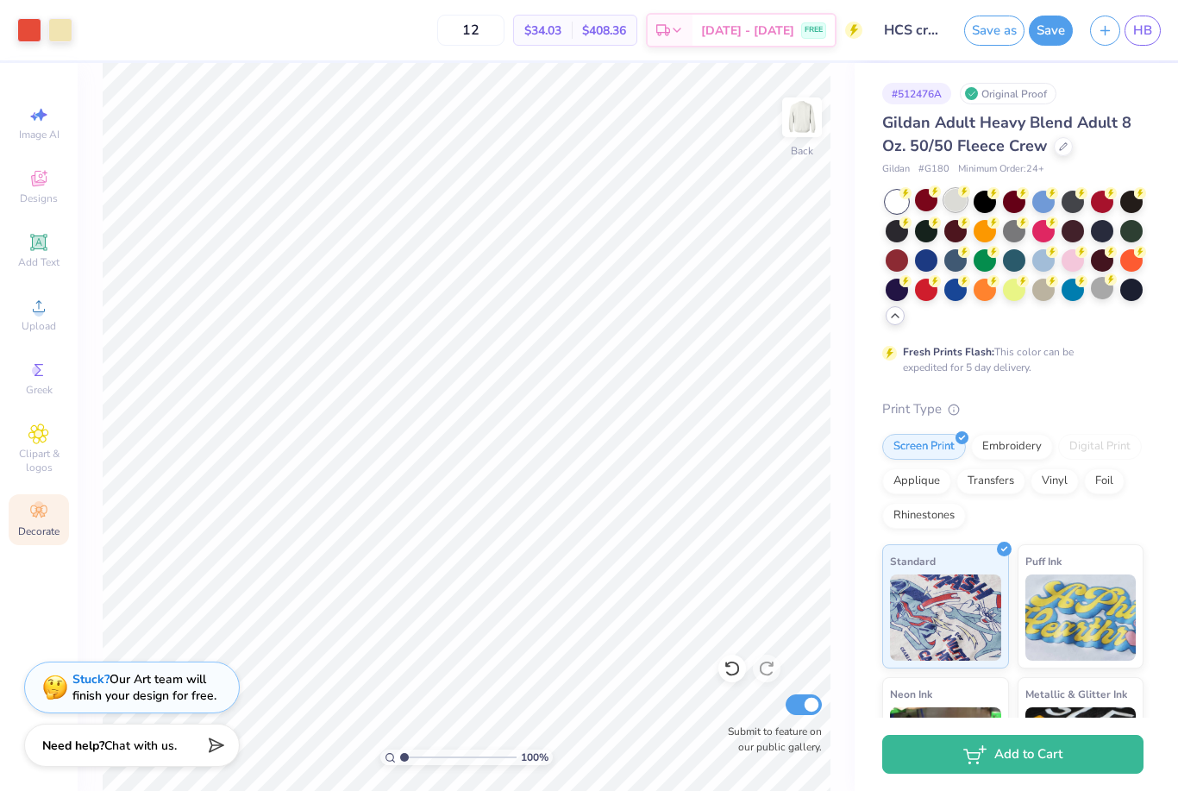
click at [956, 199] on div at bounding box center [956, 200] width 22 height 22
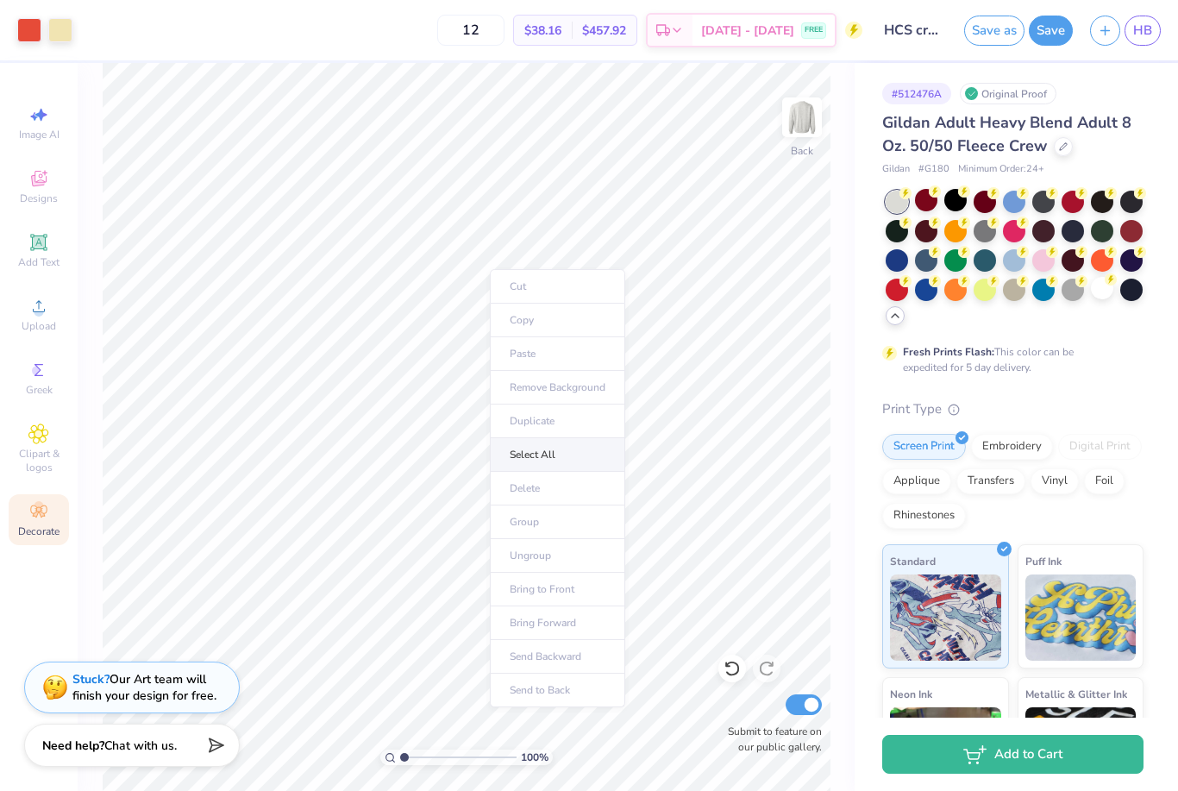
click at [540, 460] on li "Select All" at bounding box center [557, 455] width 135 height 34
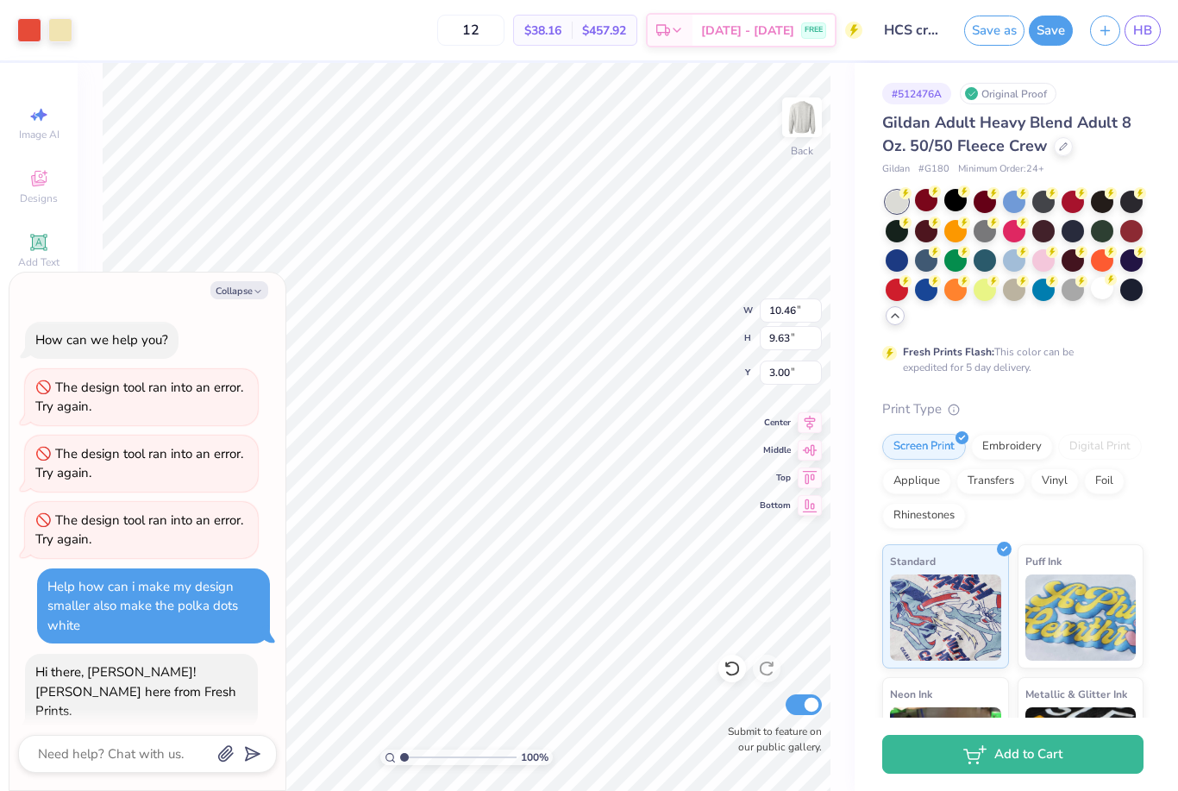
scroll to position [877, 0]
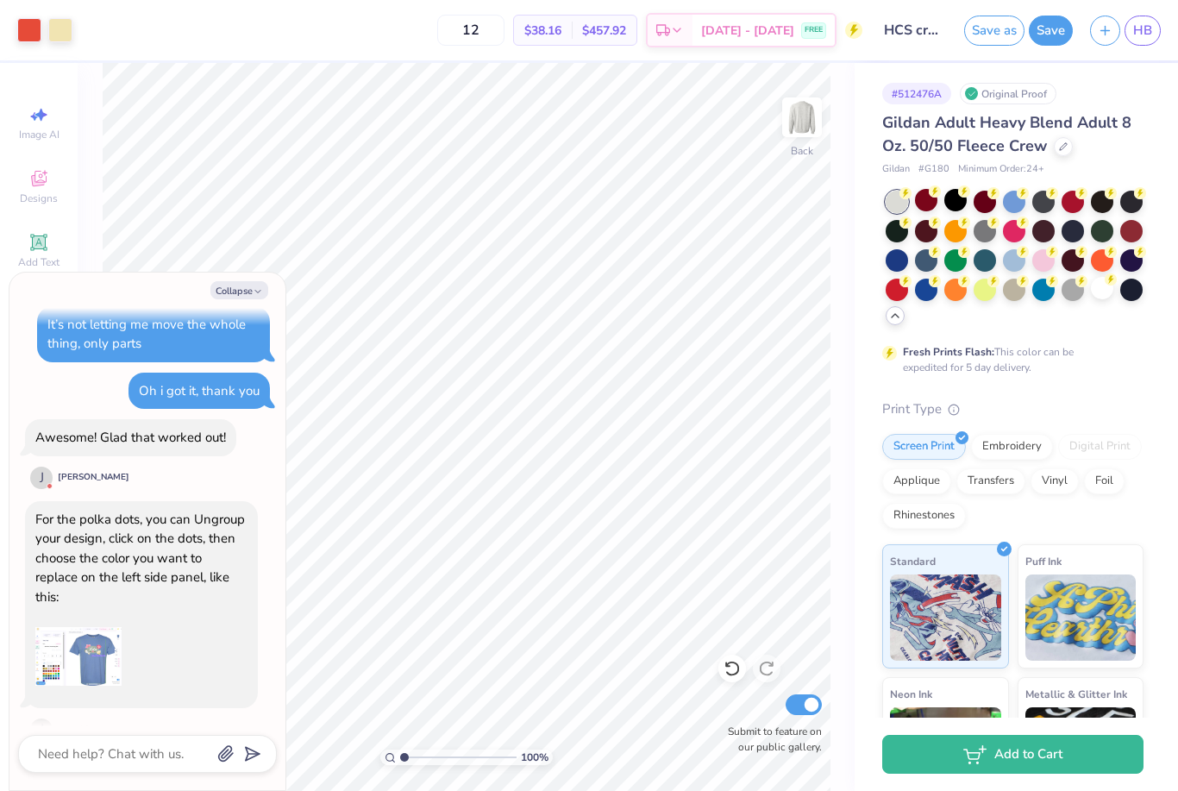
click at [169, 618] on div "For the polka dots, you can Ungroup your design, click on the dots, then choose…" at bounding box center [141, 605] width 233 height 208
click at [75, 637] on img at bounding box center [78, 656] width 86 height 86
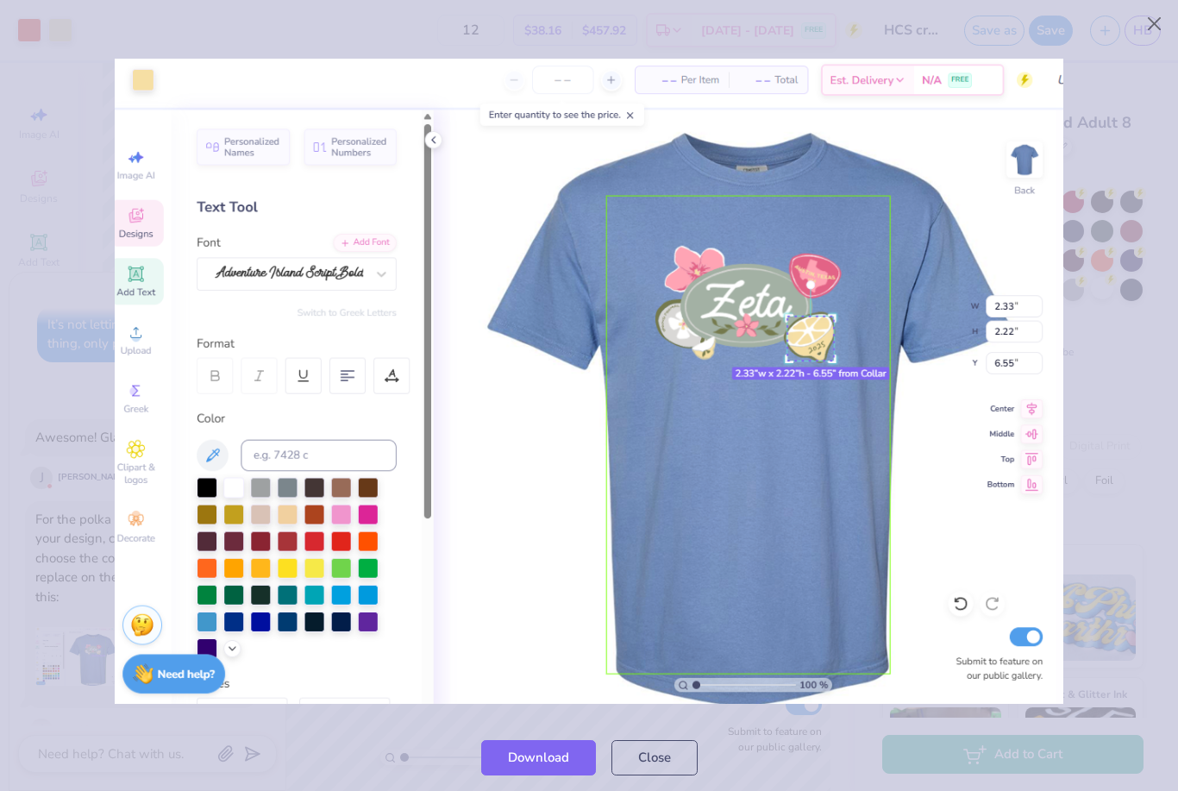
click at [411, 41] on div at bounding box center [589, 381] width 1178 height 685
click at [419, 692] on img at bounding box center [590, 382] width 950 height 646
click at [637, 754] on button "Close" at bounding box center [655, 753] width 86 height 35
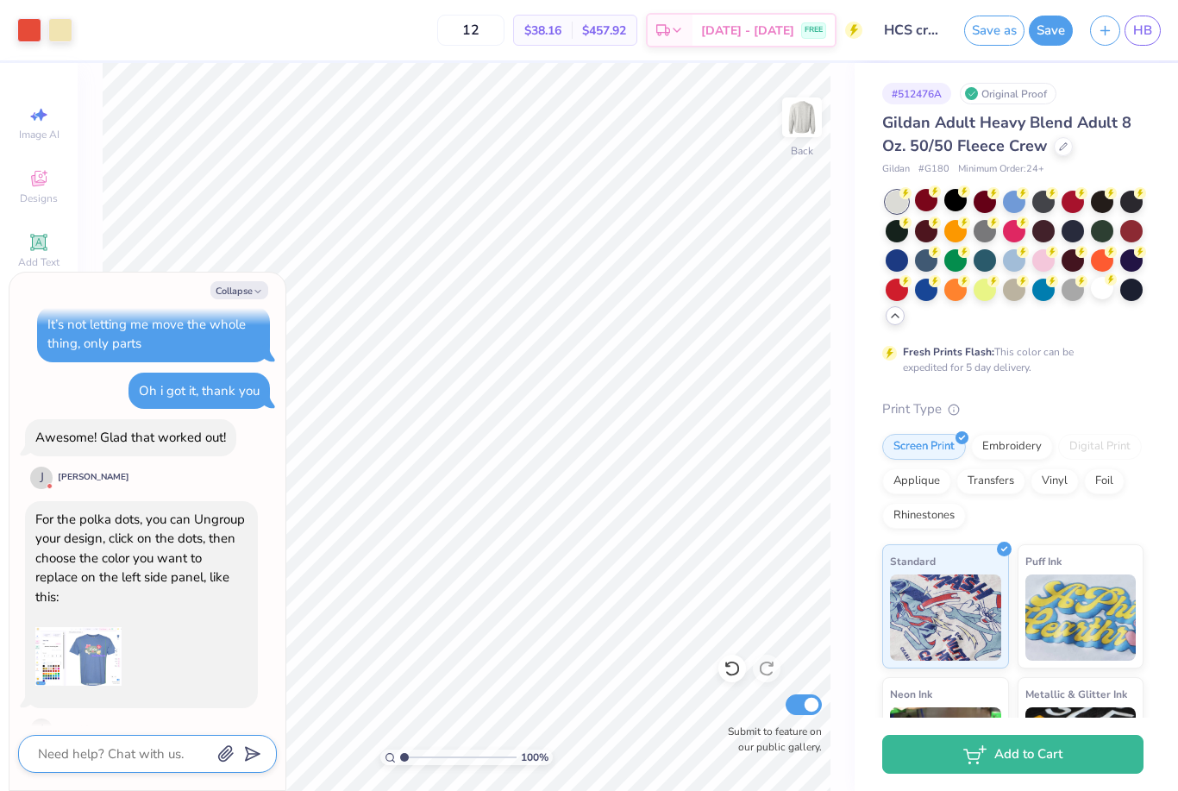
drag, startPoint x: 106, startPoint y: 750, endPoint x: 106, endPoint y: 810, distance: 59.5
click at [106, 750] on html "Art colors 12 $38.16 Per Item $457.92 Total Est. Delivery [DATE] - [DATE] FREE …" at bounding box center [589, 395] width 1178 height 791
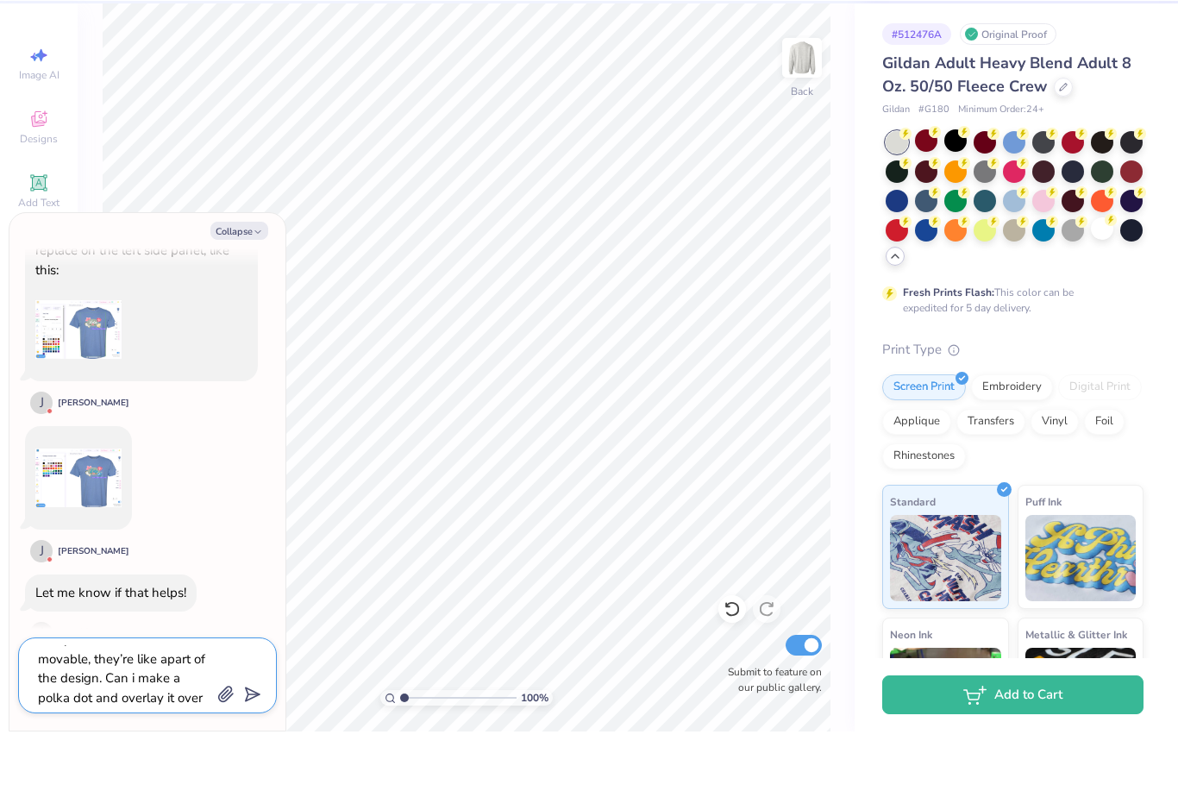
scroll to position [38, 0]
click at [244, 743] on div at bounding box center [238, 754] width 42 height 22
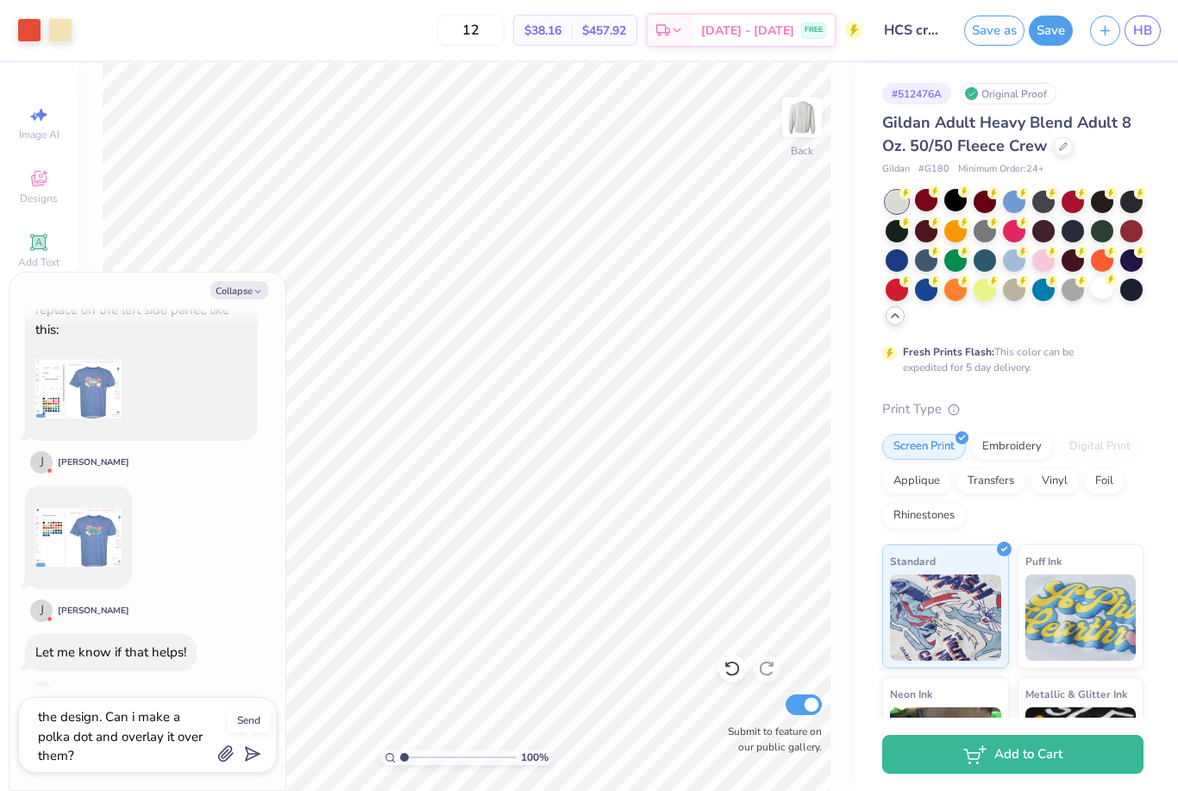
click at [254, 756] on polygon "submit" at bounding box center [249, 754] width 21 height 21
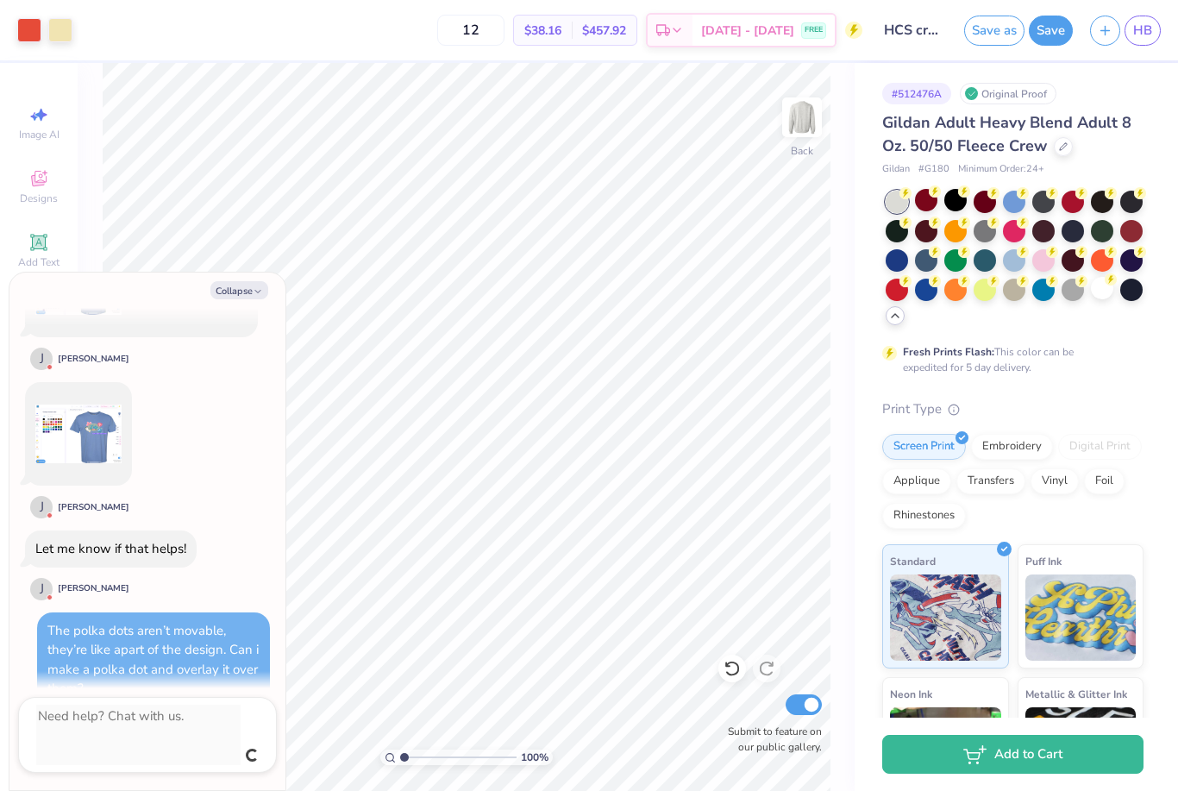
scroll to position [1210, 0]
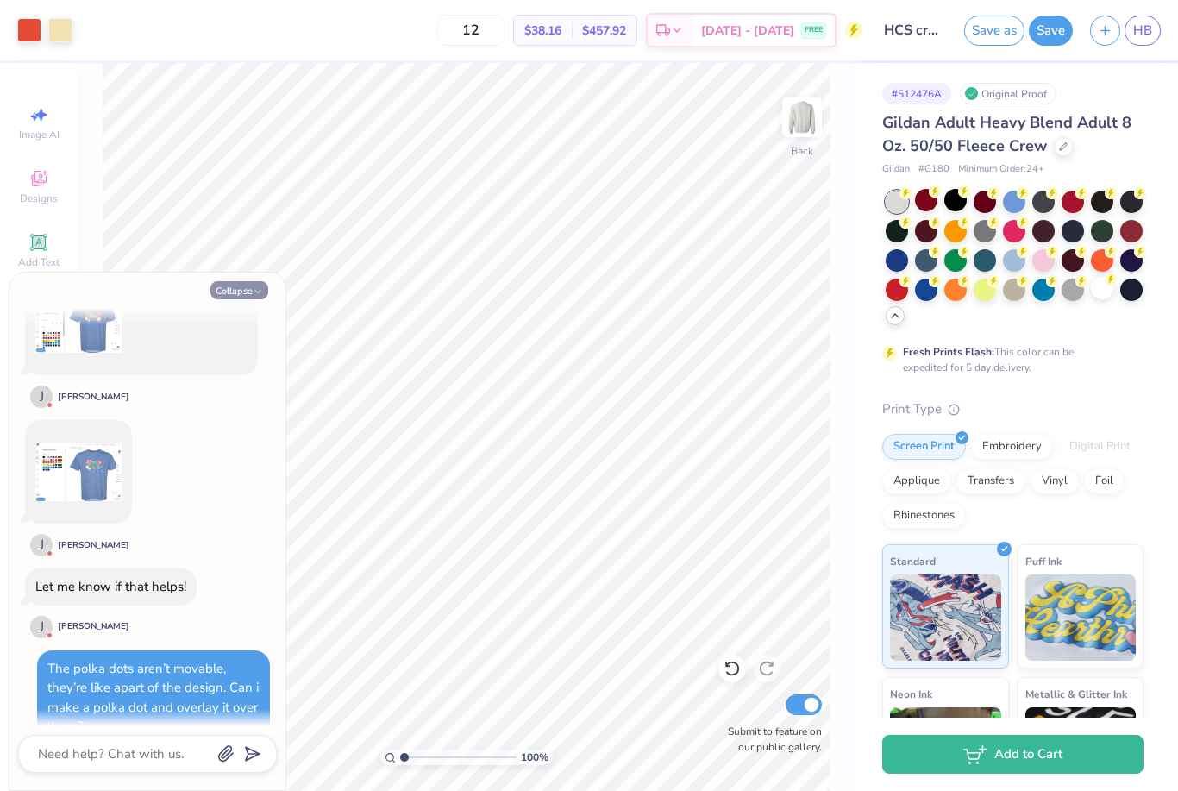
click at [254, 298] on button "Collapse" at bounding box center [239, 290] width 58 height 18
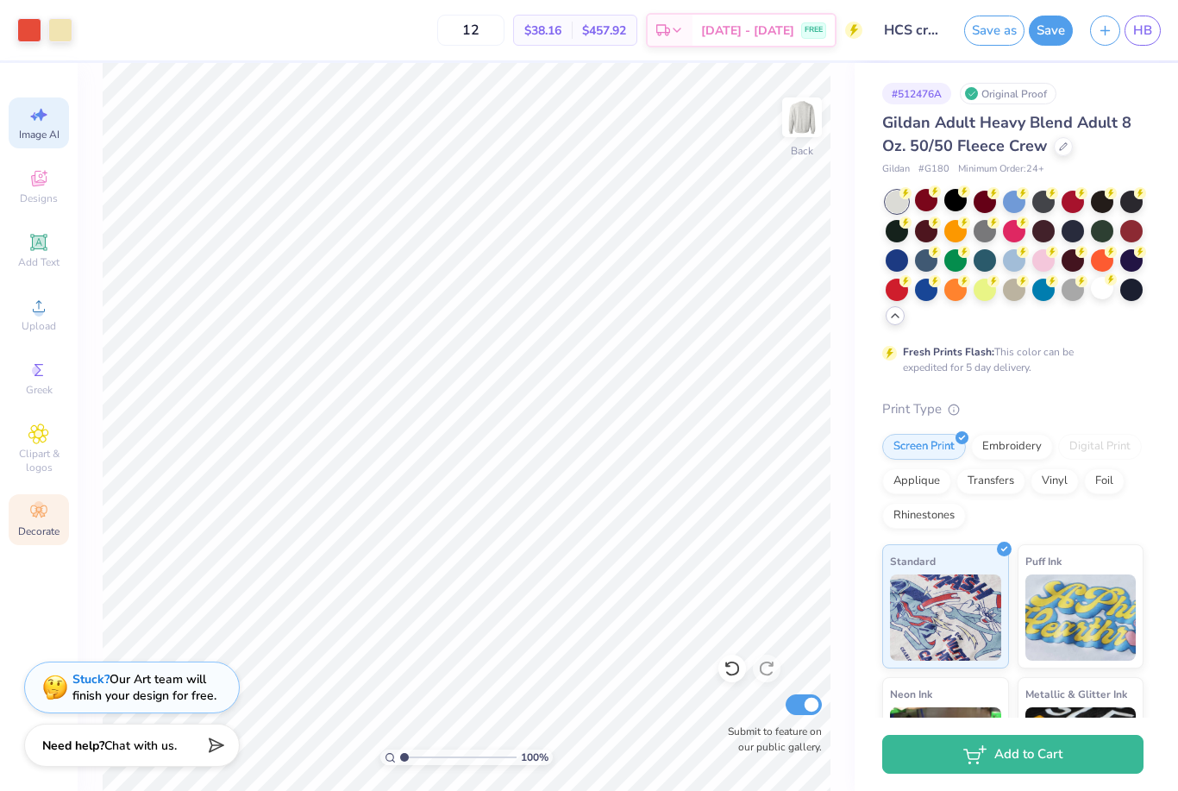
click at [29, 136] on span "Image AI" at bounding box center [39, 135] width 41 height 14
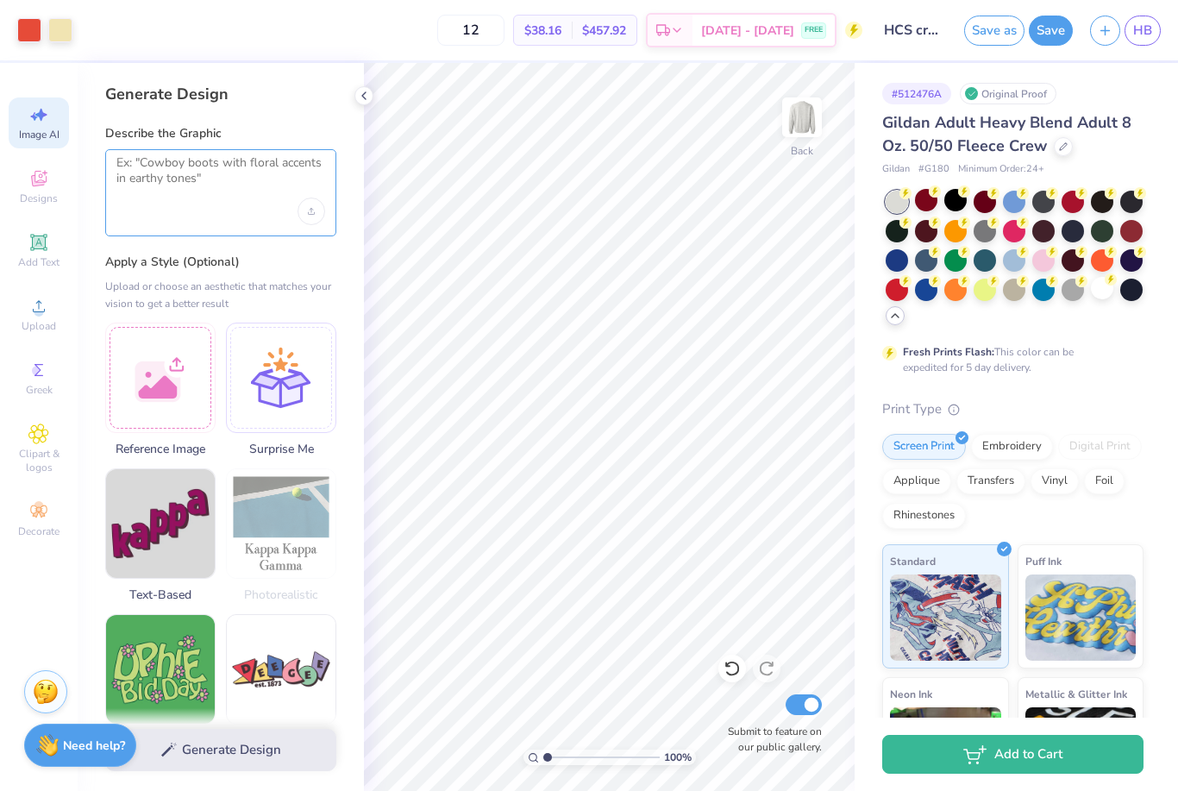
click at [179, 172] on textarea at bounding box center [220, 176] width 209 height 43
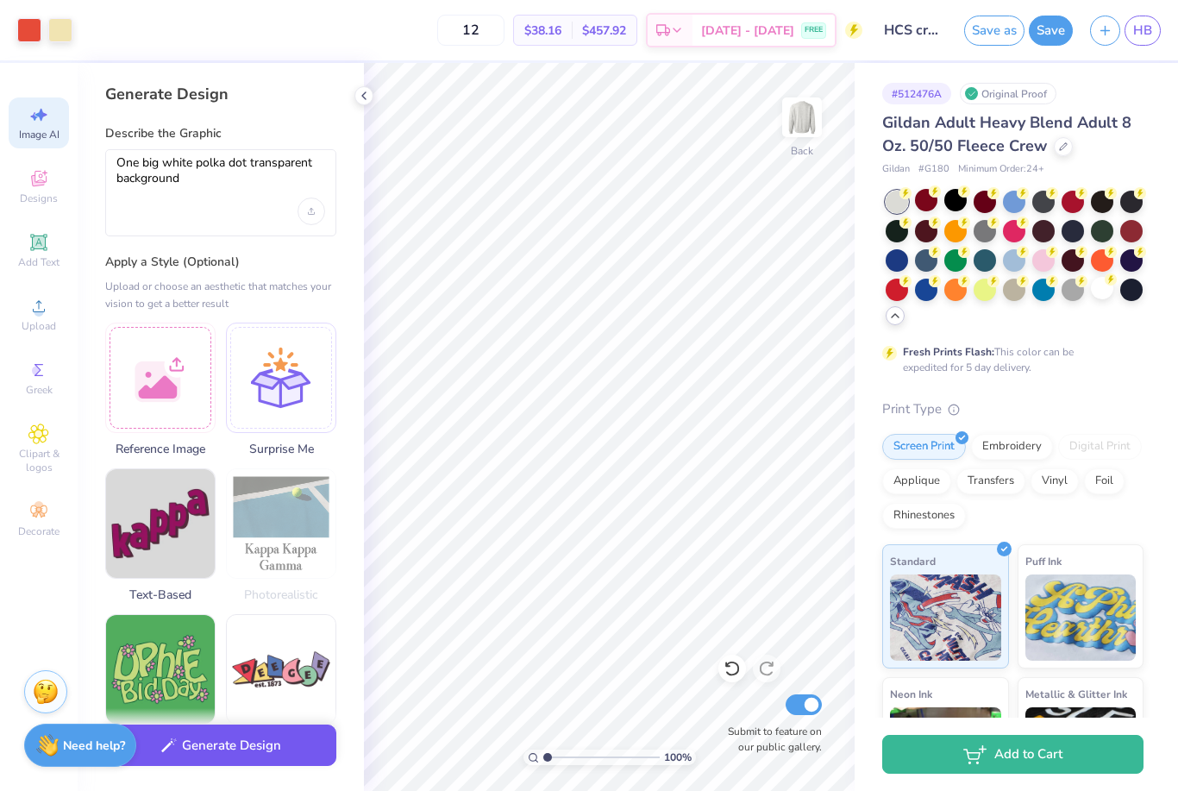
click at [229, 752] on button "Generate Design" at bounding box center [220, 746] width 231 height 42
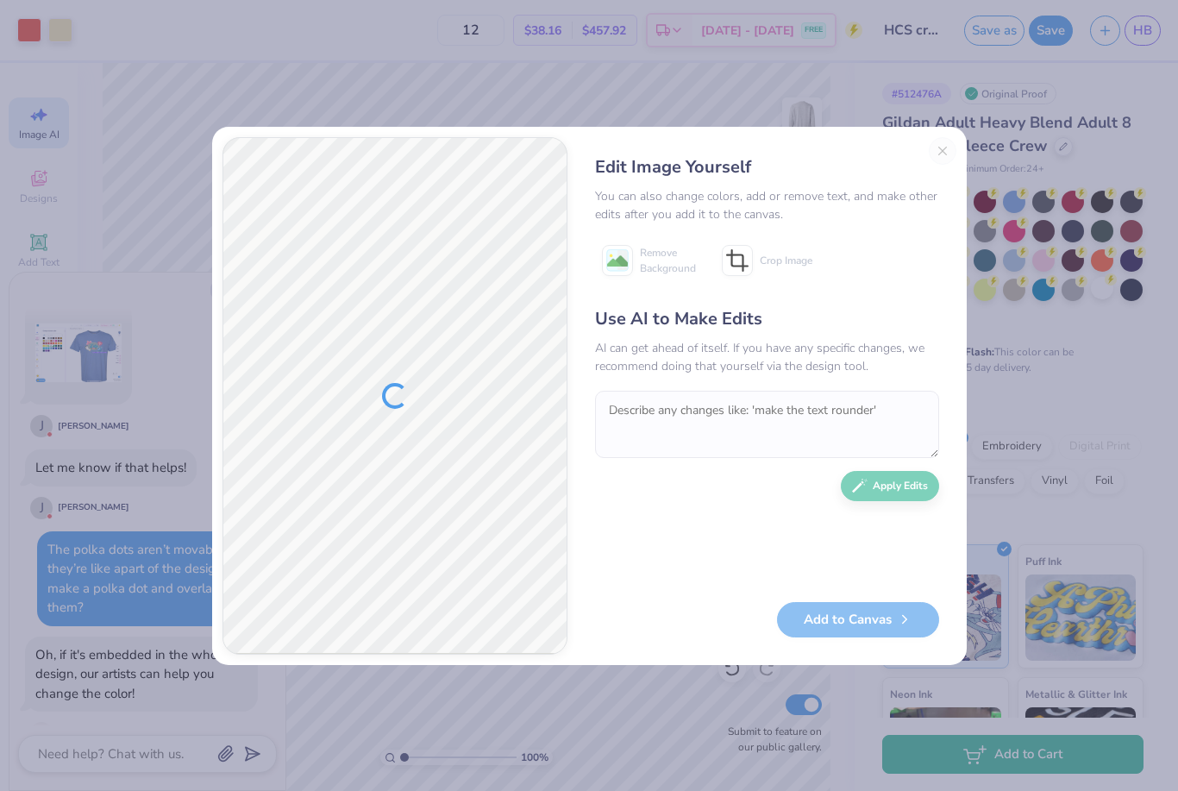
scroll to position [1745, 0]
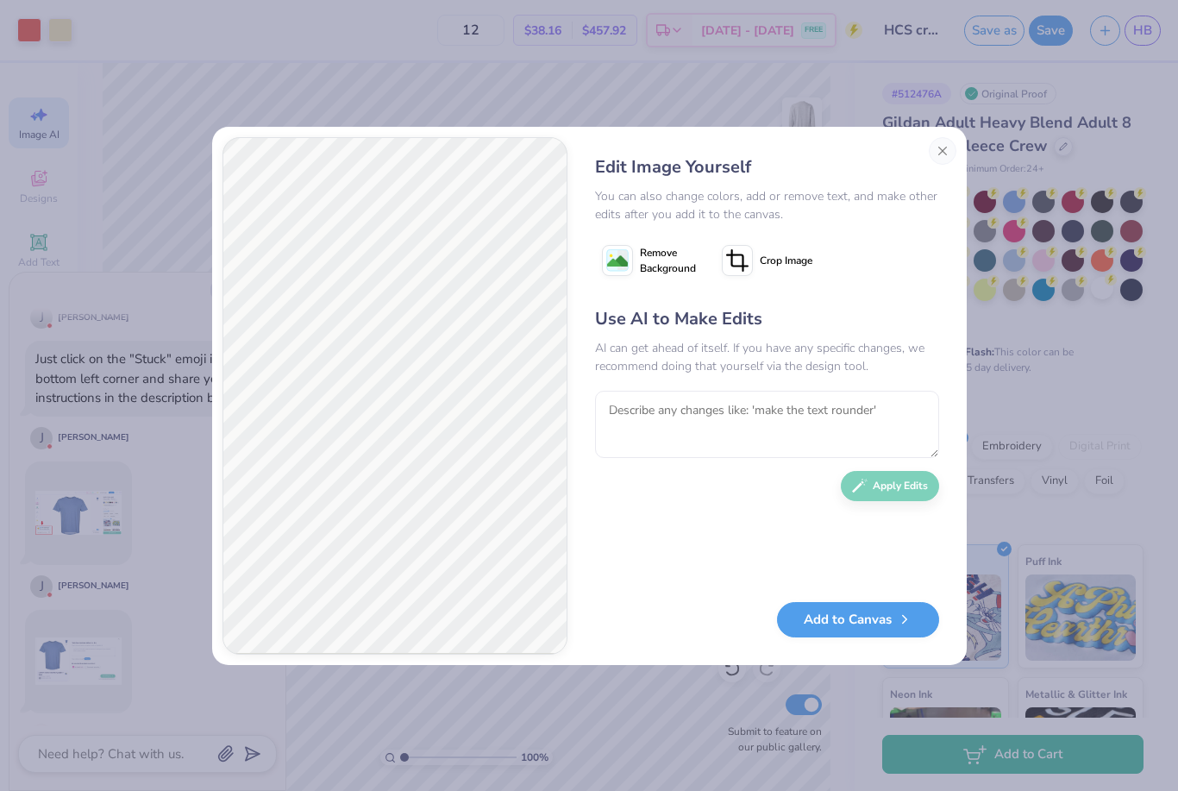
click at [660, 246] on span "Remove Background" at bounding box center [668, 260] width 56 height 31
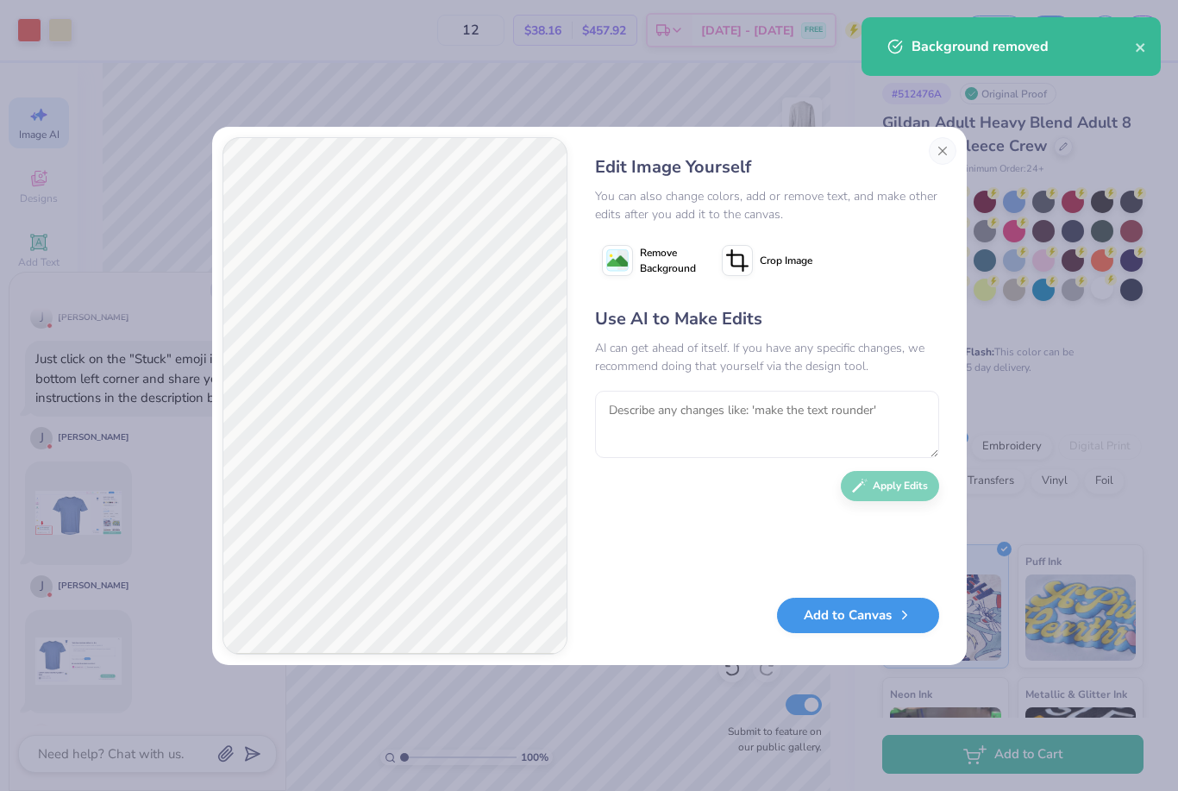
click at [877, 617] on button "Add to Canvas" at bounding box center [858, 615] width 162 height 35
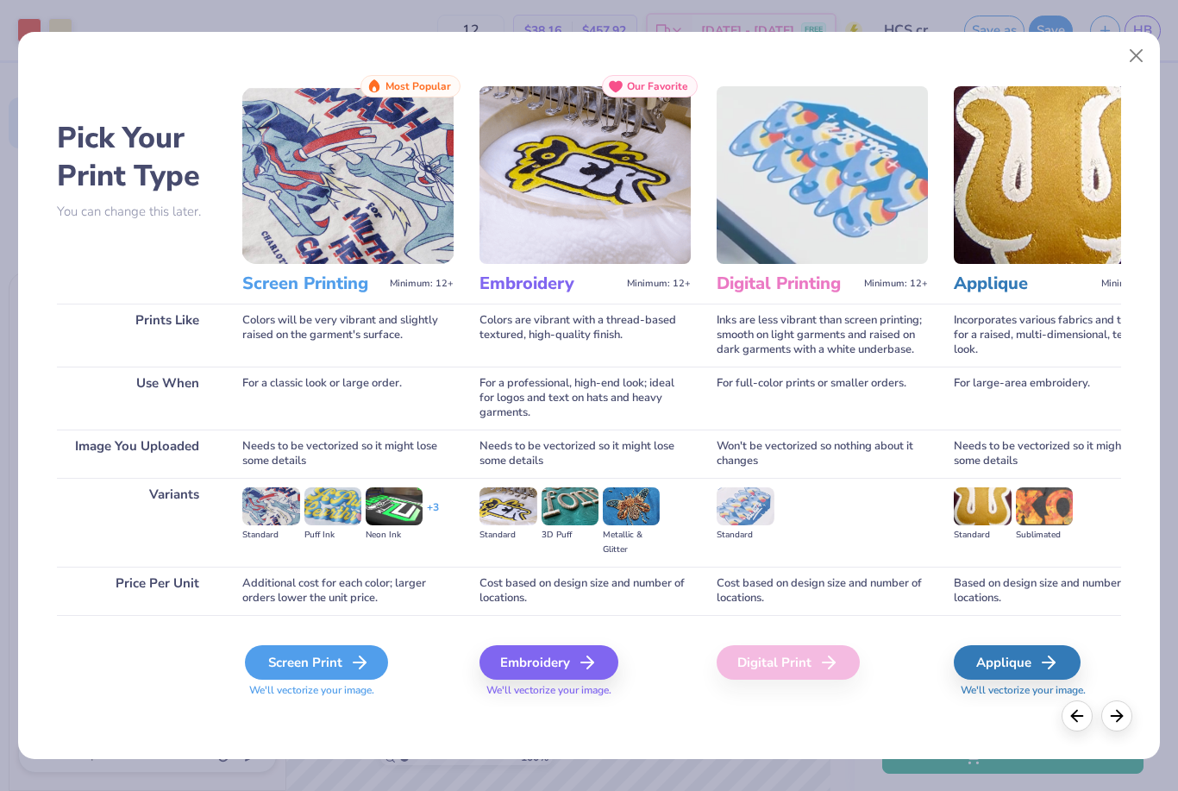
click at [336, 667] on div "Screen Print" at bounding box center [316, 662] width 143 height 35
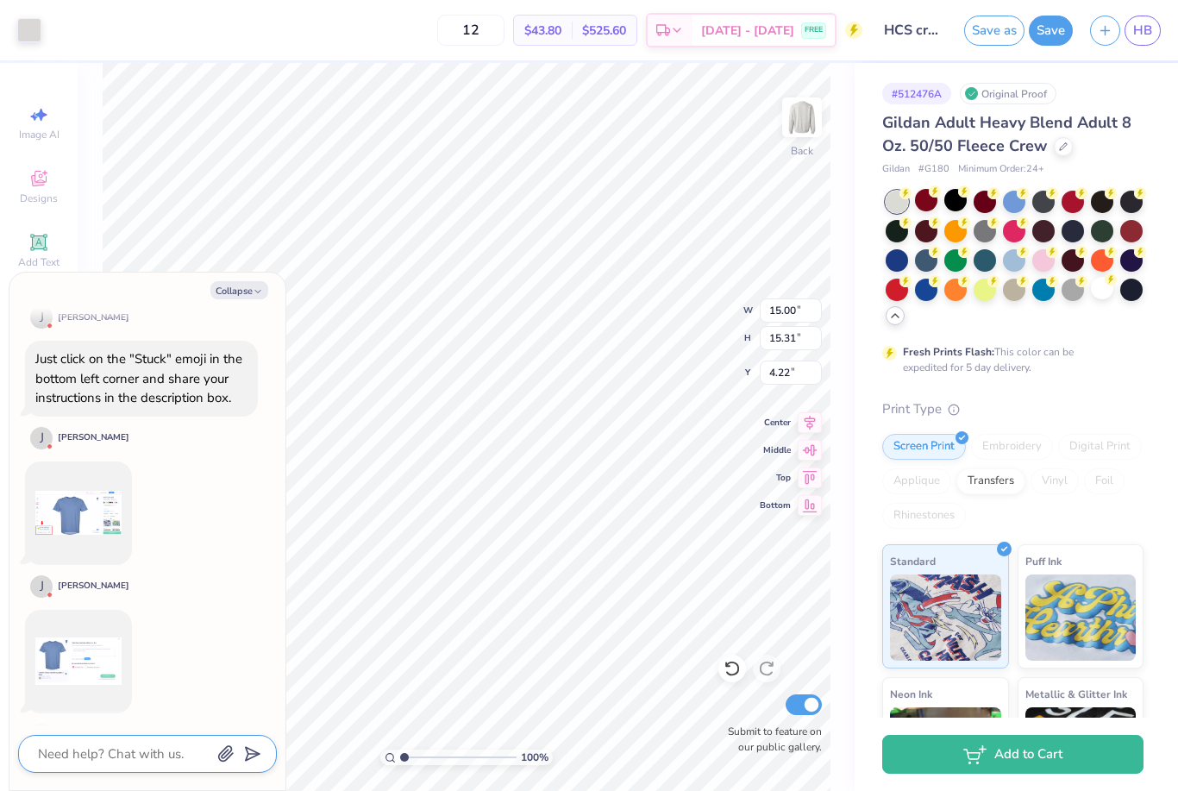
click at [110, 752] on textarea at bounding box center [123, 754] width 175 height 22
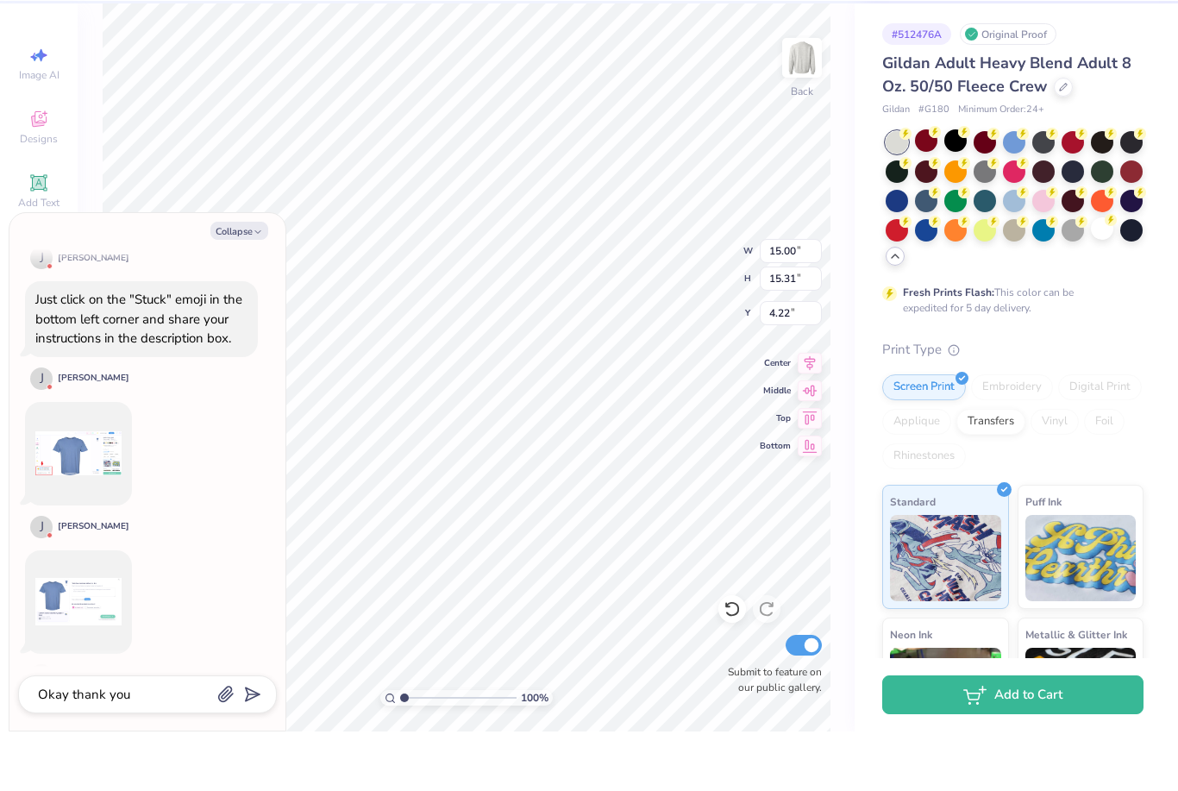
click at [248, 742] on icon "submit" at bounding box center [249, 754] width 24 height 24
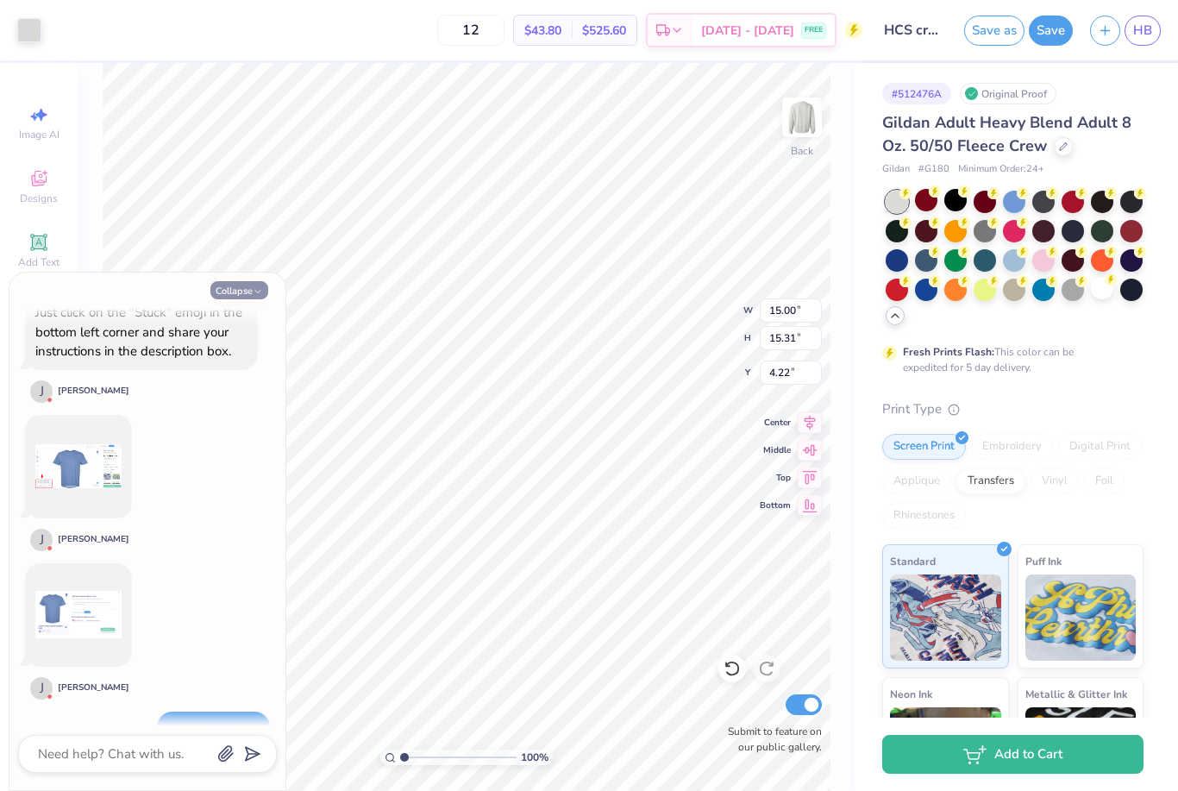
click at [245, 291] on button "Collapse" at bounding box center [239, 290] width 58 height 18
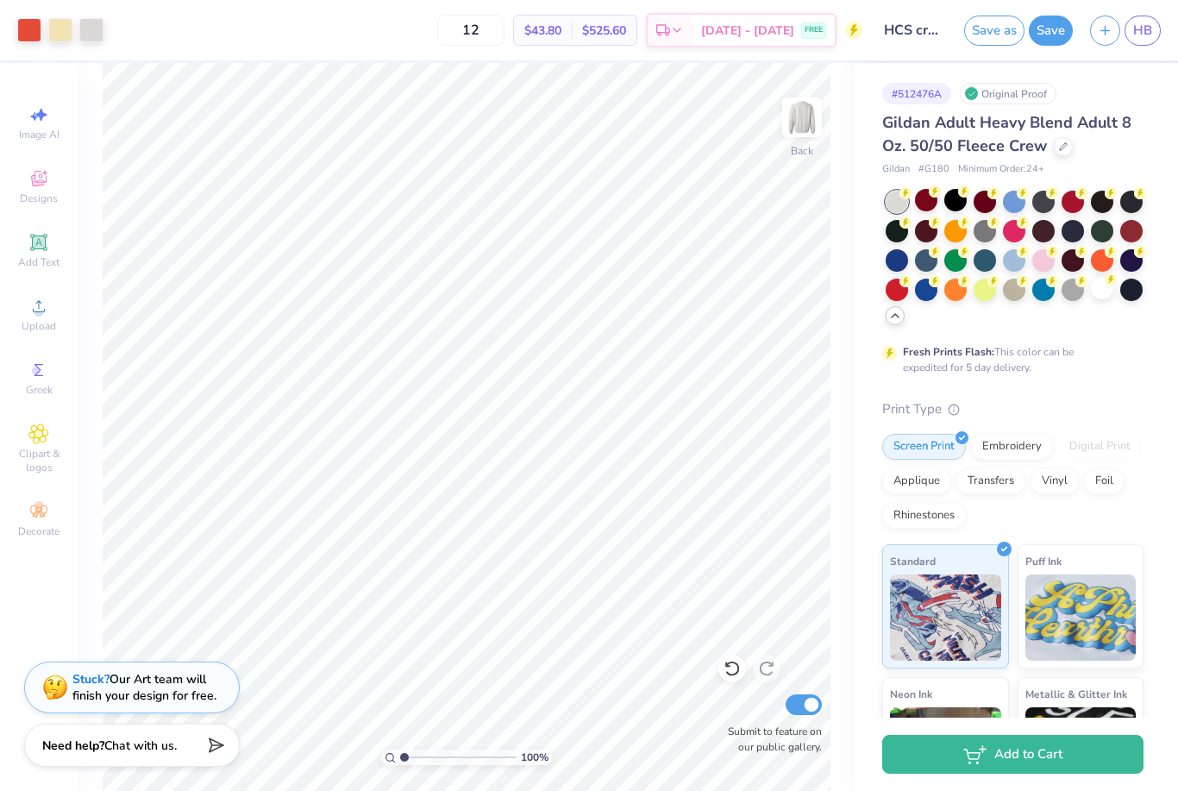
click at [93, 158] on div "100 % Back Submit to feature on our public gallery." at bounding box center [466, 427] width 777 height 728
click at [31, 28] on div at bounding box center [29, 28] width 24 height 24
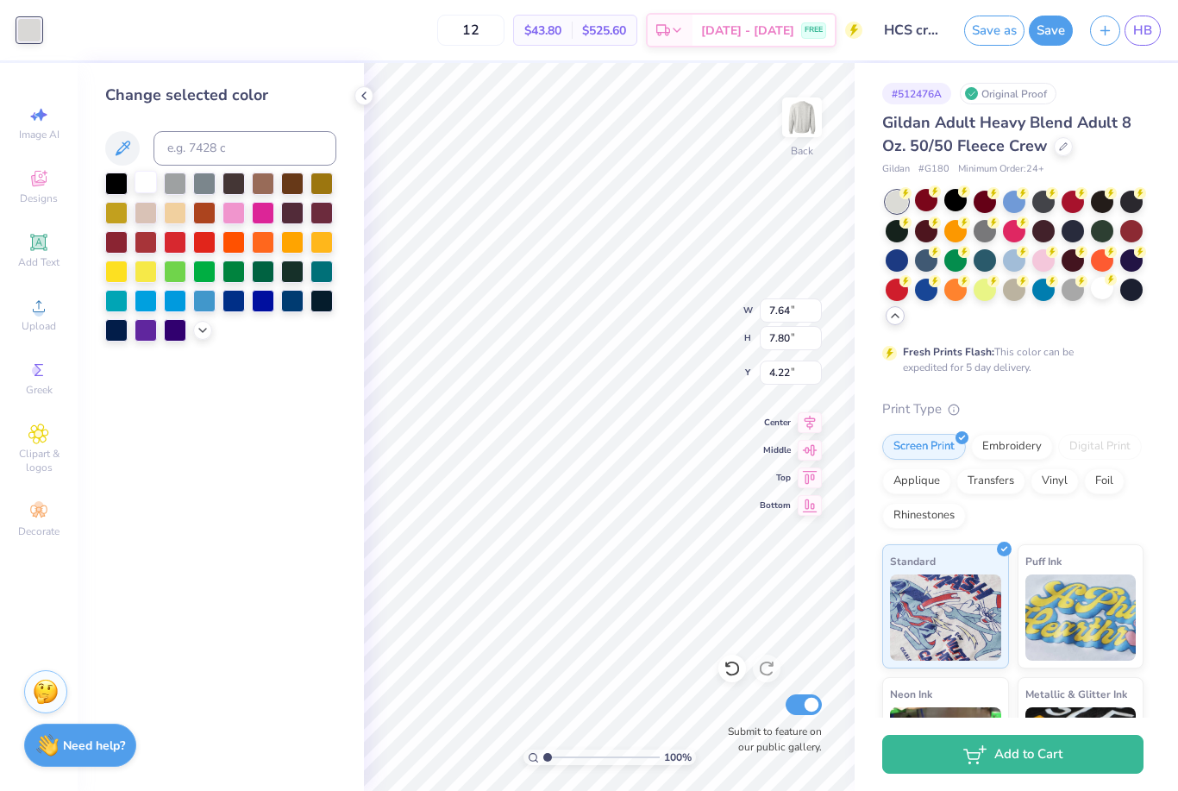
click at [148, 189] on div at bounding box center [146, 182] width 22 height 22
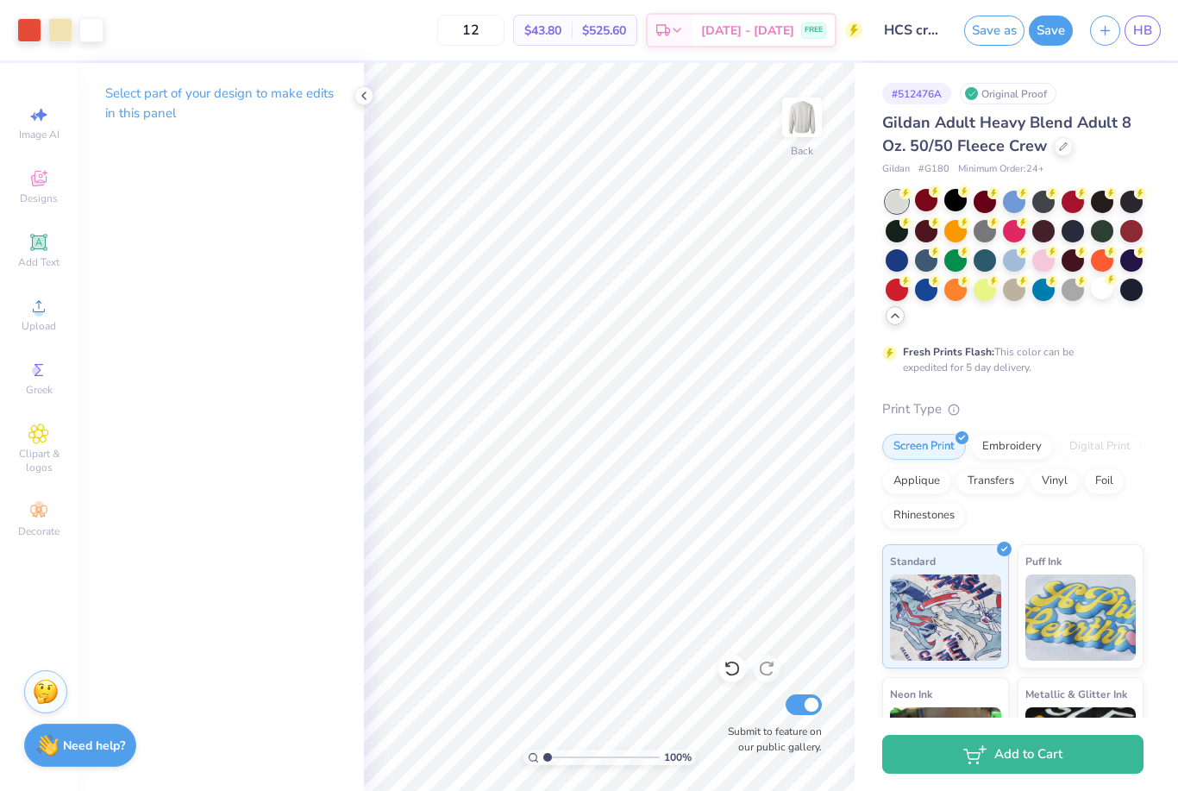
click at [361, 94] on icon at bounding box center [364, 96] width 14 height 14
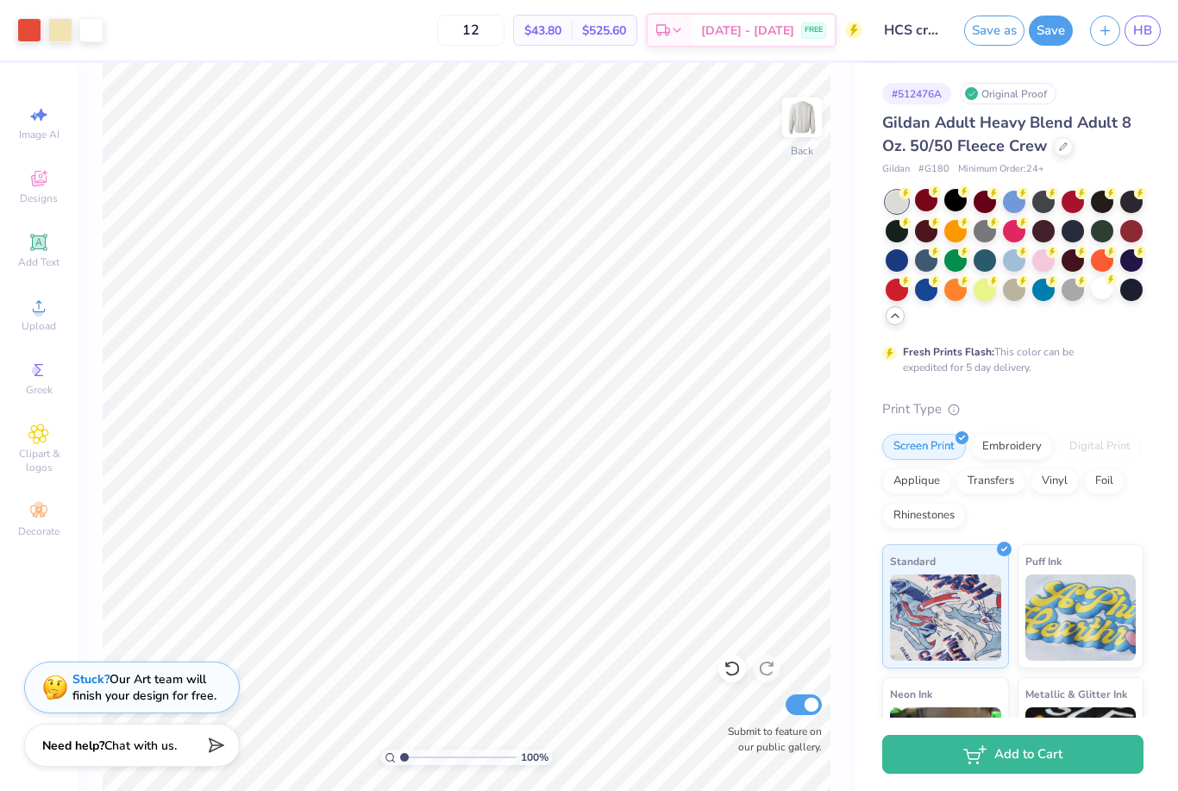
click at [133, 45] on div "12 $43.80 Per Item $525.60 Total Est. Delivery [DATE] - [DATE] FREE" at bounding box center [487, 30] width 750 height 60
click at [730, 663] on icon at bounding box center [732, 670] width 15 height 16
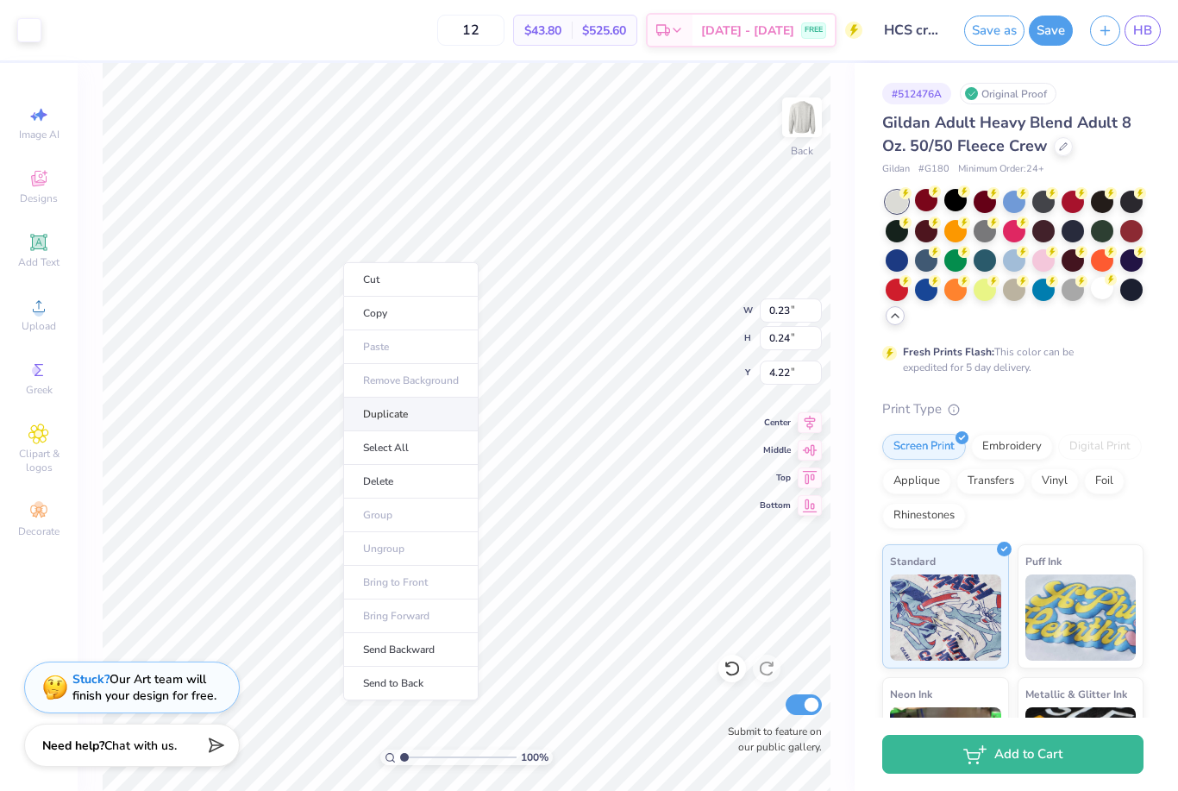
click at [416, 415] on li "Duplicate" at bounding box center [410, 415] width 135 height 34
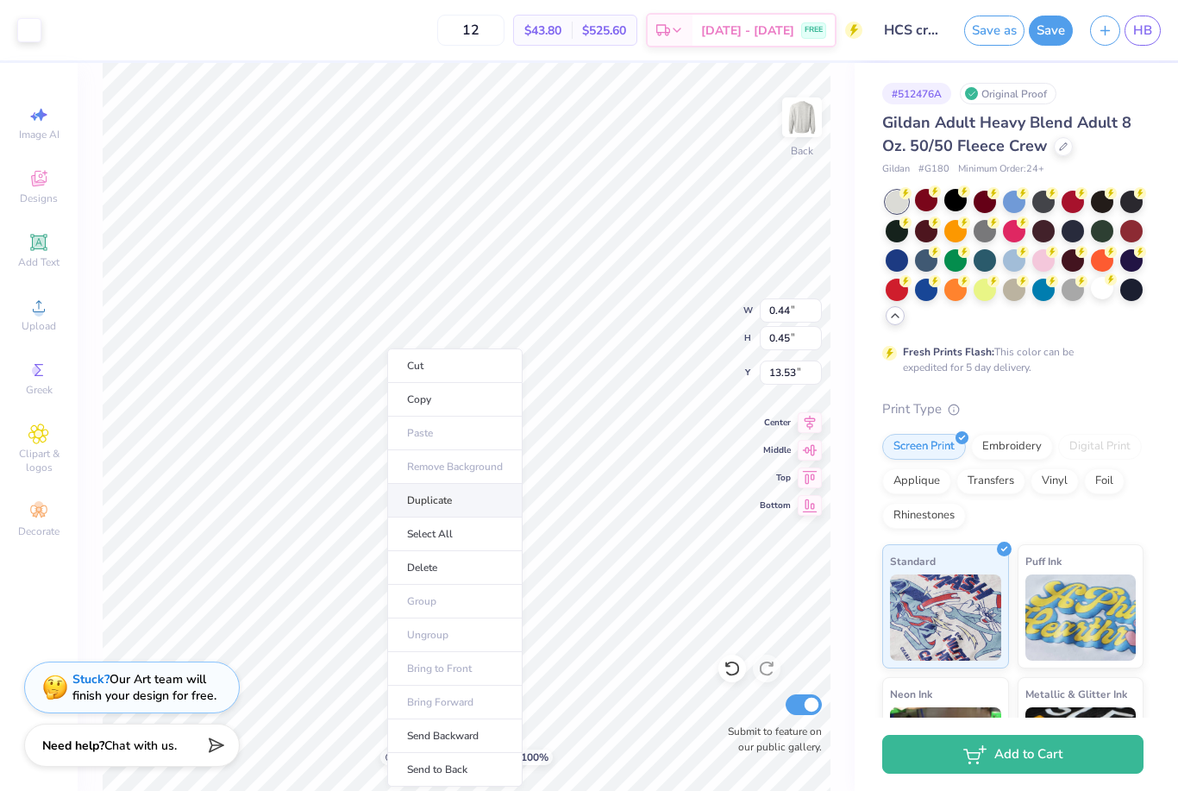
click at [429, 497] on li "Duplicate" at bounding box center [454, 501] width 135 height 34
click at [428, 497] on li "Duplicate" at bounding box center [455, 501] width 135 height 34
click at [422, 496] on li "Duplicate" at bounding box center [457, 501] width 135 height 34
click at [424, 499] on li "Duplicate" at bounding box center [456, 501] width 135 height 34
click at [417, 499] on li "Duplicate" at bounding box center [453, 501] width 135 height 34
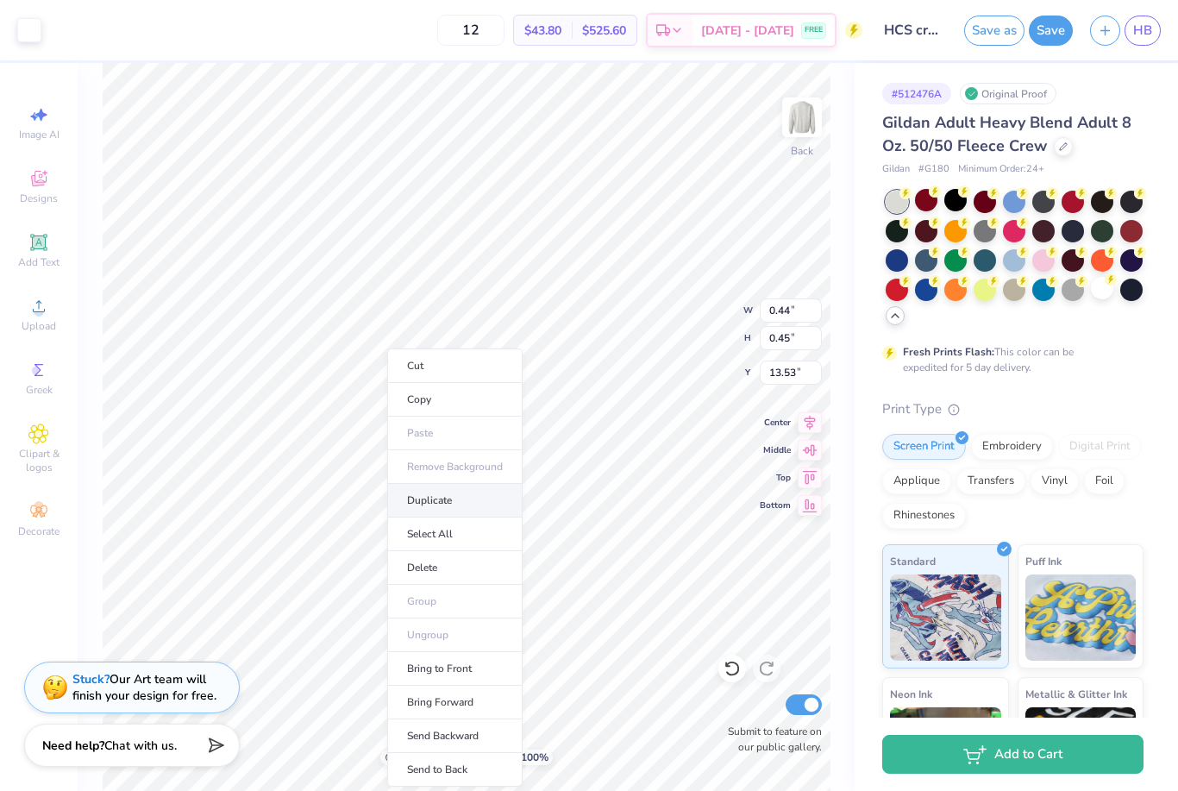
click at [433, 504] on li "Duplicate" at bounding box center [454, 501] width 135 height 34
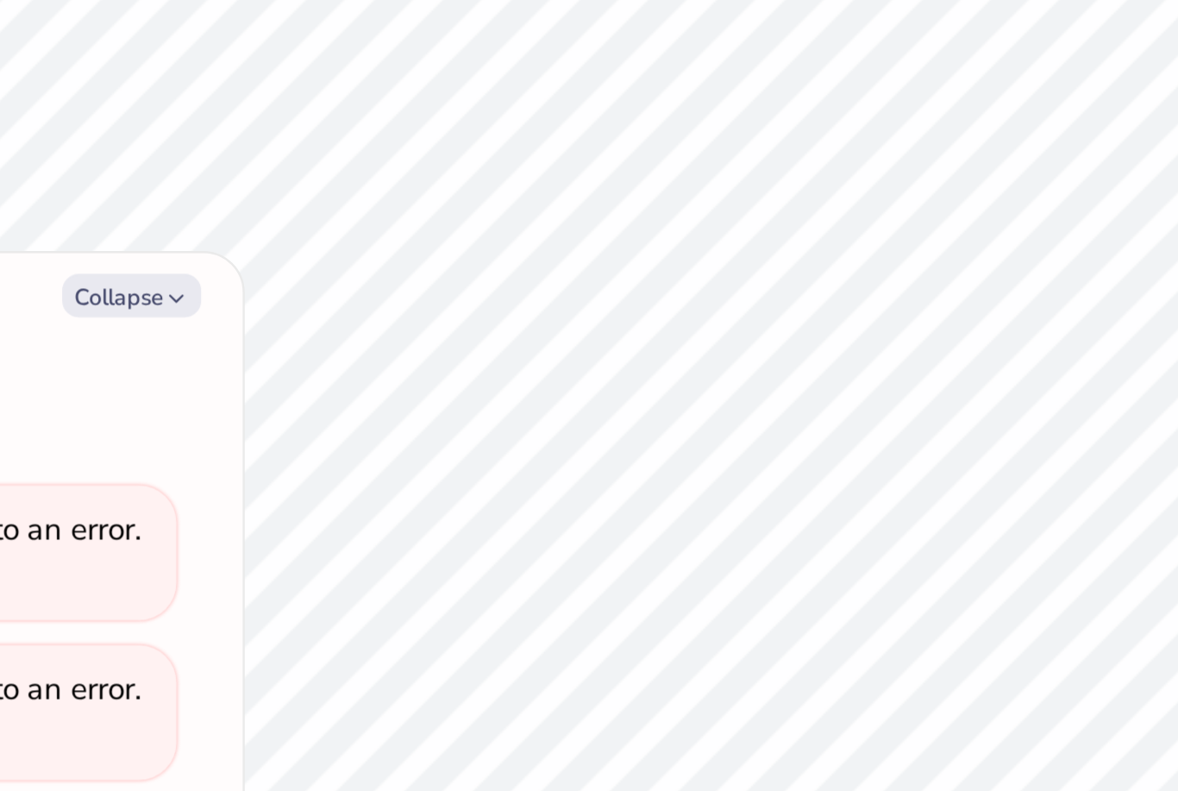
scroll to position [1930, 0]
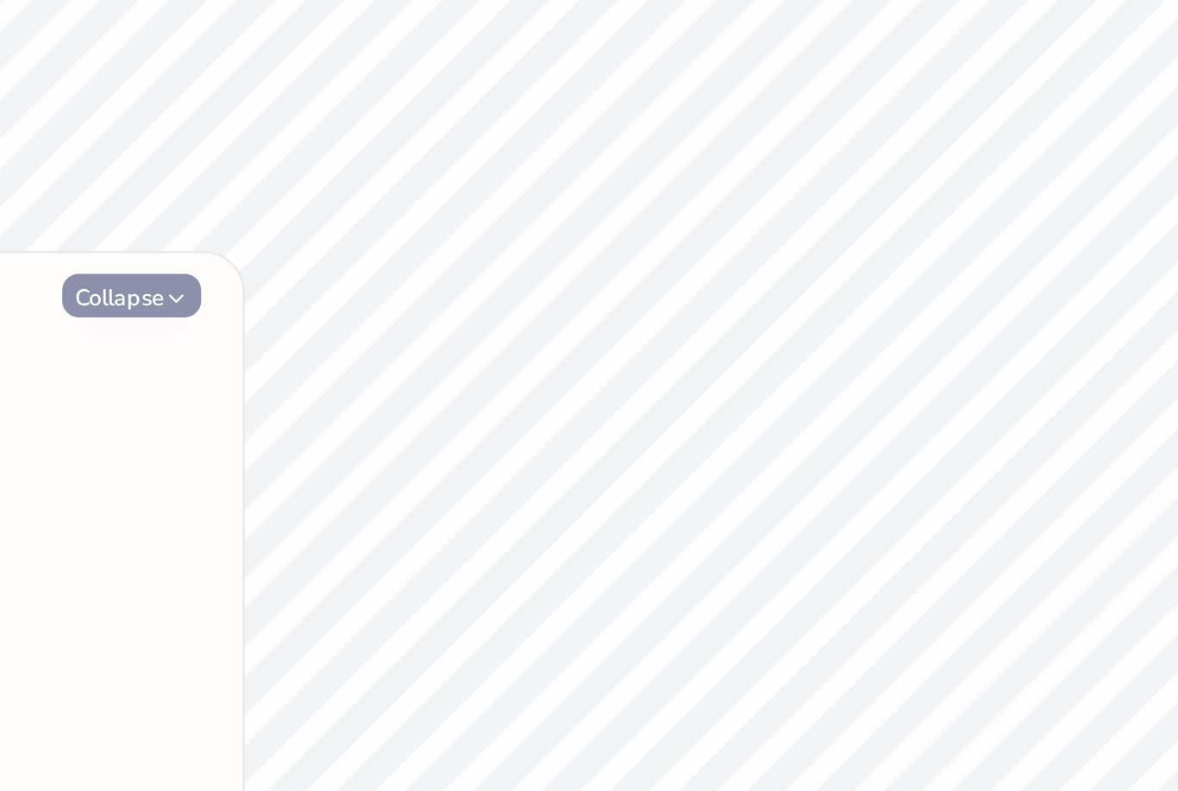
click at [253, 286] on icon "button" at bounding box center [258, 291] width 10 height 10
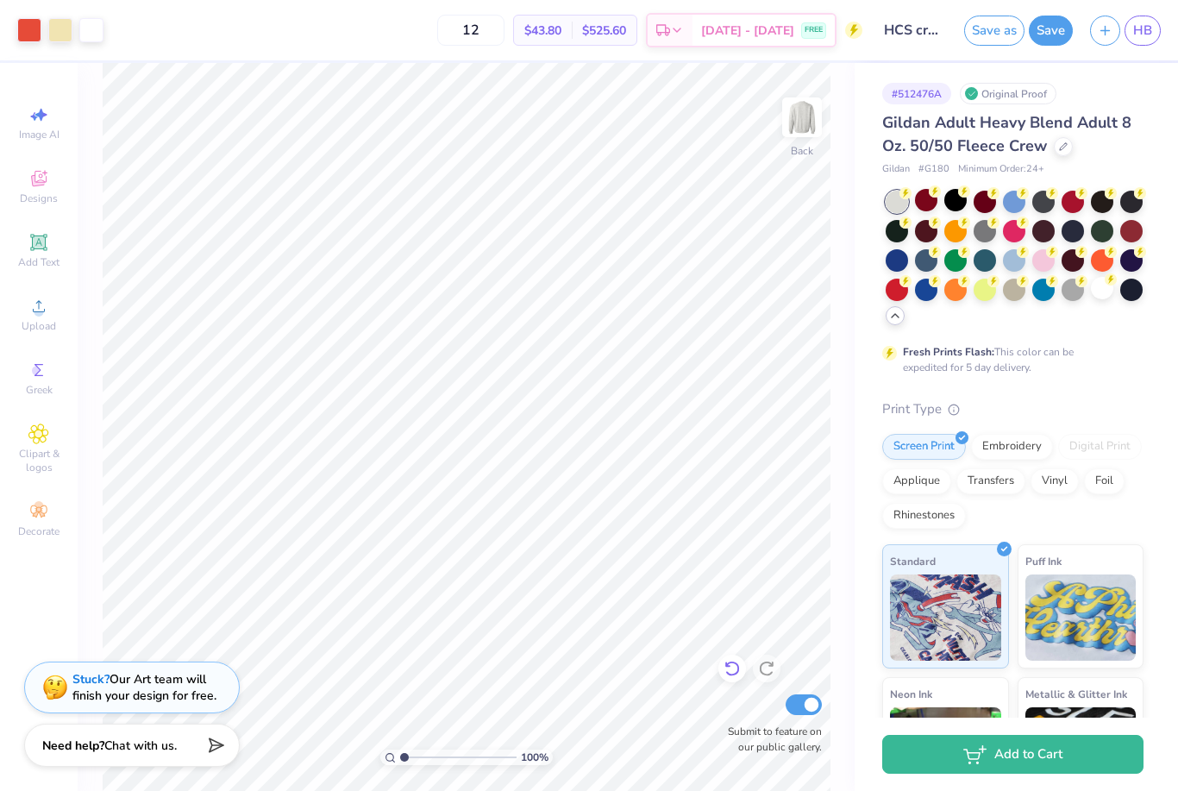
click at [738, 672] on icon at bounding box center [732, 670] width 15 height 16
click at [734, 670] on icon at bounding box center [732, 668] width 17 height 17
click at [732, 667] on icon at bounding box center [732, 668] width 17 height 17
click at [731, 667] on icon at bounding box center [732, 668] width 17 height 17
click at [730, 664] on icon at bounding box center [732, 668] width 17 height 17
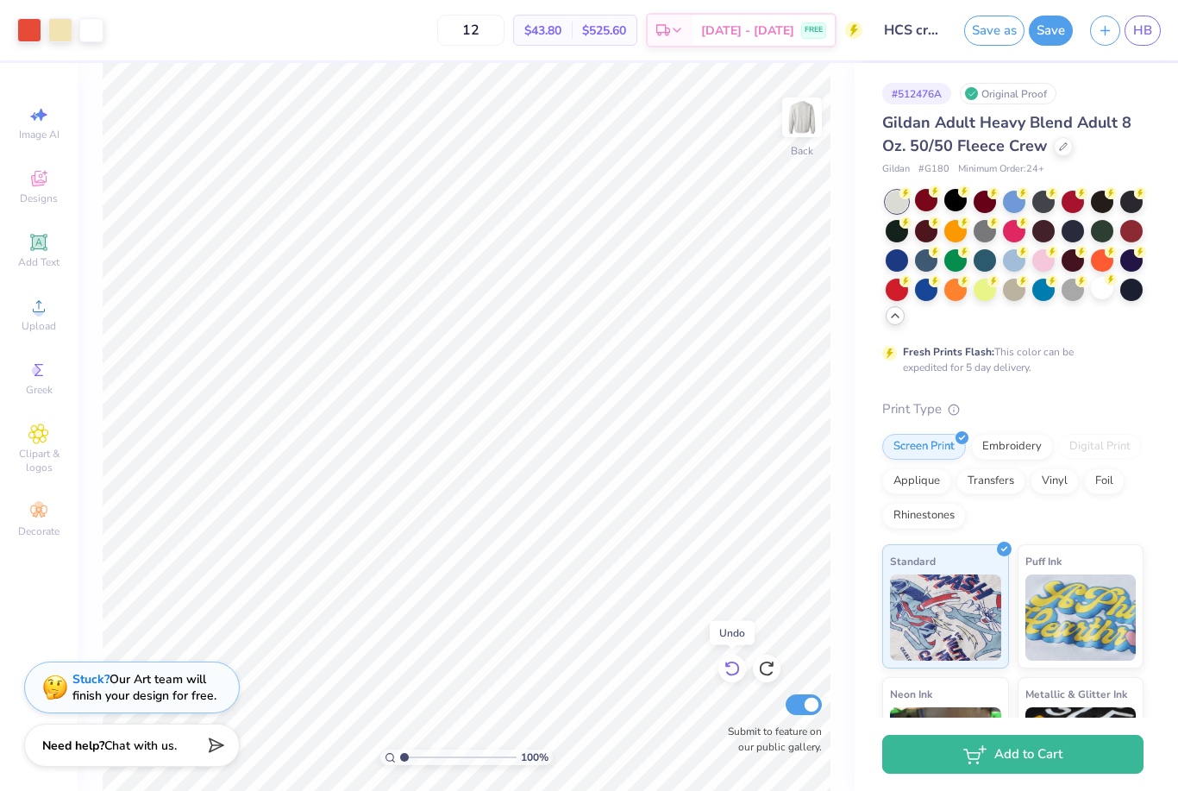
click at [729, 663] on icon at bounding box center [732, 670] width 15 height 16
click at [738, 671] on icon at bounding box center [732, 670] width 15 height 16
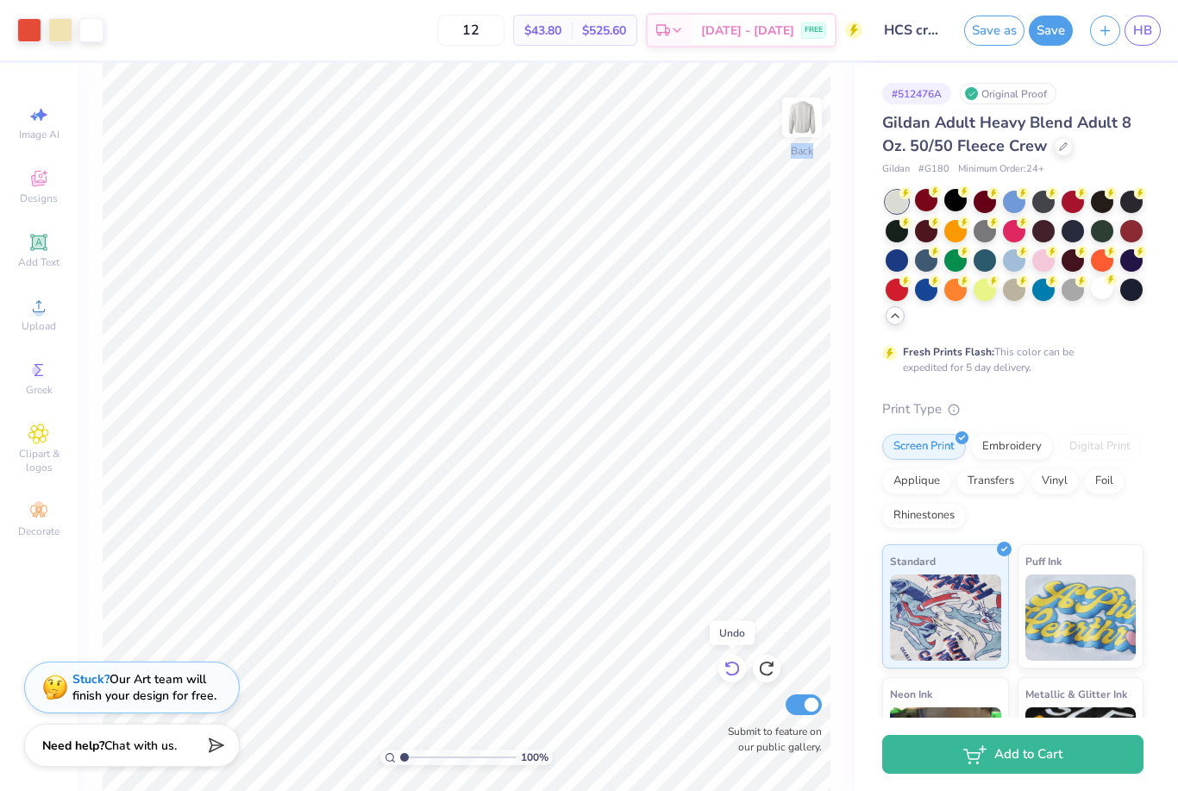
click at [738, 671] on icon at bounding box center [732, 670] width 15 height 16
click at [738, 672] on icon at bounding box center [732, 670] width 15 height 16
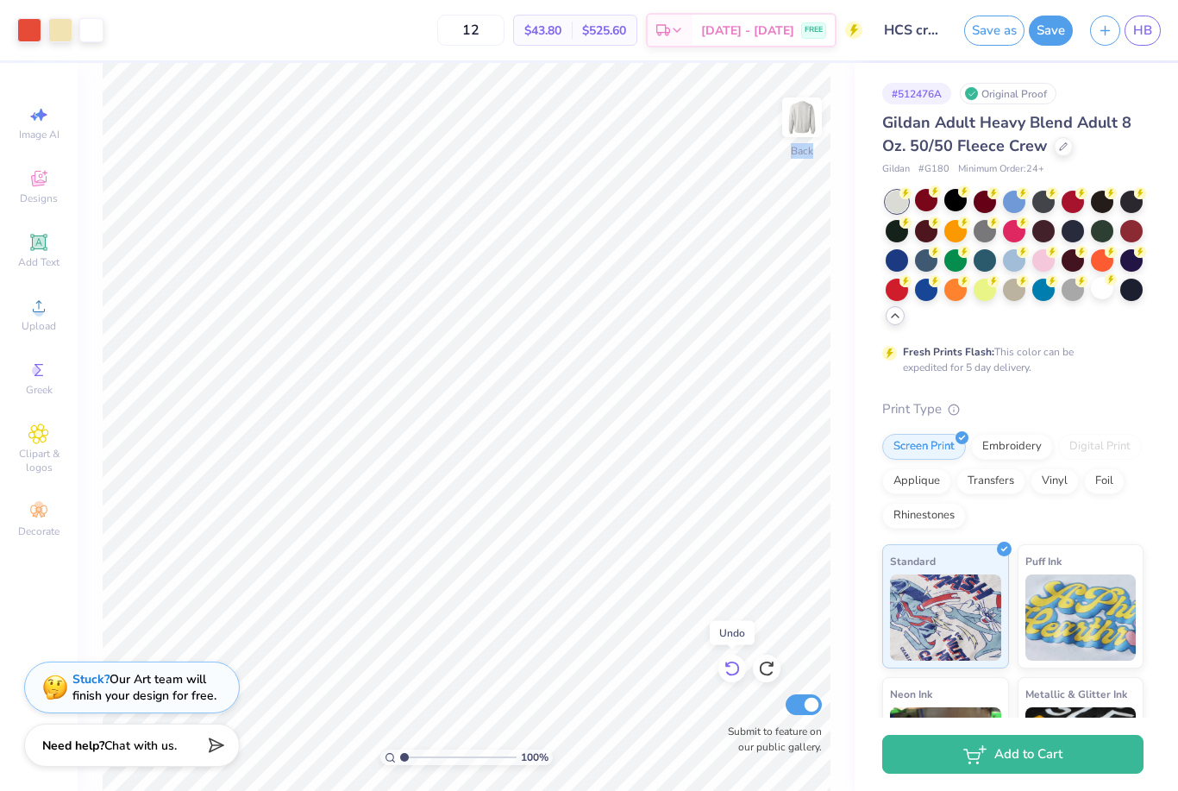
click at [738, 672] on icon at bounding box center [732, 670] width 15 height 16
click at [738, 673] on icon at bounding box center [732, 670] width 15 height 16
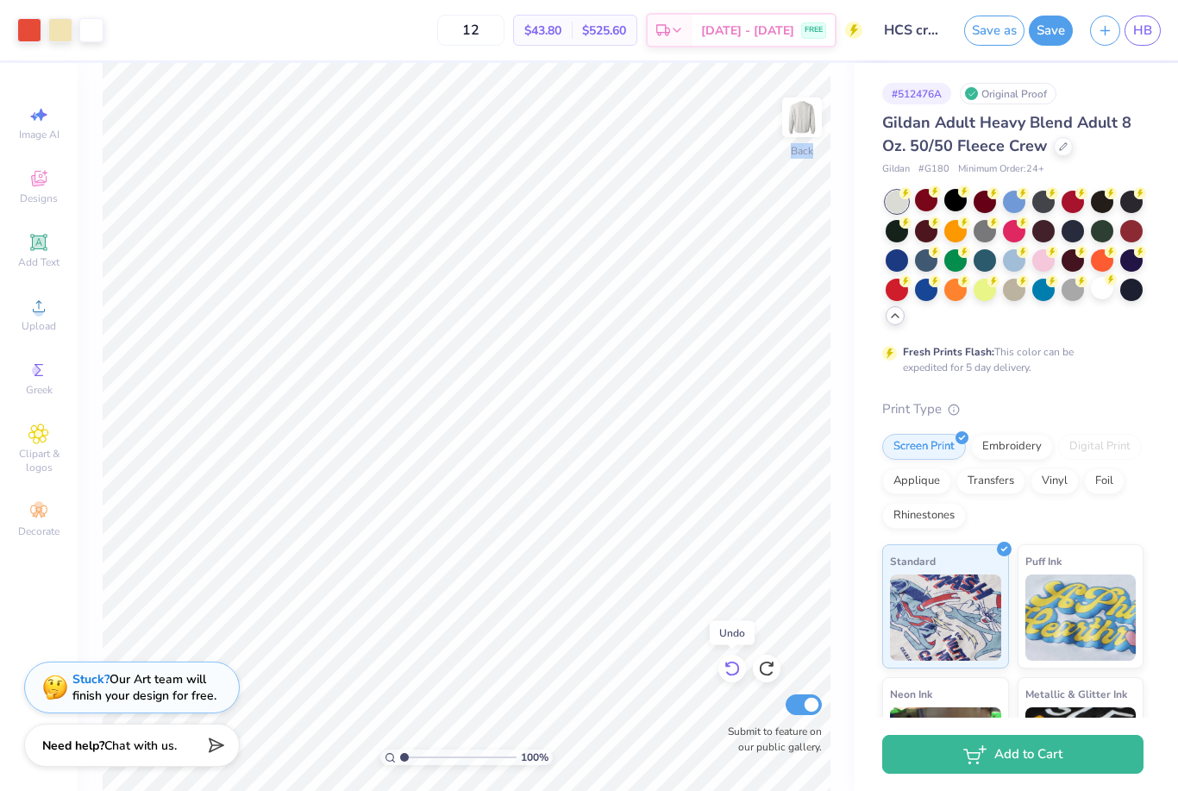
click at [738, 673] on icon at bounding box center [732, 670] width 15 height 16
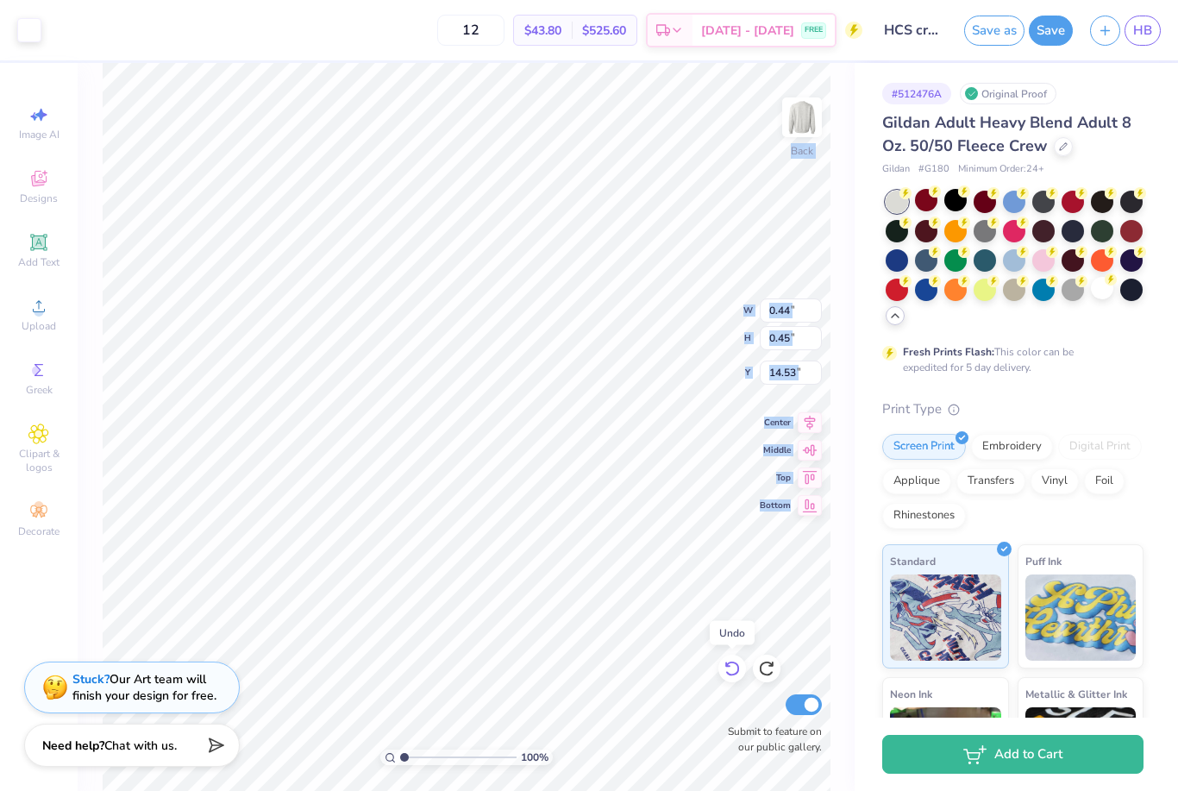
click at [738, 673] on icon at bounding box center [732, 670] width 15 height 16
click at [733, 673] on icon at bounding box center [732, 668] width 17 height 17
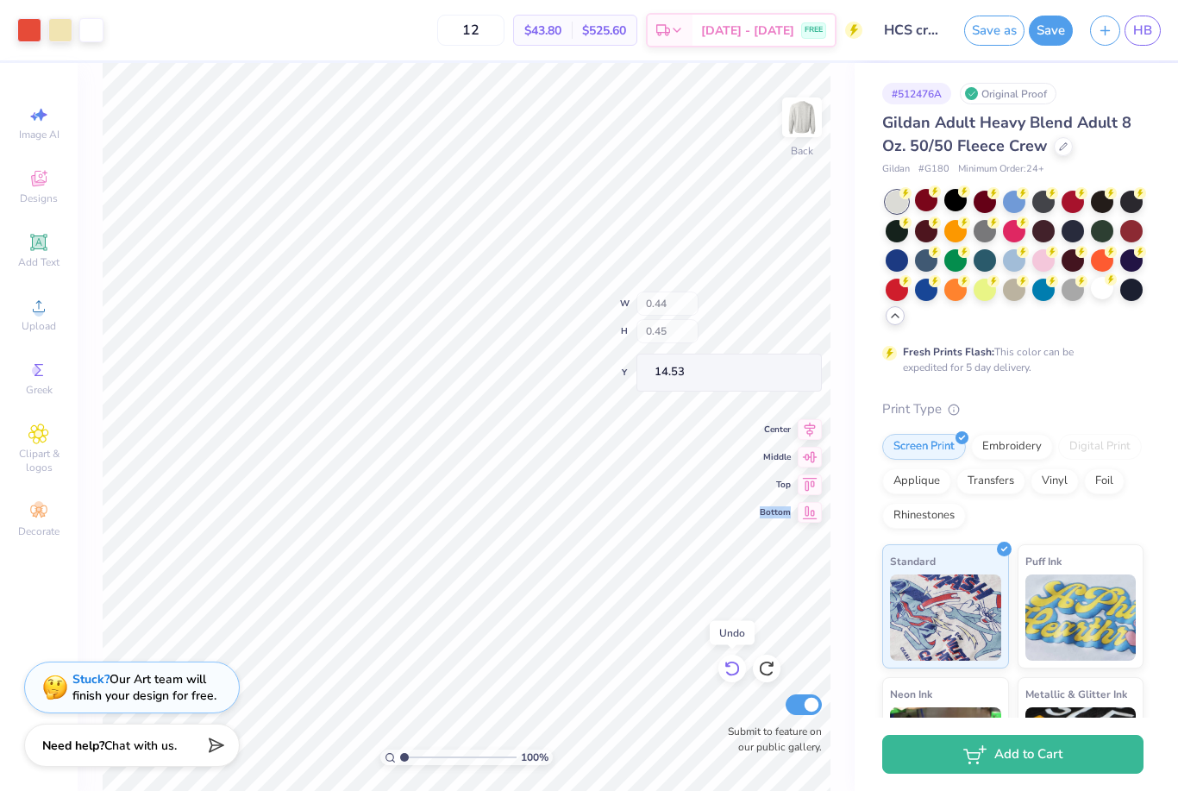
click at [733, 673] on icon at bounding box center [732, 668] width 17 height 17
click at [728, 670] on icon at bounding box center [732, 668] width 17 height 17
click at [729, 671] on icon at bounding box center [732, 668] width 17 height 17
click at [729, 672] on icon at bounding box center [732, 668] width 17 height 17
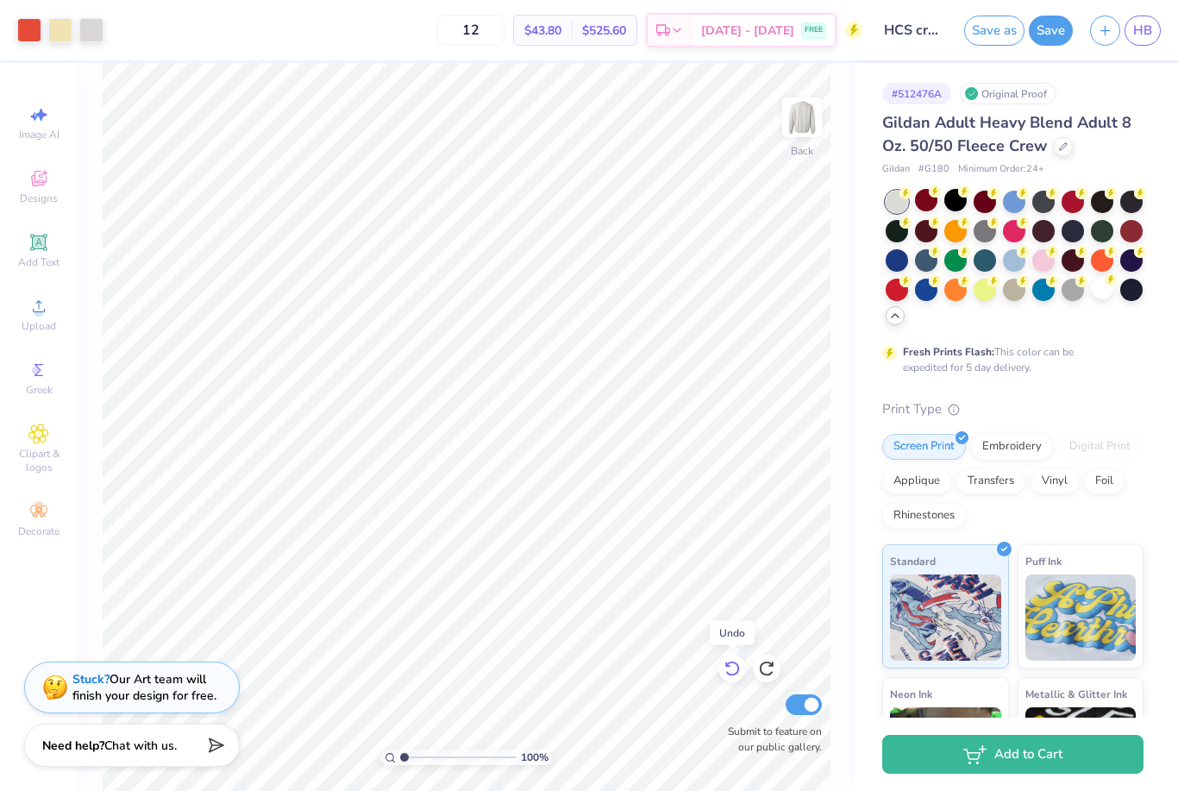
click at [729, 673] on icon at bounding box center [732, 668] width 17 height 17
click at [729, 674] on icon at bounding box center [732, 670] width 15 height 16
click at [151, 755] on div "Need help? Chat with us." at bounding box center [132, 742] width 216 height 43
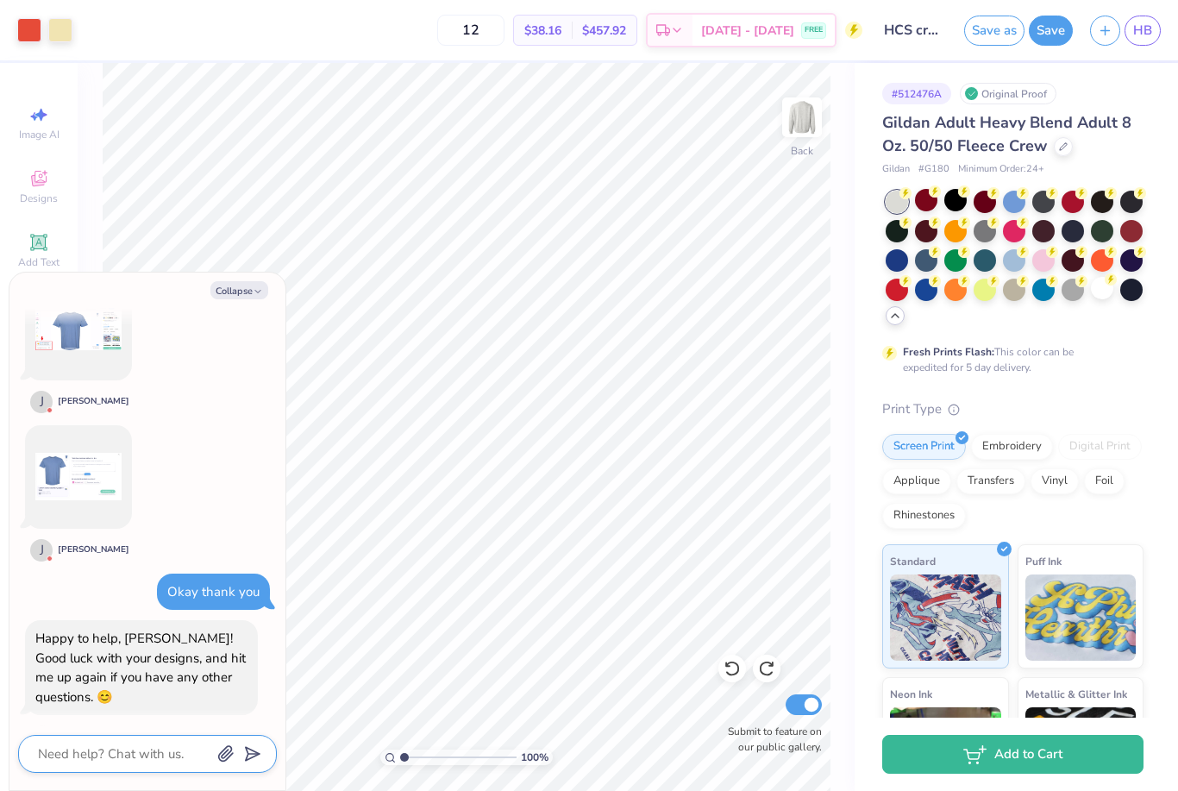
click at [142, 754] on textarea at bounding box center [123, 754] width 175 height 22
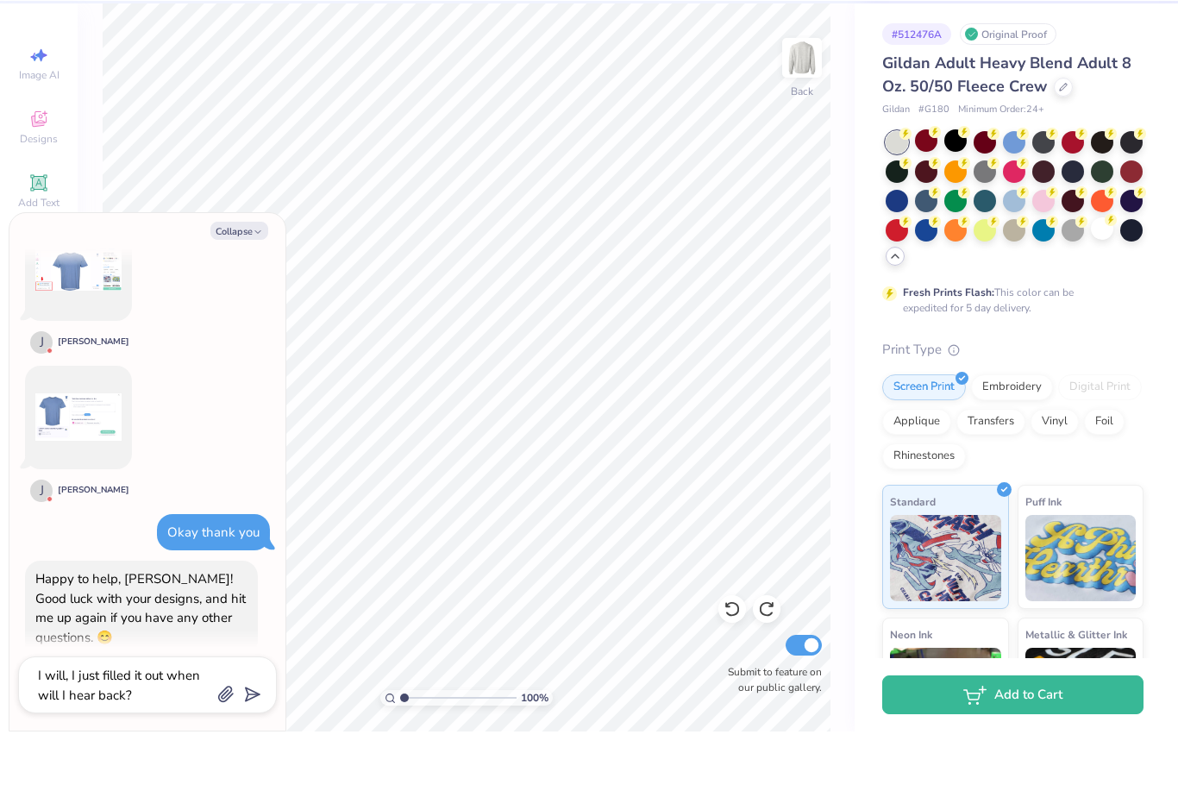
click at [252, 744] on polygon "submit" at bounding box center [249, 754] width 21 height 21
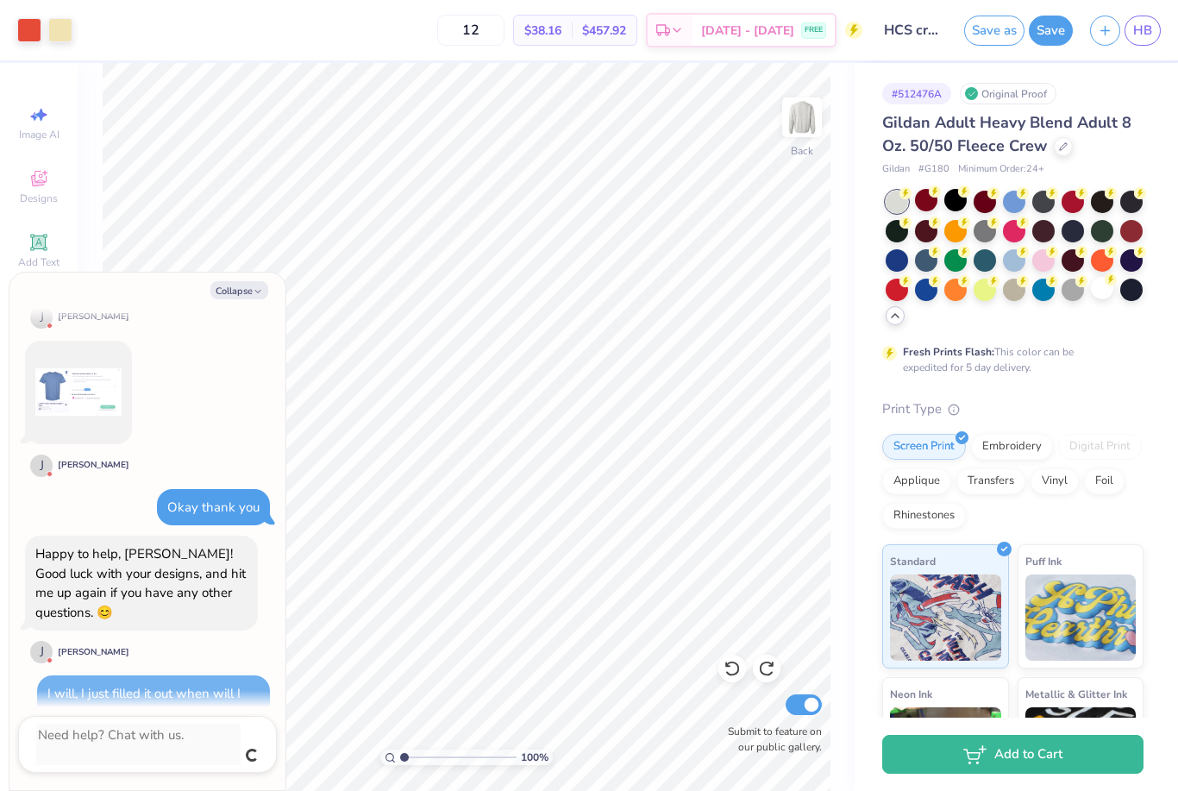
scroll to position [1995, 0]
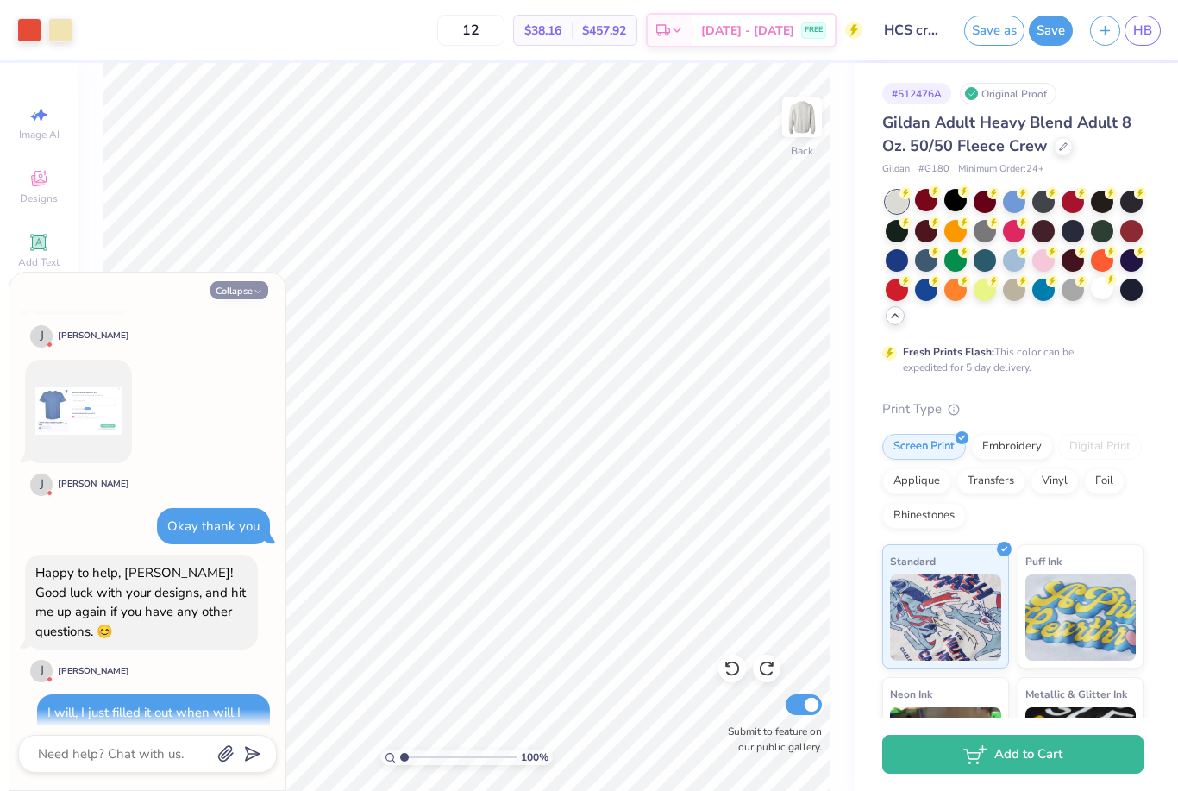
click at [235, 291] on button "Collapse" at bounding box center [239, 290] width 58 height 18
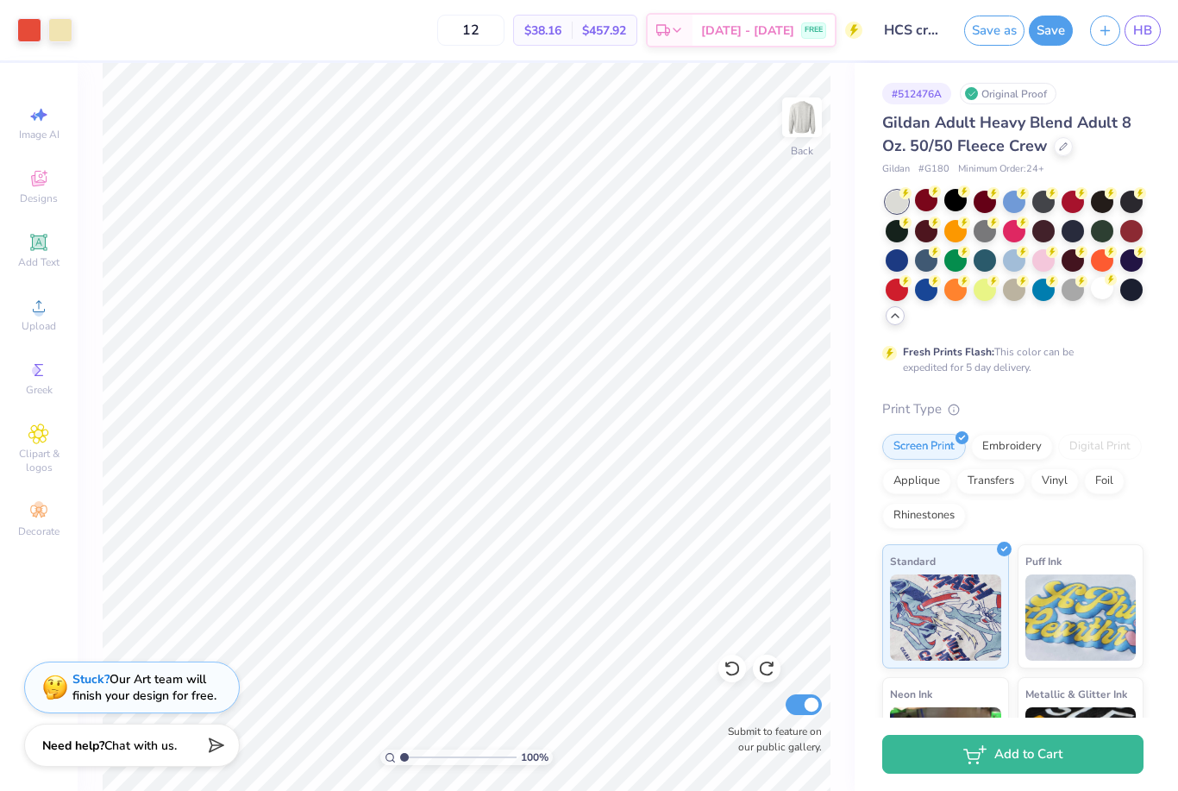
click at [1055, 34] on button "Save" at bounding box center [1051, 31] width 44 height 30
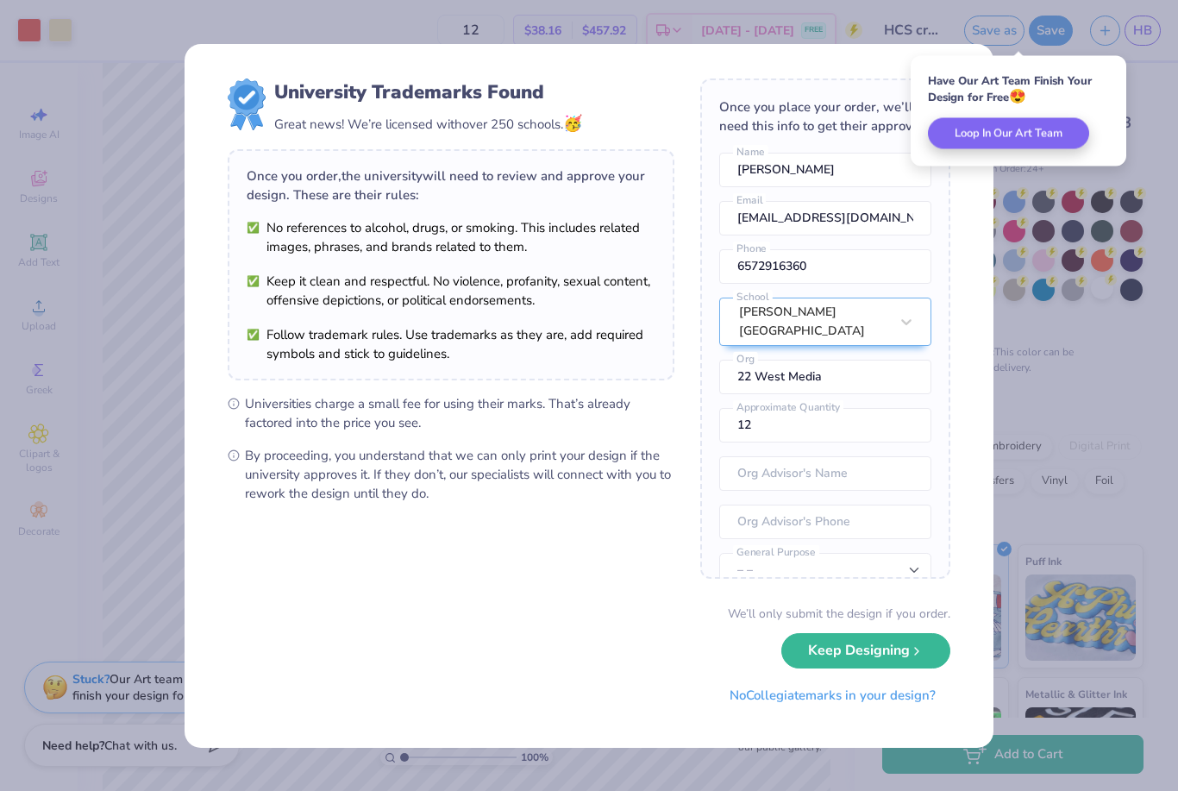
click at [818, 754] on div "University Trademarks Found Great news! We’re licensed with over 250 schools. 🥳…" at bounding box center [589, 395] width 1178 height 791
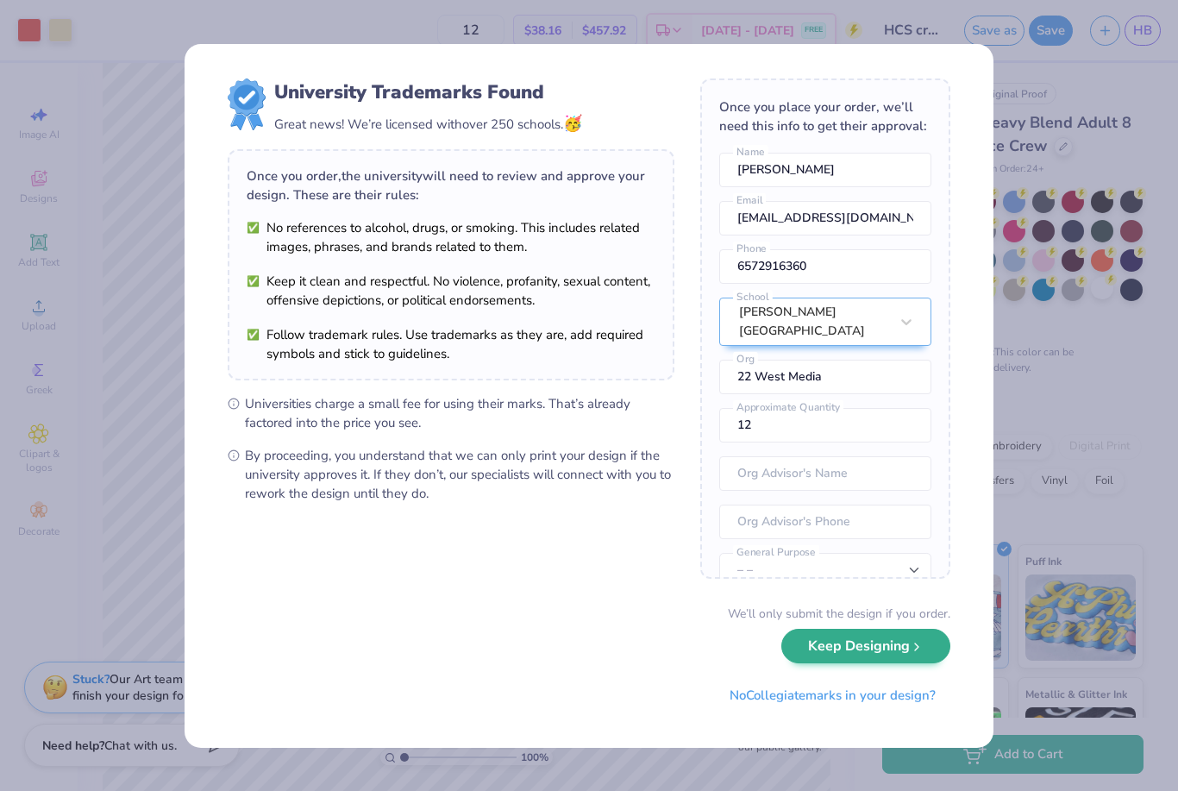
click at [894, 646] on button "Keep Designing" at bounding box center [866, 646] width 169 height 35
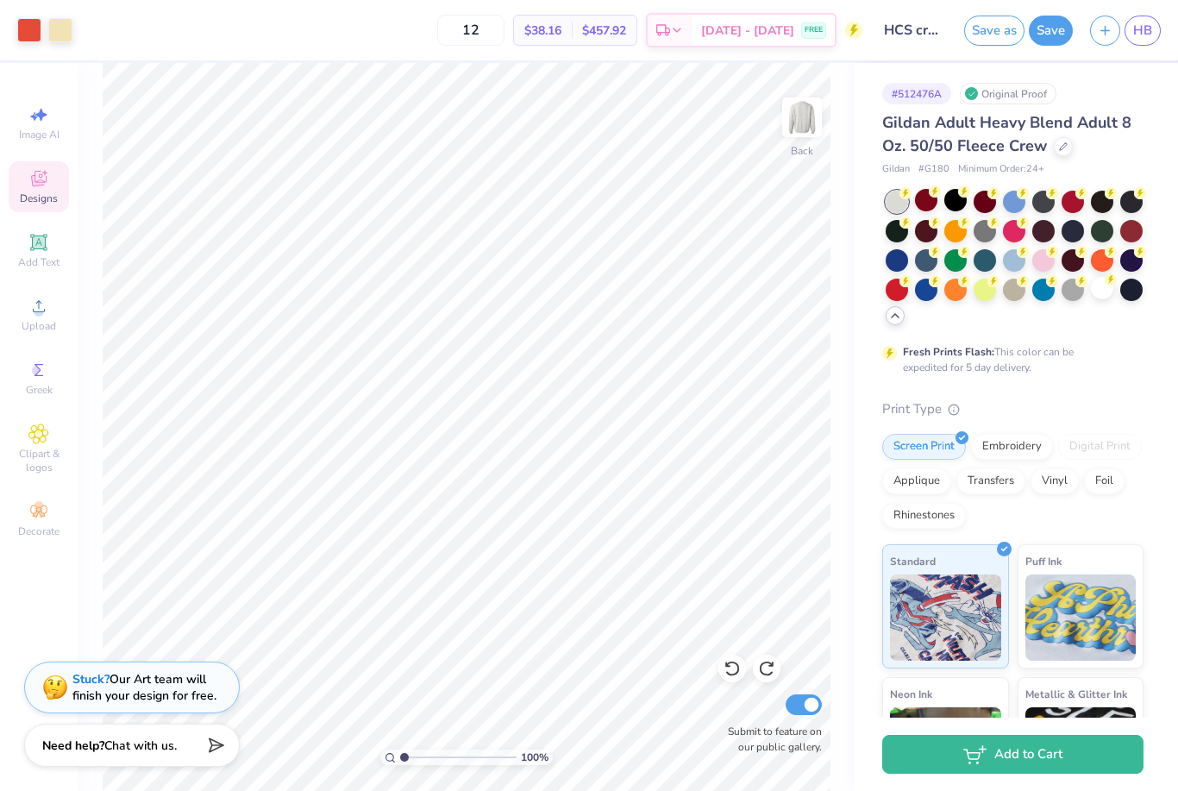
click at [32, 199] on span "Designs" at bounding box center [39, 198] width 38 height 14
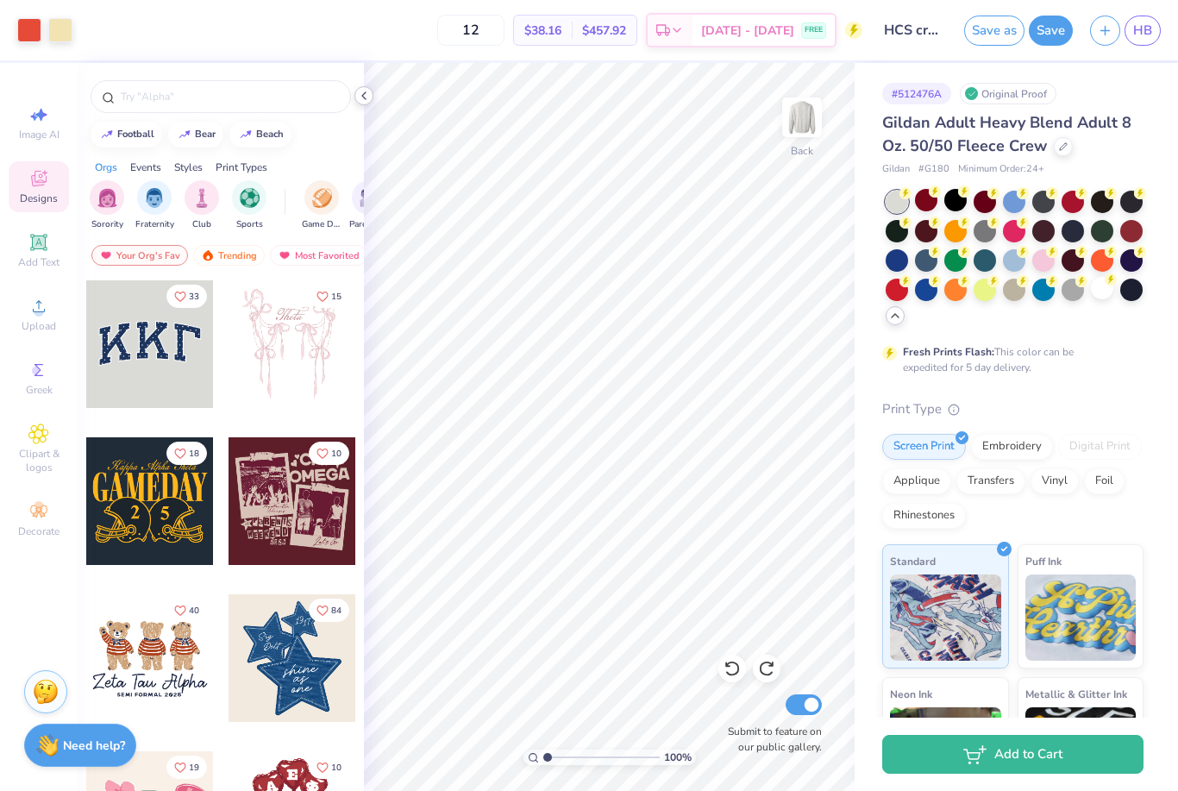
click at [363, 97] on icon at bounding box center [364, 96] width 14 height 14
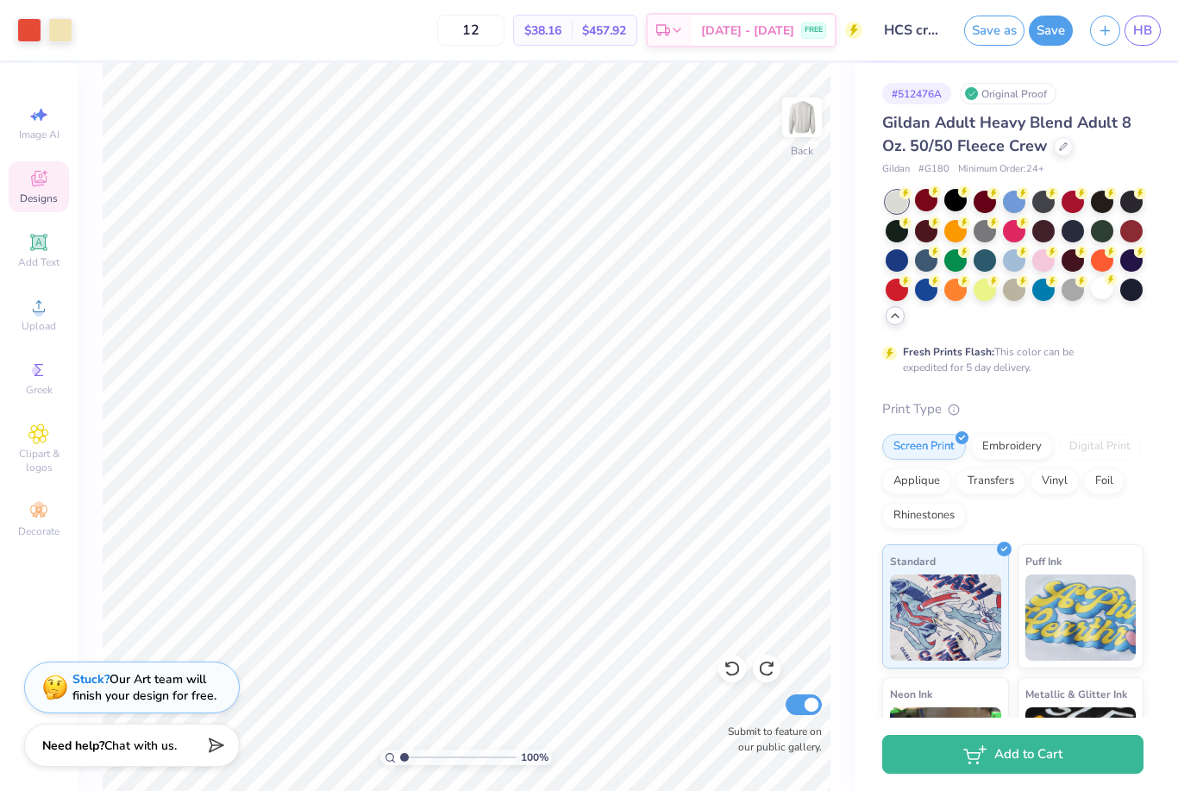
click at [562, 23] on span "$38.16" at bounding box center [542, 31] width 37 height 18
click at [562, 27] on span "$38.16" at bounding box center [542, 31] width 37 height 18
click at [1115, 28] on button "button" at bounding box center [1105, 28] width 30 height 30
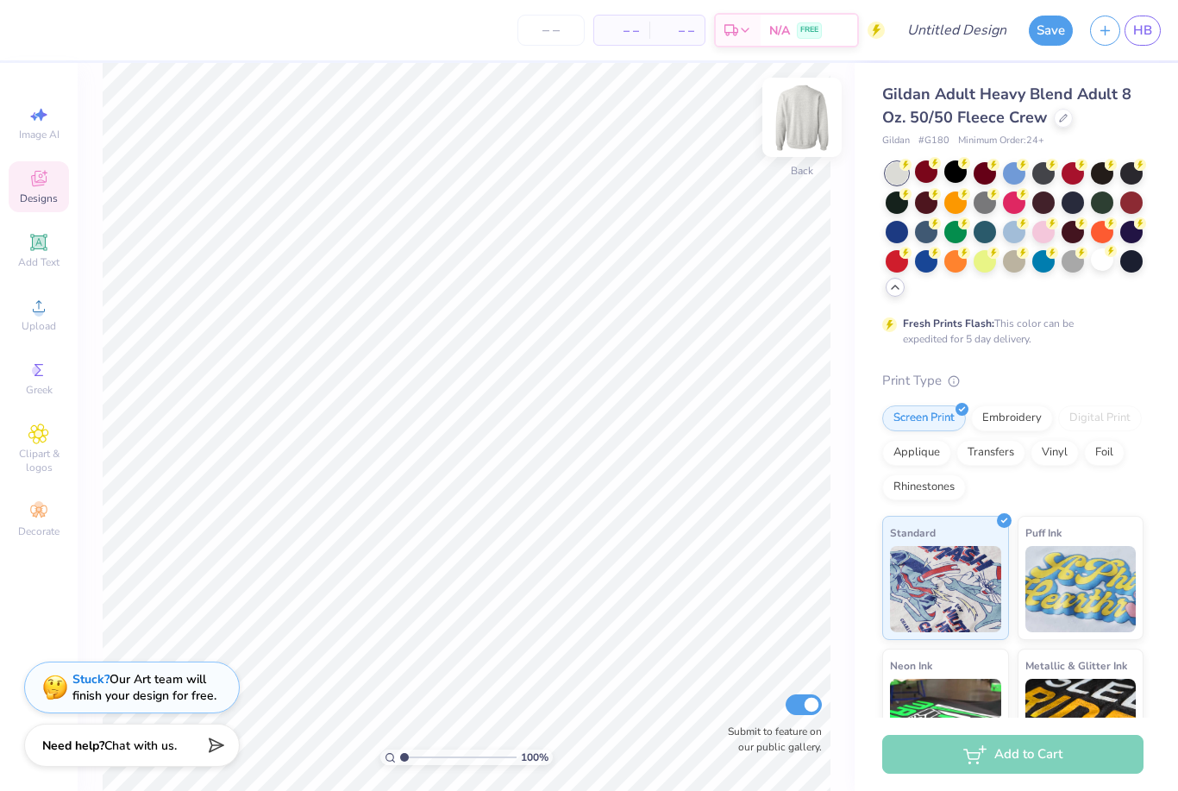
click at [804, 122] on img at bounding box center [802, 117] width 69 height 69
click at [804, 122] on img at bounding box center [802, 117] width 35 height 35
click at [1152, 33] on span "HB" at bounding box center [1142, 31] width 19 height 20
click at [1151, 31] on span "HB" at bounding box center [1142, 31] width 19 height 20
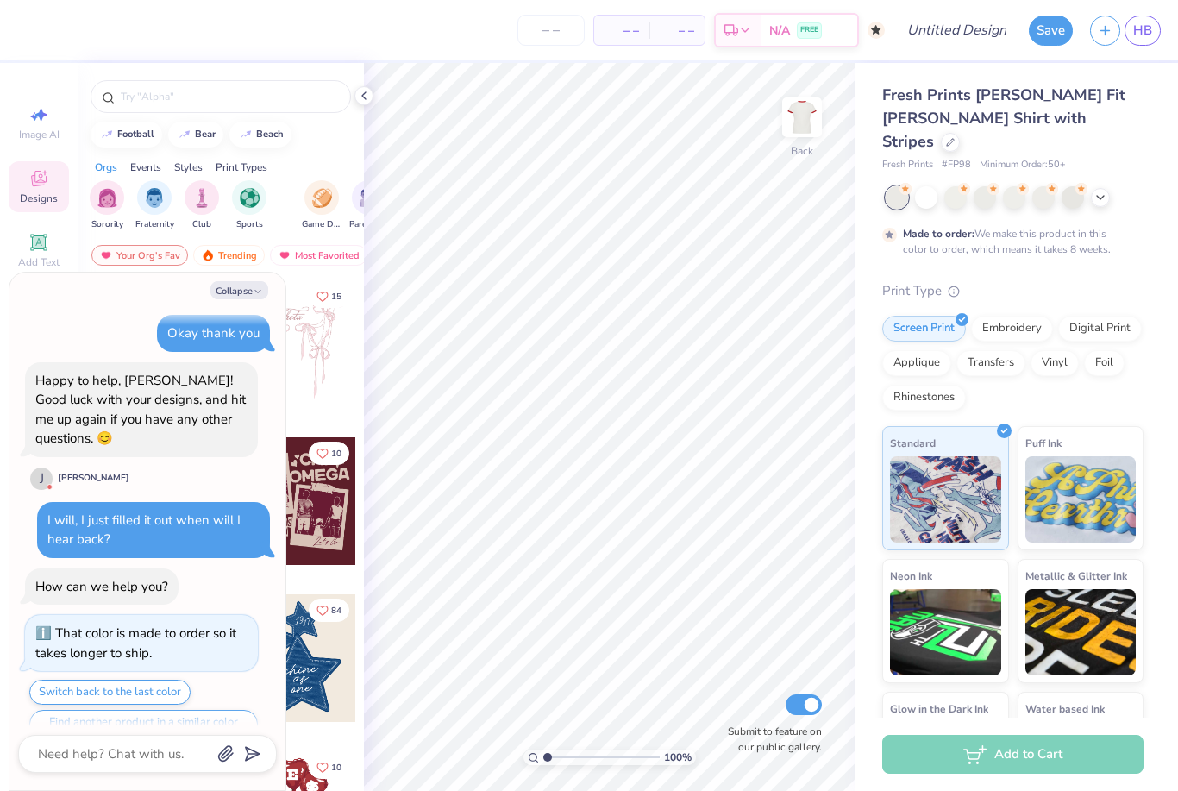
scroll to position [1941, 0]
click at [242, 293] on button "Collapse" at bounding box center [239, 290] width 58 height 18
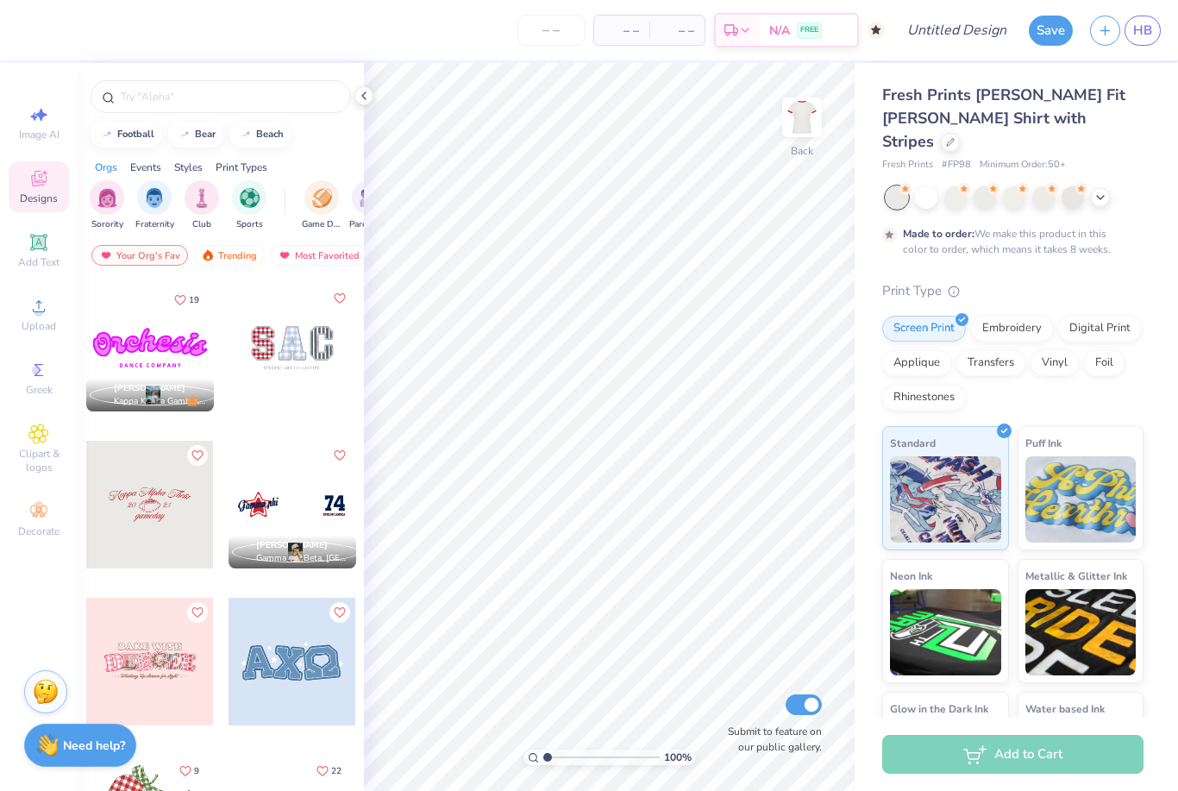
scroll to position [4198, 0]
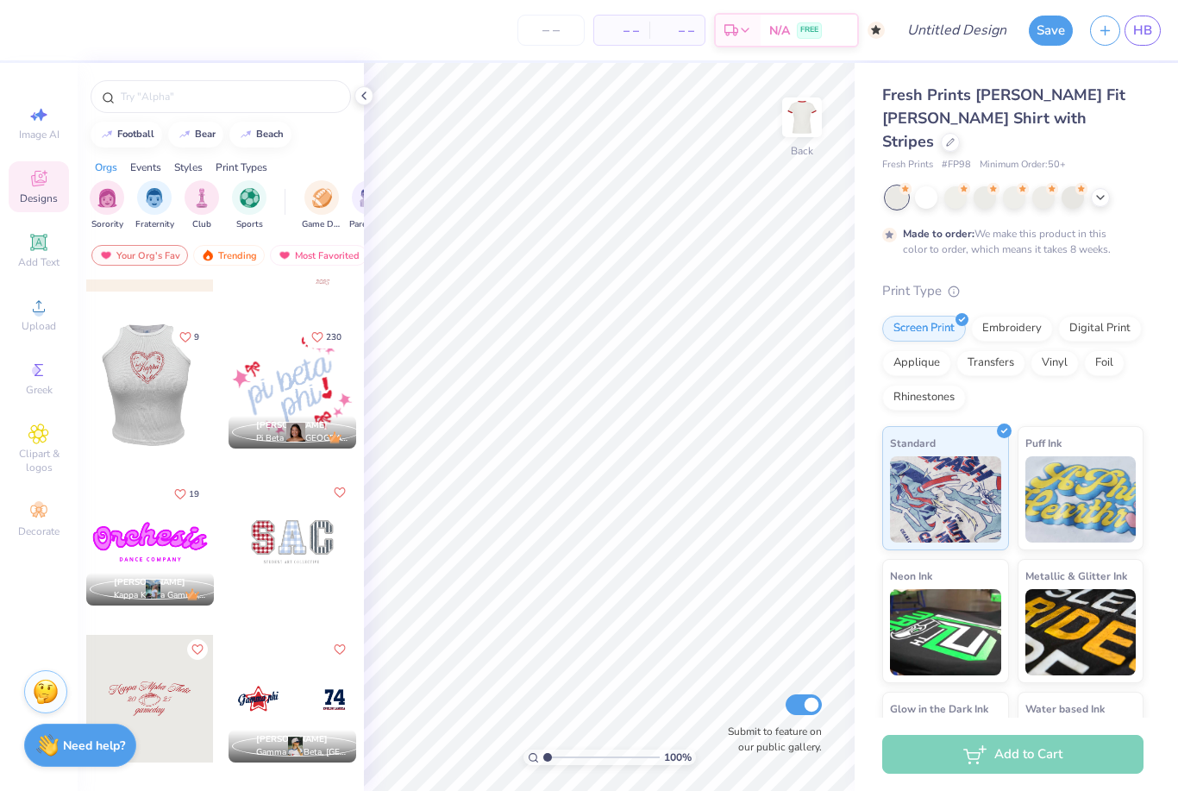
click at [158, 396] on div at bounding box center [149, 385] width 128 height 128
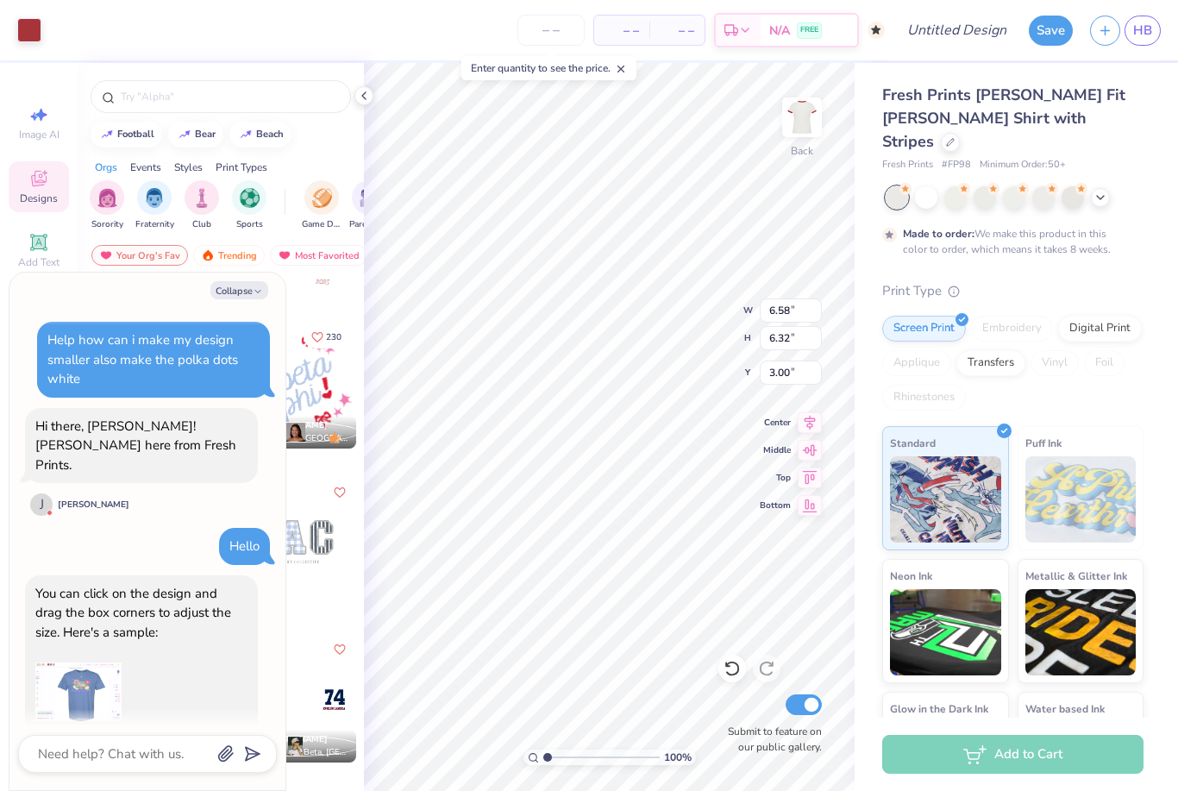
scroll to position [2098, 0]
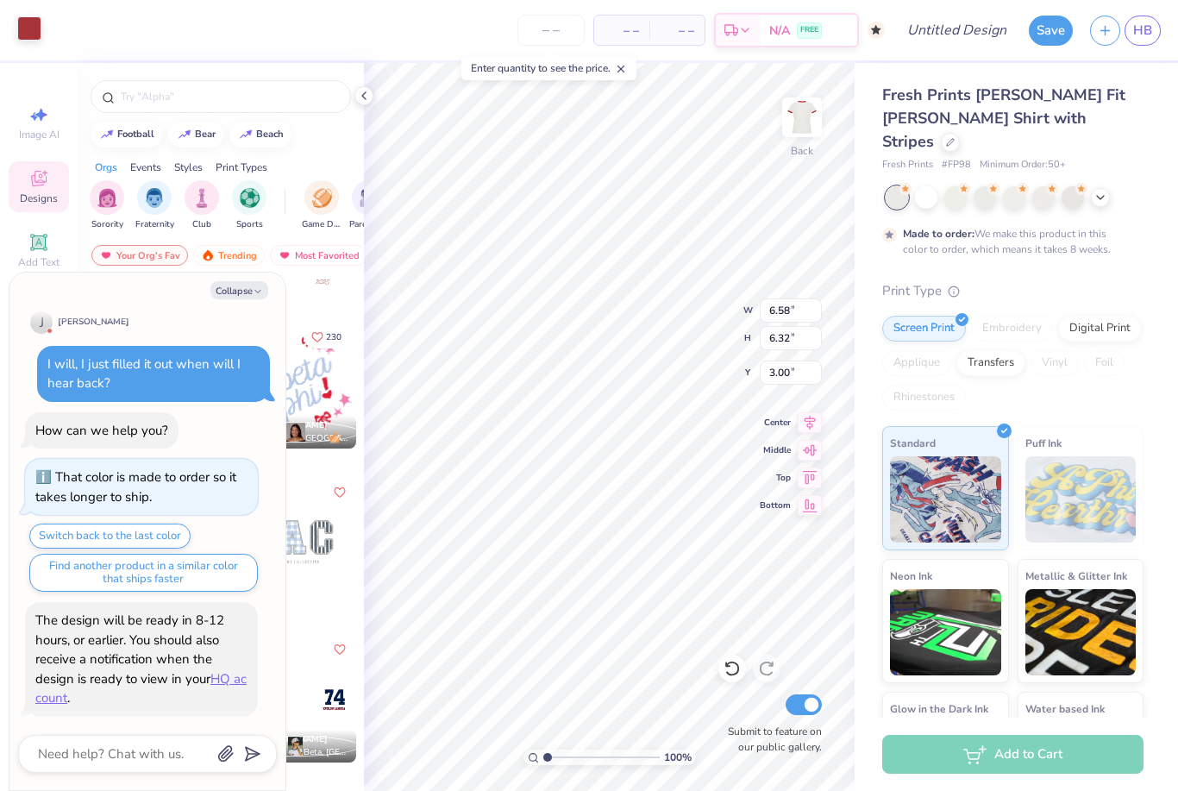
click at [30, 28] on div at bounding box center [29, 28] width 24 height 24
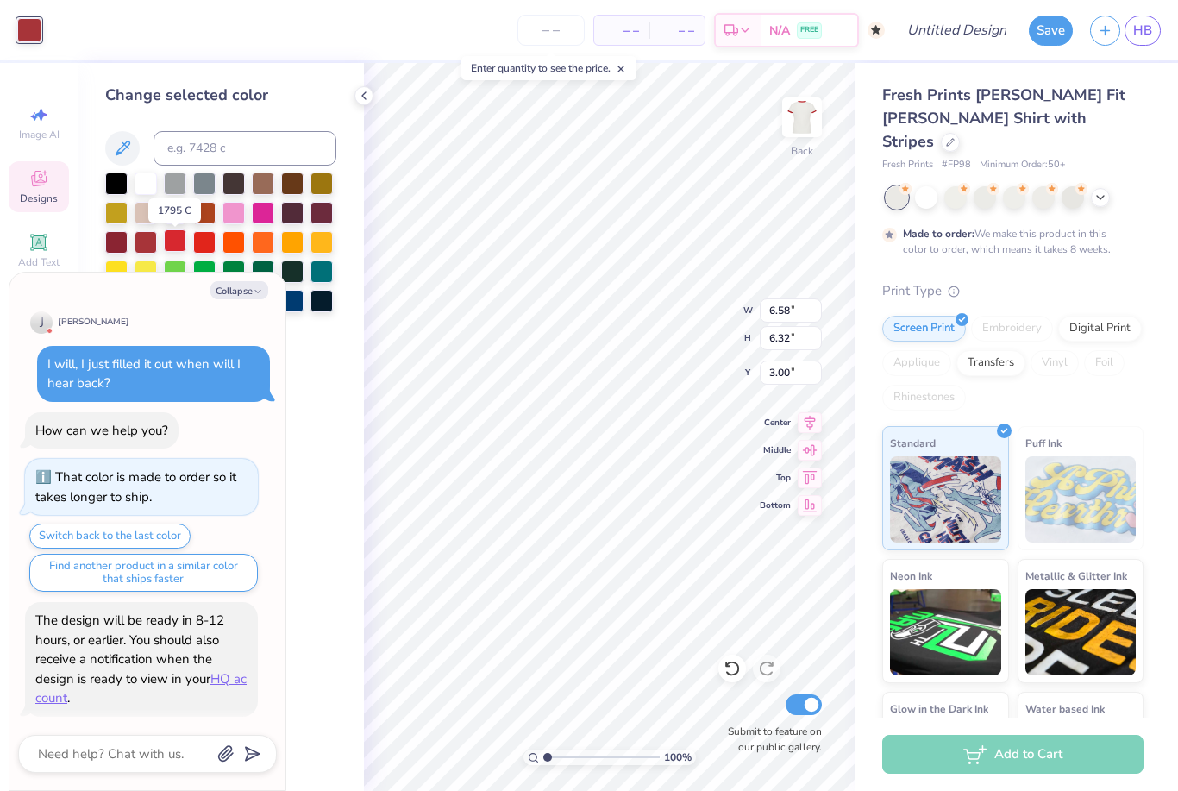
click at [177, 242] on div at bounding box center [175, 240] width 22 height 22
click at [166, 247] on div at bounding box center [175, 240] width 22 height 22
click at [141, 246] on div at bounding box center [146, 240] width 22 height 22
click at [185, 248] on div at bounding box center [175, 240] width 22 height 22
click at [212, 250] on div at bounding box center [204, 240] width 22 height 22
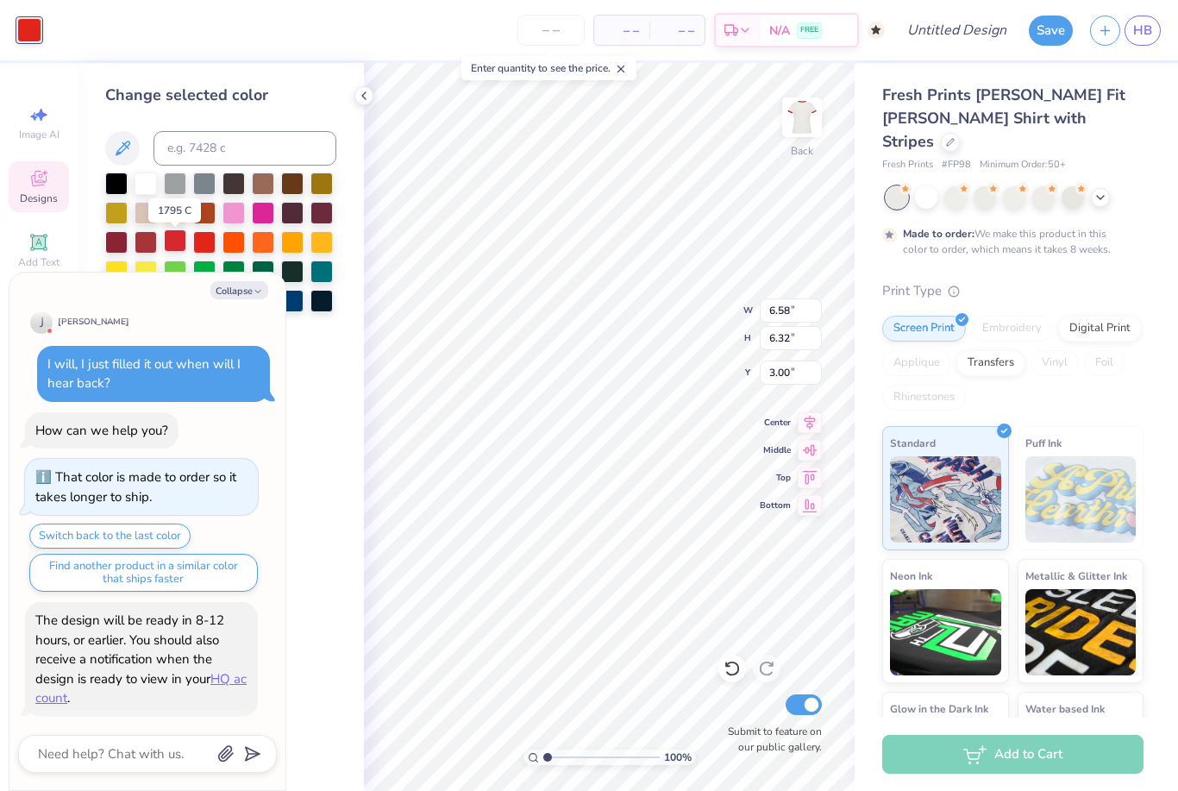
click at [177, 245] on div at bounding box center [175, 240] width 22 height 22
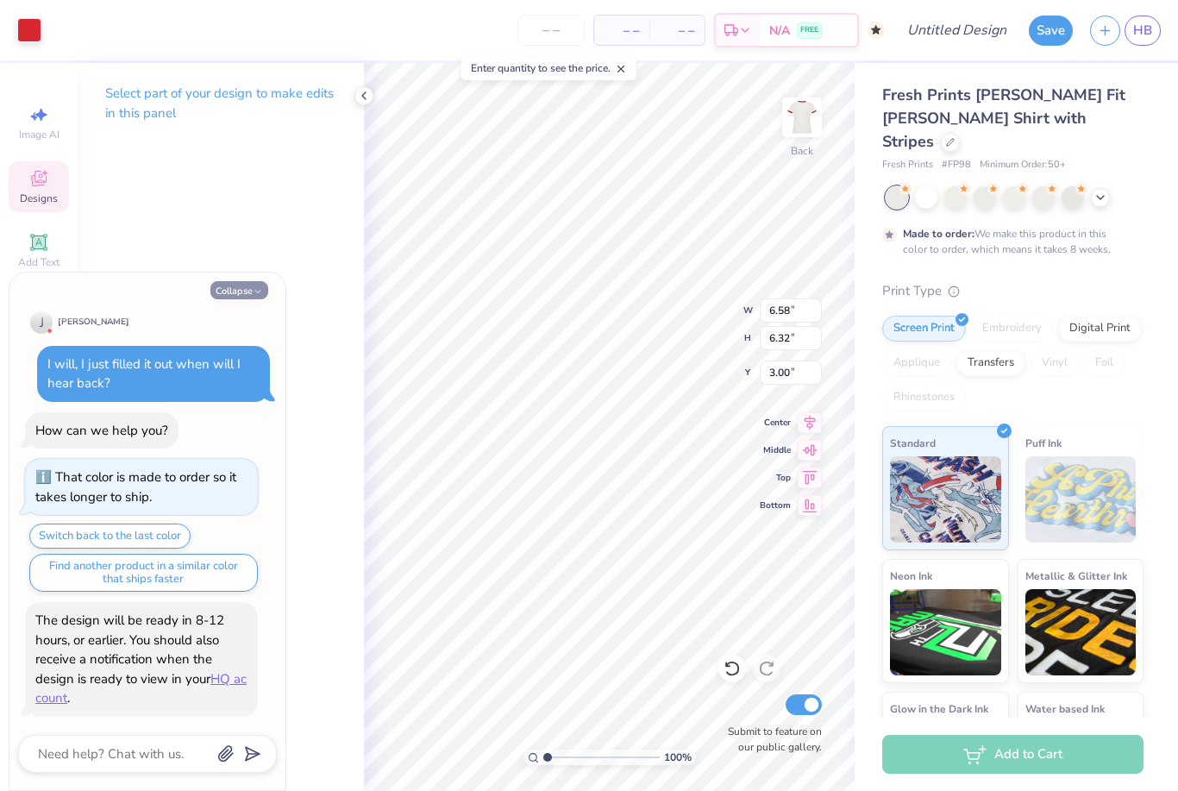
click at [253, 292] on icon "button" at bounding box center [258, 291] width 10 height 10
type textarea "x"
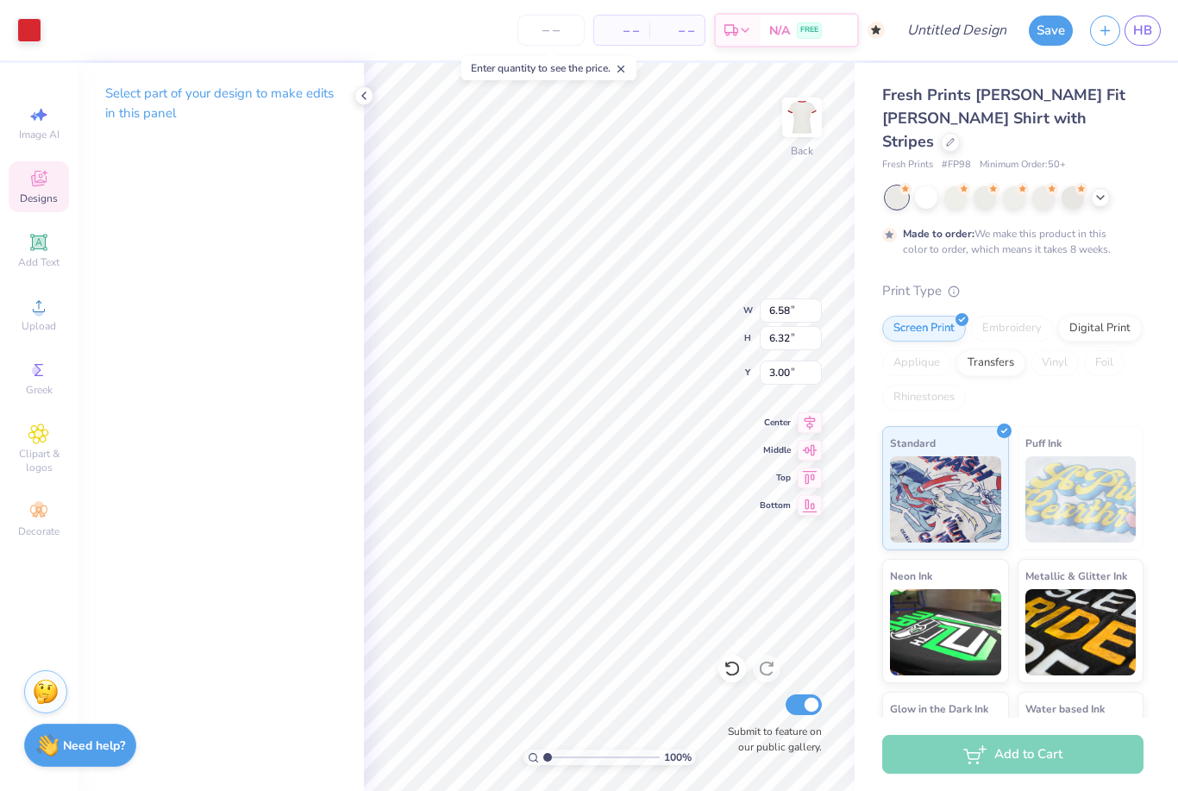
click at [342, 332] on div "Select part of your design to make edits in this panel" at bounding box center [221, 427] width 286 height 728
click at [368, 96] on icon at bounding box center [364, 96] width 14 height 14
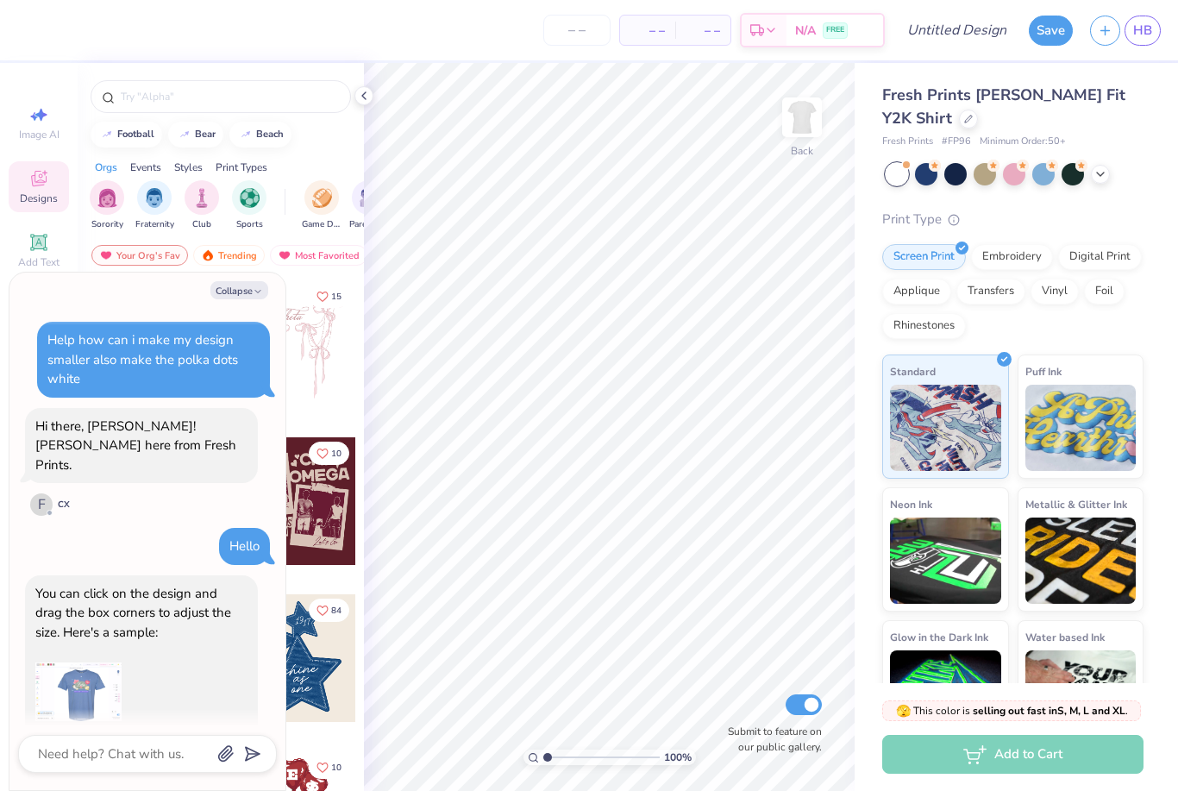
scroll to position [2178, 0]
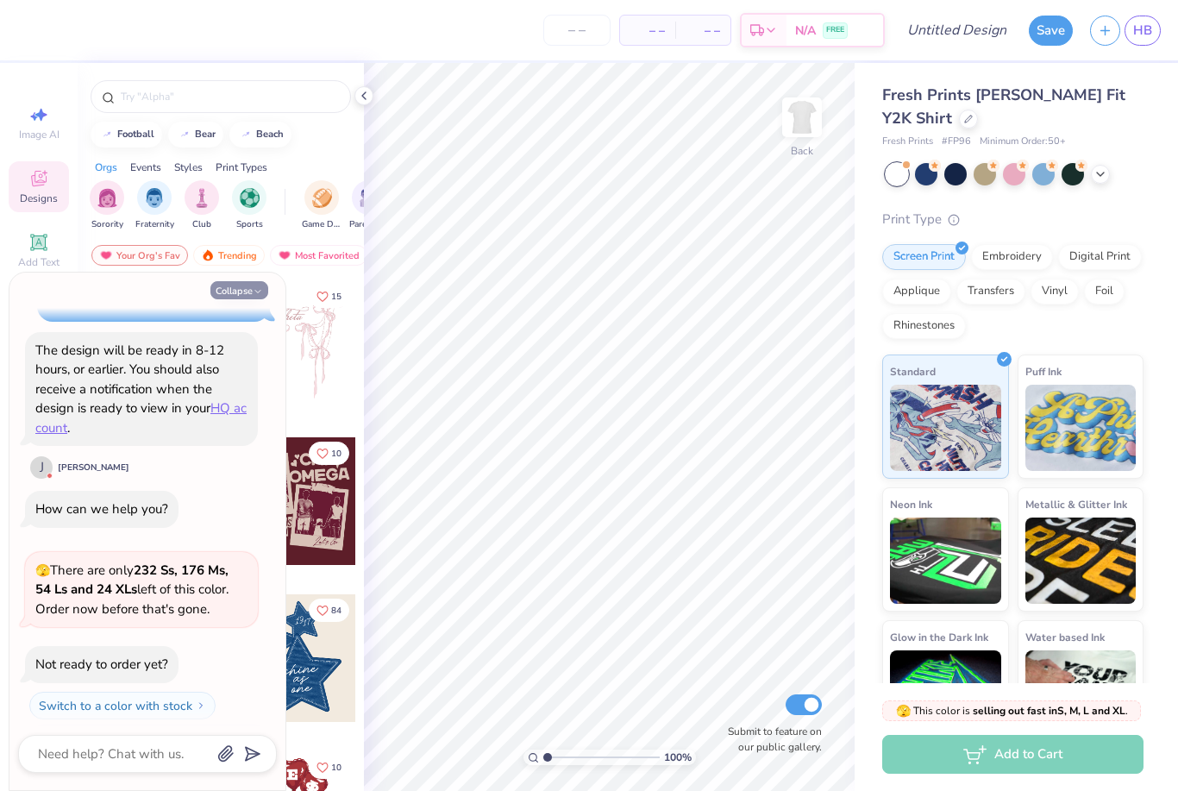
click at [248, 292] on button "Collapse" at bounding box center [239, 290] width 58 height 18
type textarea "x"
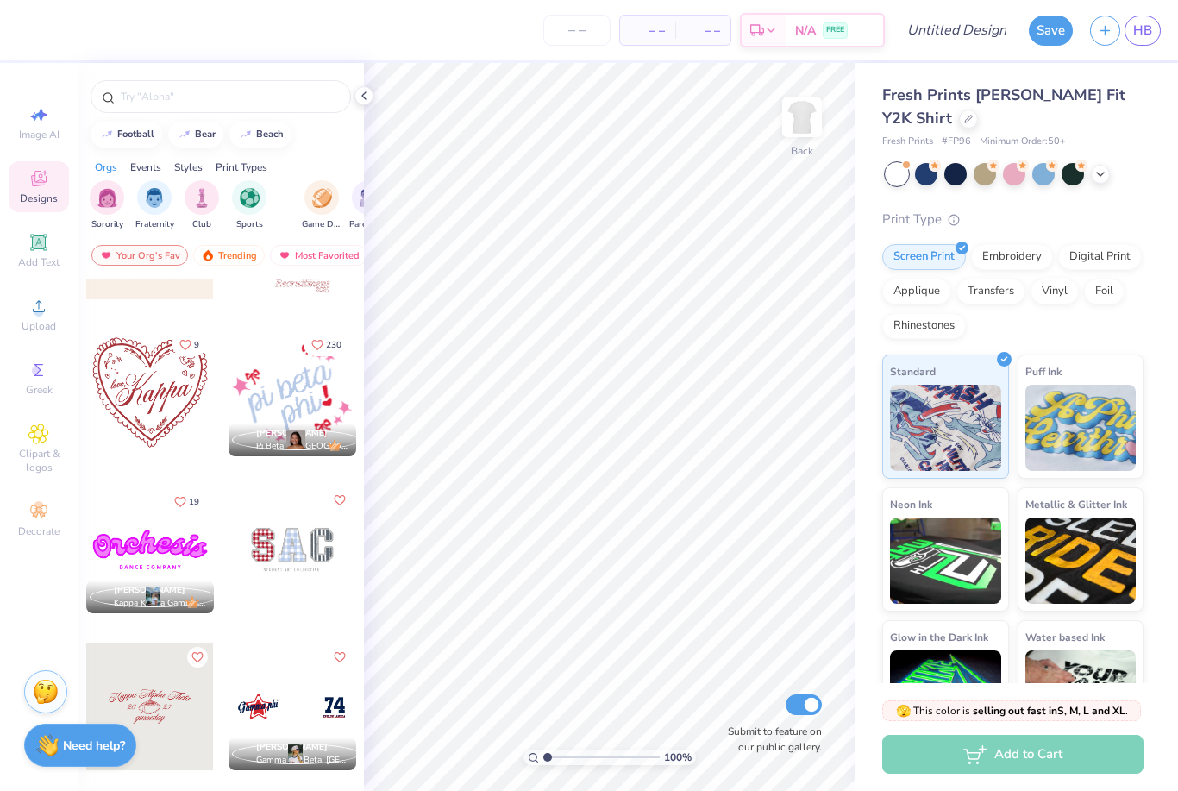
scroll to position [4216, 0]
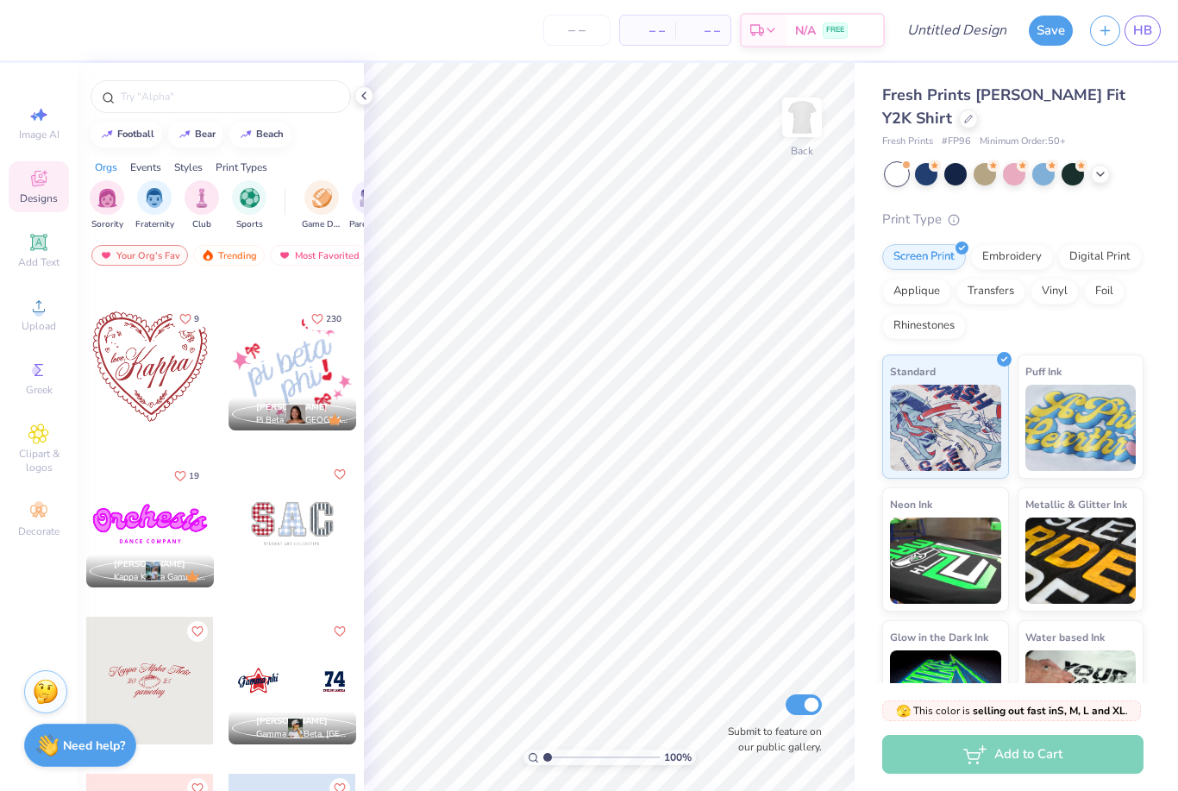
click at [143, 390] on div at bounding box center [150, 367] width 128 height 128
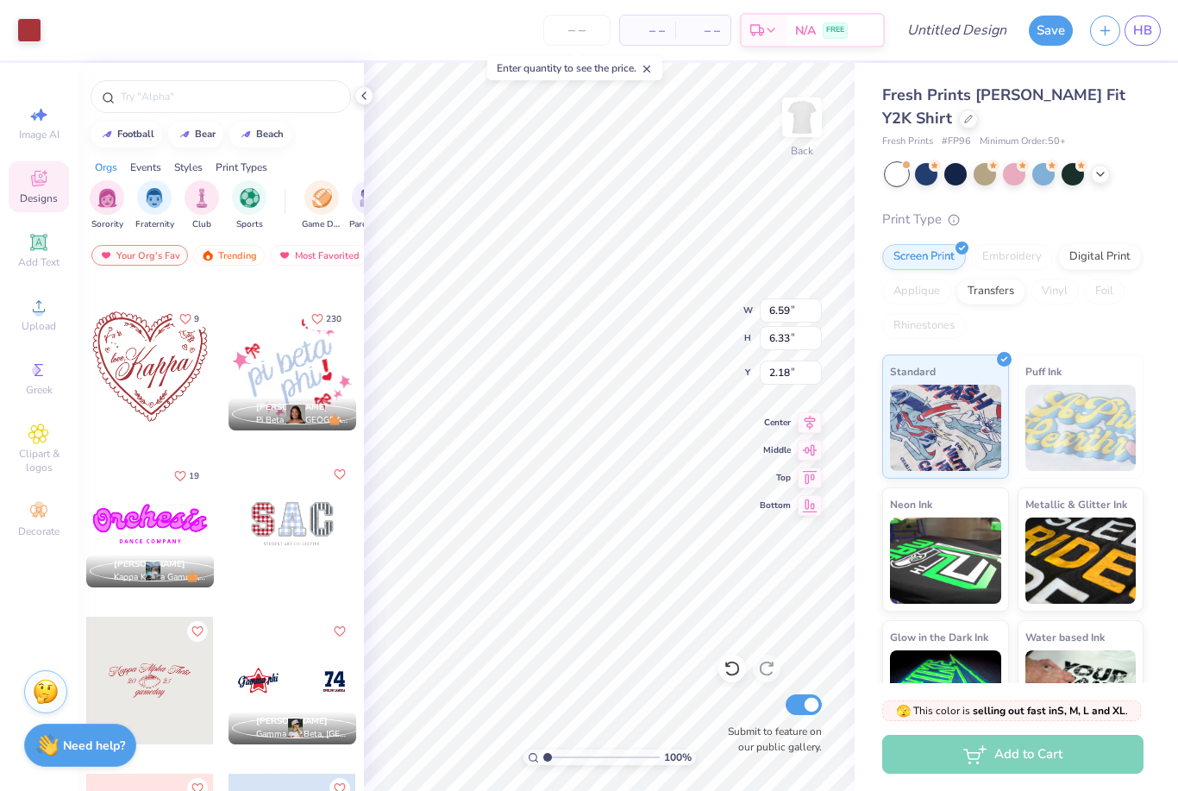
type input "2.30"
click at [46, 127] on div "Image AI" at bounding box center [39, 122] width 60 height 51
select select "4"
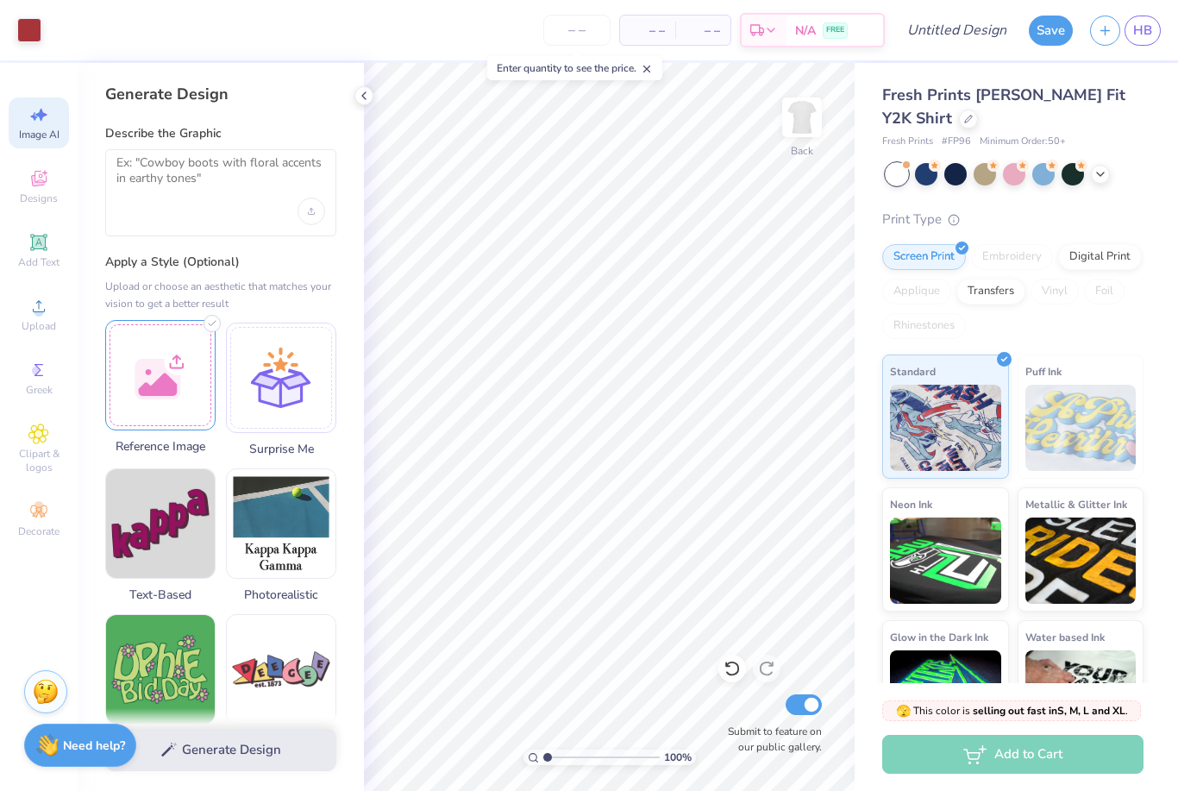
click at [175, 356] on div at bounding box center [160, 375] width 110 height 110
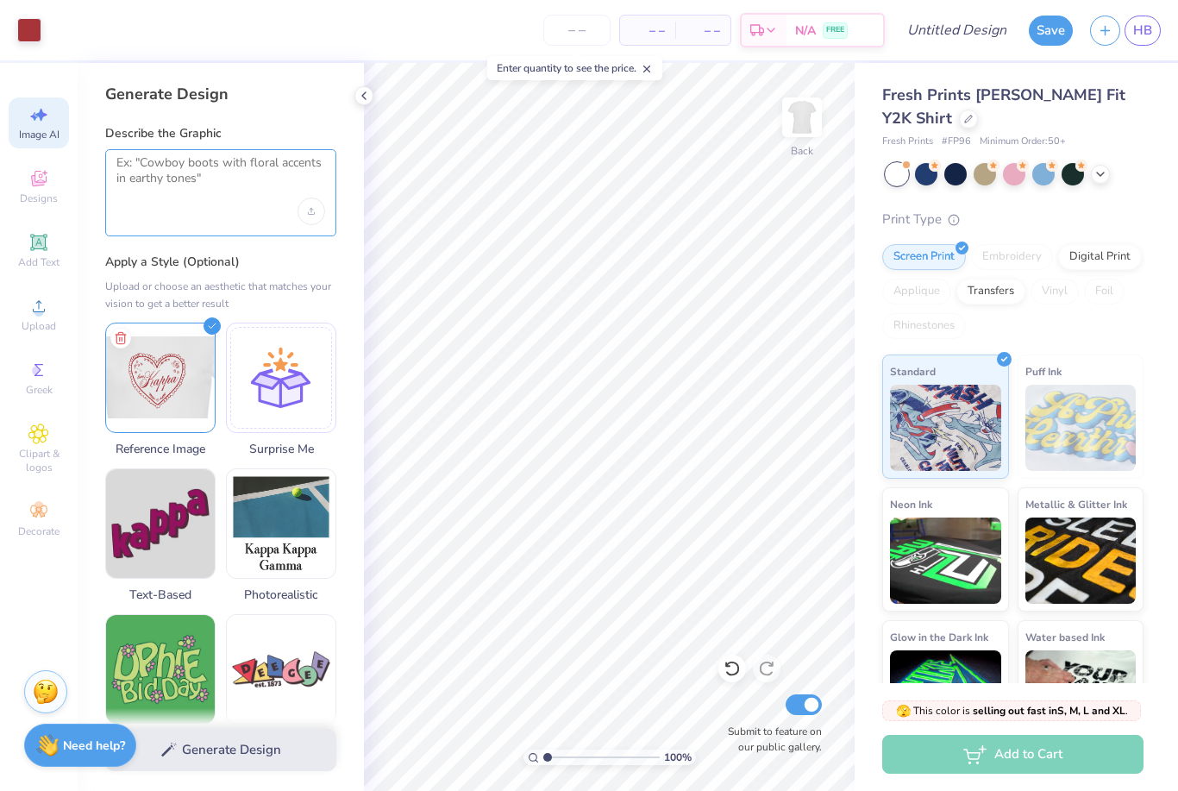
click at [189, 185] on textarea at bounding box center [220, 176] width 209 height 43
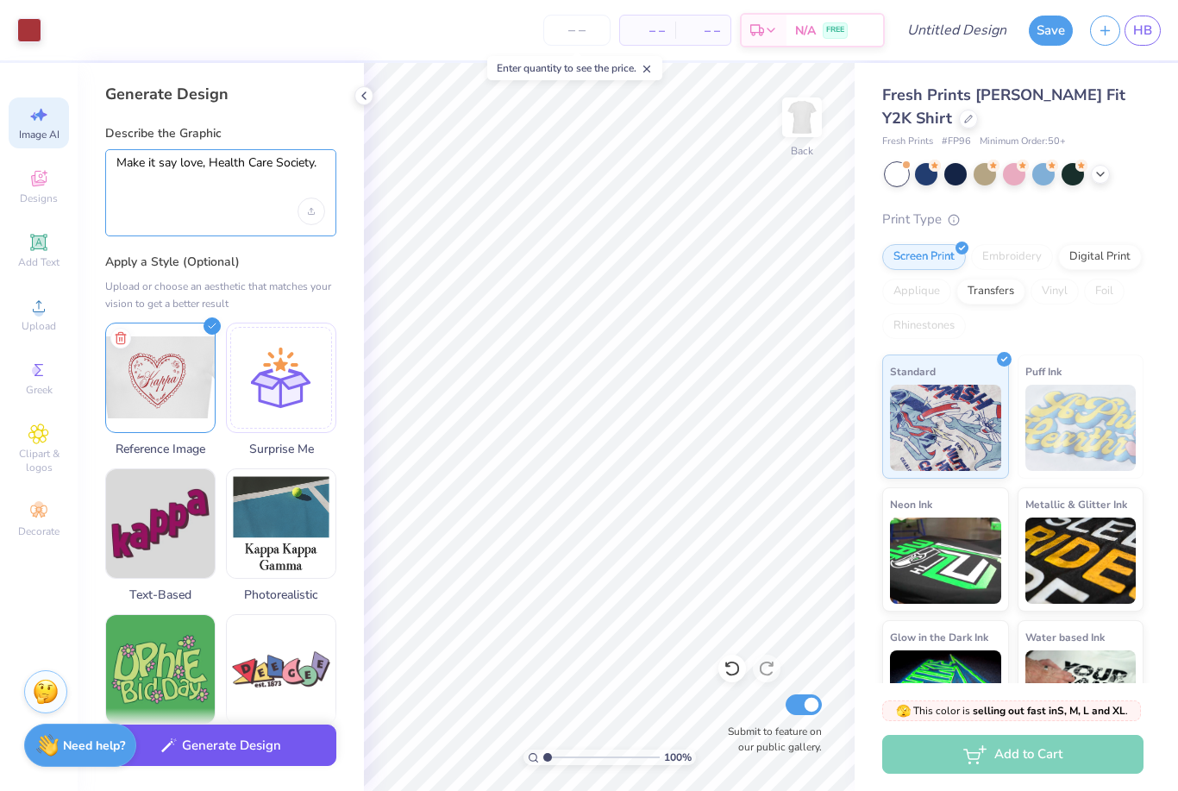
type textarea "Make it say love, Health Care Society."
click at [211, 746] on button "Generate Design" at bounding box center [220, 746] width 231 height 42
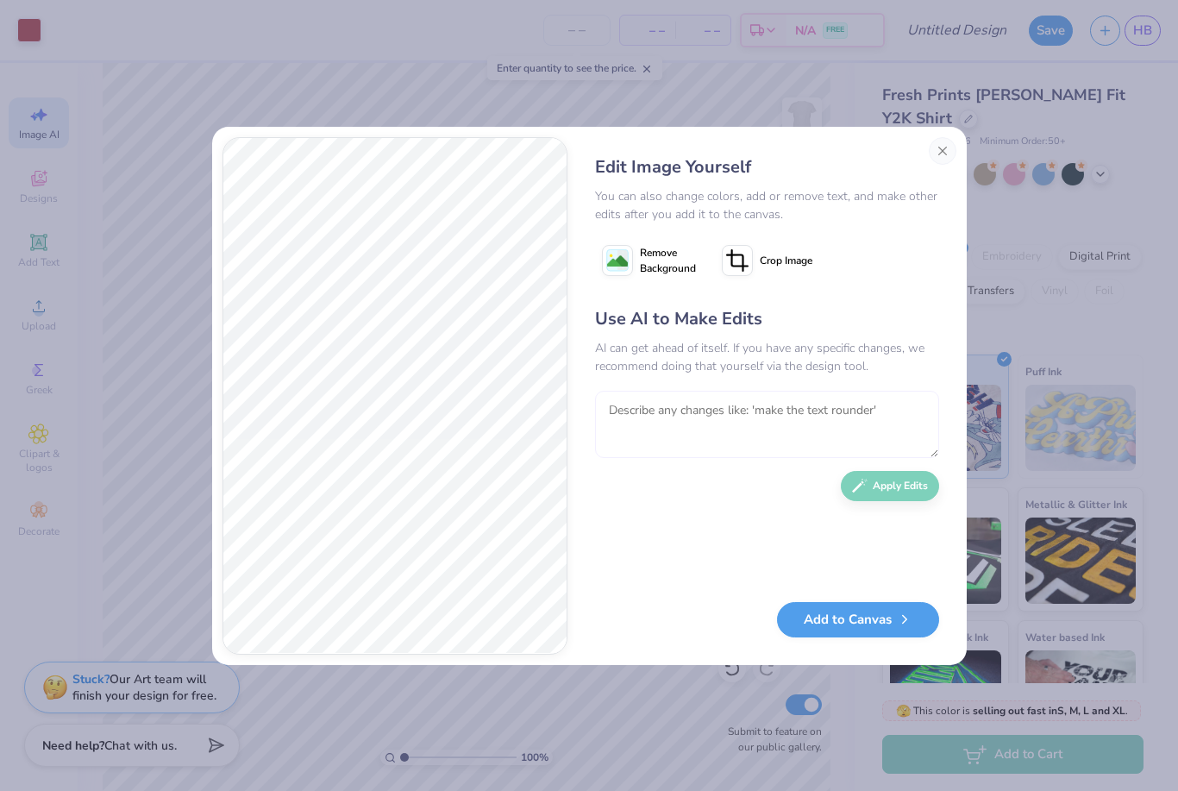
click at [667, 417] on textarea at bounding box center [767, 424] width 344 height 67
type textarea "Make it all a bright red, the letters side ways and in cursive"
click at [896, 490] on button "Apply Edits" at bounding box center [890, 486] width 98 height 30
click at [818, 408] on textarea at bounding box center [767, 424] width 344 height 67
type textarea "Okay not completely sideways, diagonal"
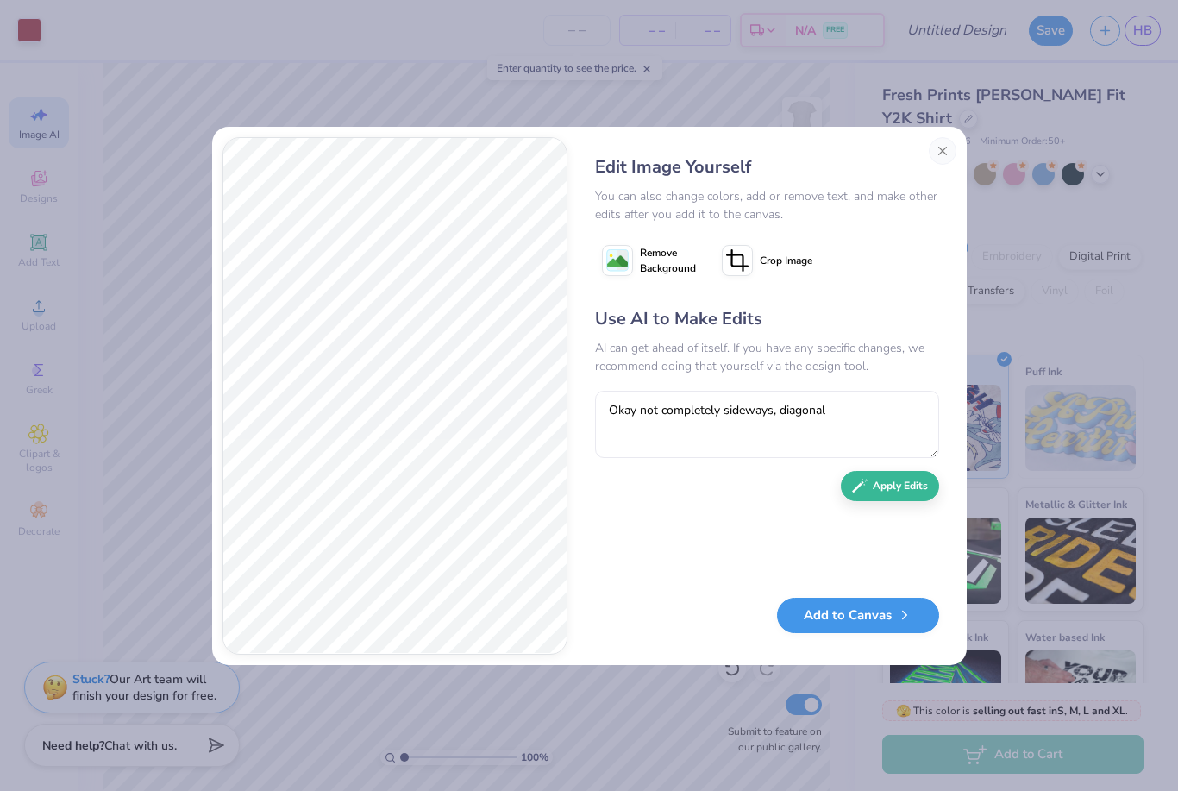
click at [839, 625] on button "Add to Canvas" at bounding box center [858, 615] width 162 height 35
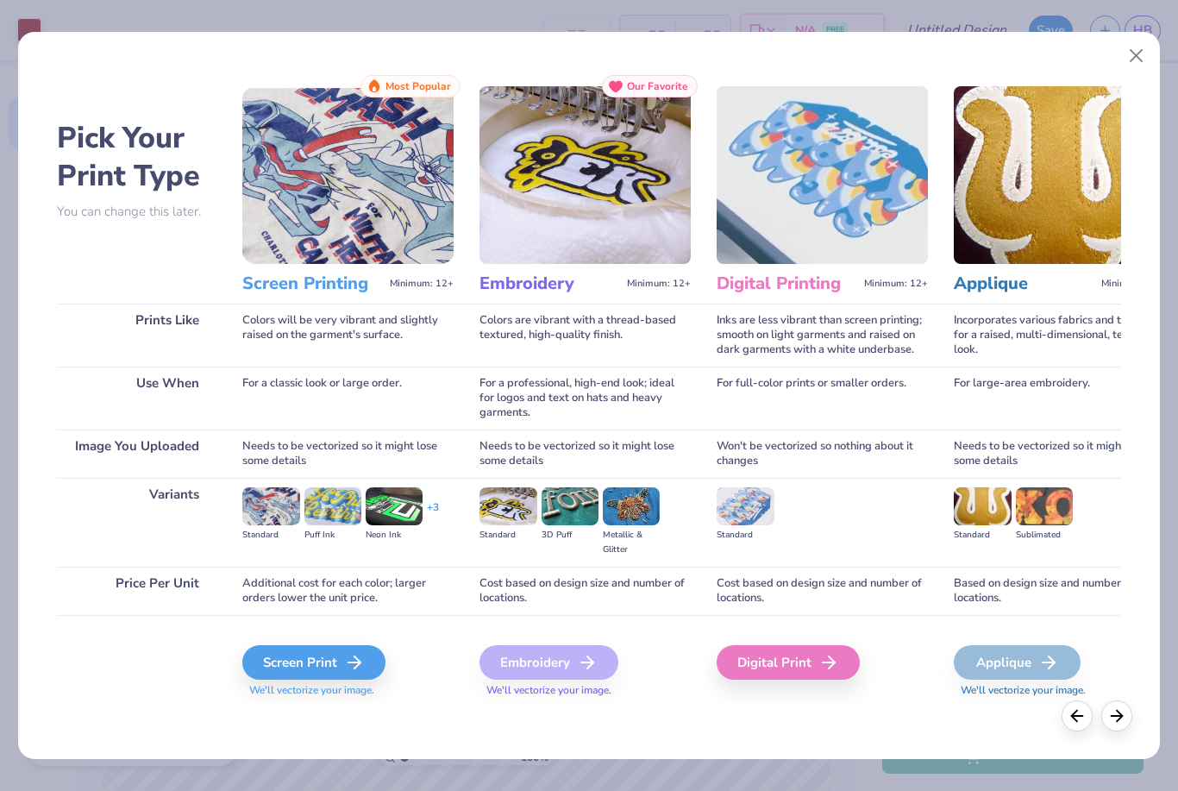
click at [1136, 38] on div "Pick Your Print Type You can change this later. Prints Like Use When Image You …" at bounding box center [588, 391] width 1141 height 736
click at [1139, 55] on button "Close" at bounding box center [1136, 56] width 33 height 33
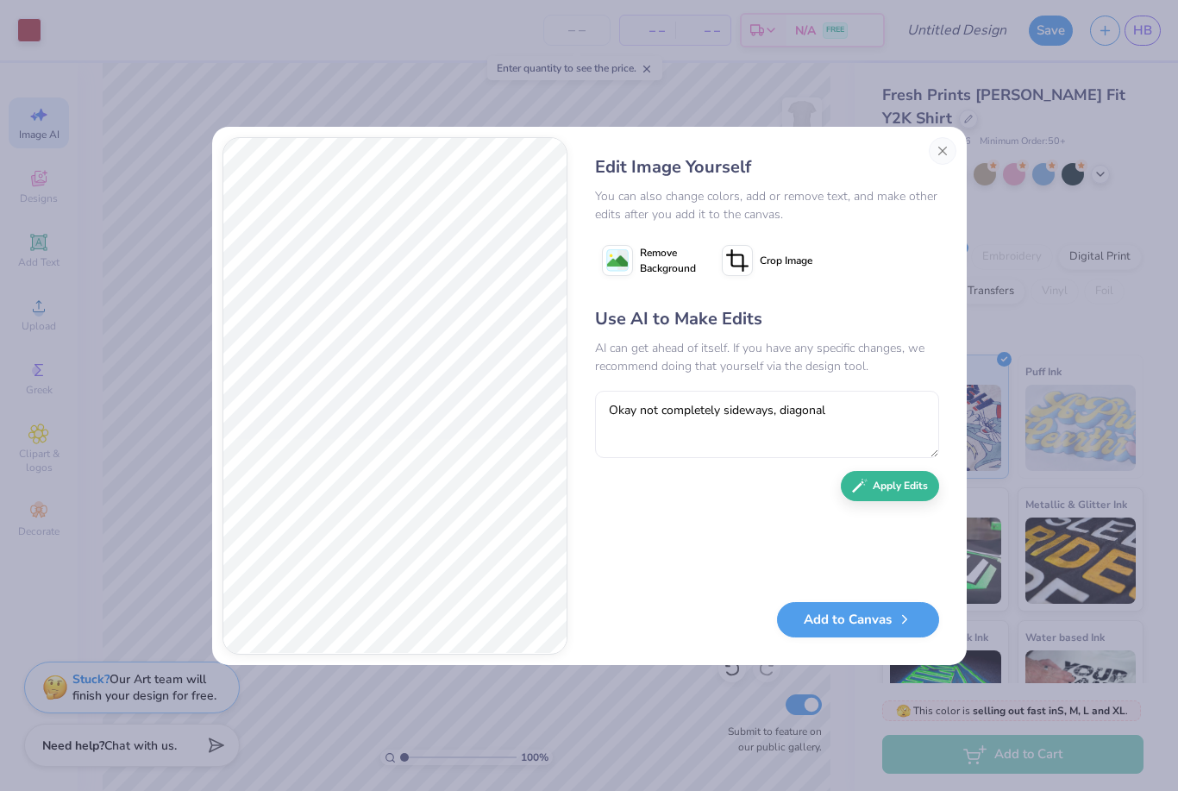
click at [888, 489] on button "Apply Edits" at bounding box center [890, 486] width 98 height 30
click at [801, 420] on textarea at bounding box center [767, 424] width 344 height 67
click at [606, 415] on textarea "Health Care Society" at bounding box center [767, 424] width 344 height 67
type textarea "Love, Health Care Society"
click at [896, 490] on button "Apply Edits" at bounding box center [890, 486] width 98 height 30
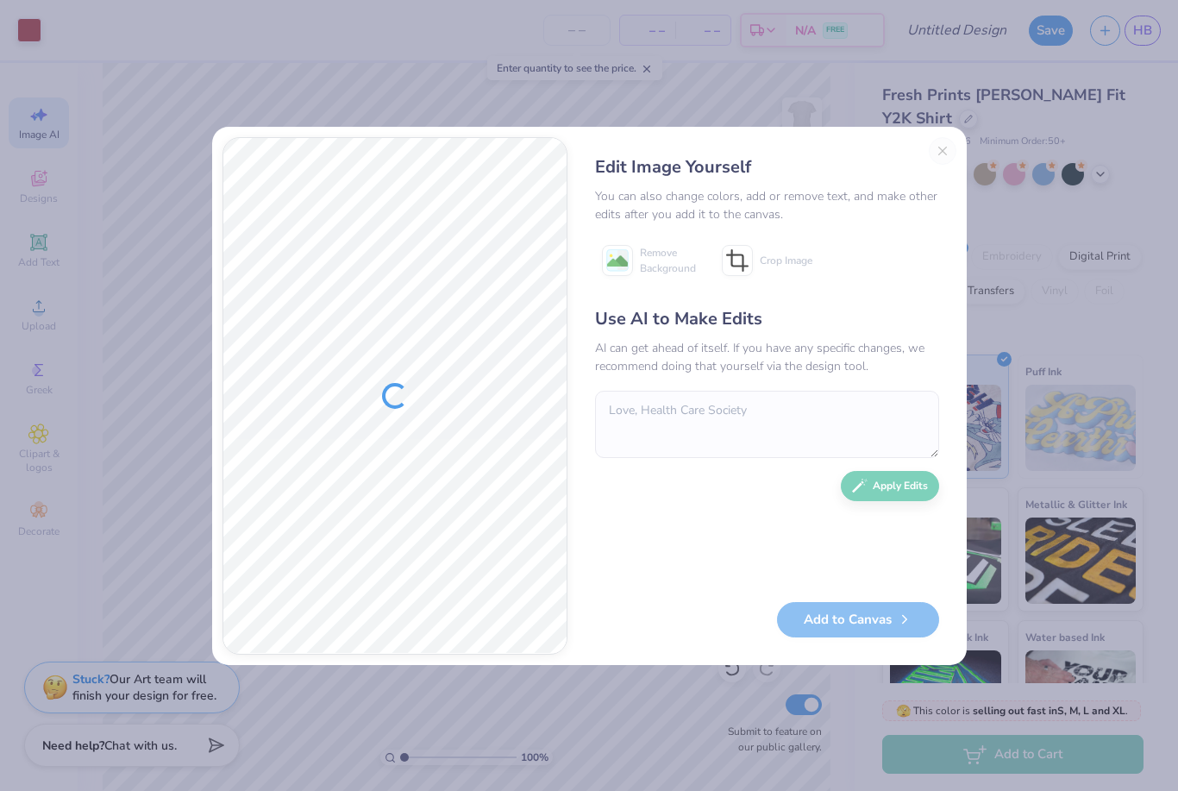
click at [947, 153] on div "Edit Image Yourself You can also change colors, add or remove text, and make ot…" at bounding box center [767, 396] width 379 height 518
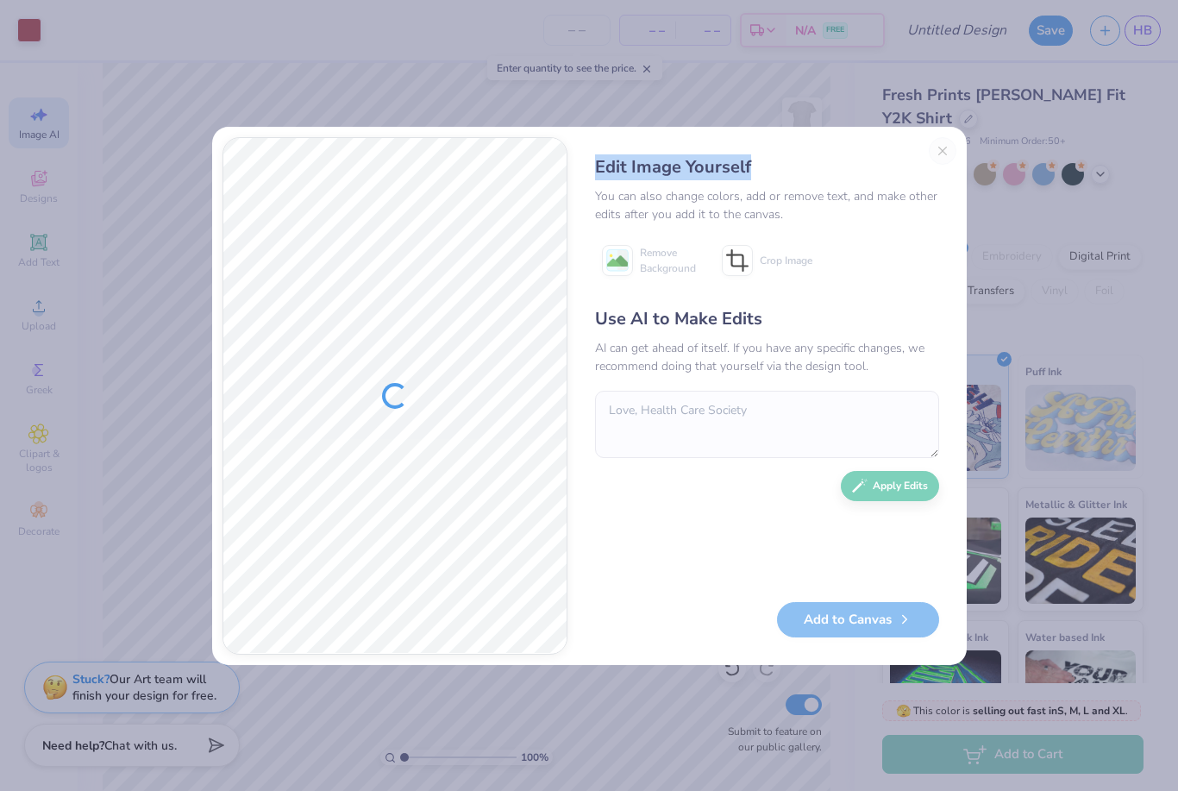
click at [947, 153] on div "Edit Image Yourself You can also change colors, add or remove text, and make ot…" at bounding box center [767, 396] width 379 height 518
click at [714, 139] on div "Edit Image Yourself You can also change colors, add or remove text, and make ot…" at bounding box center [767, 396] width 379 height 518
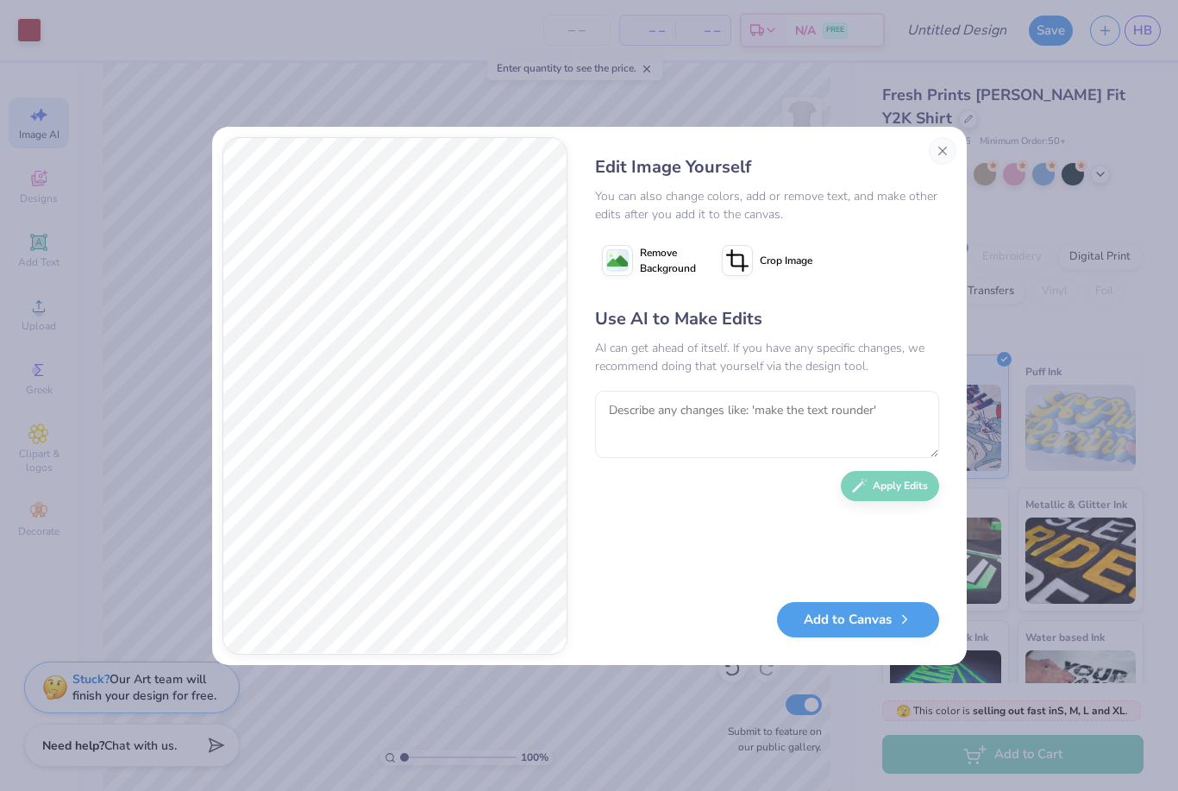
click at [948, 146] on button "Close" at bounding box center [943, 151] width 28 height 28
